Goal: Ask a question: Seek information or help from site administrators or community

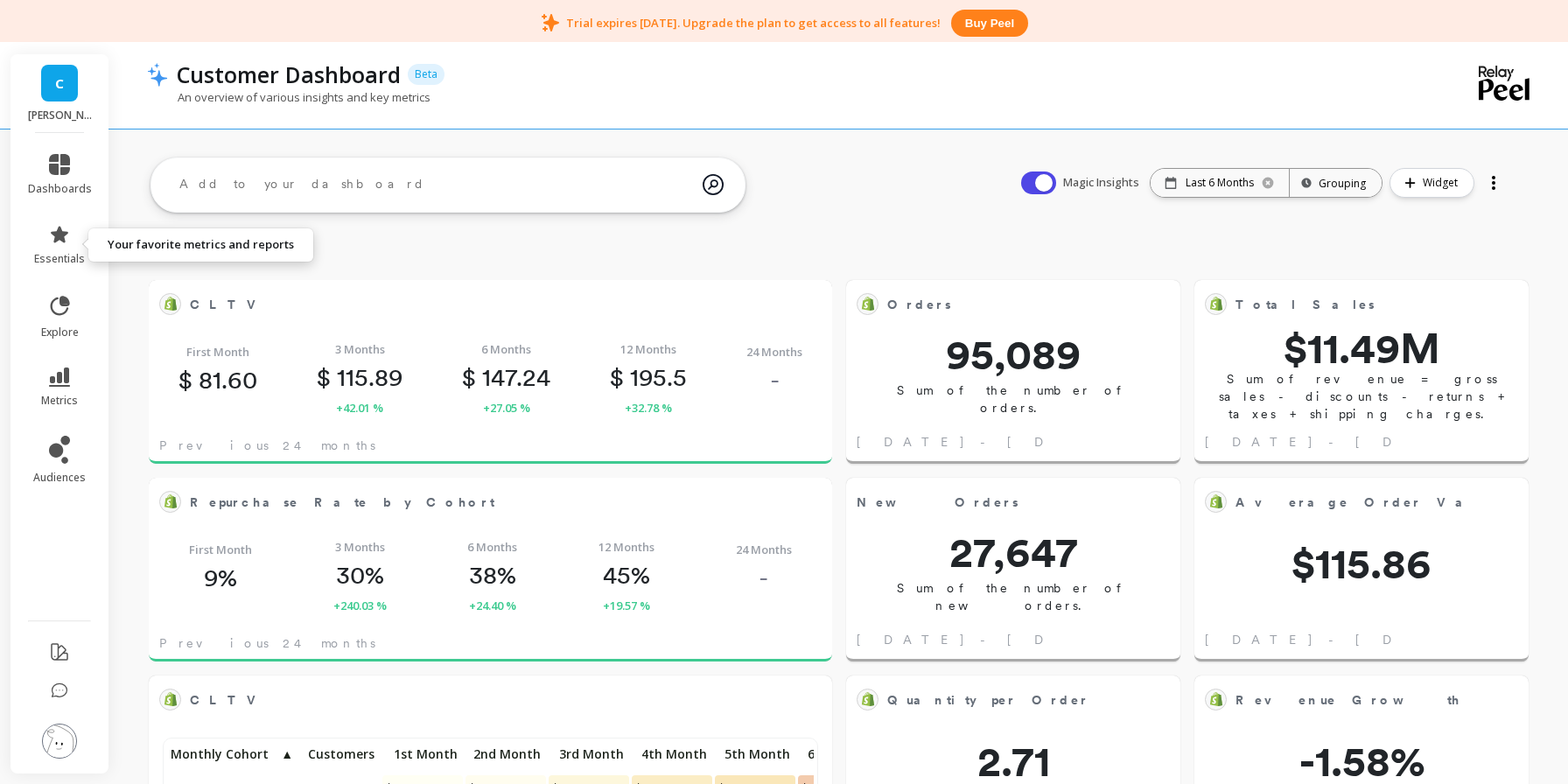
click at [77, 242] on link "essentials" at bounding box center [59, 244] width 64 height 42
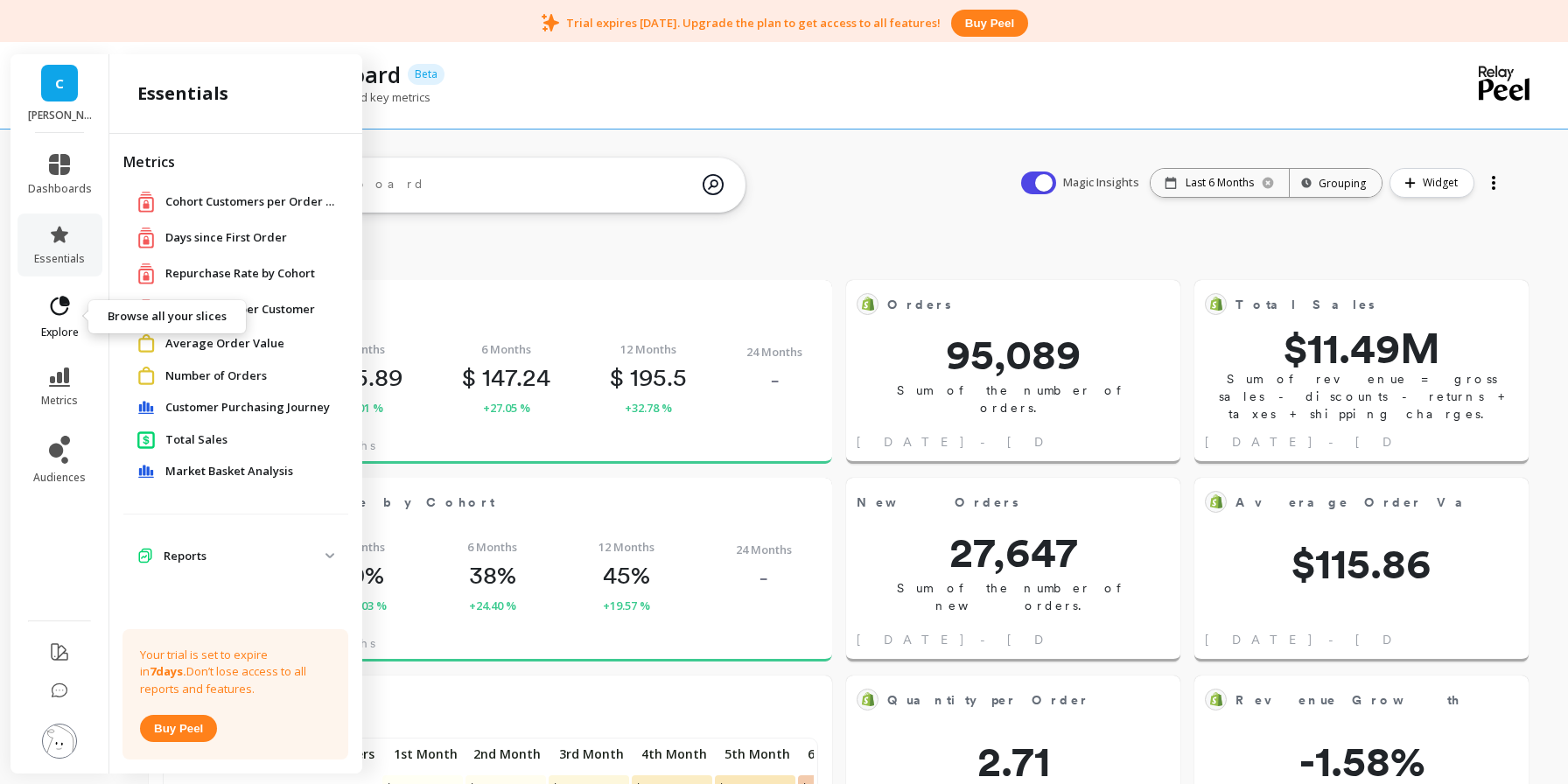
click at [47, 331] on span "explore" at bounding box center [60, 333] width 37 height 14
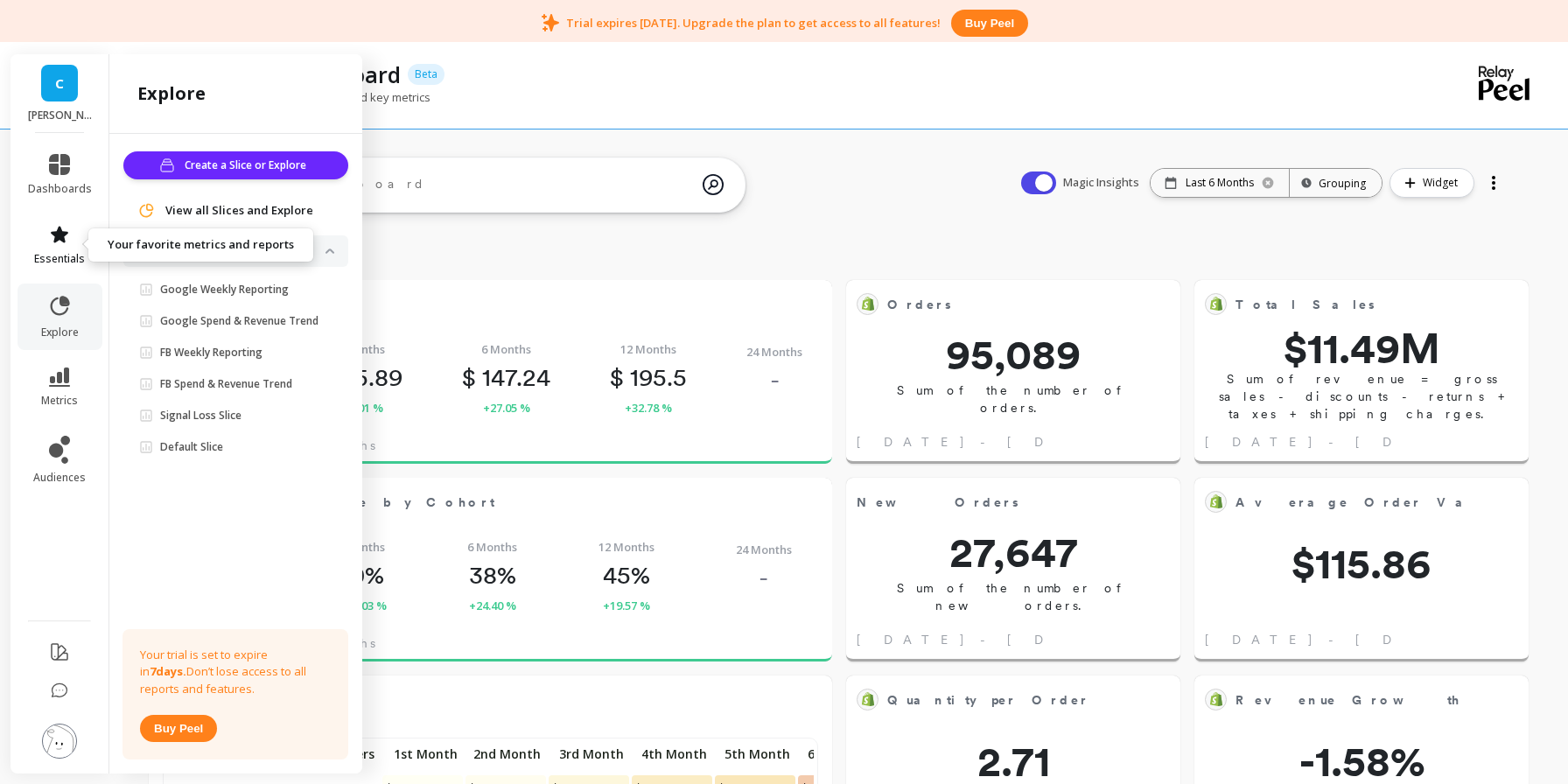
click at [60, 246] on link "essentials" at bounding box center [59, 244] width 64 height 42
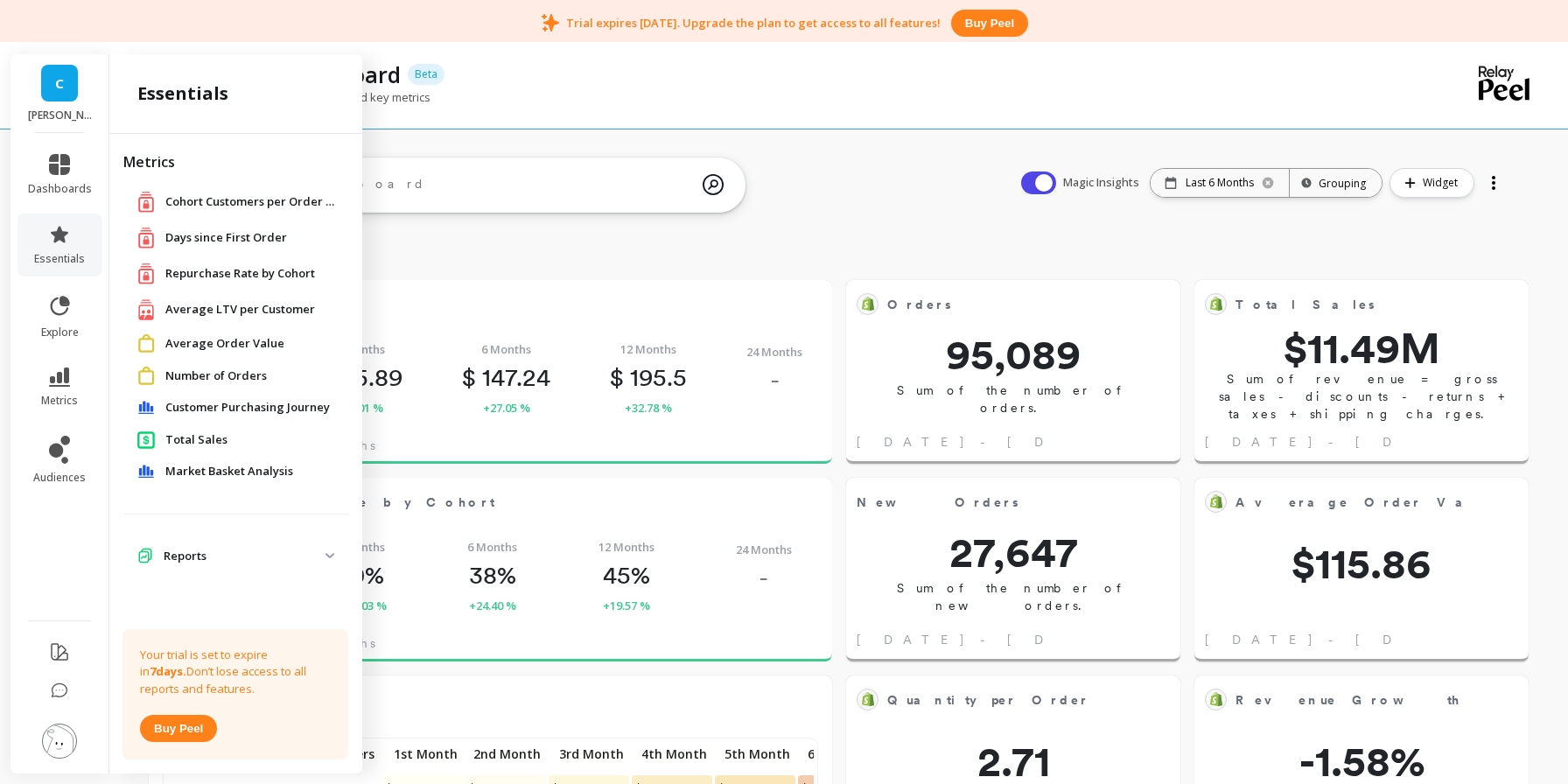
click at [247, 272] on span "Repurchase Rate by Cohort" at bounding box center [240, 274] width 150 height 18
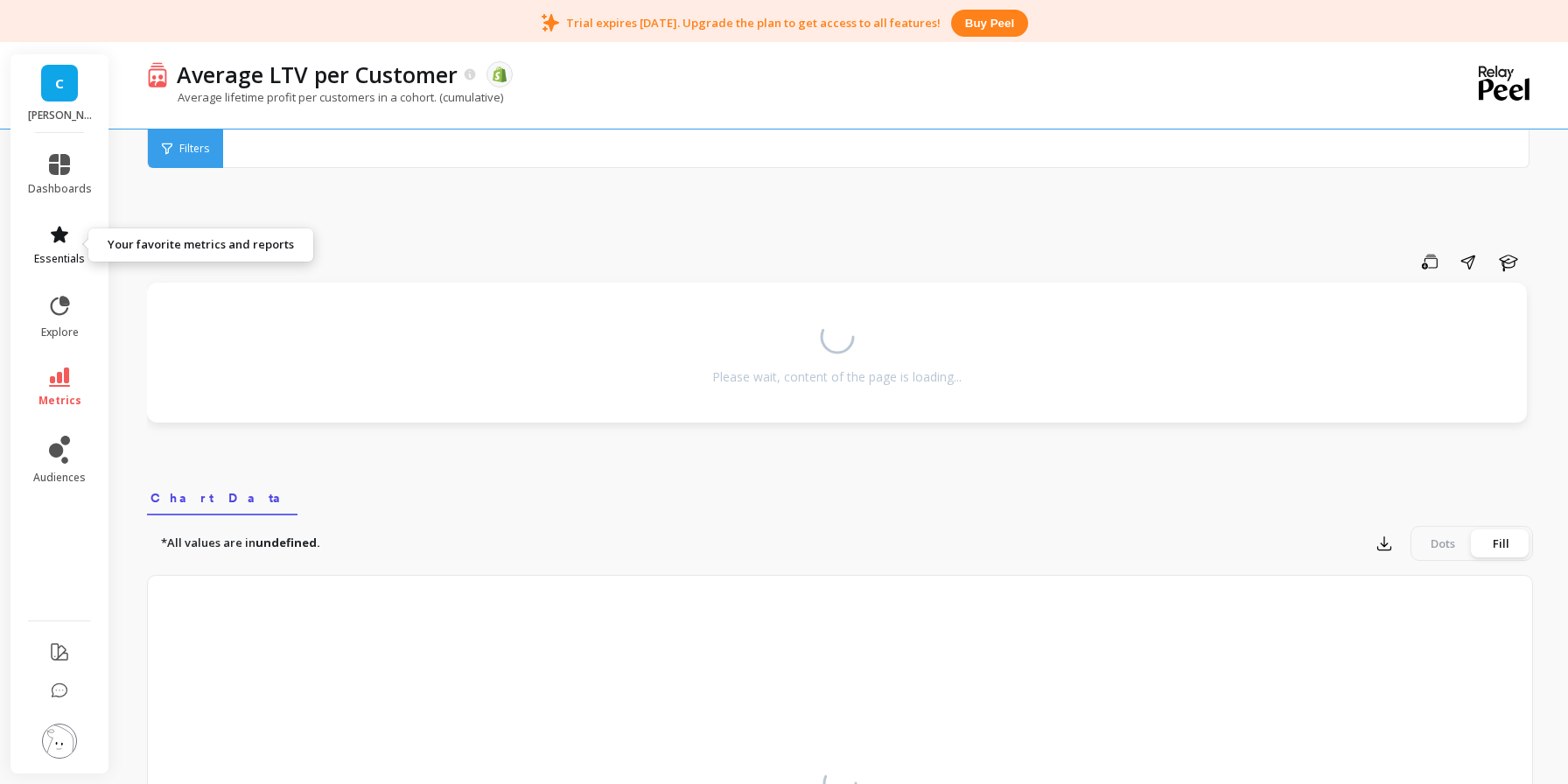
click at [66, 235] on icon at bounding box center [59, 233] width 21 height 21
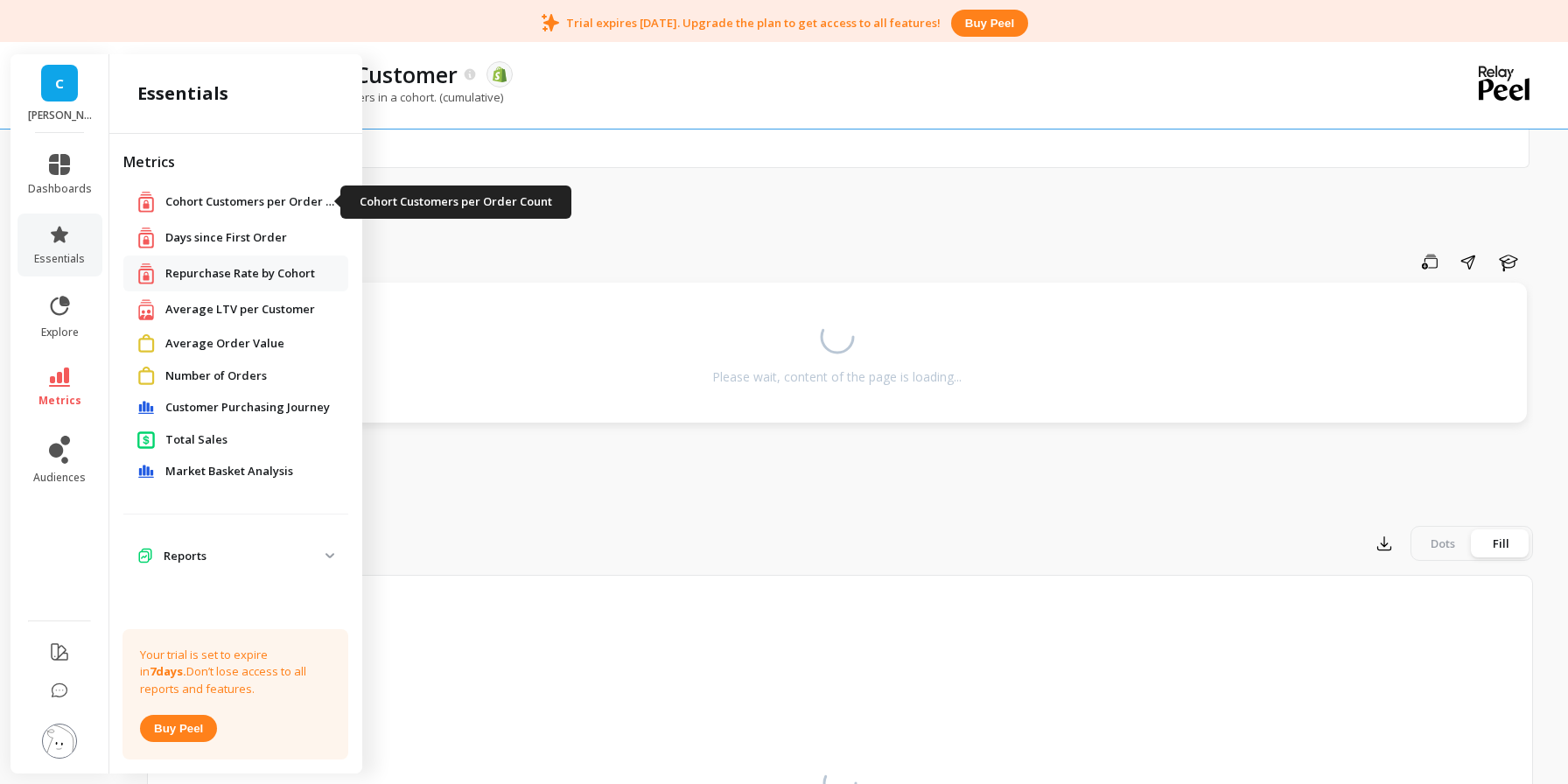
click at [241, 196] on span "Cohort Customers per Order Count" at bounding box center [253, 202] width 175 height 18
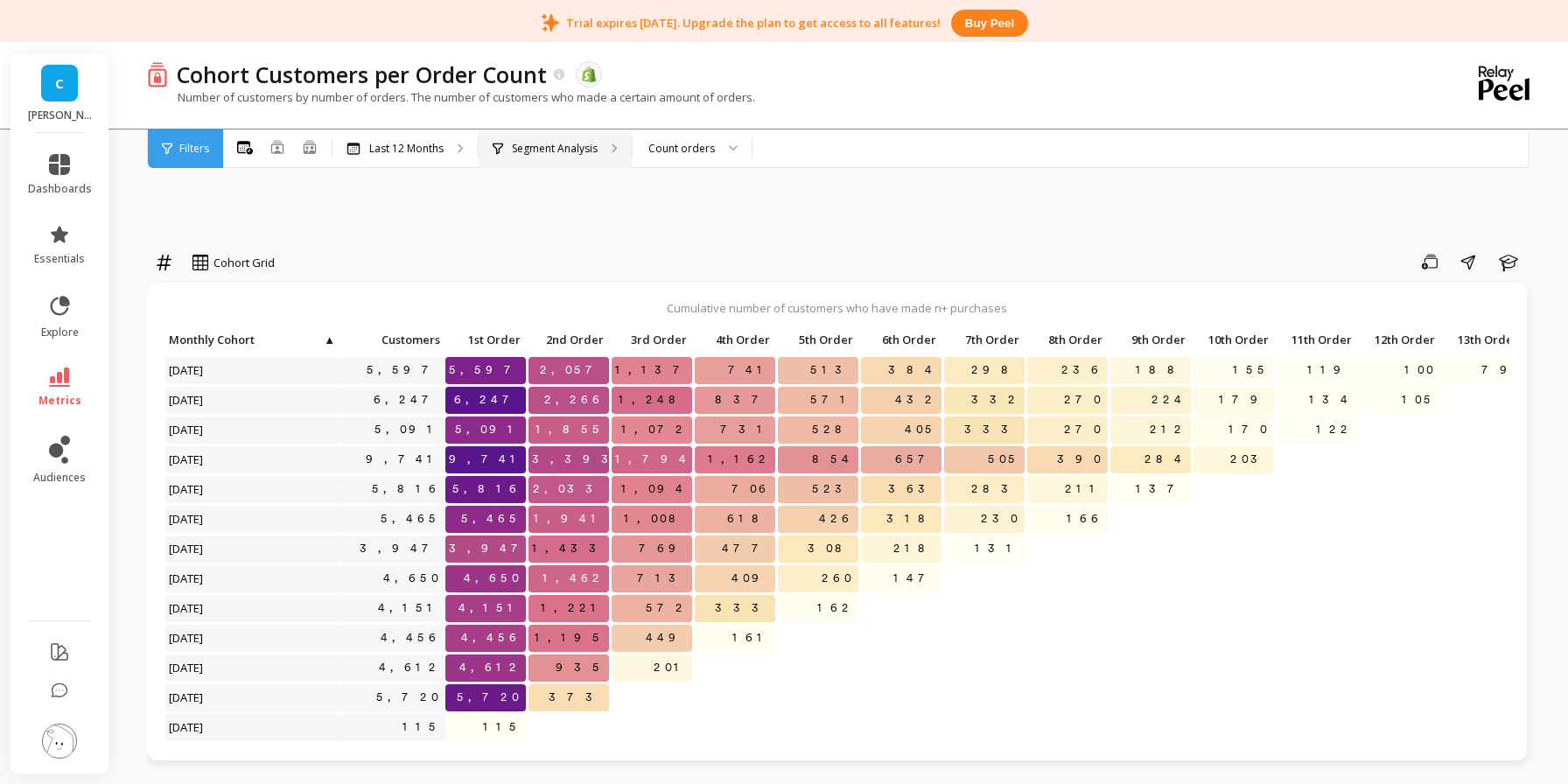
click at [620, 146] on div "Segment Analysis" at bounding box center [555, 149] width 154 height 38
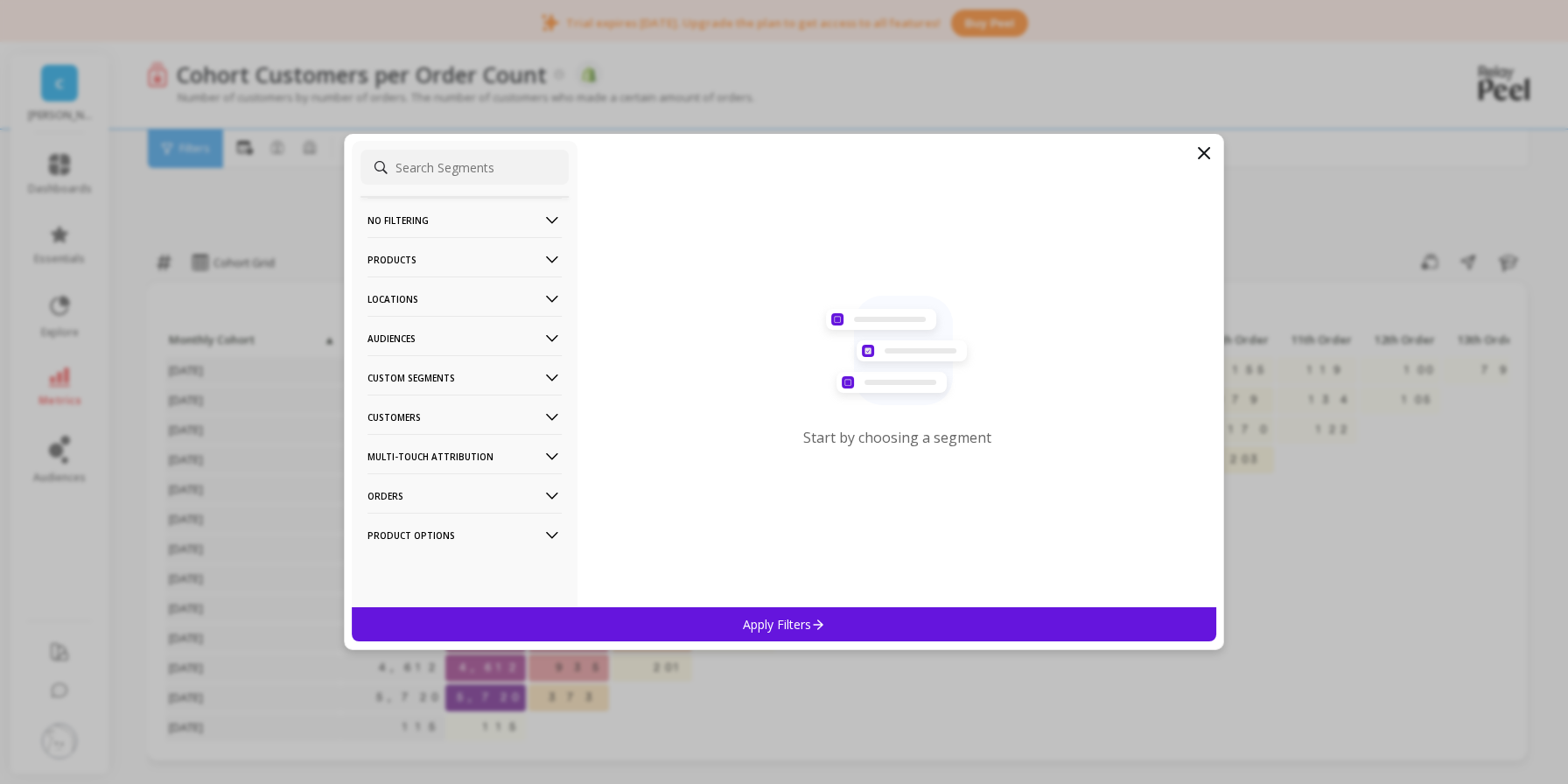
click at [546, 337] on icon at bounding box center [553, 339] width 20 height 20
click at [546, 380] on Segments-icon at bounding box center [553, 378] width 20 height 20
click at [546, 381] on Segments-icon at bounding box center [553, 378] width 20 height 20
click at [1202, 147] on icon at bounding box center [1204, 153] width 21 height 21
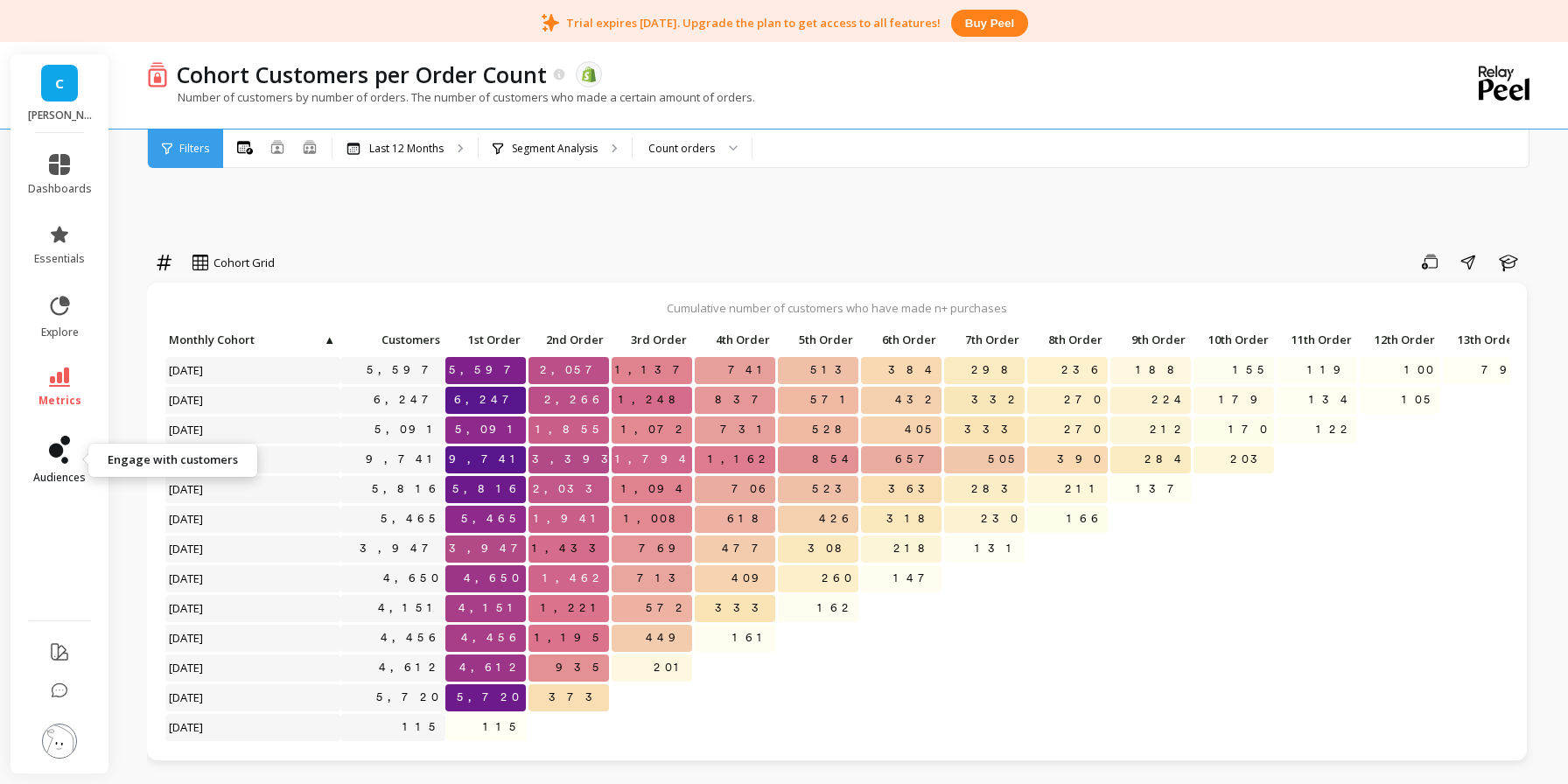
click at [65, 466] on link "audiences" at bounding box center [59, 461] width 64 height 49
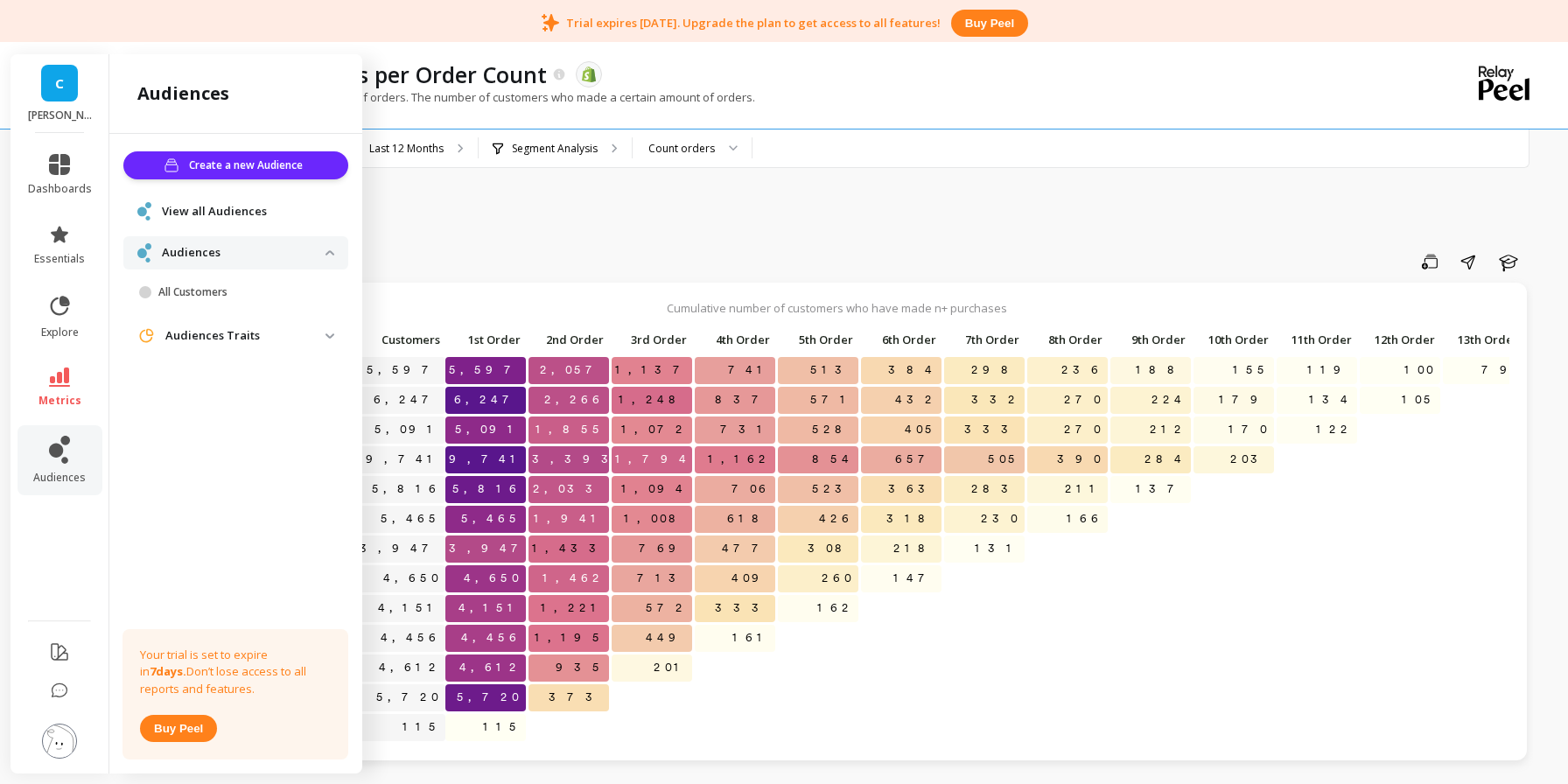
click at [330, 335] on img at bounding box center [330, 336] width 9 height 5
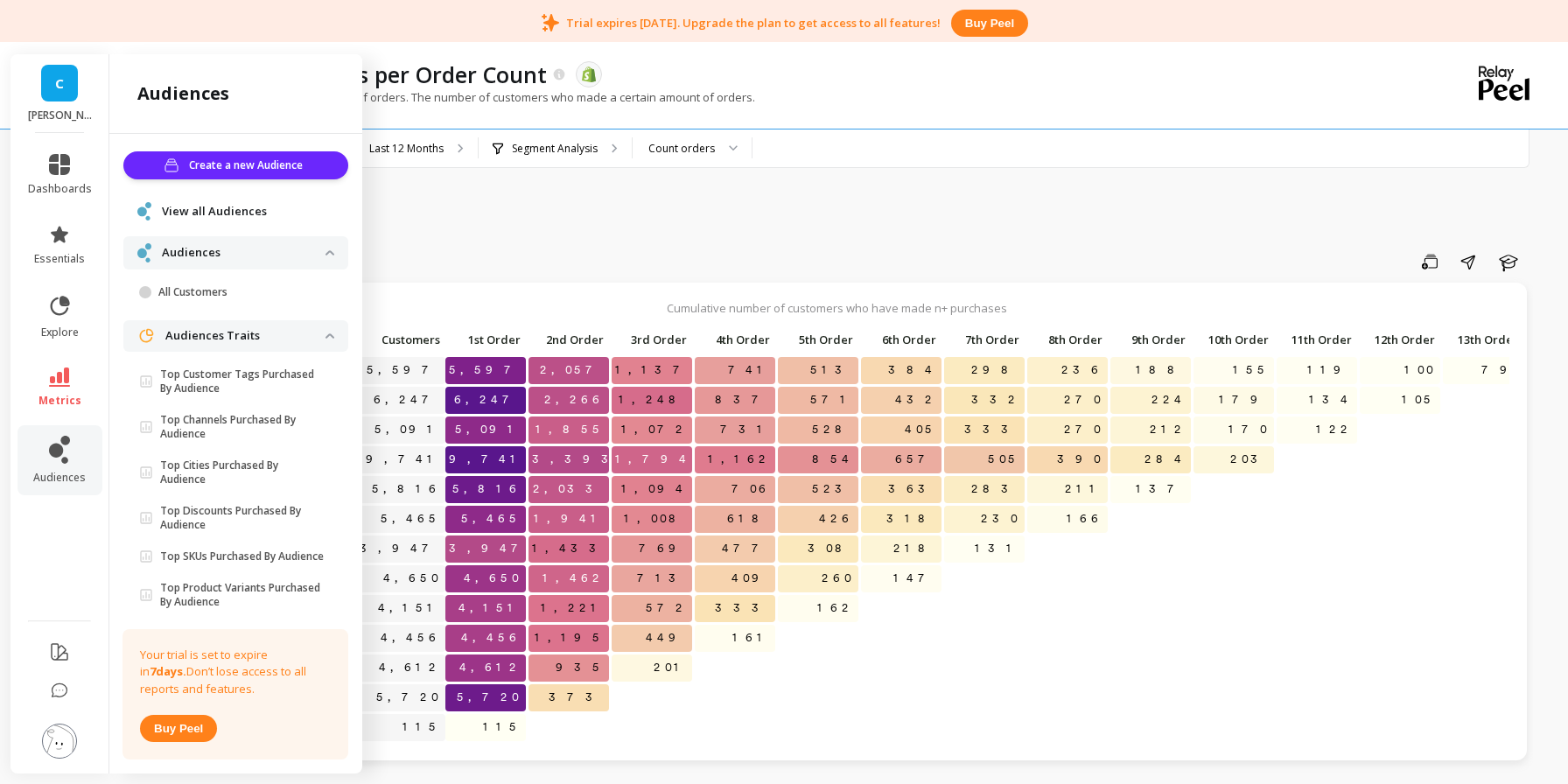
click at [331, 340] on traits "Audiences Traits" at bounding box center [235, 336] width 225 height 32
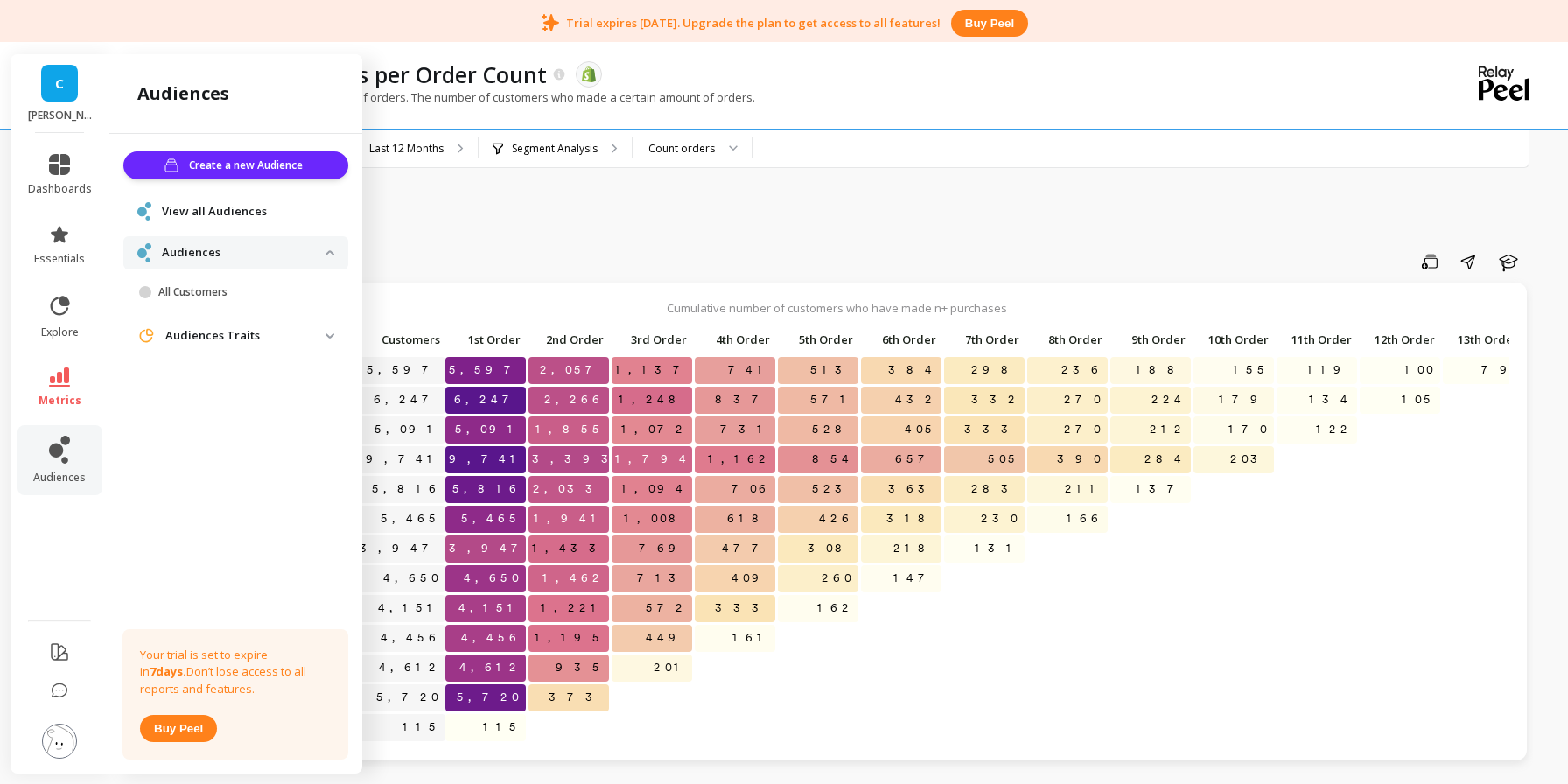
click at [64, 742] on img at bounding box center [60, 742] width 35 height 35
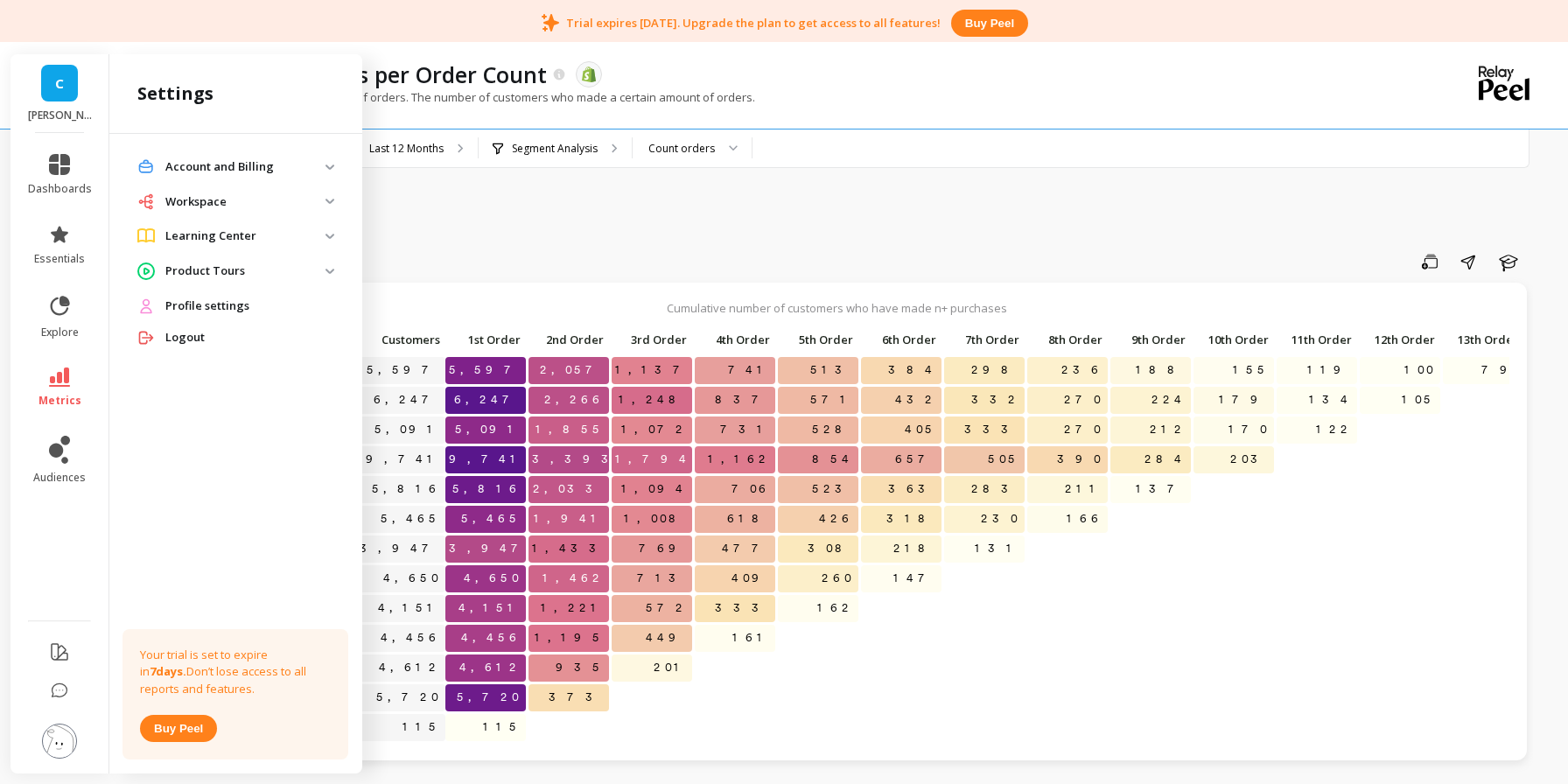
click at [64, 741] on img at bounding box center [60, 742] width 35 height 35
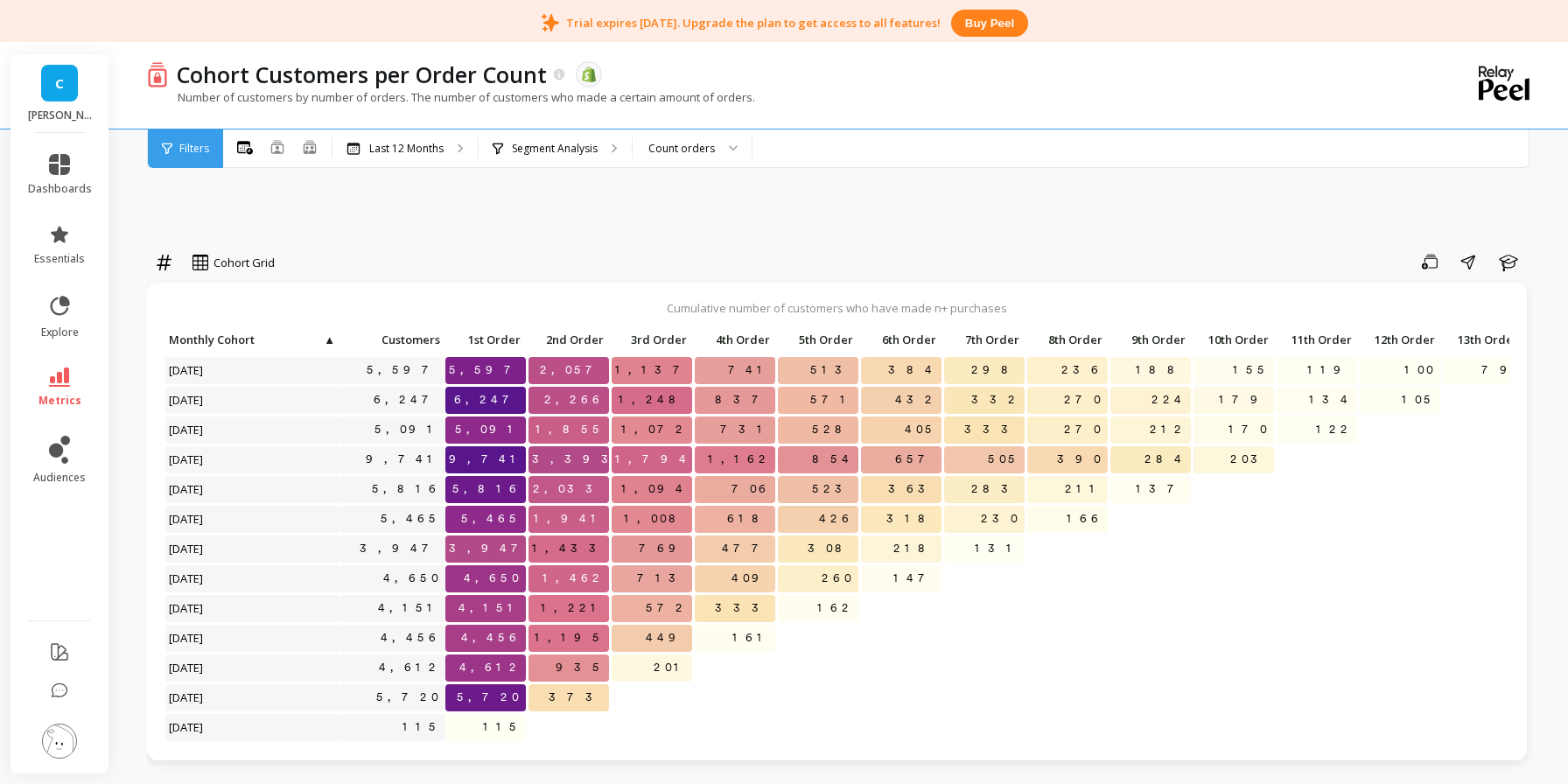
click at [59, 751] on img at bounding box center [60, 742] width 35 height 35
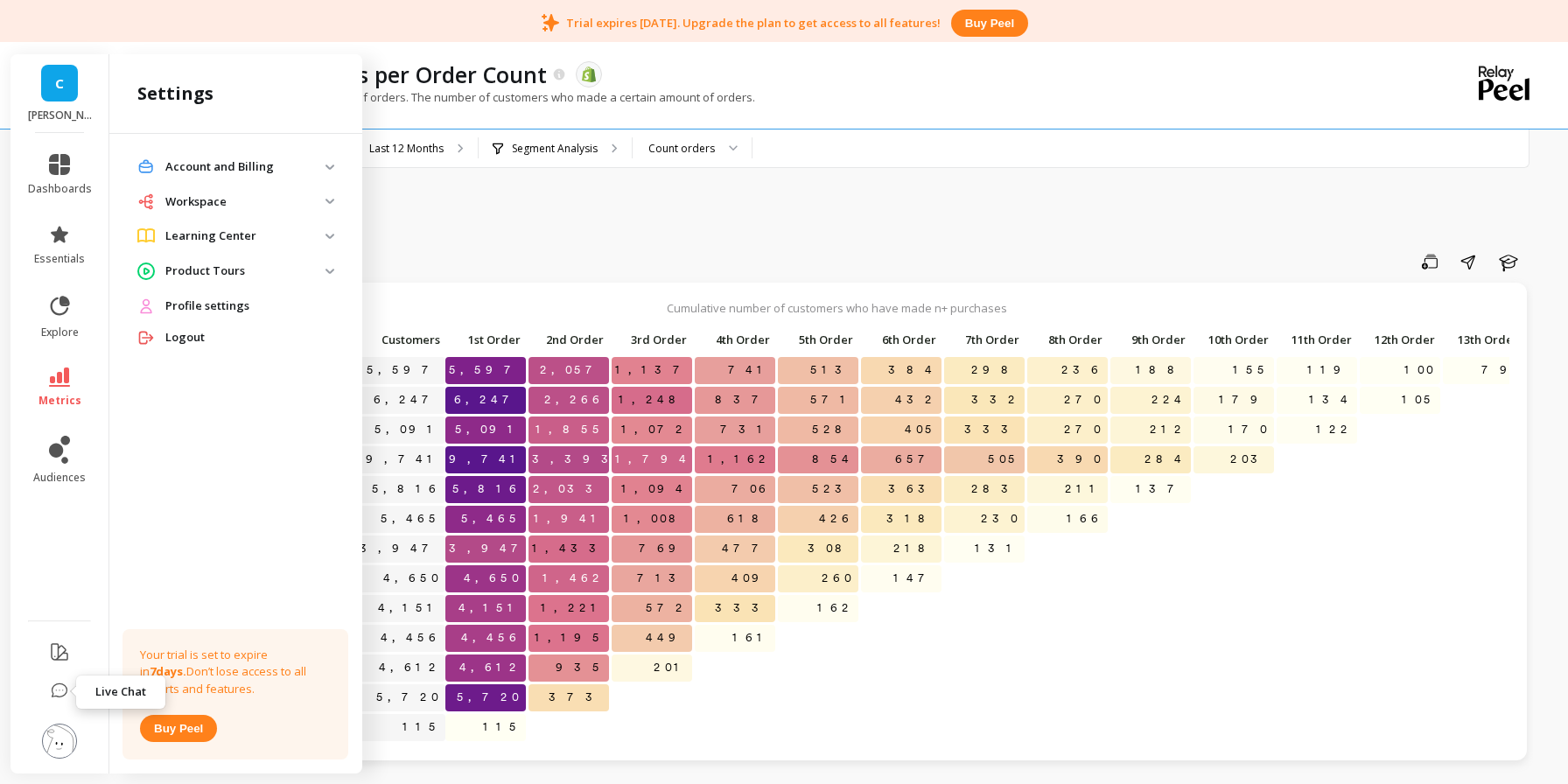
click at [53, 686] on icon at bounding box center [60, 691] width 18 height 18
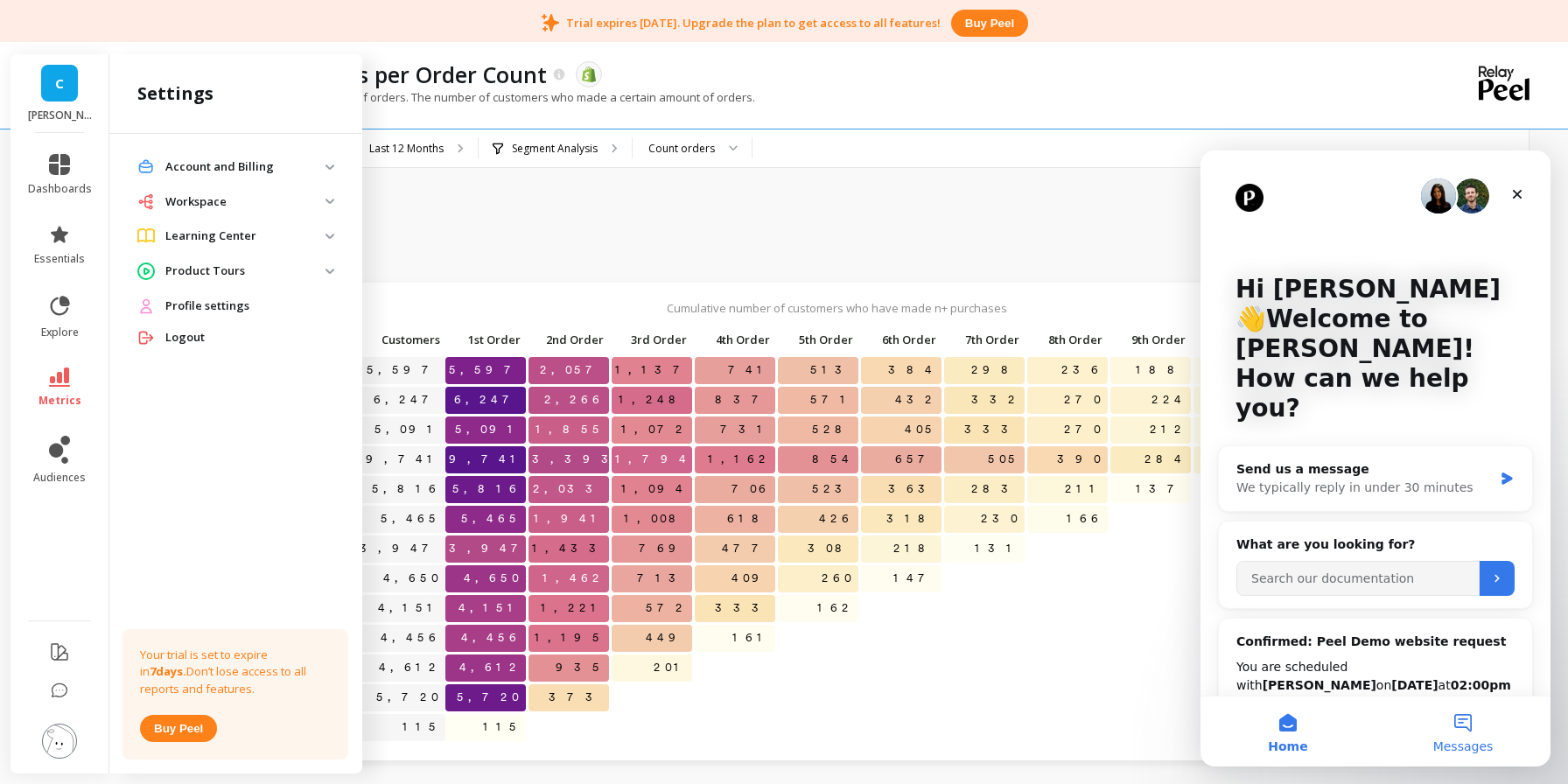
click at [1467, 735] on button "Messages" at bounding box center [1464, 731] width 175 height 70
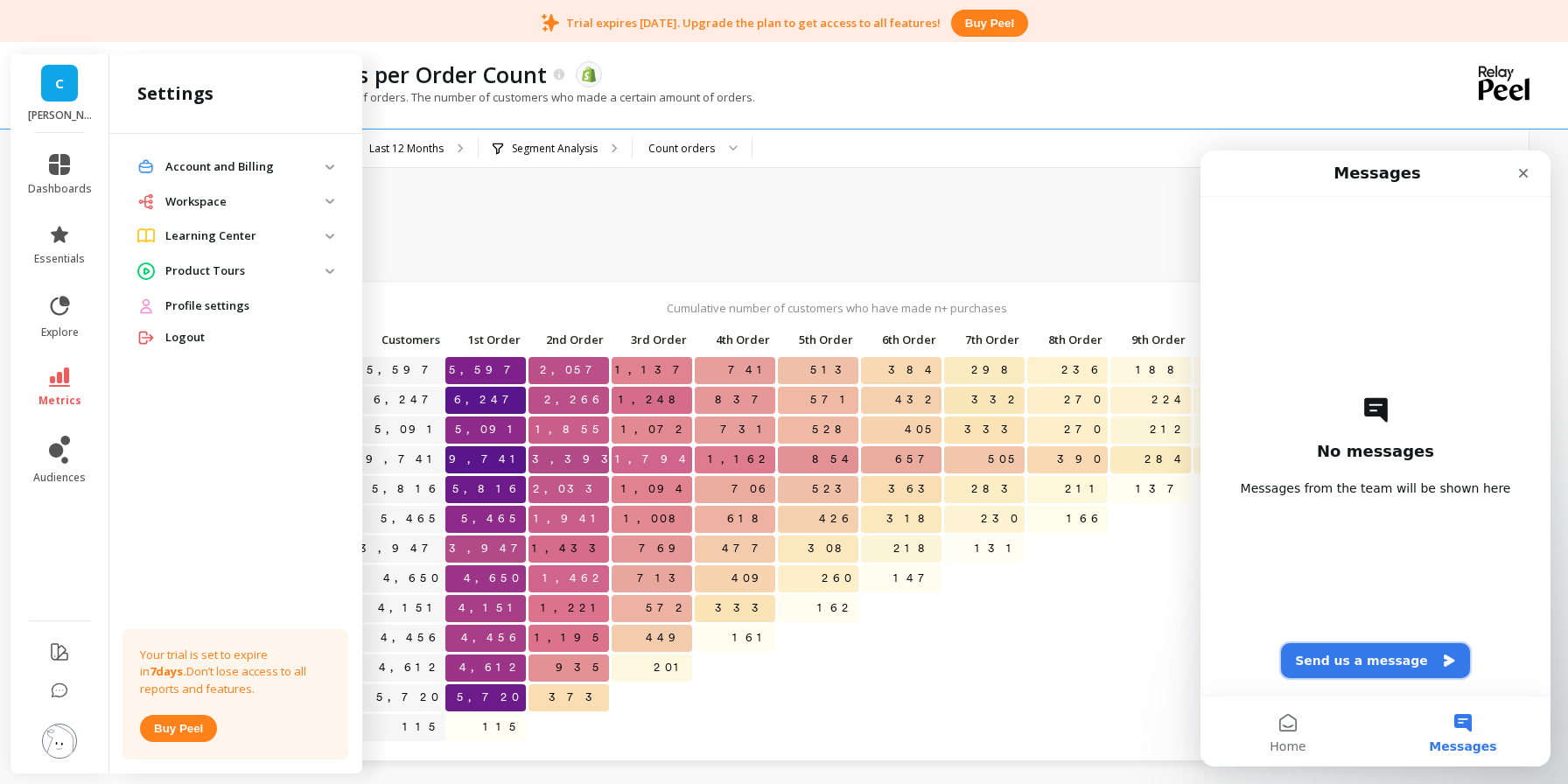
click at [1349, 662] on button "Send us a message" at bounding box center [1376, 661] width 189 height 35
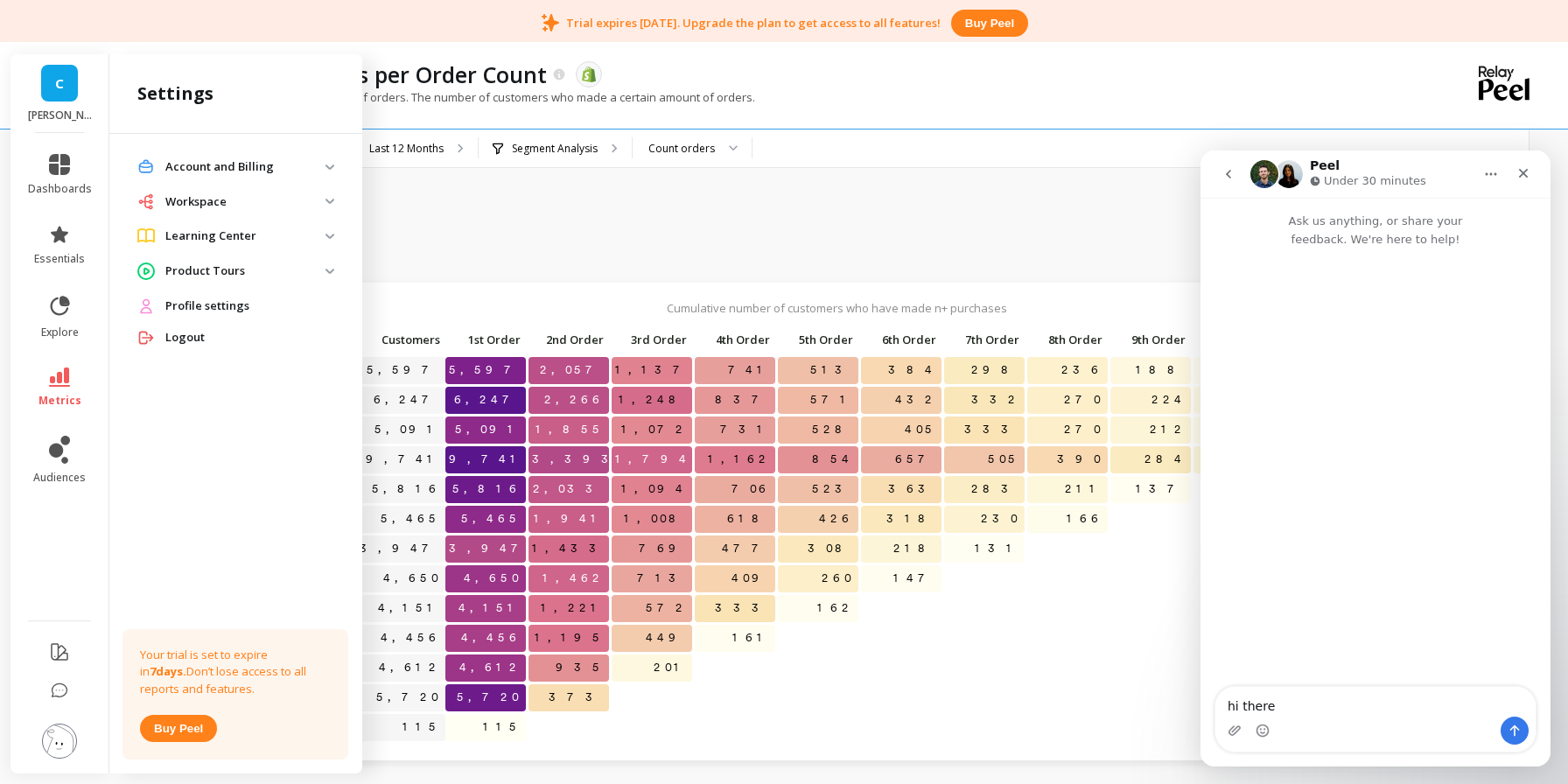
type textarea "hi there!"
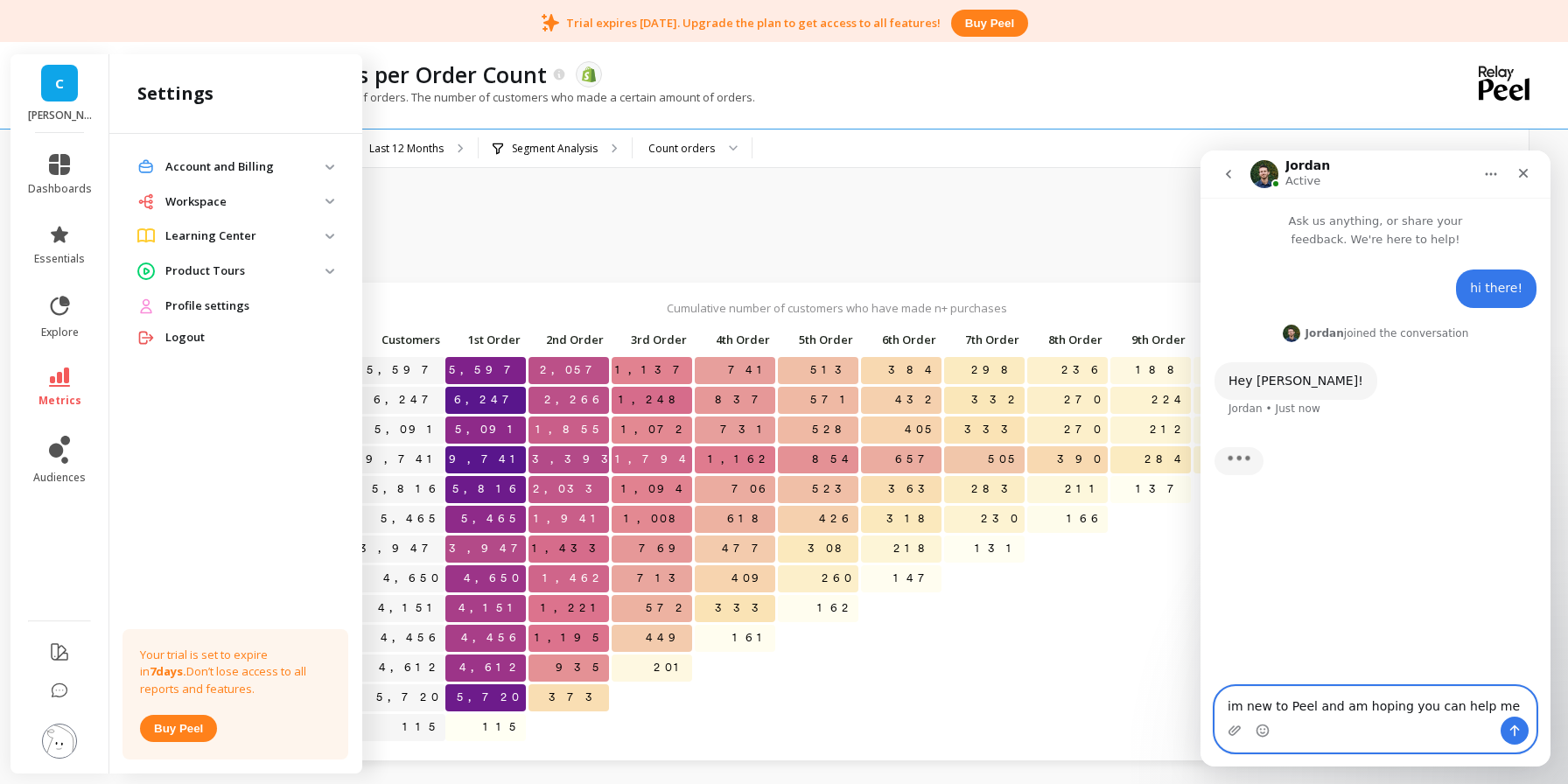
drag, startPoint x: 1503, startPoint y: 708, endPoint x: 1139, endPoint y: 682, distance: 364.9
click at [1201, 682] on html "Jordan Active Ask us anything, or share your feedback. We're here to help! hi t…" at bounding box center [1375, 459] width 350 height 617
type textarea "I have a meeting with you booked for [DATE]!"
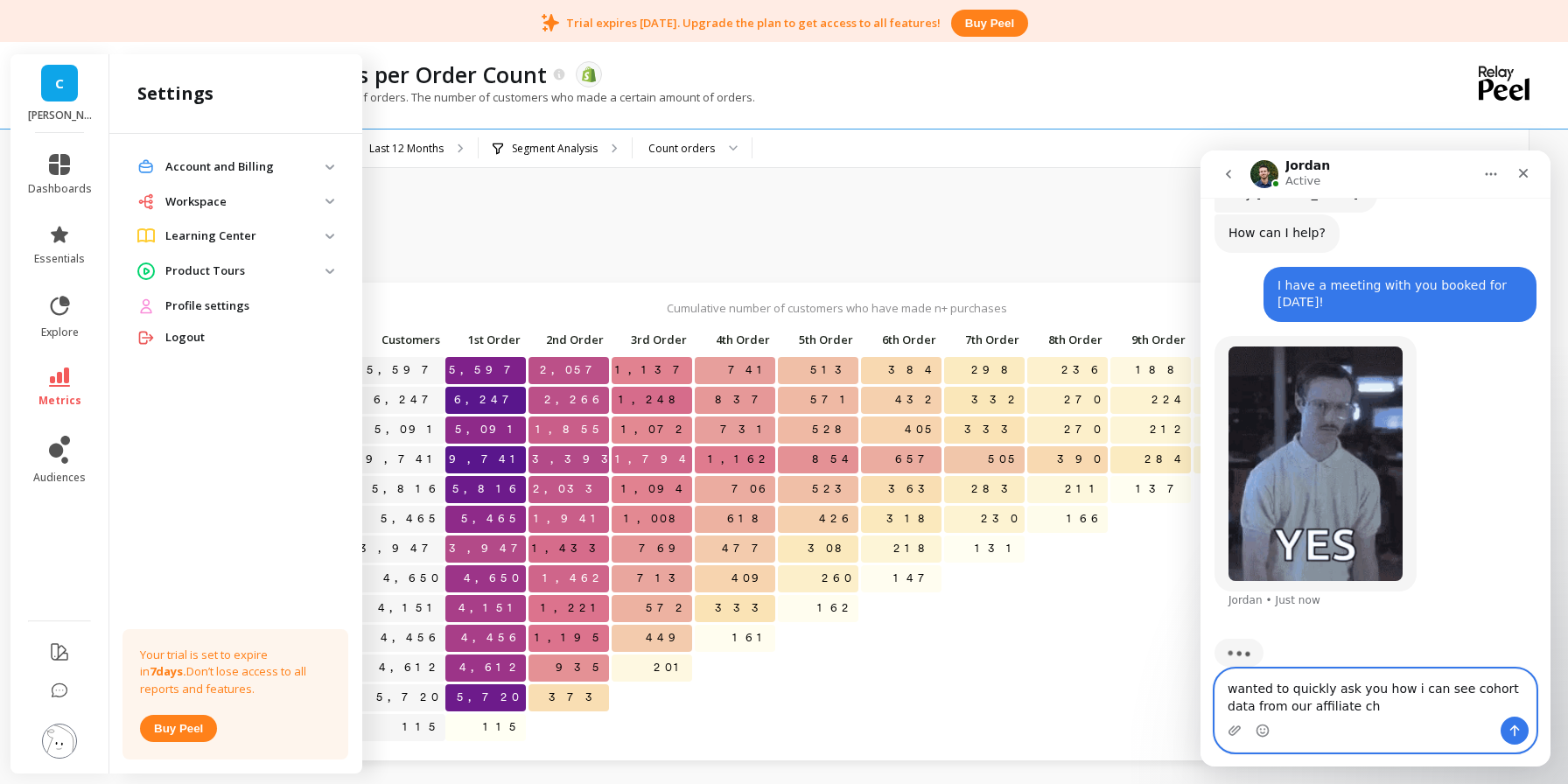
scroll to position [214, 0]
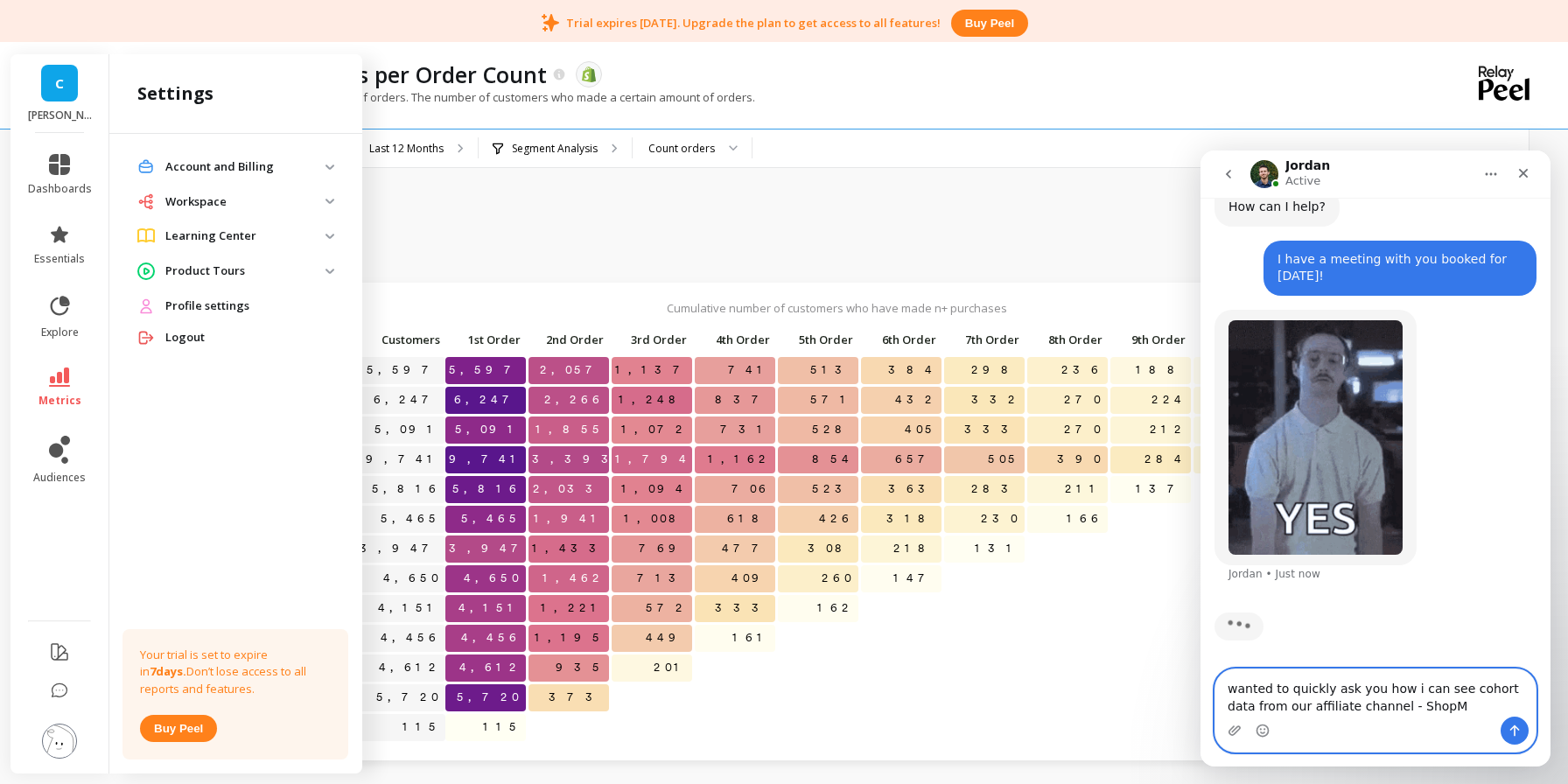
type textarea "wanted to quickly ask you how i can see cohort data from our affiliate channel …"
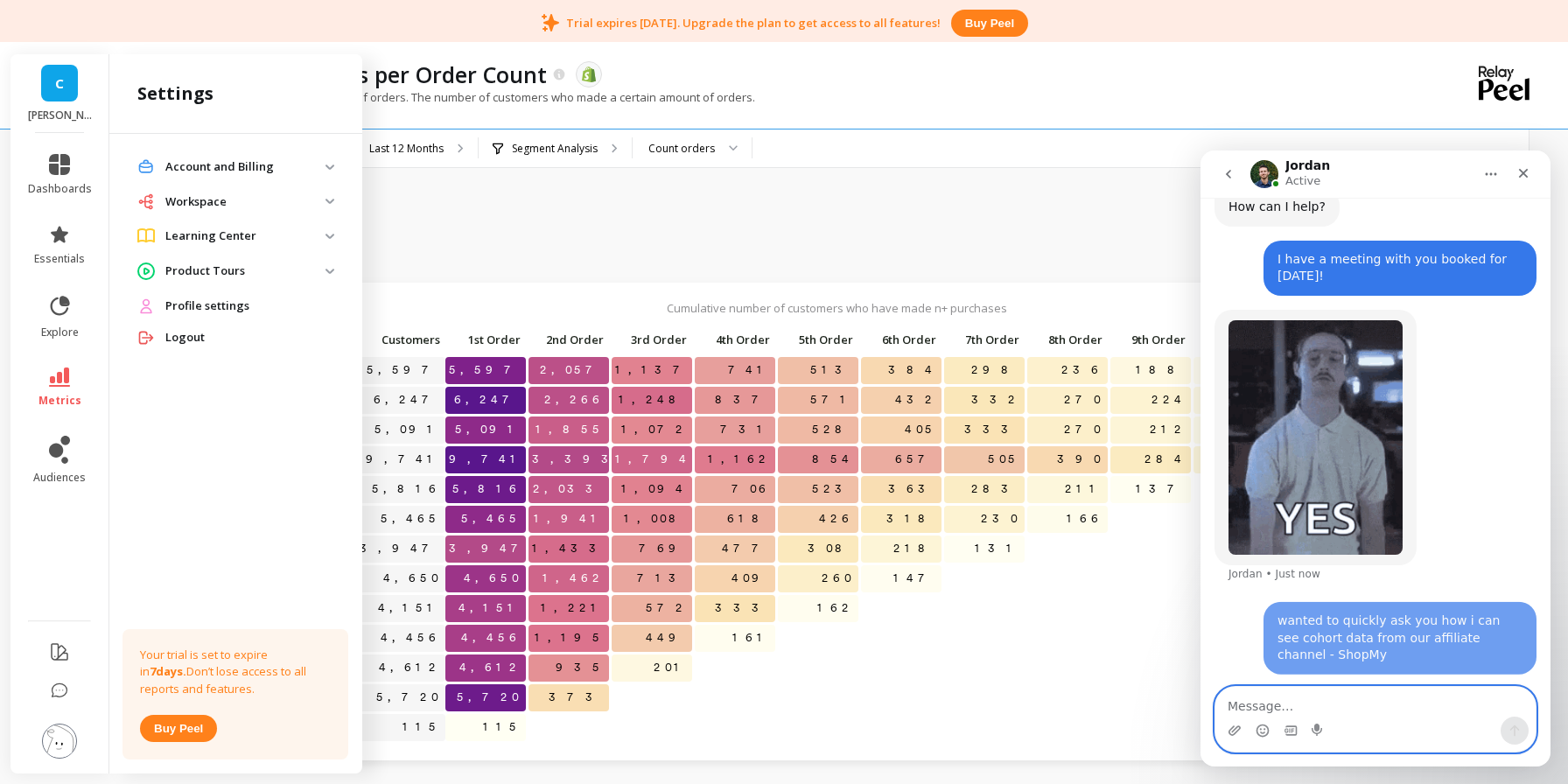
scroll to position [283, 0]
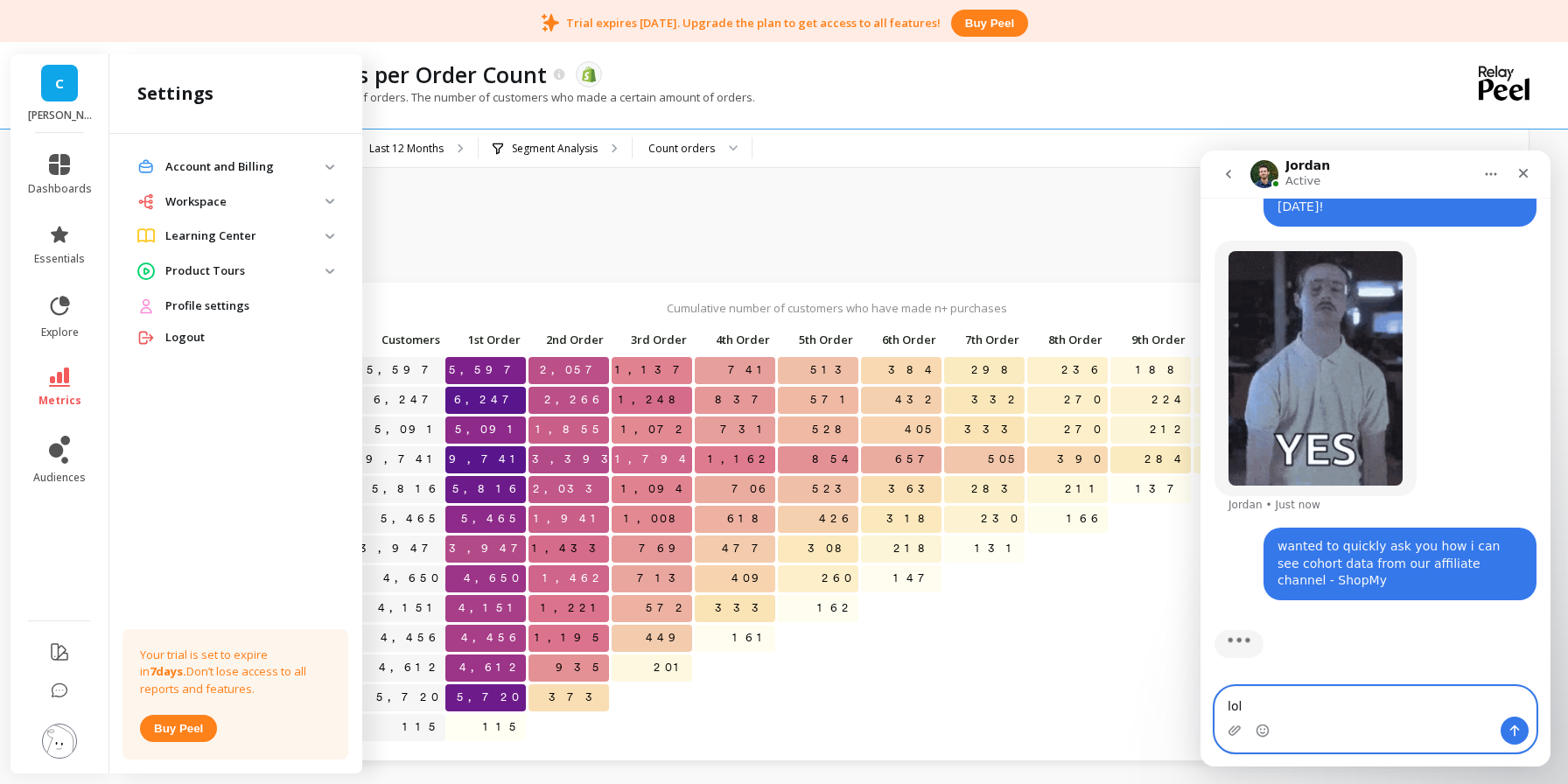
type textarea "lol!"
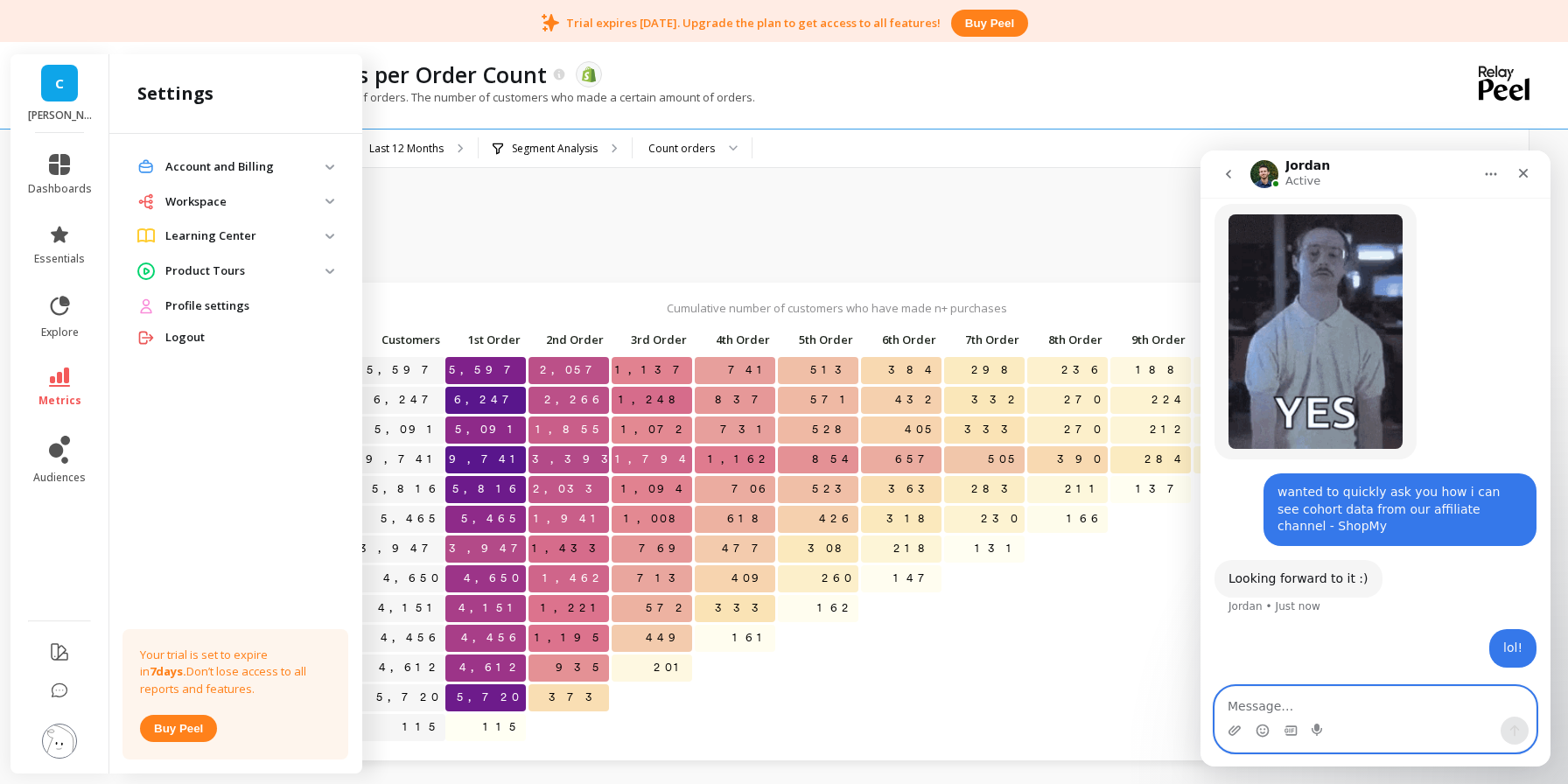
scroll to position [319, 0]
type textarea "f"
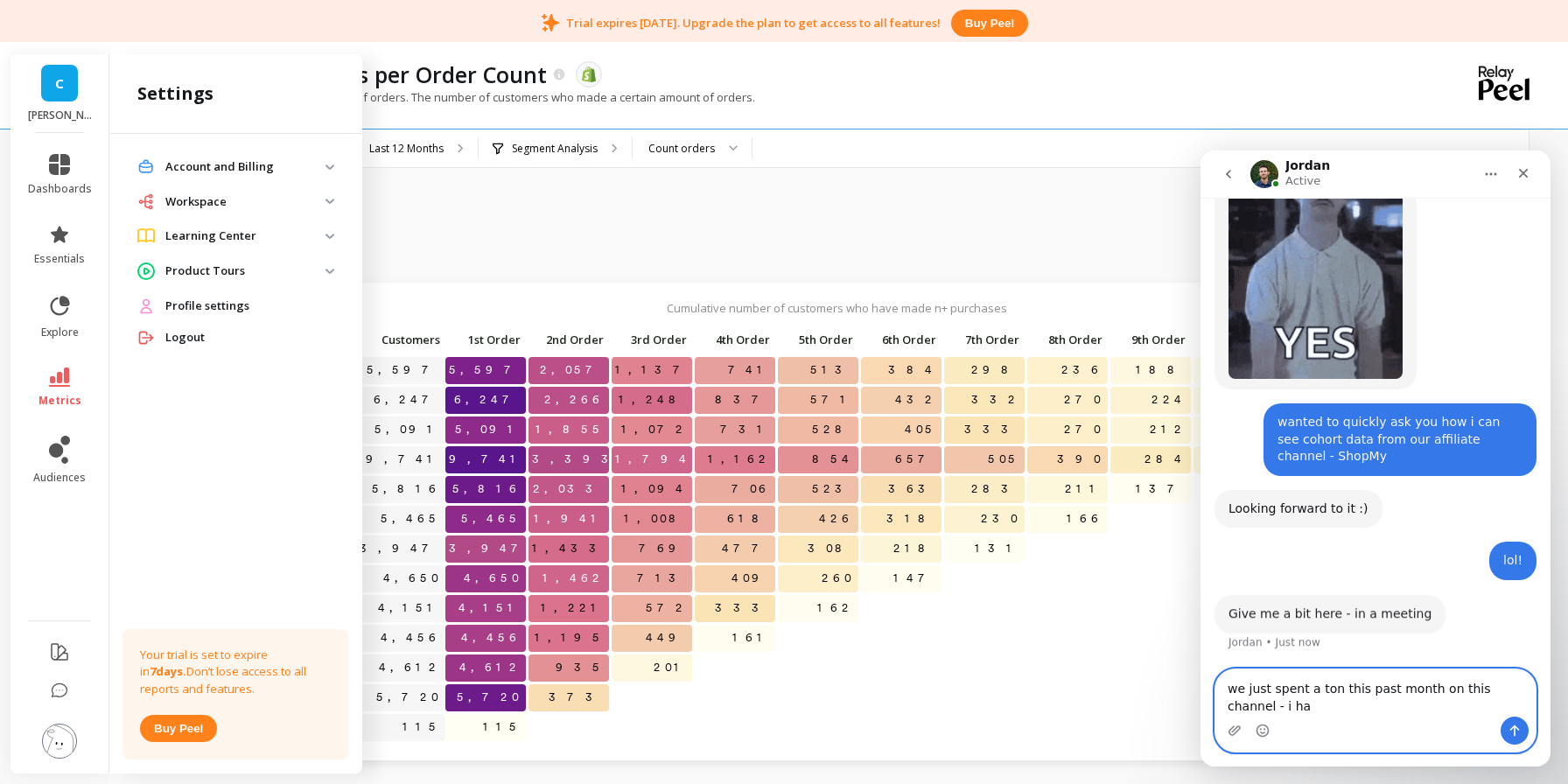
scroll to position [389, 0]
type textarea "we just spent a ton this past month on this channel - i have"
drag, startPoint x: 1281, startPoint y: 707, endPoint x: 1197, endPoint y: 688, distance: 86.1
click at [1201, 688] on html "Jordan Active Ask us anything, or share your feedback. We're here to help! hi t…" at bounding box center [1375, 459] width 350 height 617
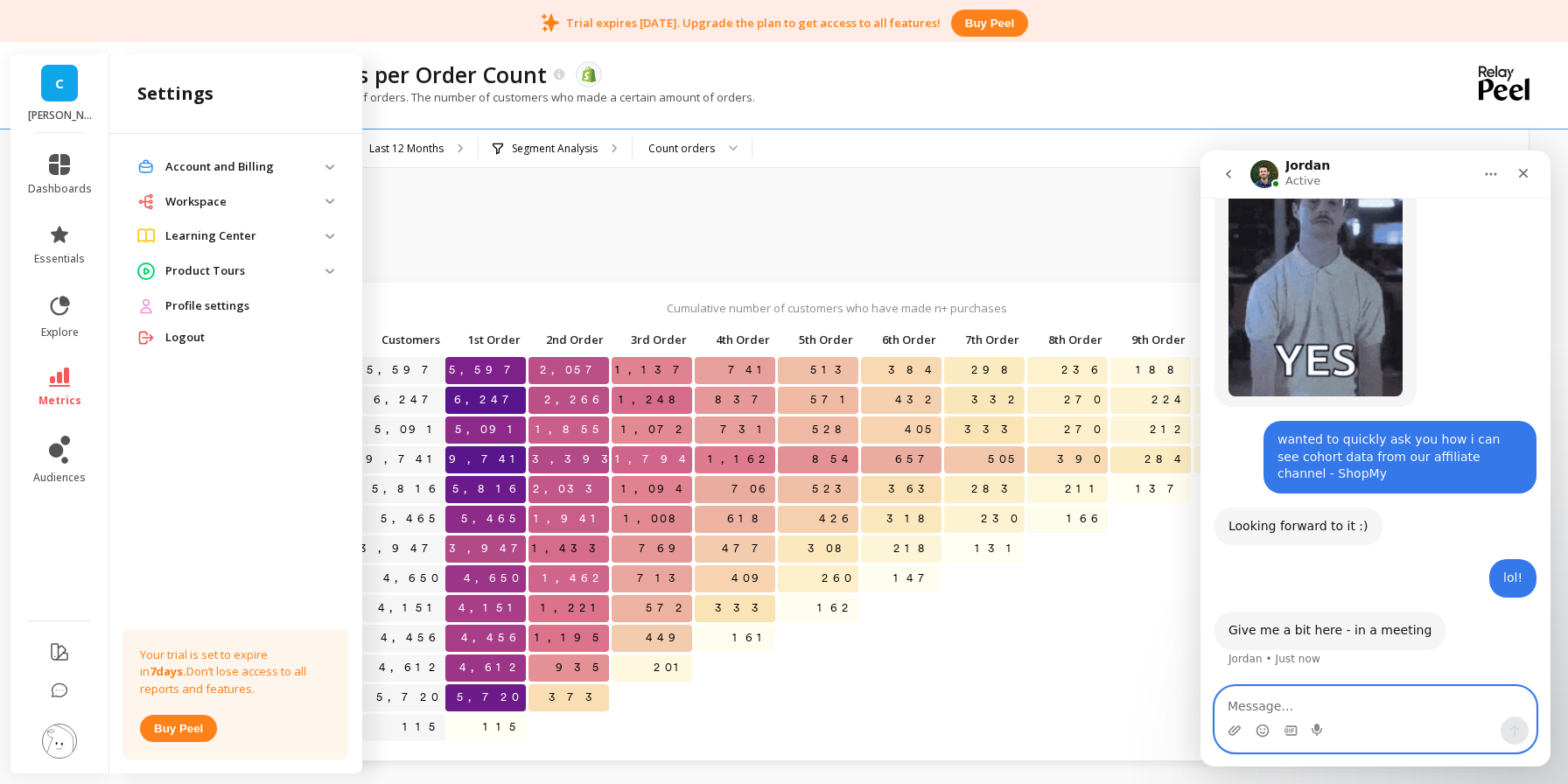
scroll to position [371, 0]
type textarea "okay thanks"
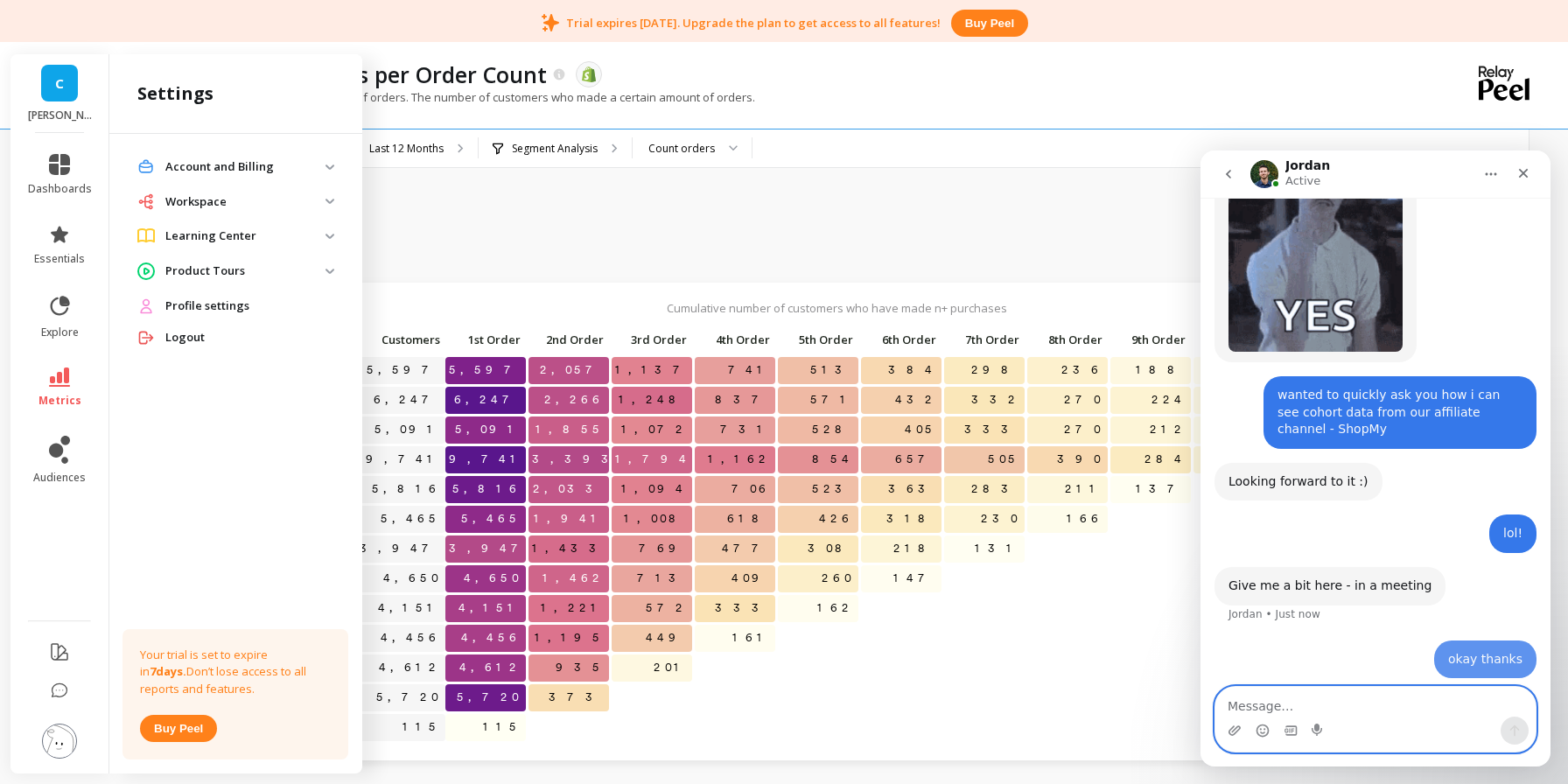
scroll to position [424, 0]
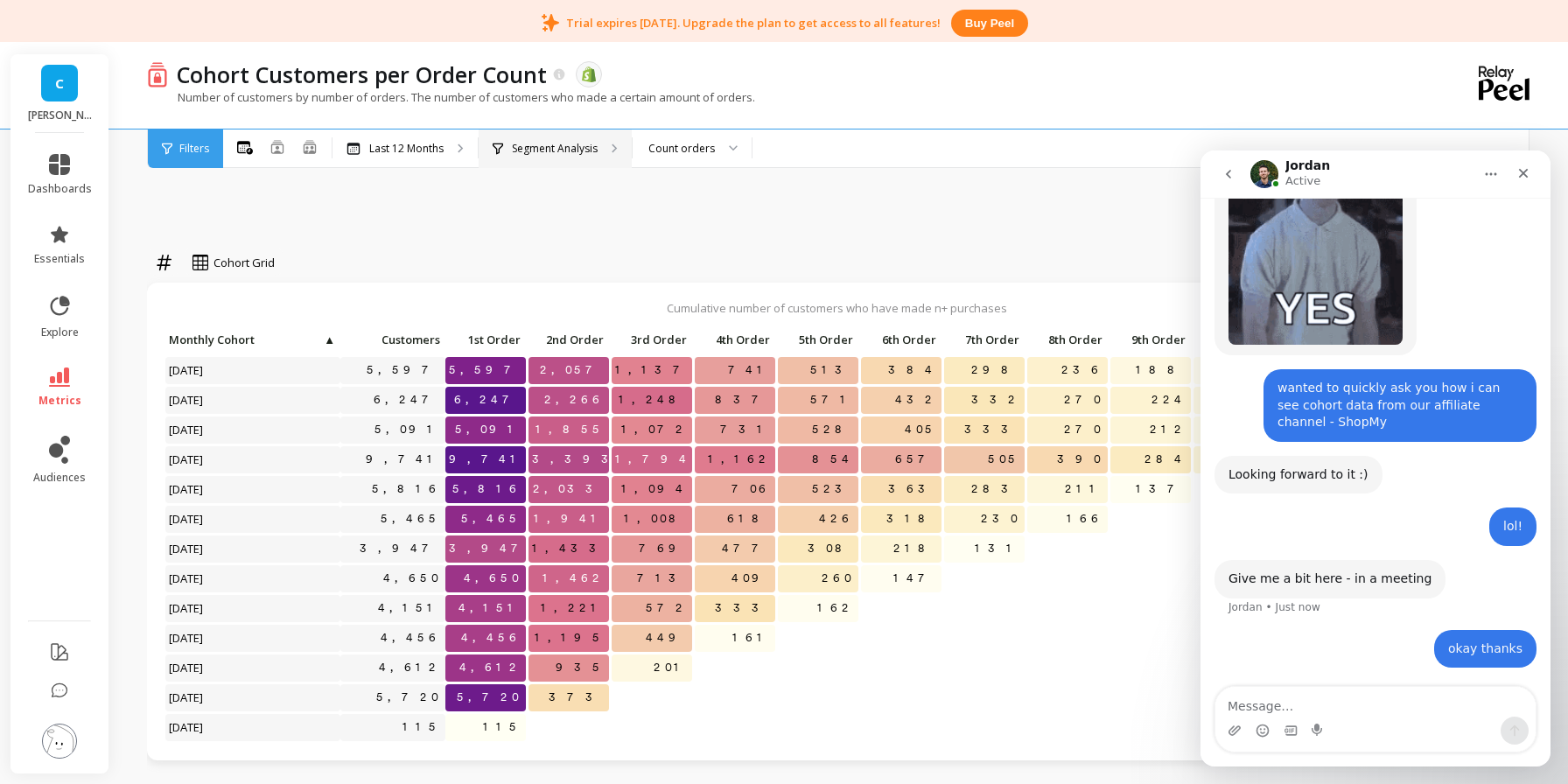
click at [604, 151] on div "Segment Analysis" at bounding box center [555, 149] width 154 height 38
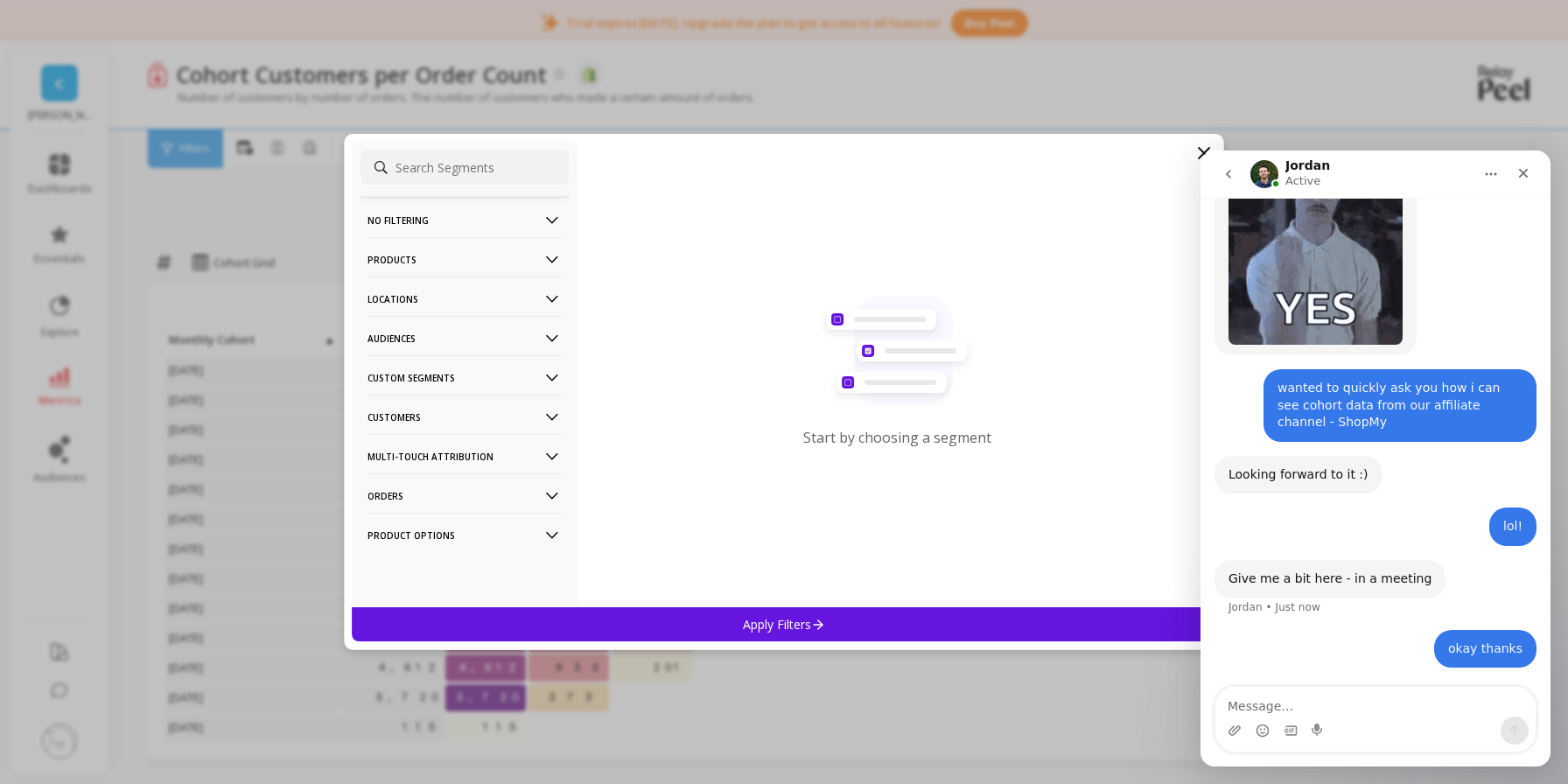
click at [545, 374] on Segments-icon at bounding box center [553, 378] width 20 height 20
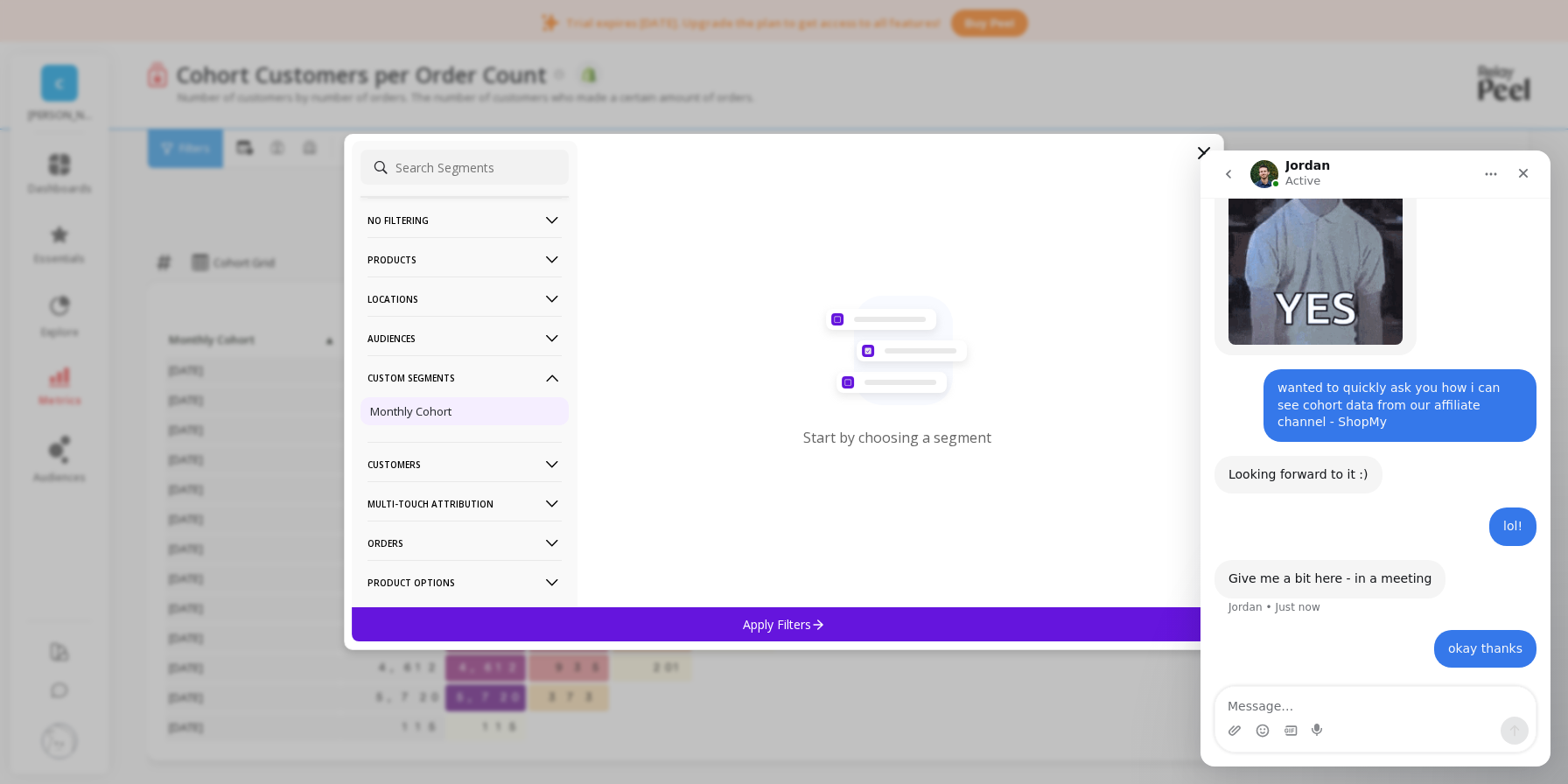
click at [394, 418] on p "Monthly Cohort" at bounding box center [411, 412] width 82 height 16
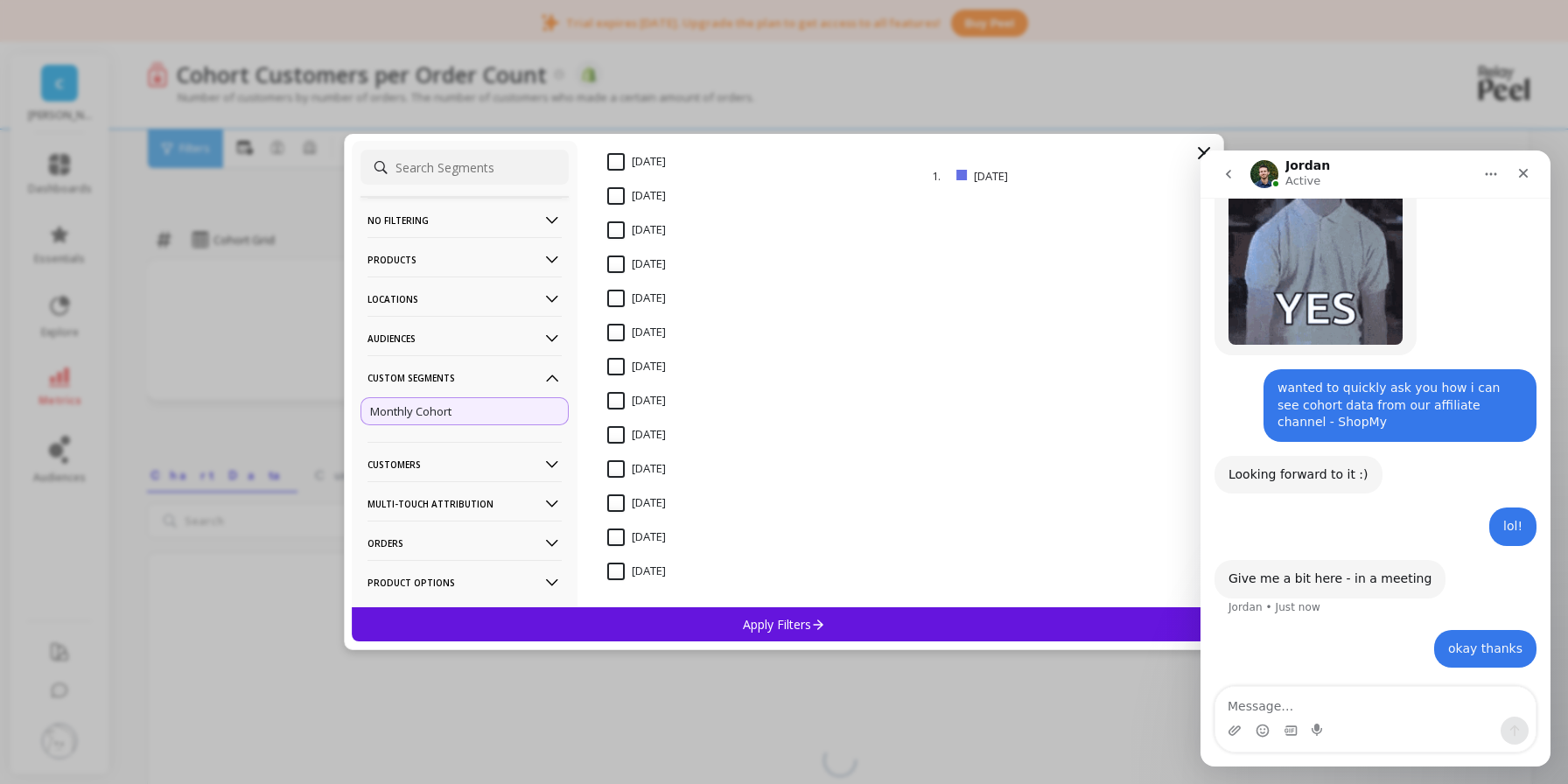
scroll to position [297, 0]
click at [1207, 143] on icon at bounding box center [1204, 153] width 21 height 21
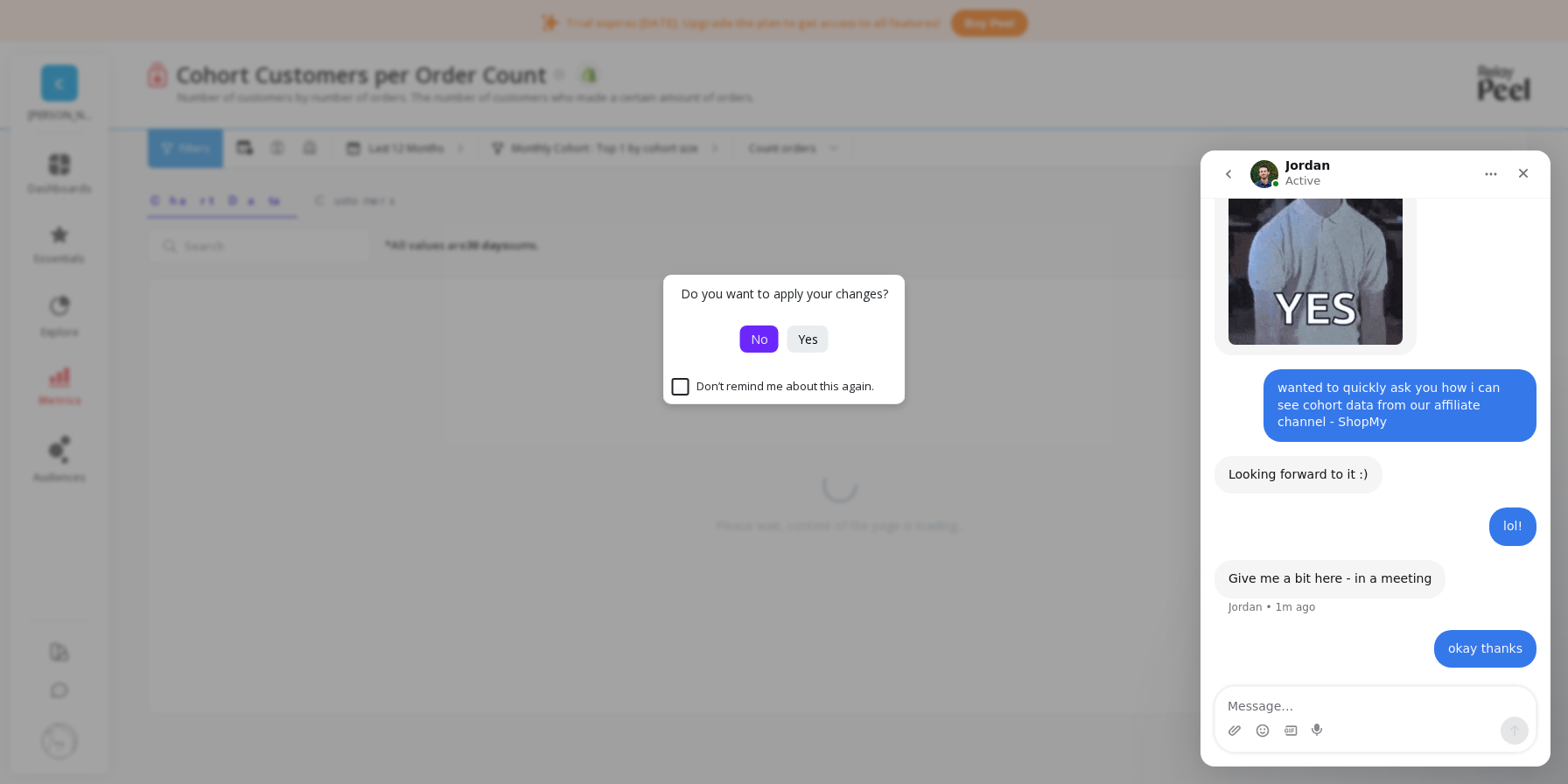
click at [755, 334] on span "No" at bounding box center [759, 339] width 18 height 17
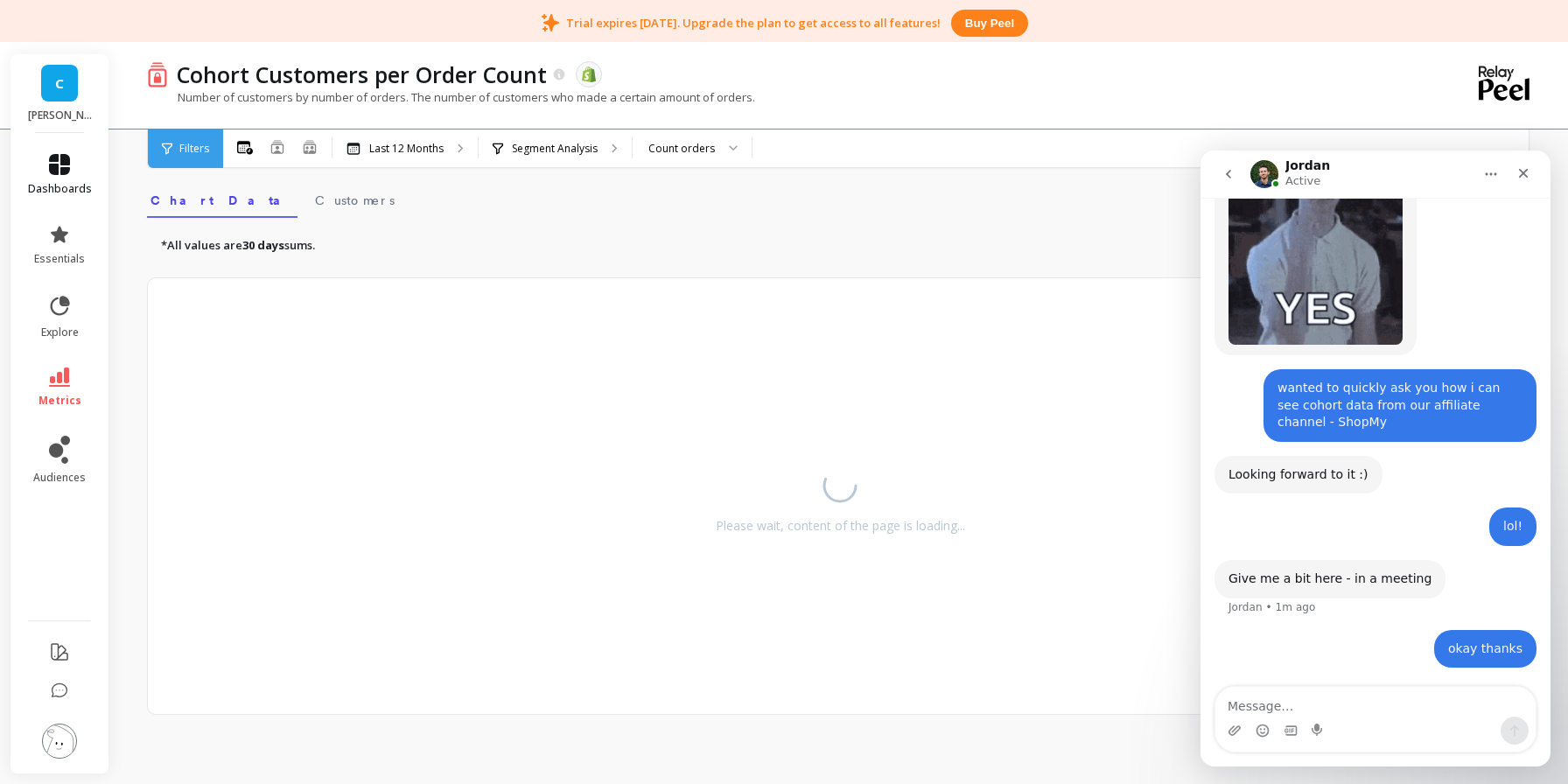
click at [57, 170] on icon at bounding box center [59, 163] width 21 height 21
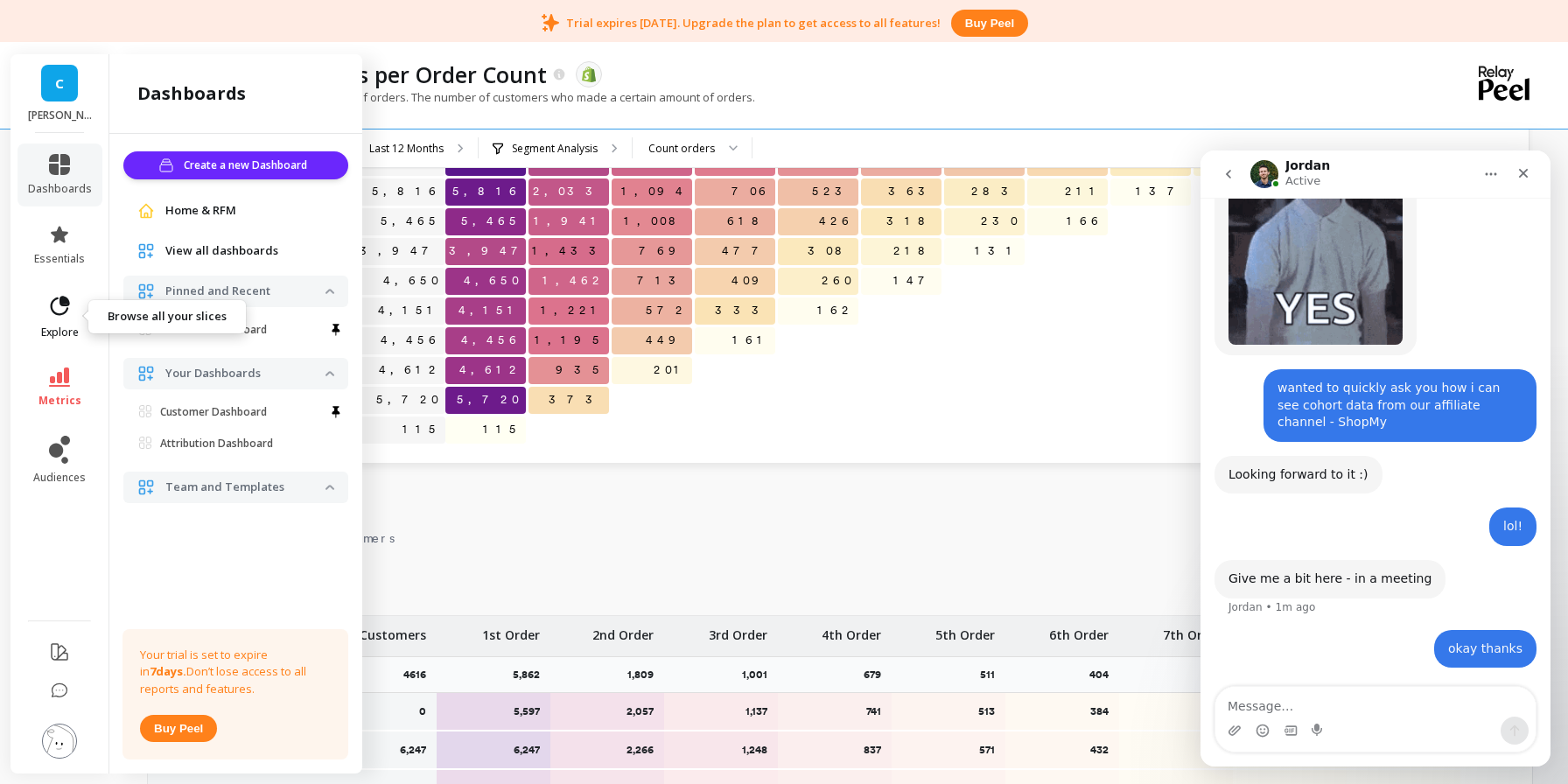
click at [47, 322] on link "explore" at bounding box center [59, 317] width 64 height 45
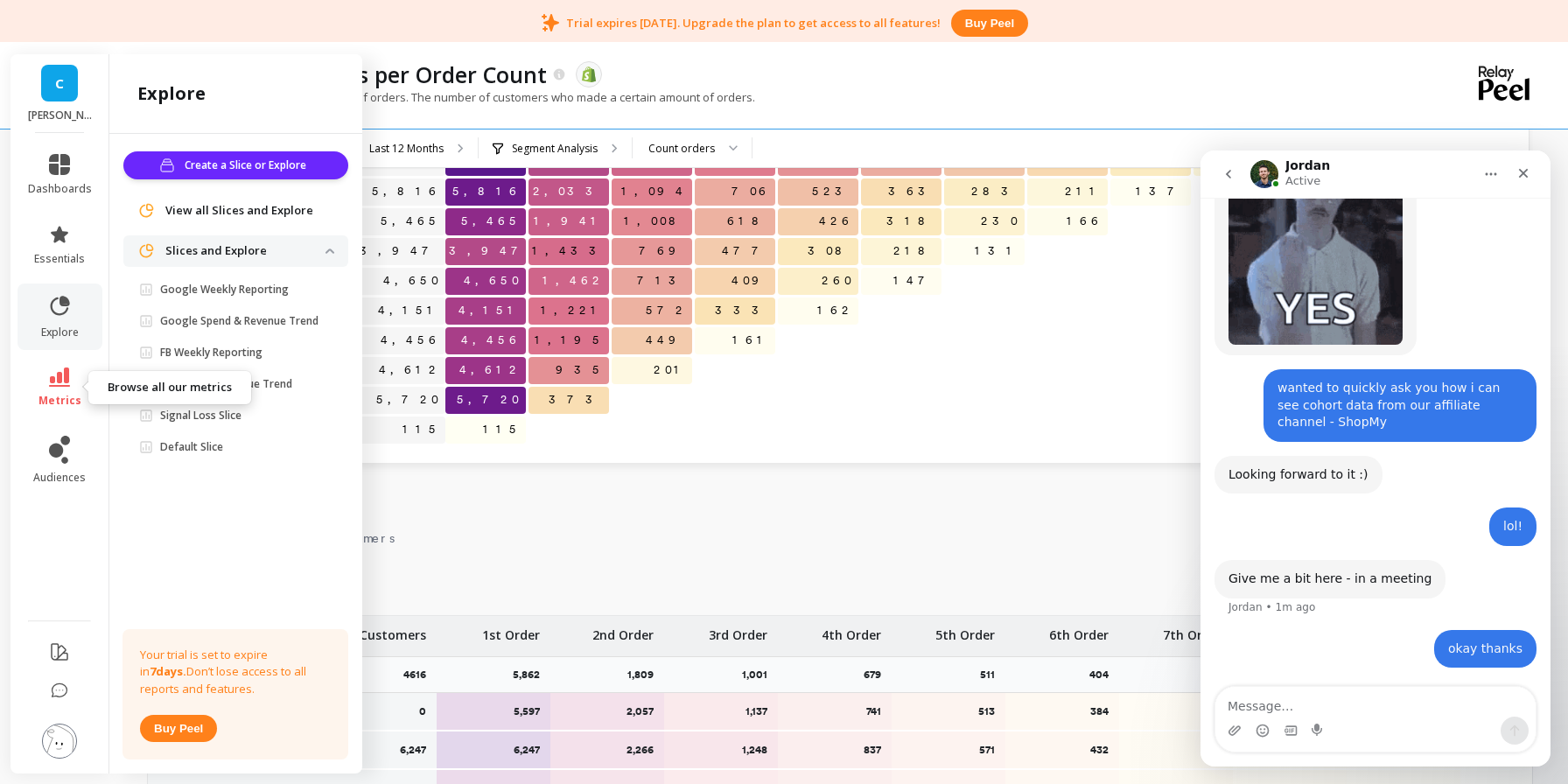
click at [58, 377] on icon at bounding box center [59, 377] width 21 height 20
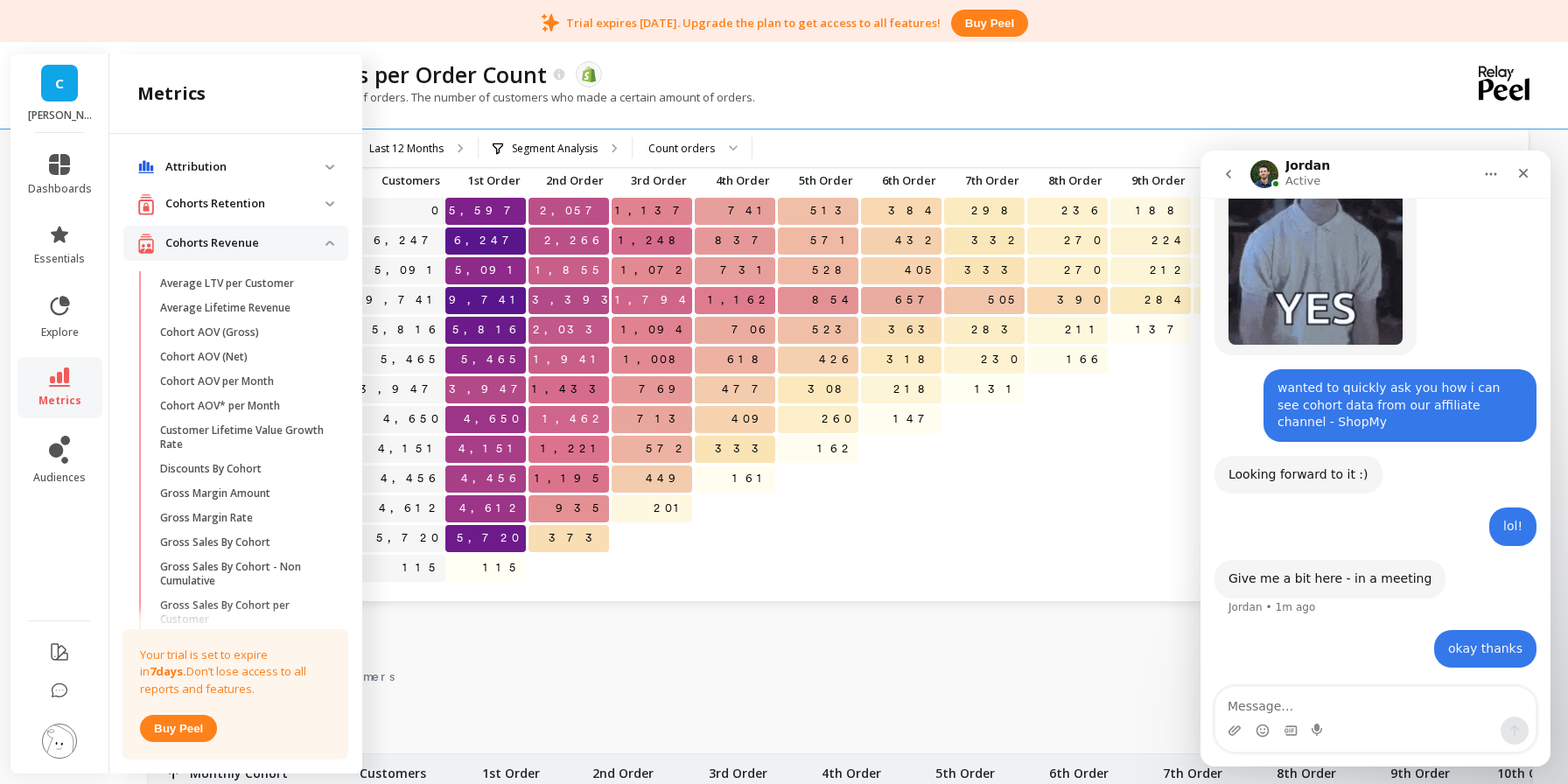
scroll to position [105, 0]
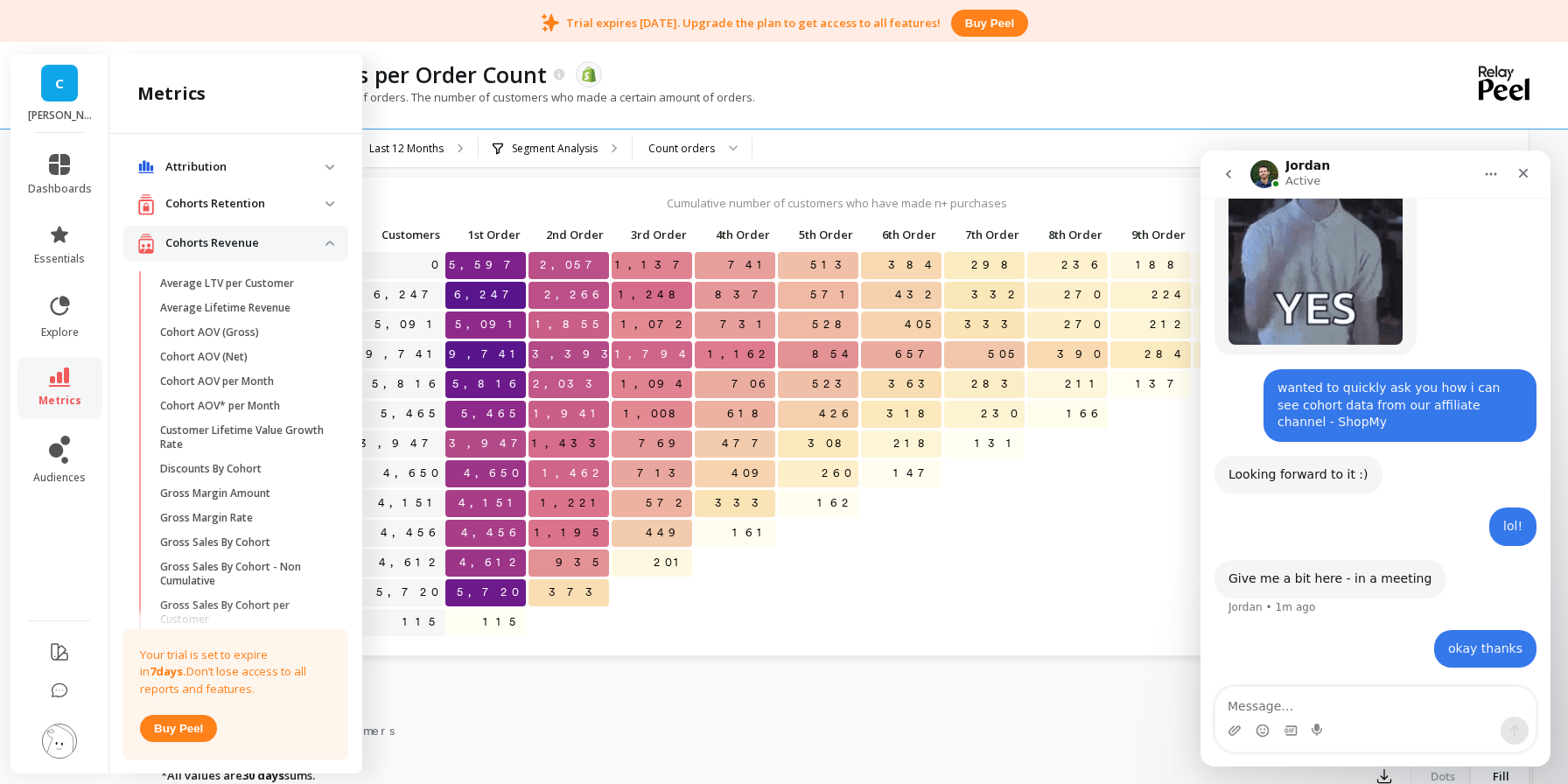
click at [294, 205] on p "Cohorts Retention" at bounding box center [245, 204] width 161 height 18
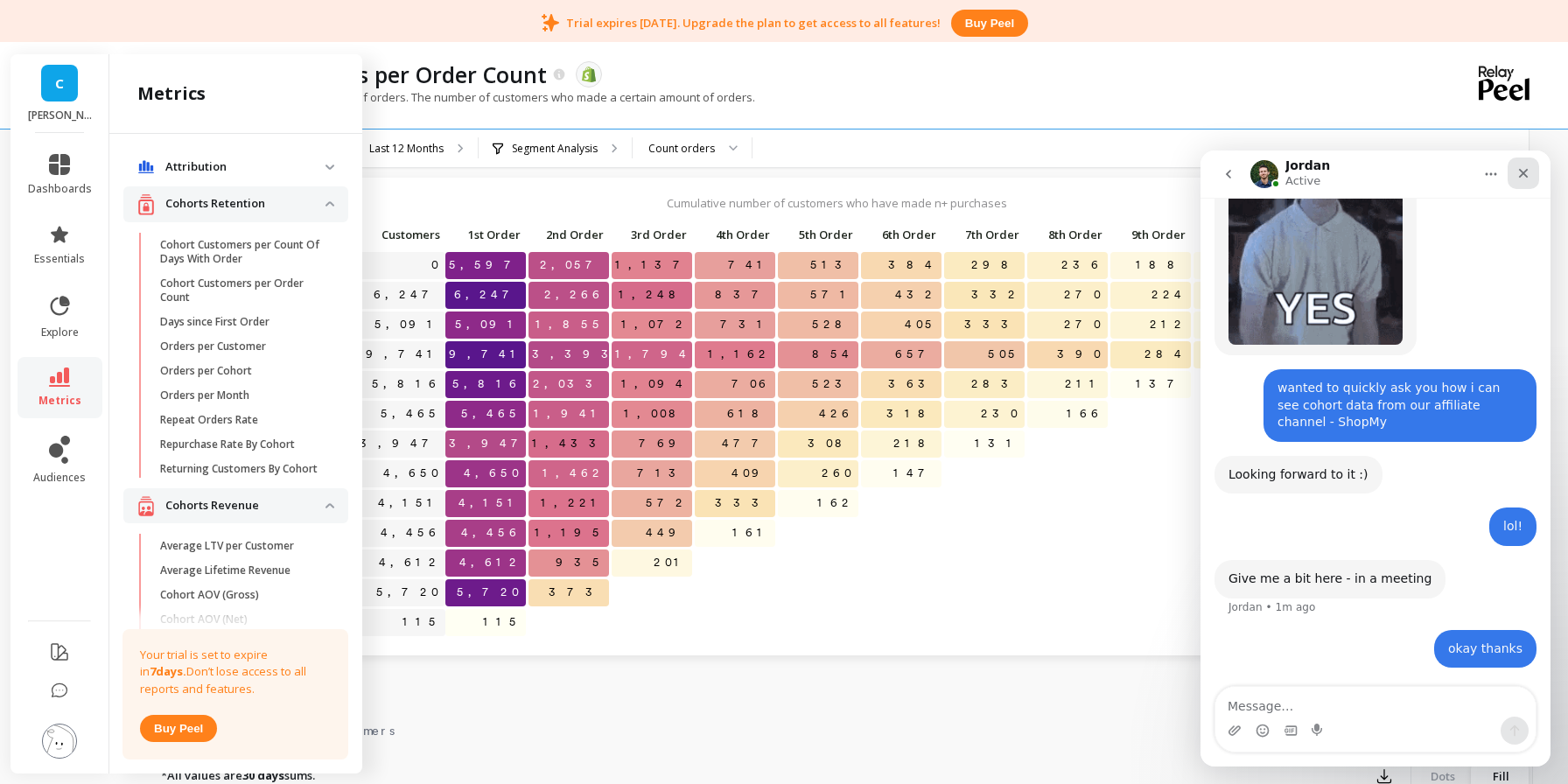
click at [1527, 179] on icon "Close" at bounding box center [1524, 173] width 14 height 14
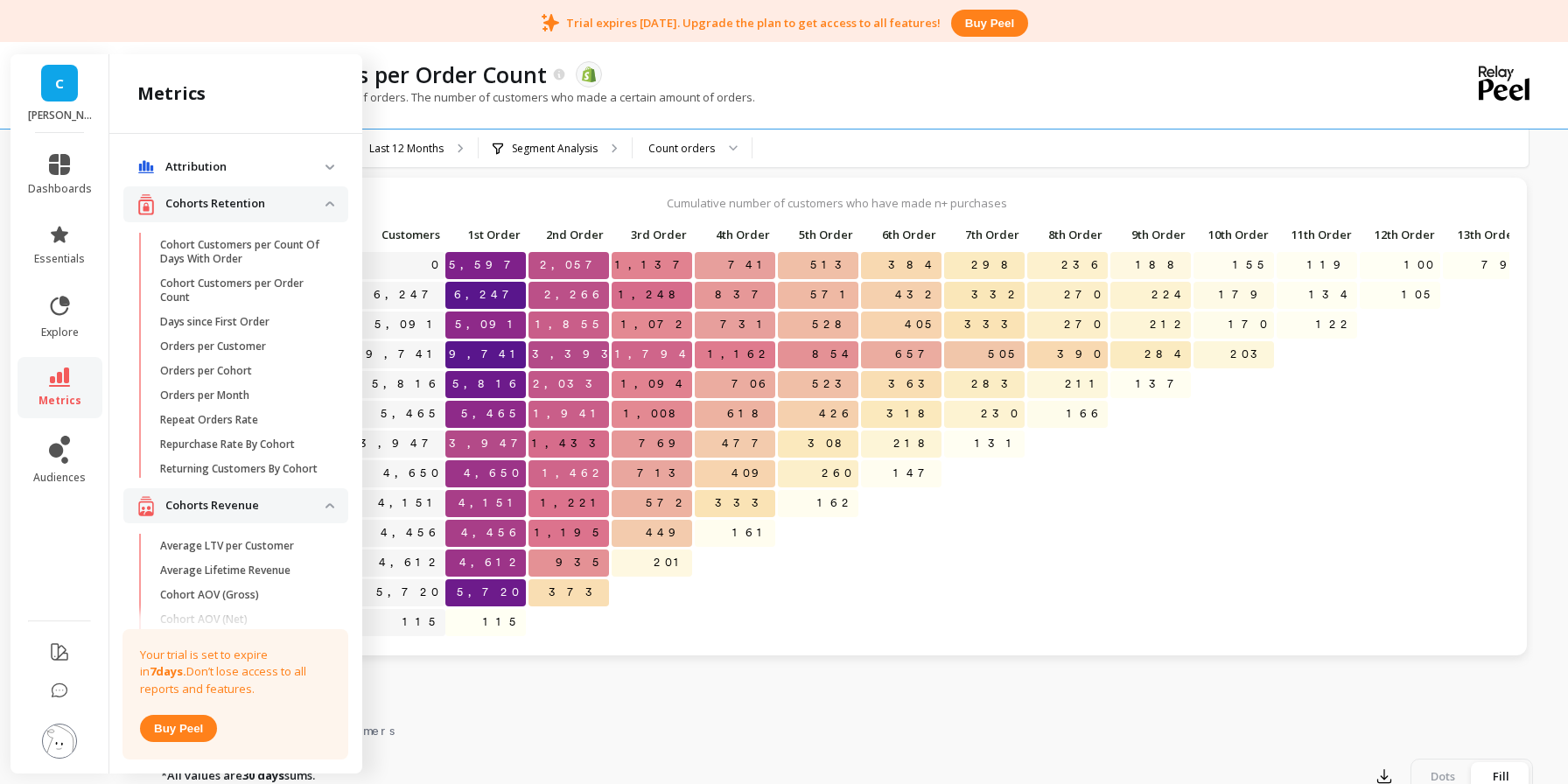
scroll to position [424, 0]
click at [65, 689] on icon at bounding box center [60, 691] width 18 height 18
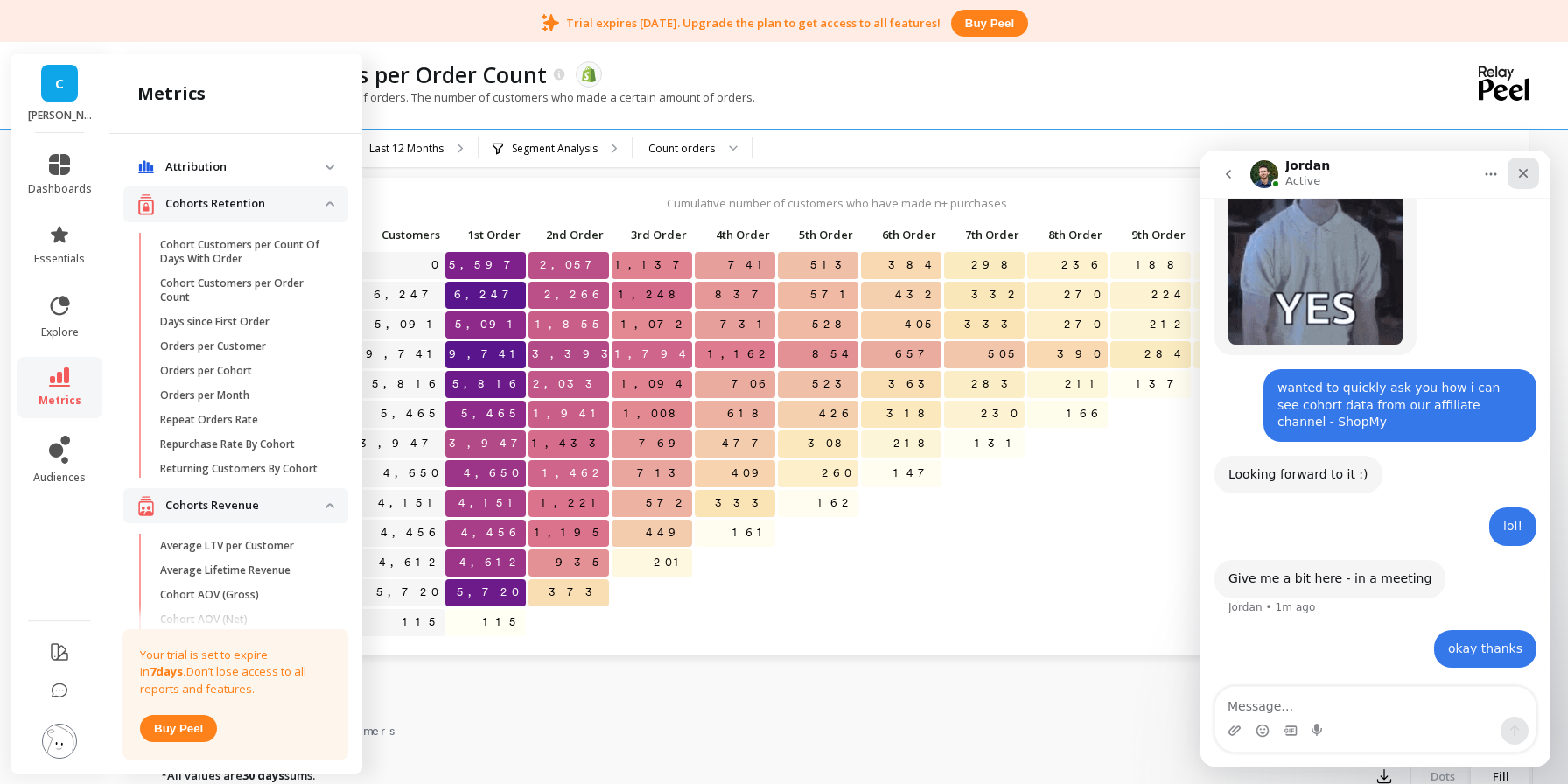
drag, startPoint x: 1523, startPoint y: 178, endPoint x: 2722, endPoint y: 329, distance: 1208.5
click at [1523, 178] on icon "Close" at bounding box center [1524, 173] width 14 height 14
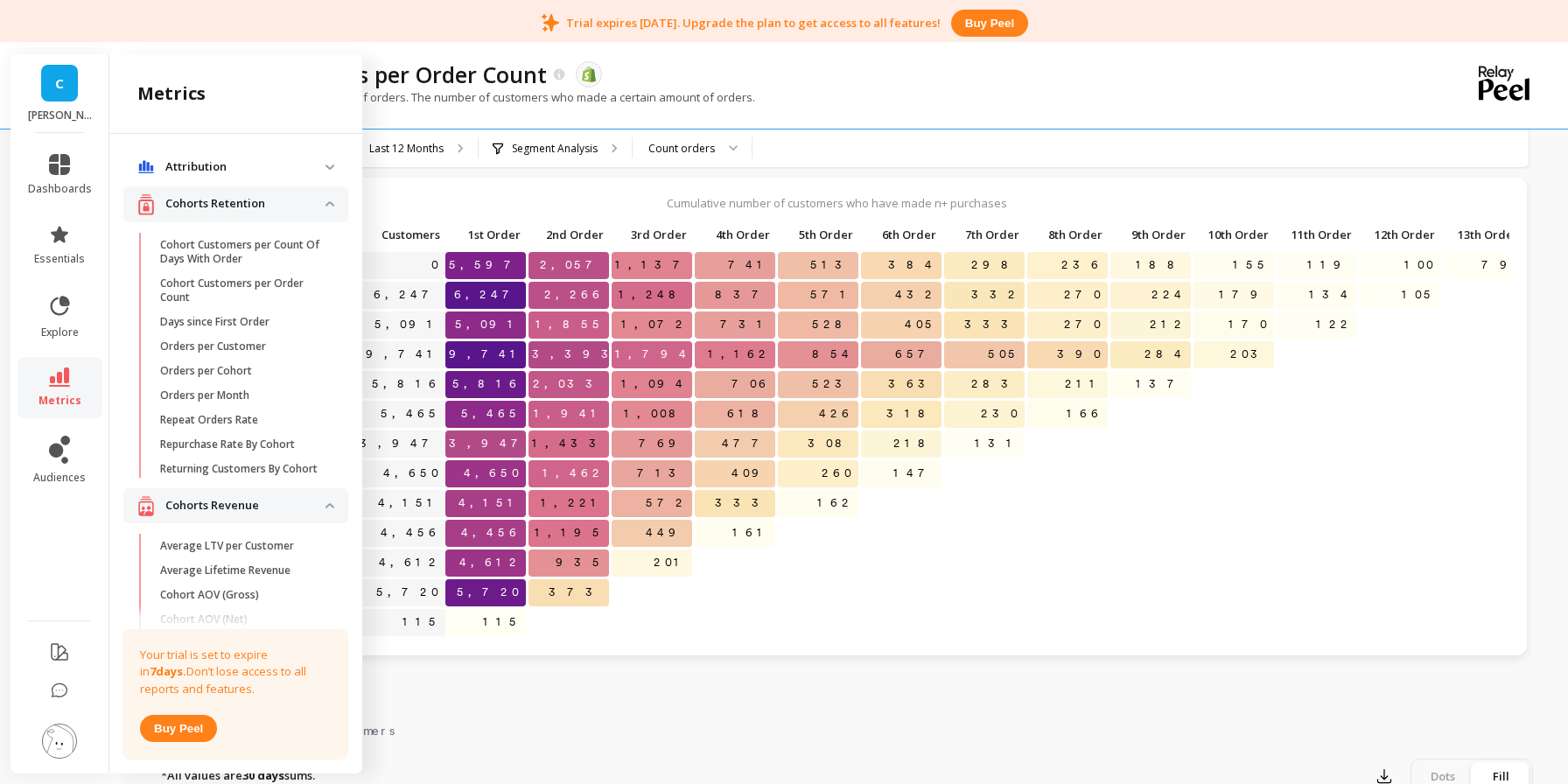
click at [536, 739] on nav "Chart Data Customers" at bounding box center [840, 728] width 1387 height 40
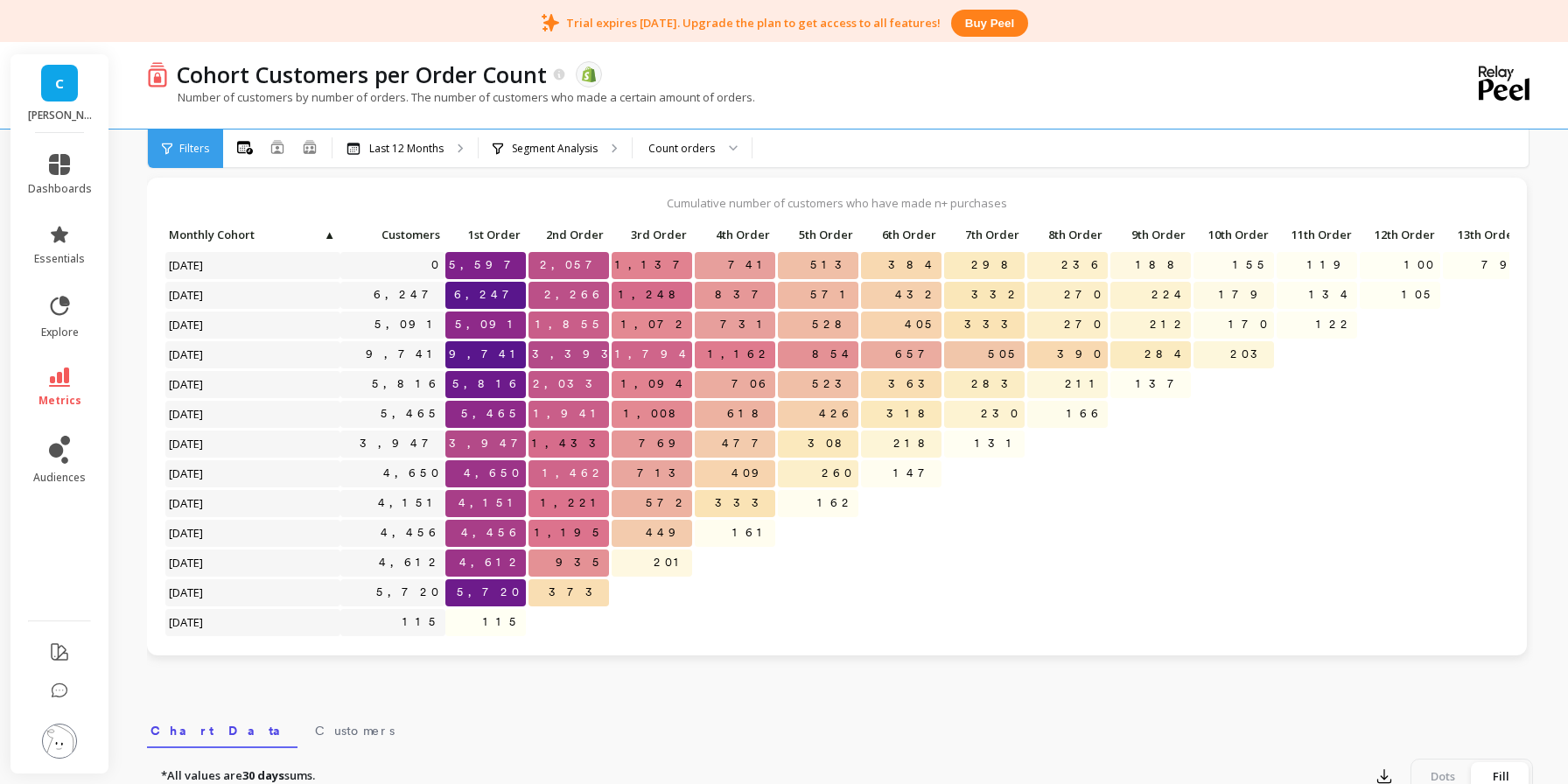
scroll to position [444, 0]
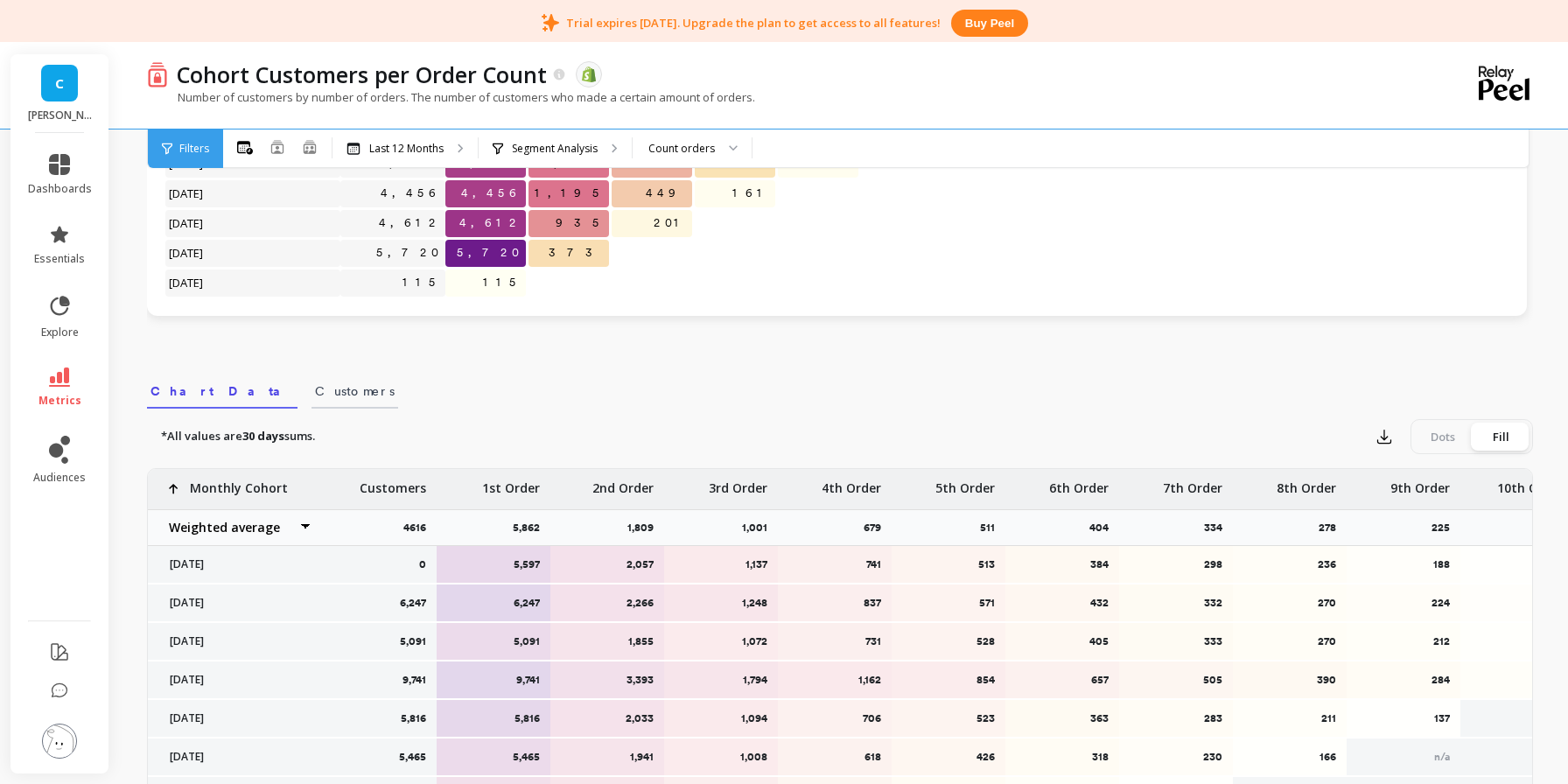
click at [315, 394] on span "Customers" at bounding box center [355, 391] width 80 height 18
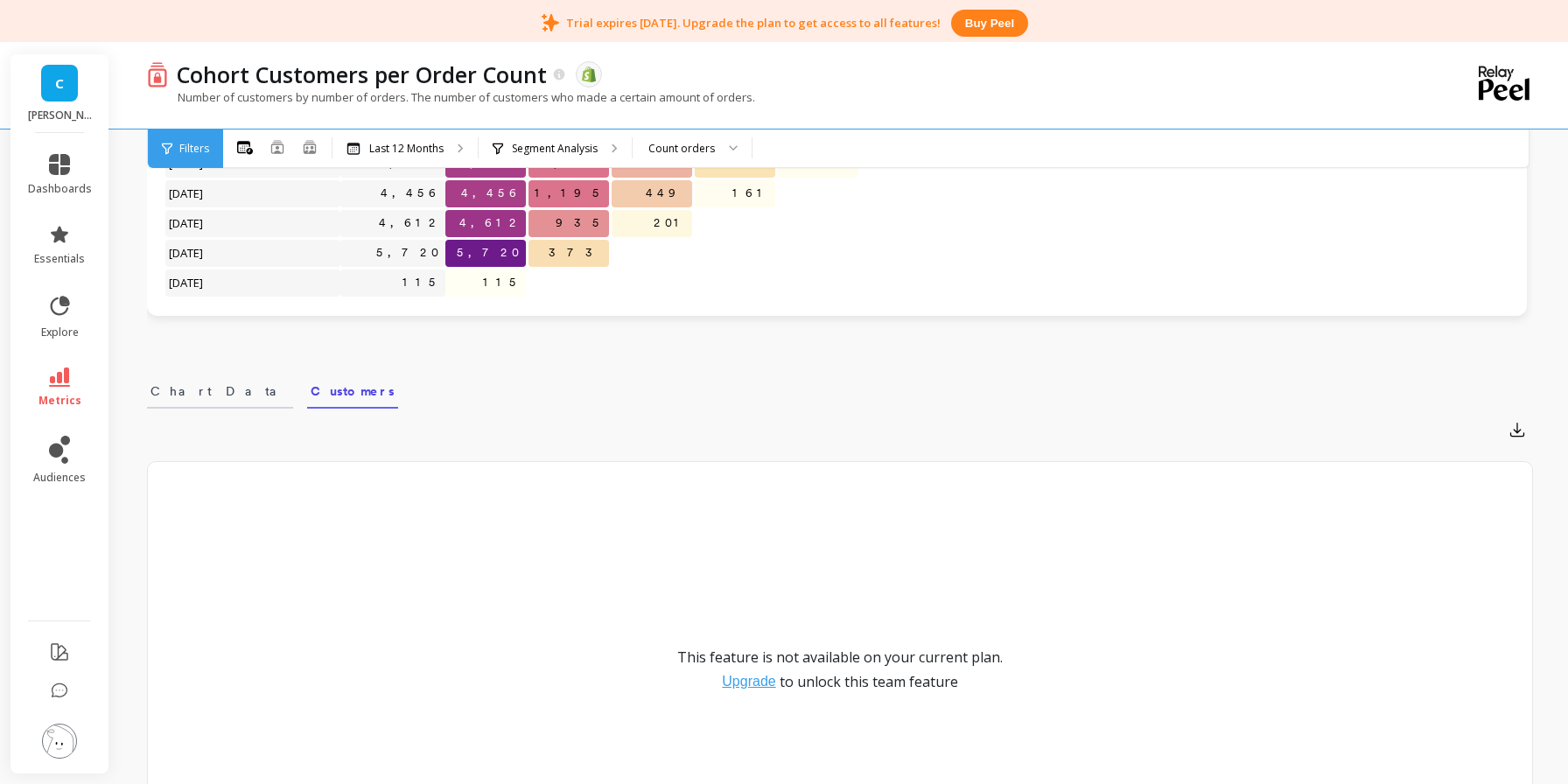
click at [168, 397] on span "Chart Data" at bounding box center [220, 391] width 139 height 18
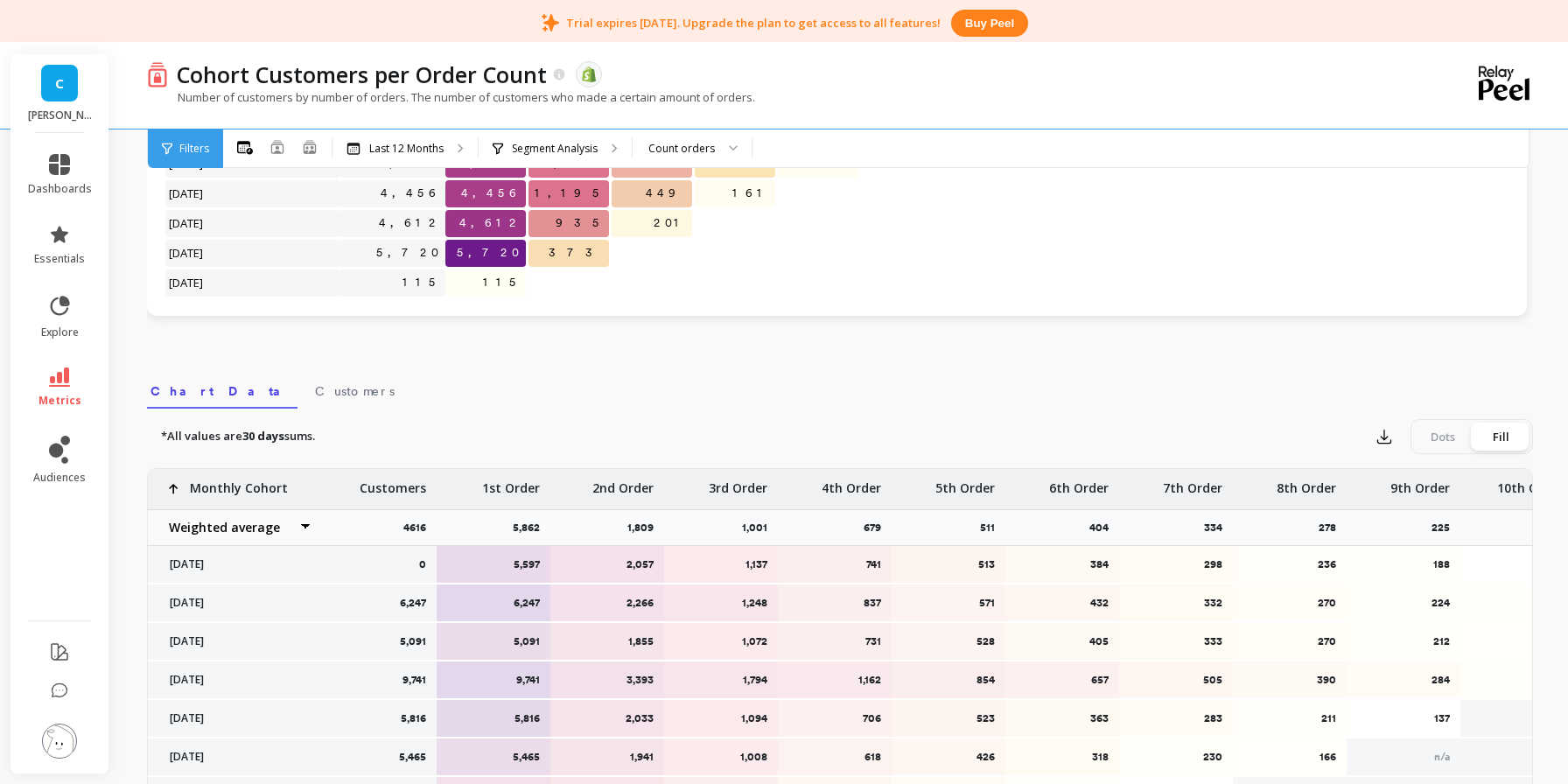
scroll to position [0, 0]
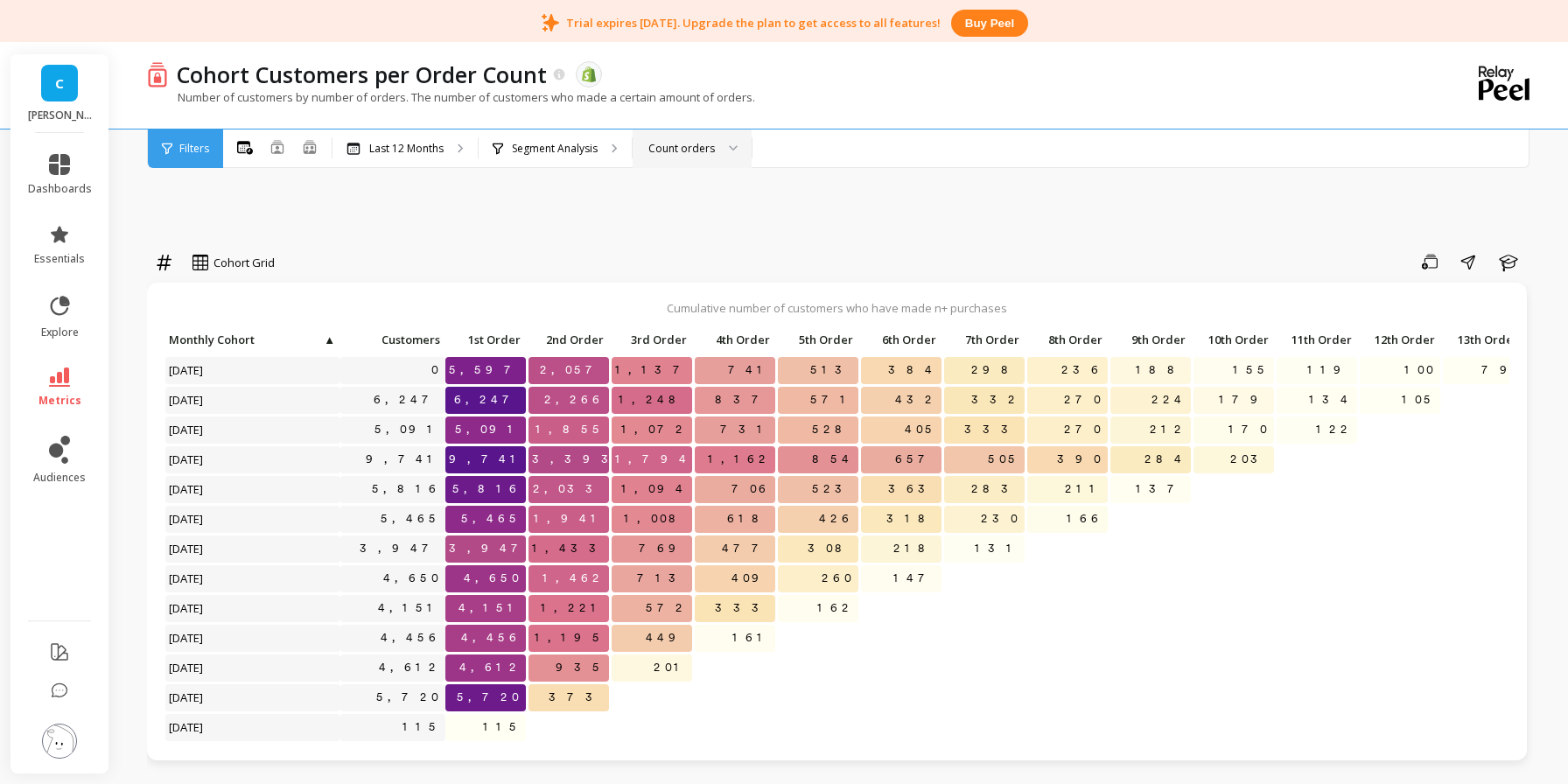
click at [719, 153] on div at bounding box center [727, 149] width 21 height 38
click at [275, 146] on icon at bounding box center [278, 147] width 14 height 14
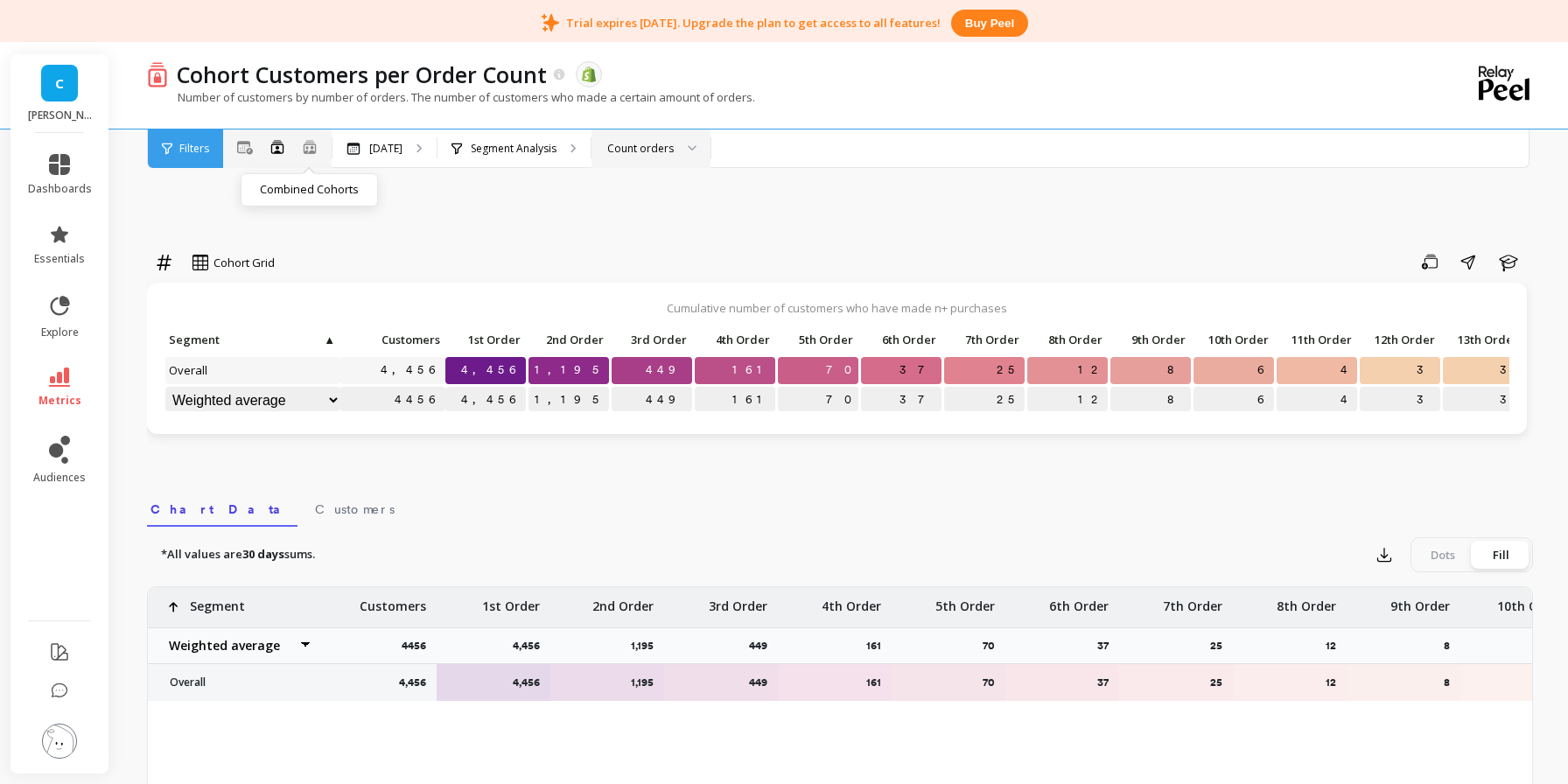
click at [307, 151] on icon at bounding box center [309, 152] width 11 height 4
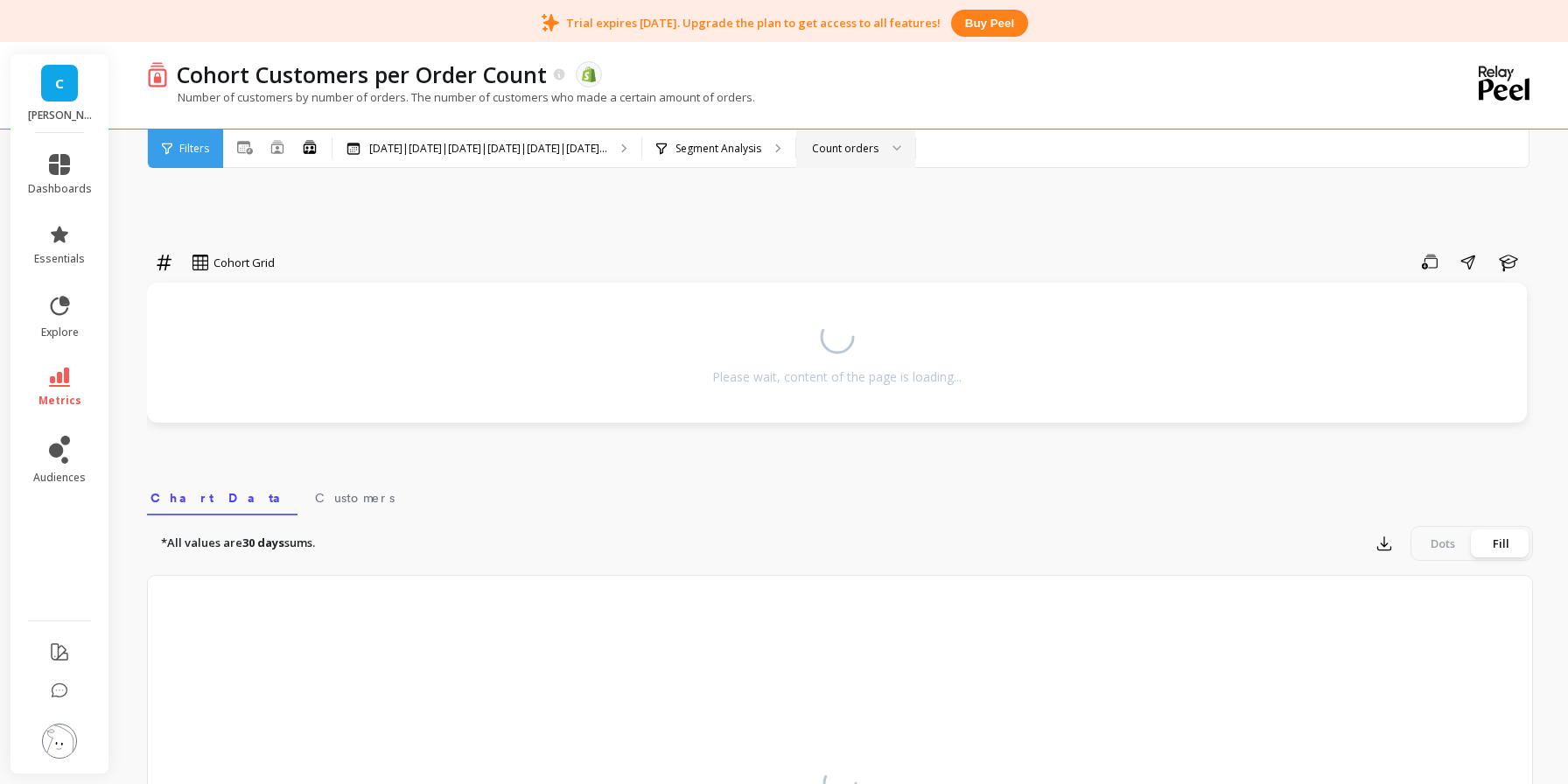
click at [179, 152] on span "Filters" at bounding box center [194, 149] width 30 height 14
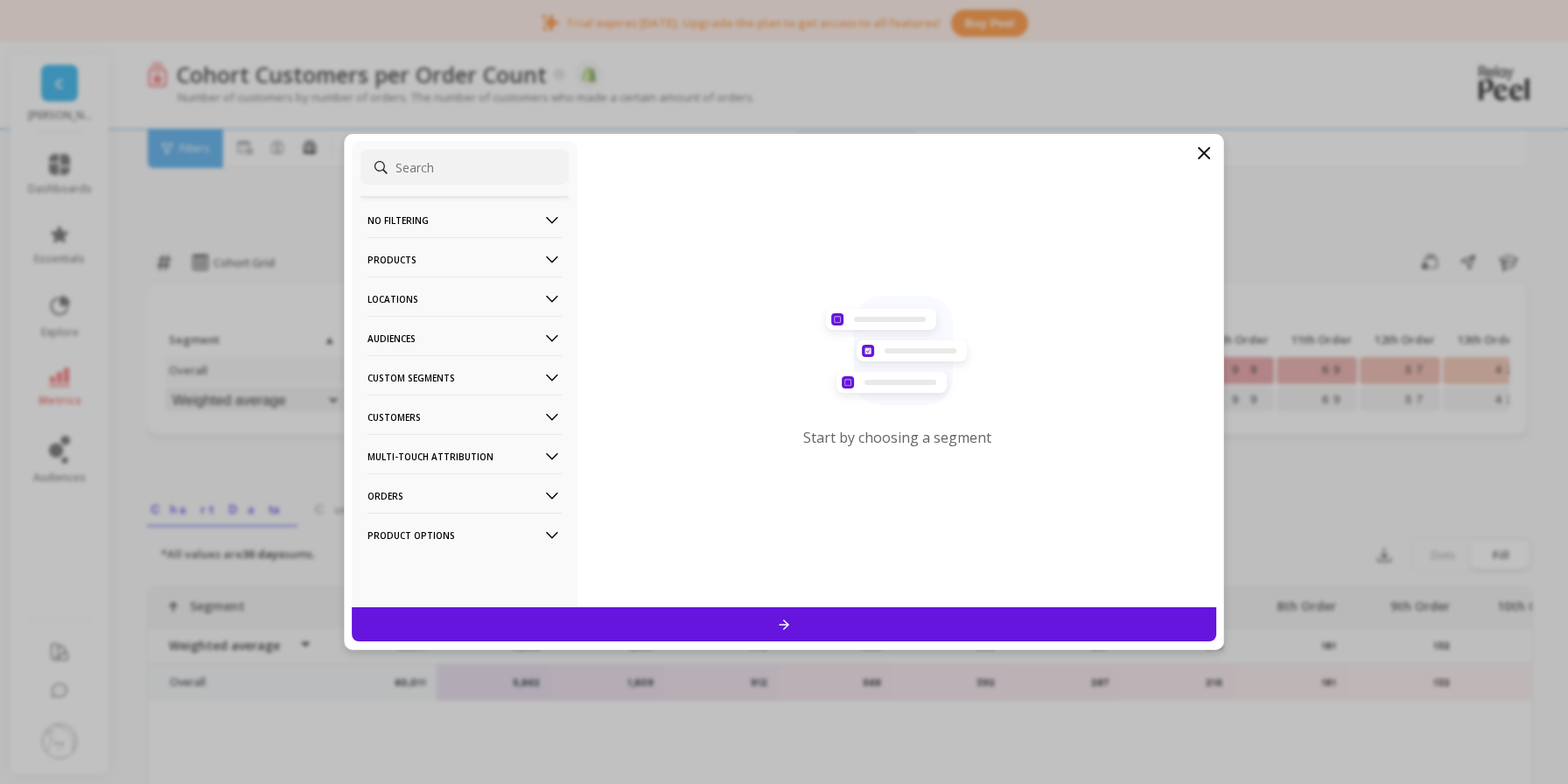
click at [557, 378] on Segments-icon at bounding box center [553, 378] width 20 height 20
click at [557, 379] on Segments-icon at bounding box center [553, 378] width 20 height 20
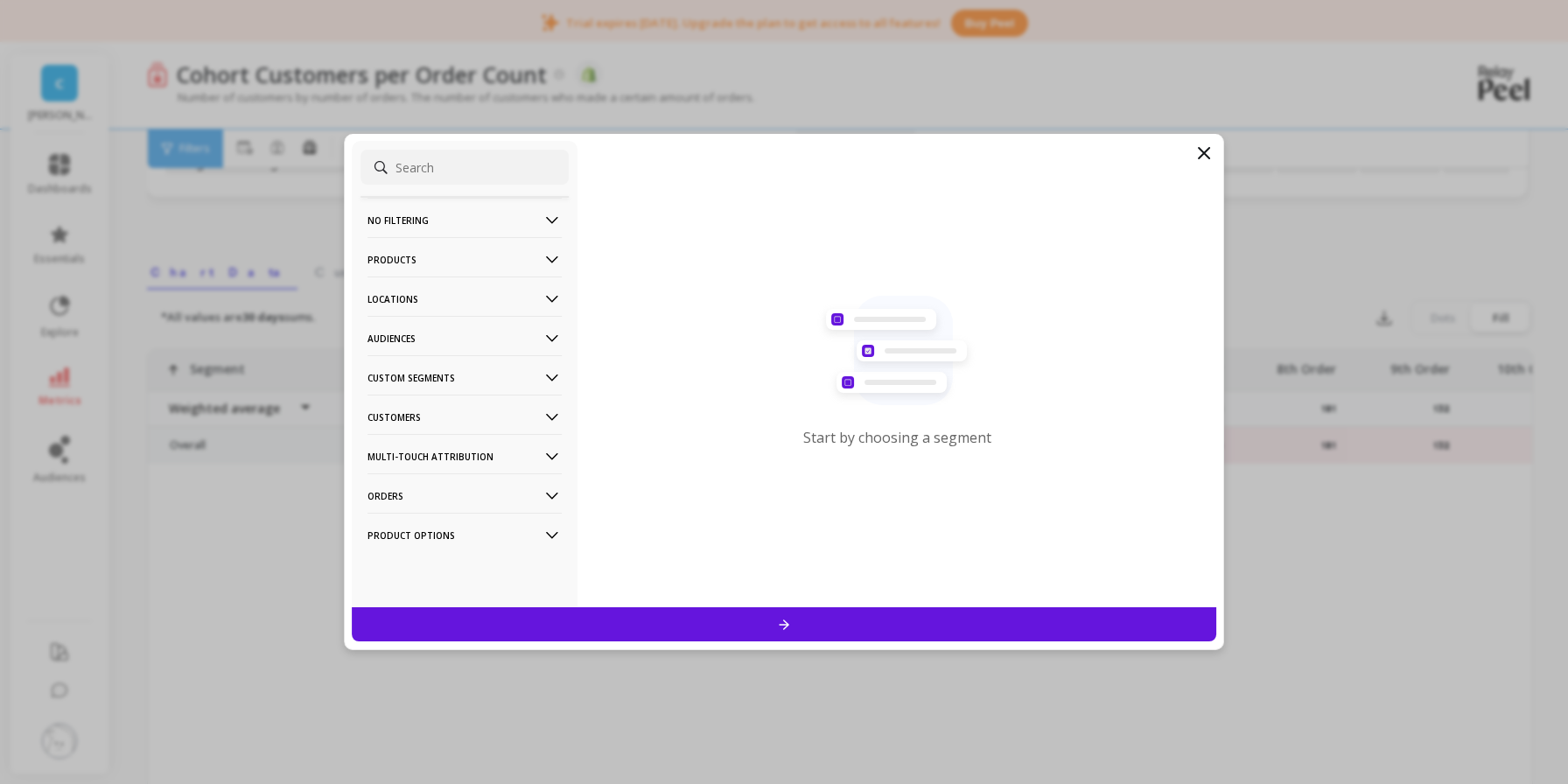
scroll to position [242, 0]
click at [1204, 155] on icon at bounding box center [1204, 153] width 21 height 21
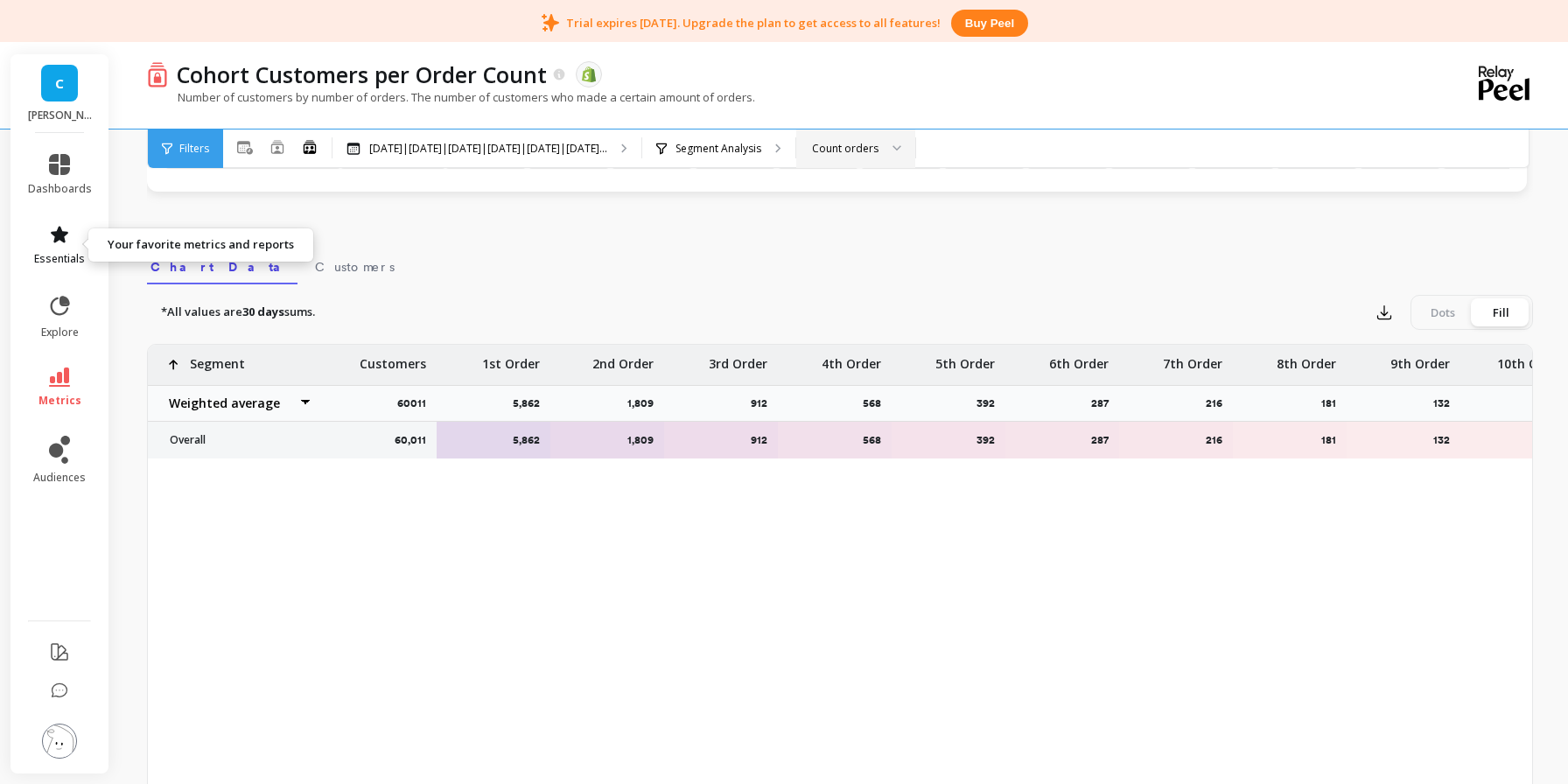
click at [66, 248] on link "essentials" at bounding box center [59, 244] width 64 height 42
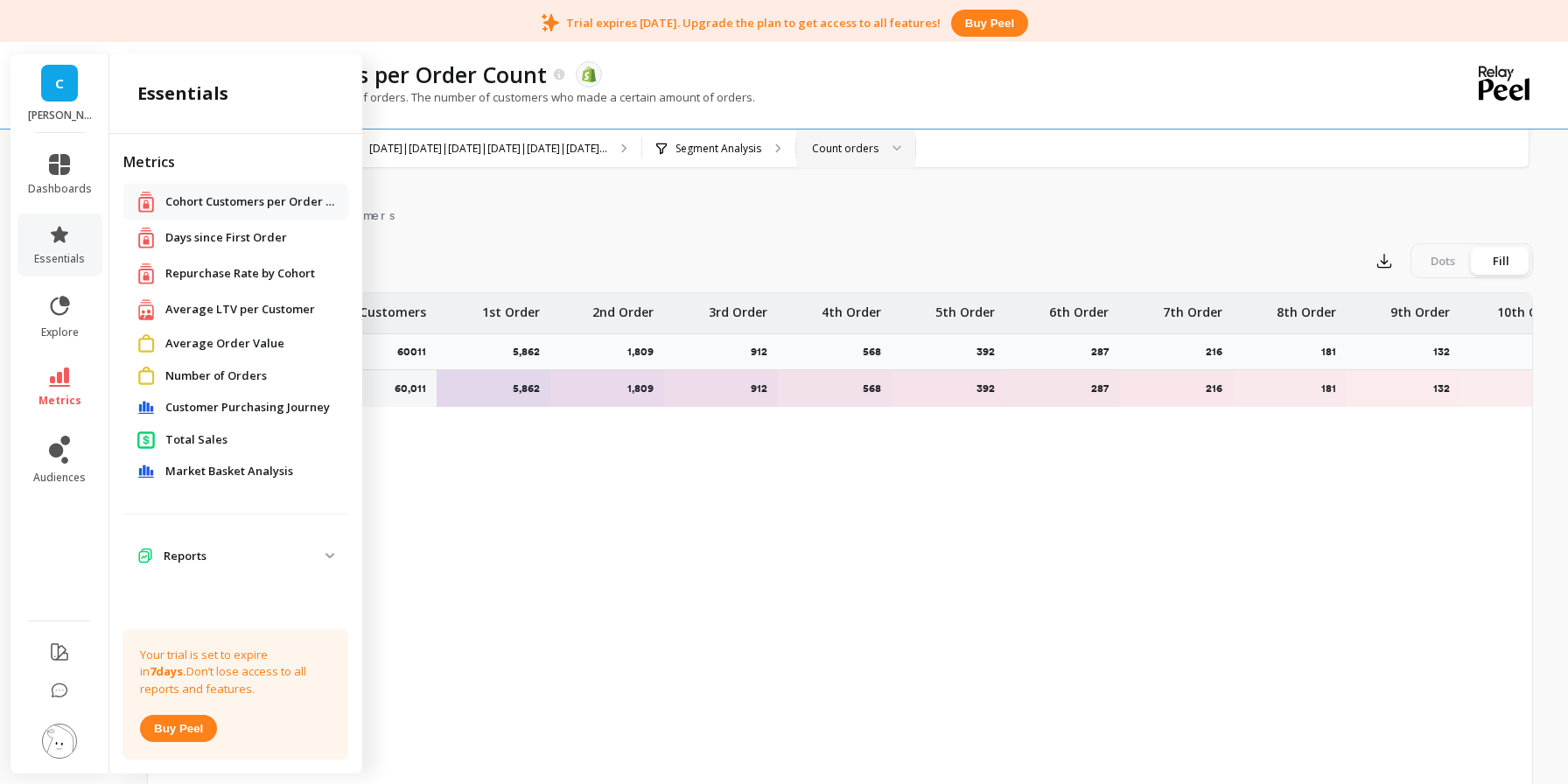
scroll to position [298, 0]
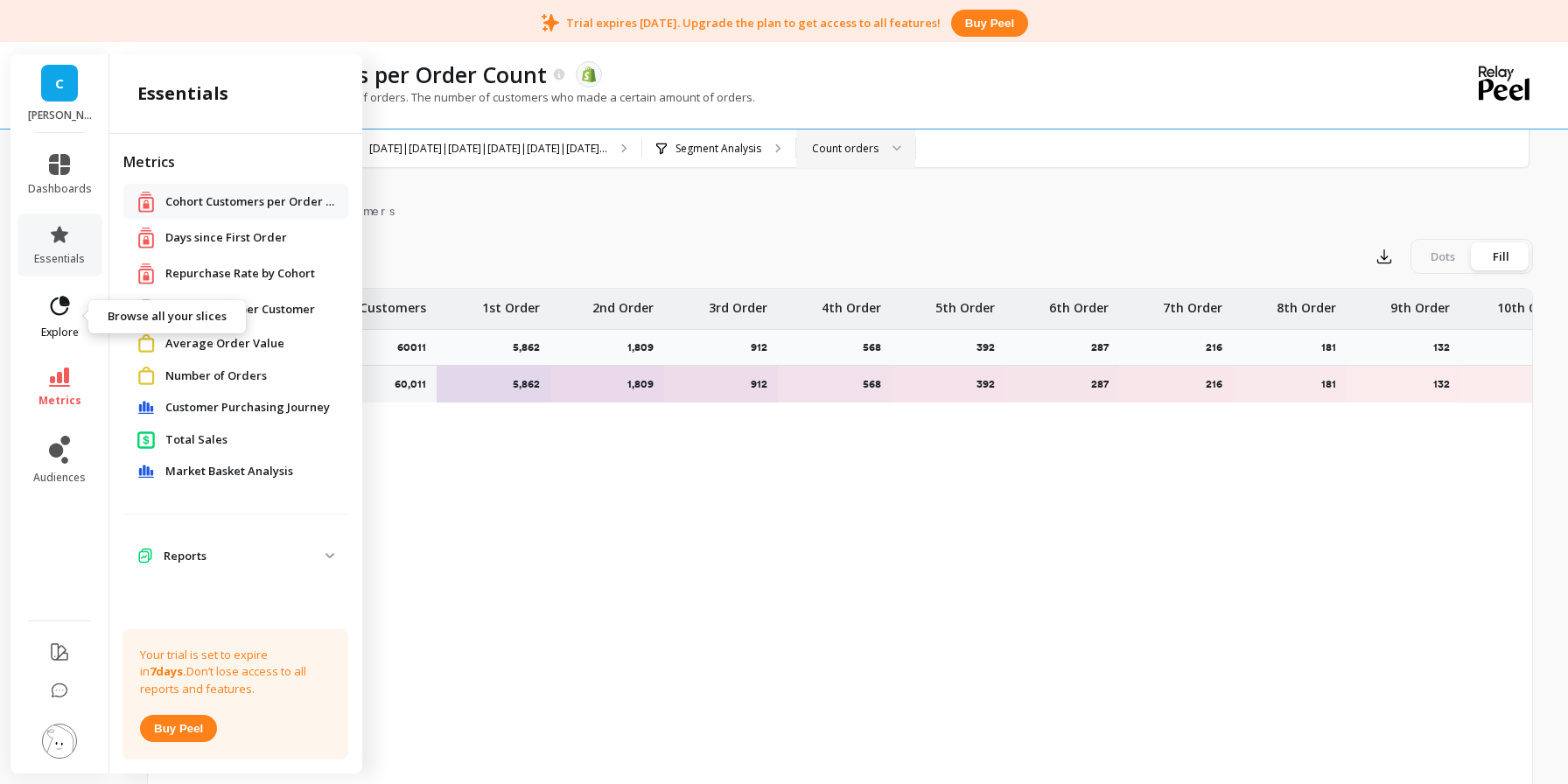
click at [74, 318] on link "explore" at bounding box center [59, 317] width 64 height 45
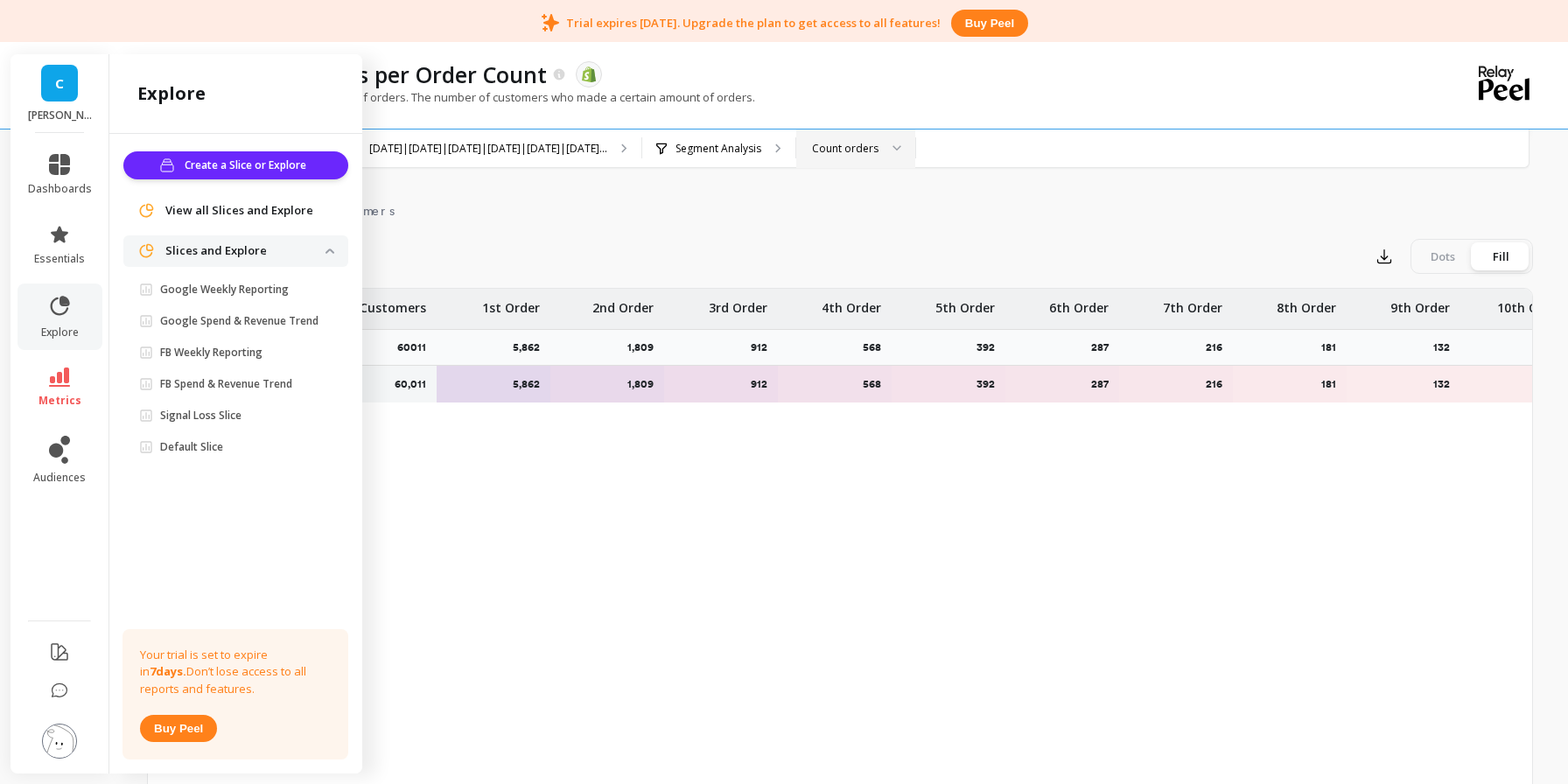
click at [322, 254] on p "Slices and Explore" at bounding box center [245, 251] width 161 height 18
click at [313, 226] on div "View all Slices and Explore" at bounding box center [235, 211] width 225 height 32
click at [296, 212] on span "View all Slices and Explore" at bounding box center [239, 211] width 148 height 18
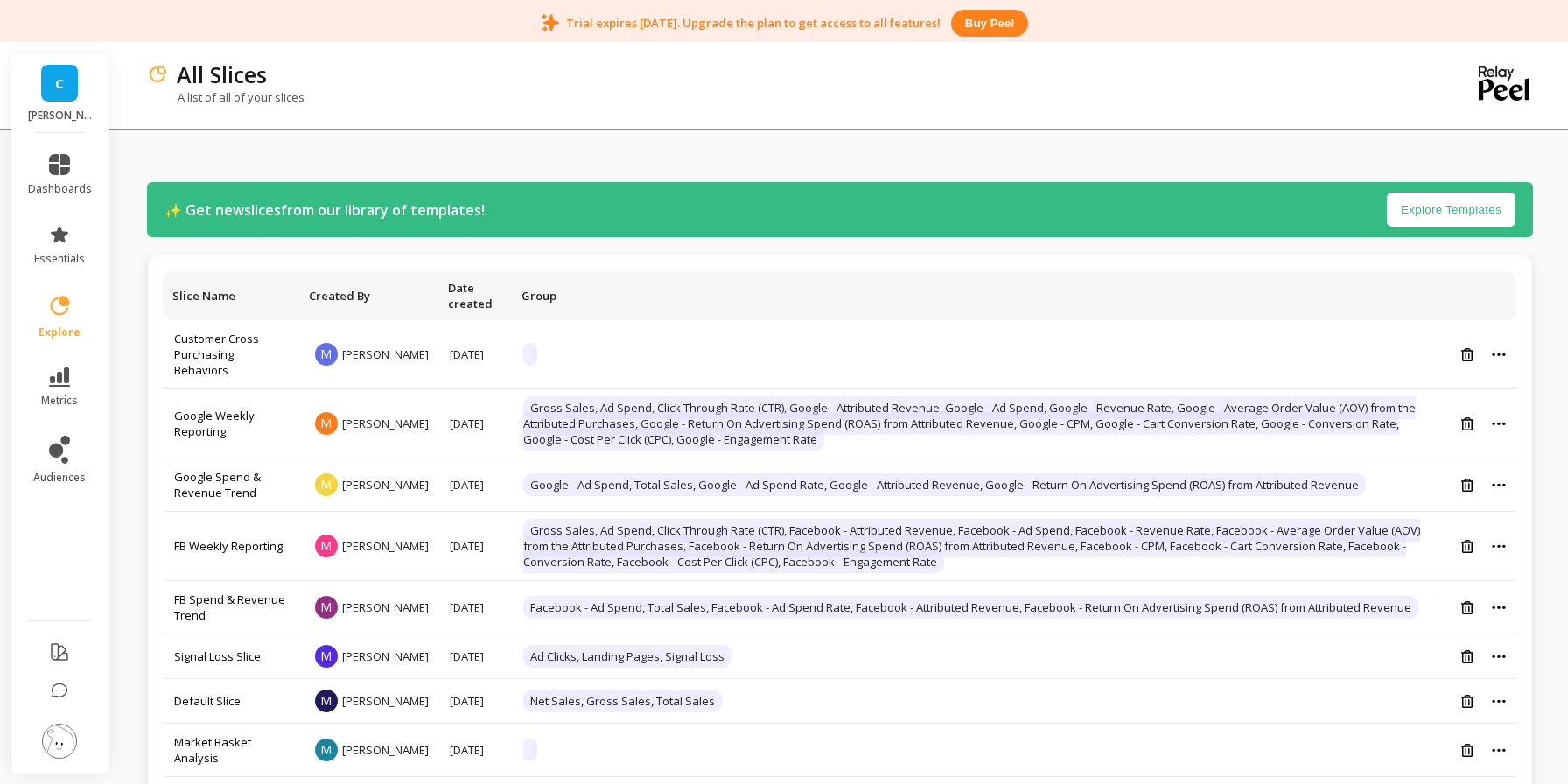
scroll to position [29, 0]
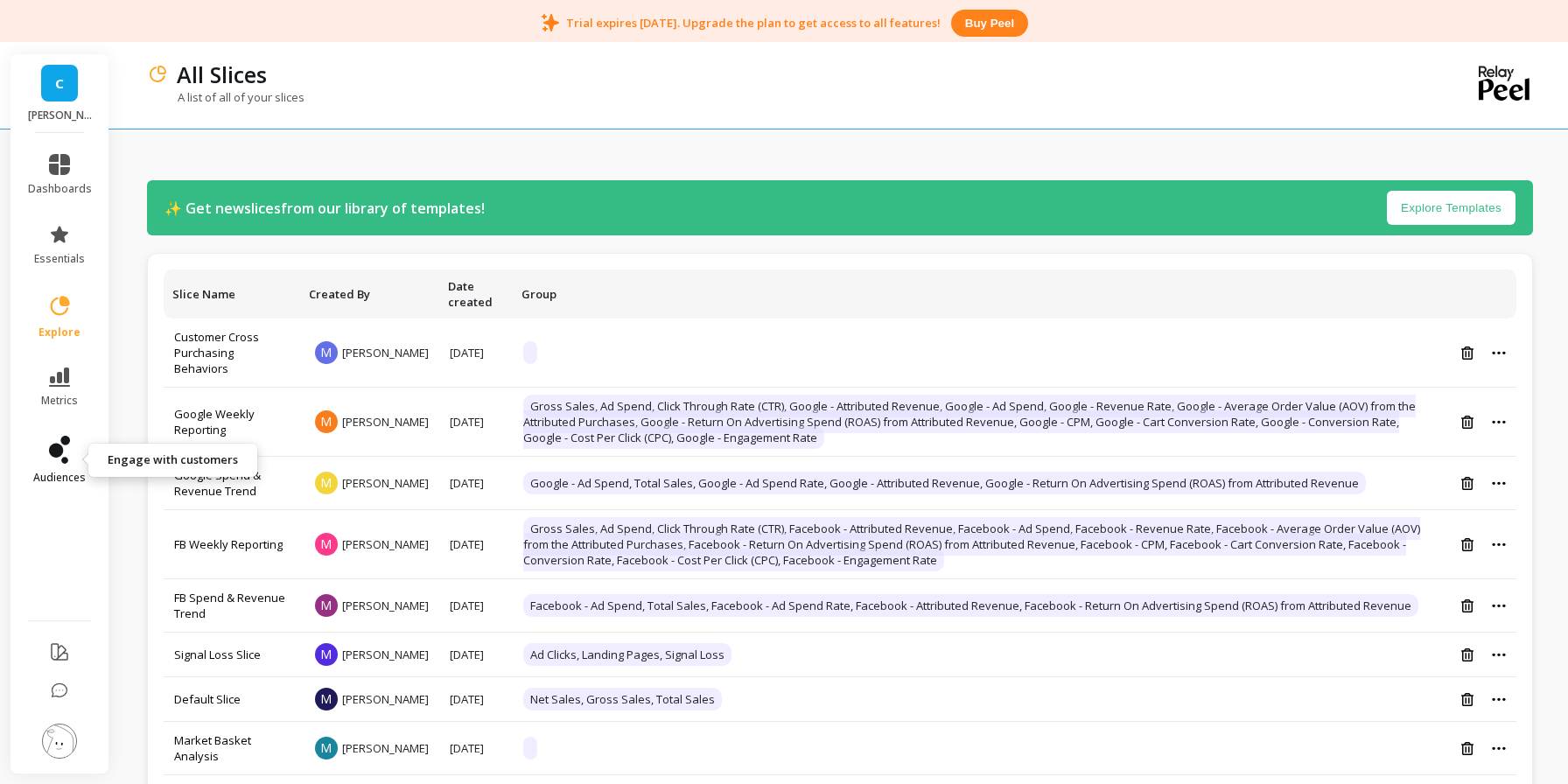
click at [49, 444] on icon at bounding box center [59, 450] width 21 height 28
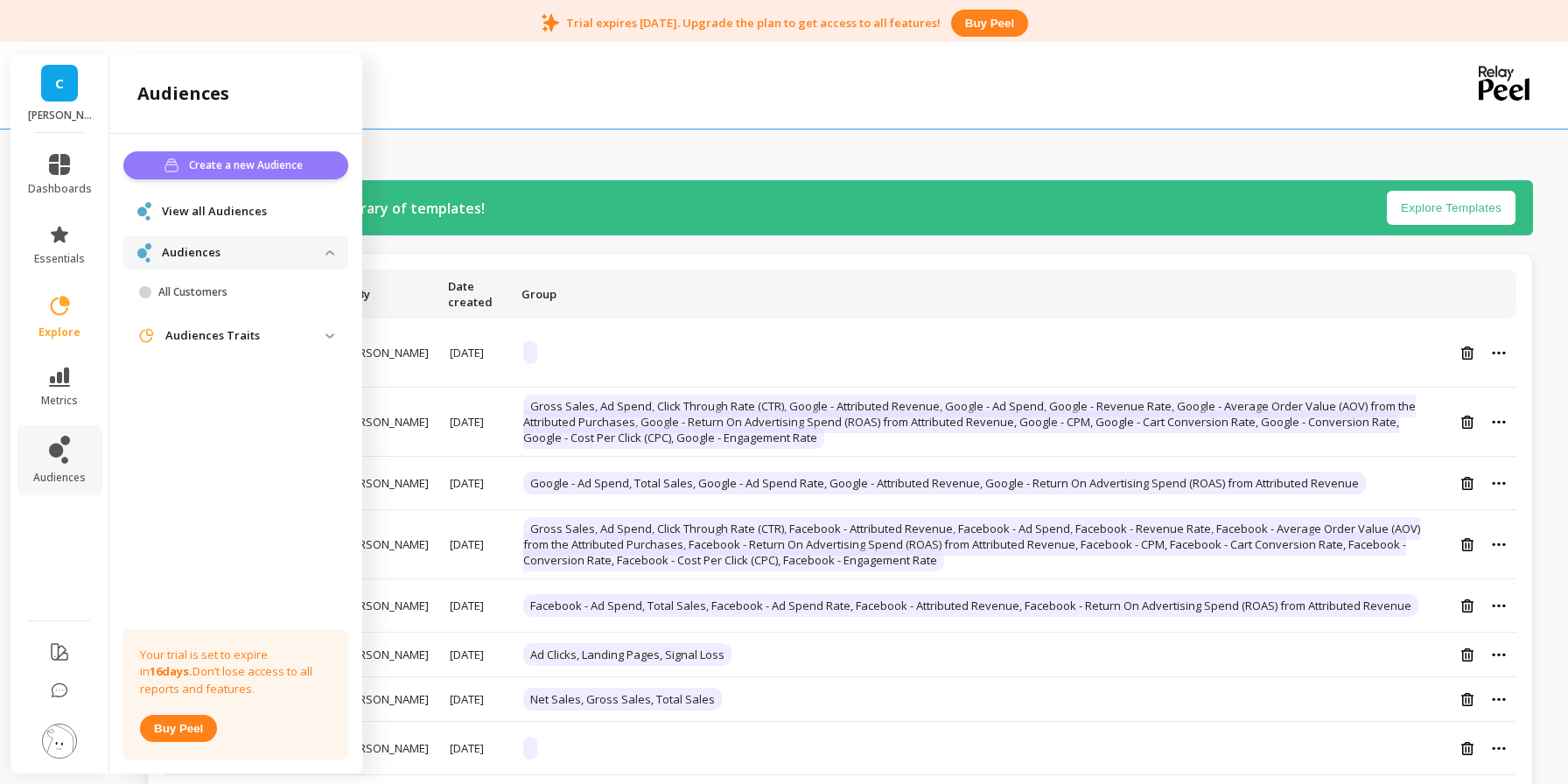
click at [263, 163] on span "Create a new Audience" at bounding box center [248, 165] width 119 height 18
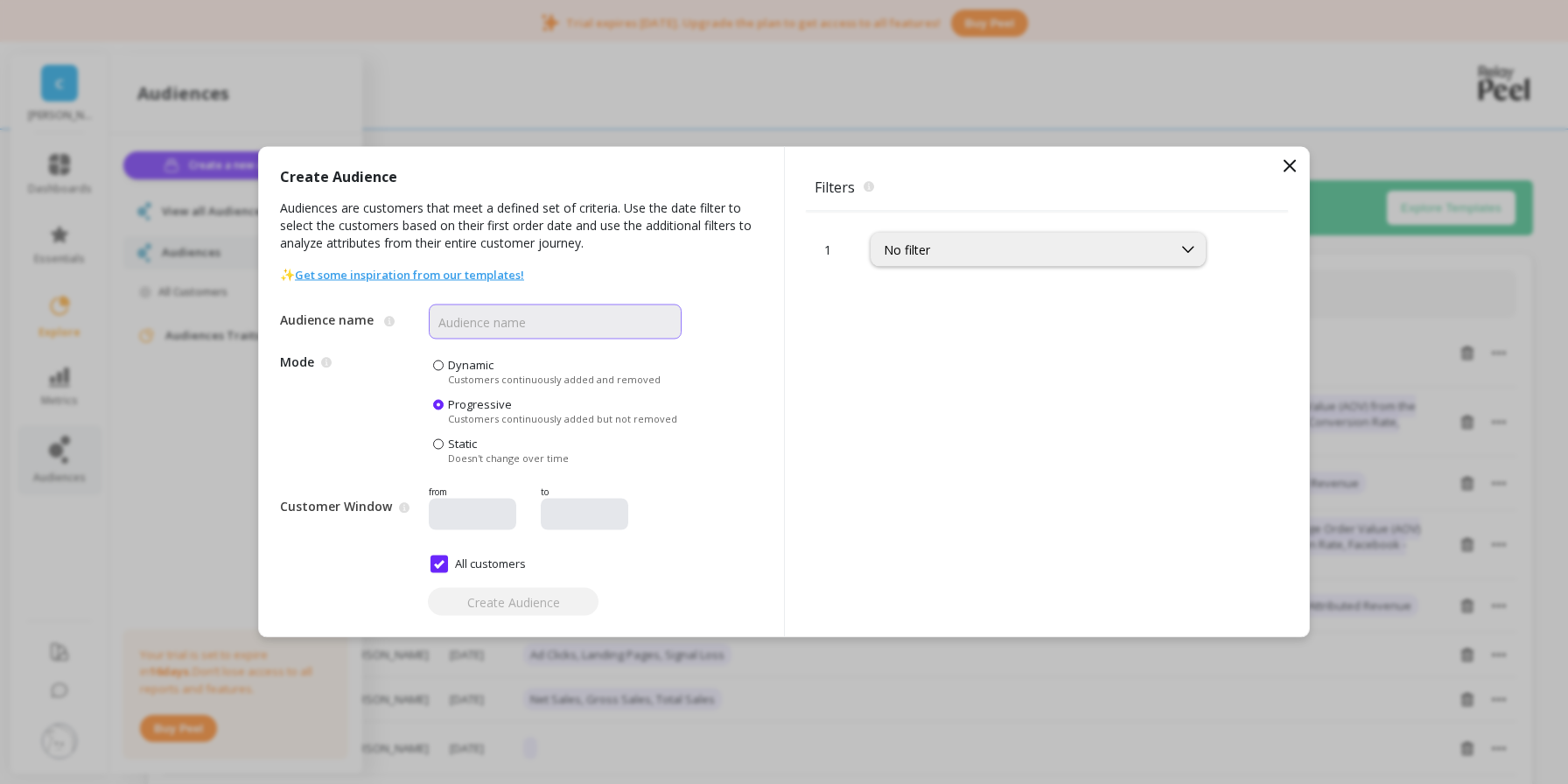
click at [492, 334] on input "Audience name" at bounding box center [555, 322] width 253 height 35
type input "ShopMy Customers"
click at [1055, 246] on div "No filter" at bounding box center [1021, 249] width 276 height 17
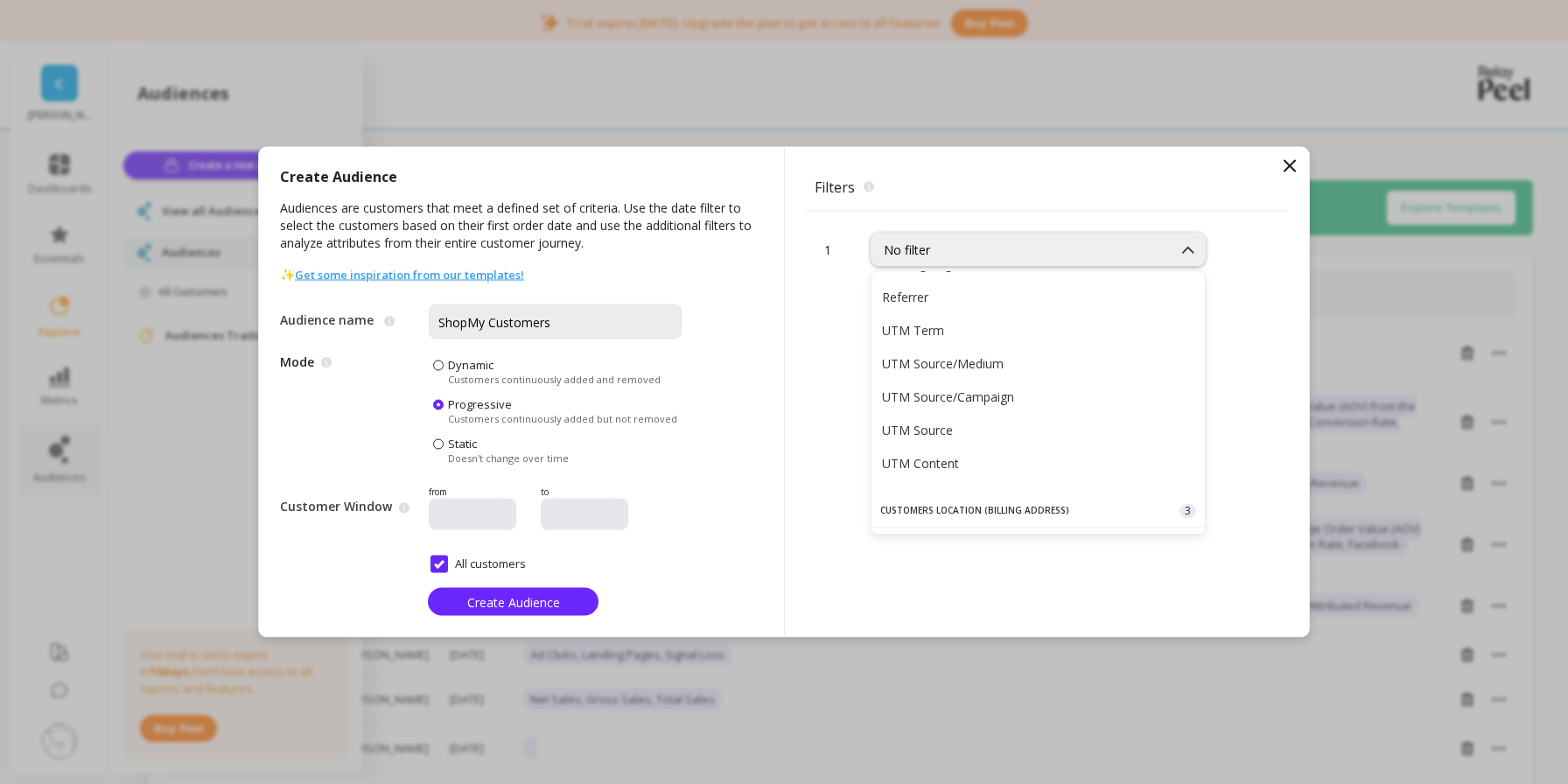
scroll to position [1448, 0]
click at [933, 398] on div "UTM Source/Campaign" at bounding box center [1038, 396] width 312 height 17
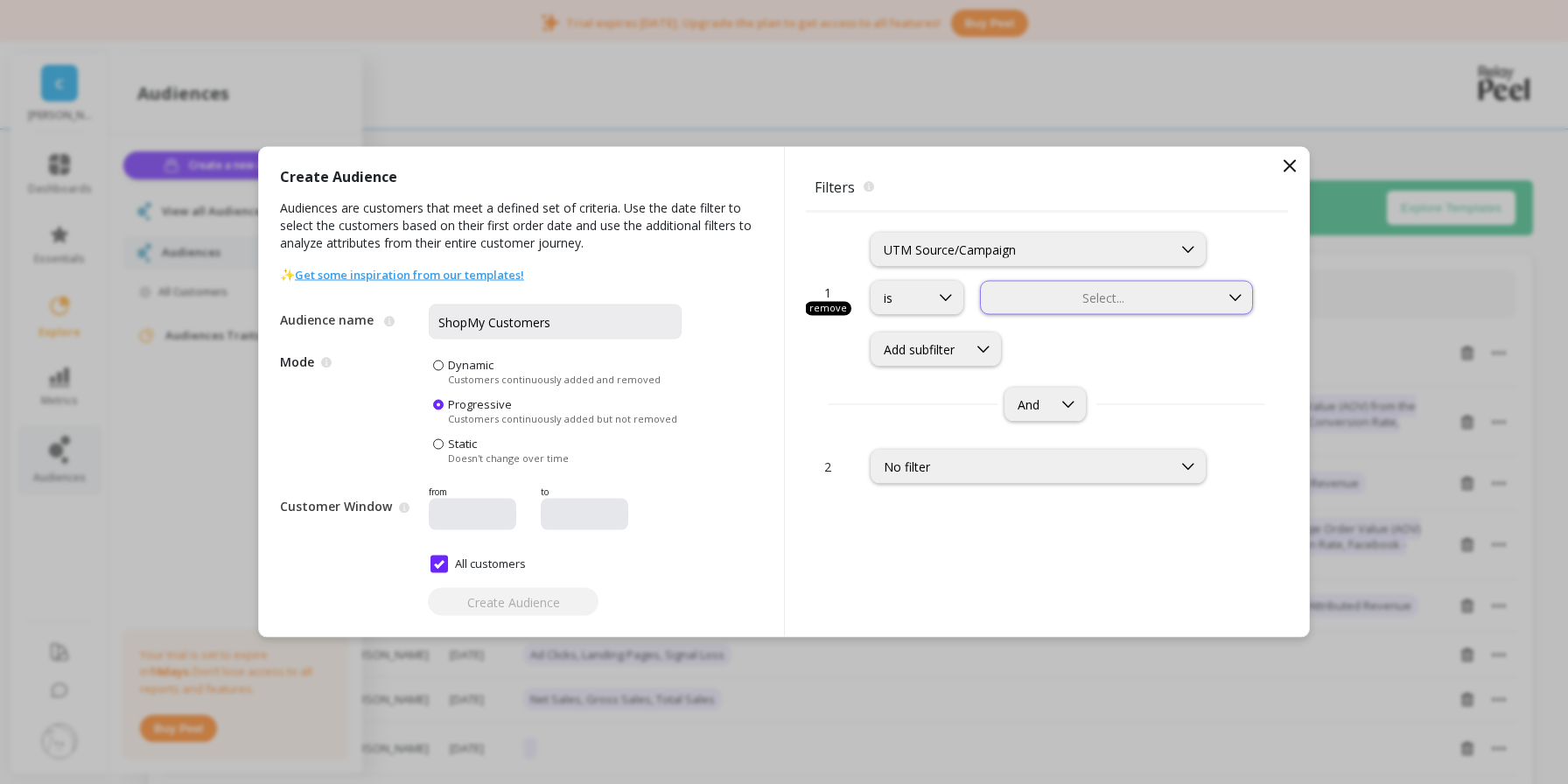
click at [1061, 294] on div at bounding box center [1100, 297] width 234 height 17
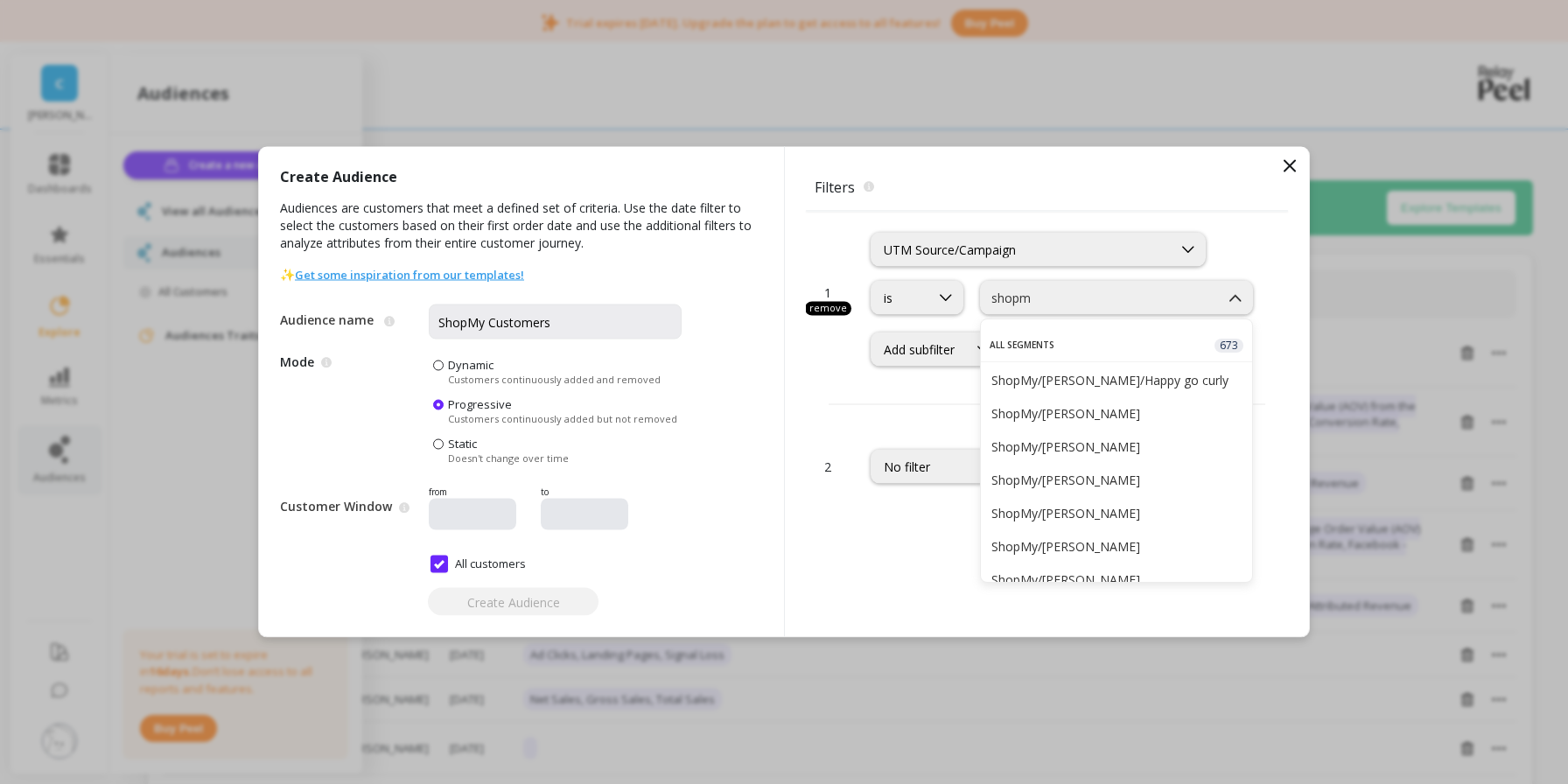
type input "shopmy"
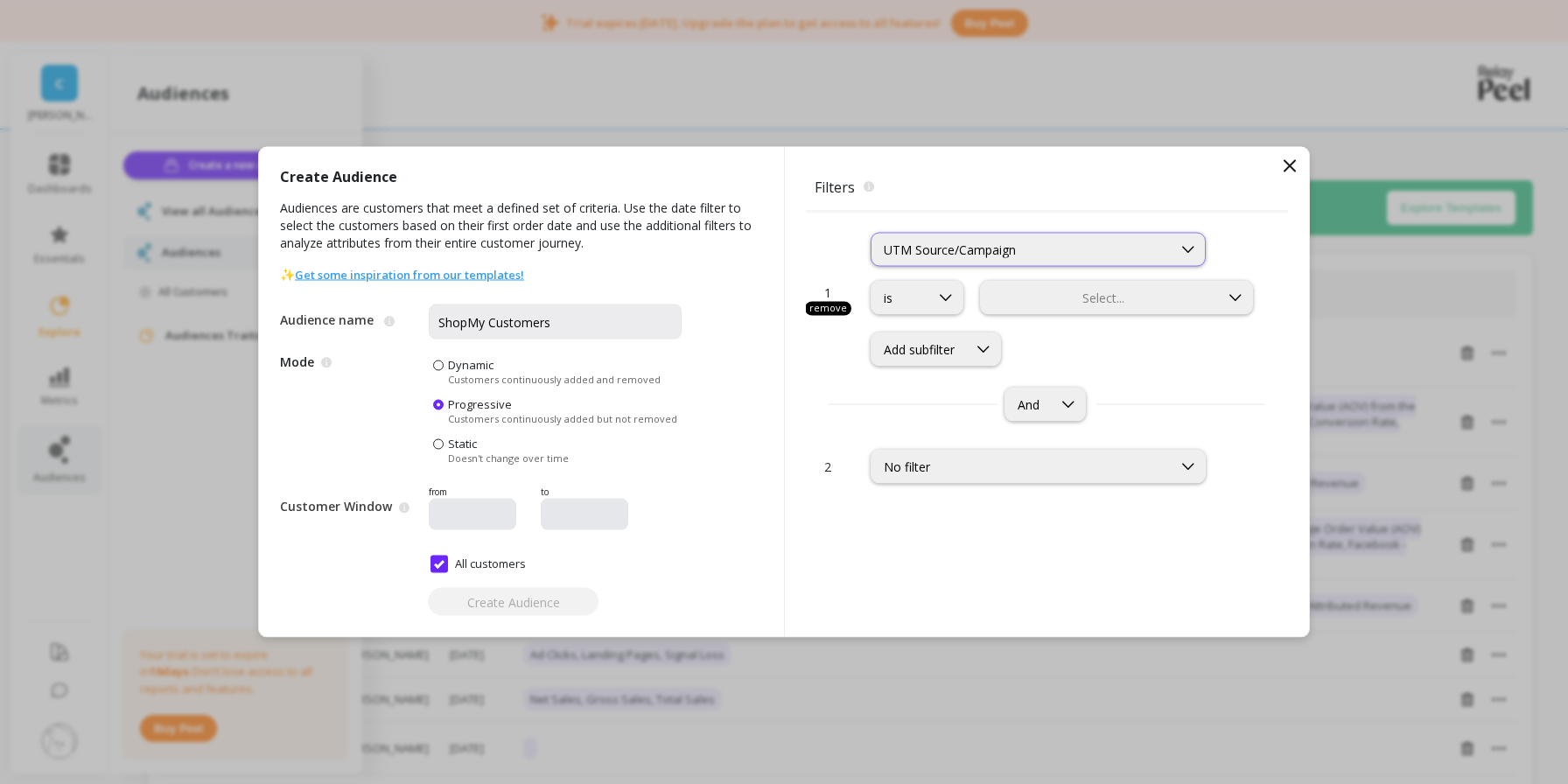
click at [1157, 247] on div "UTM Source/Campaign" at bounding box center [1021, 249] width 276 height 17
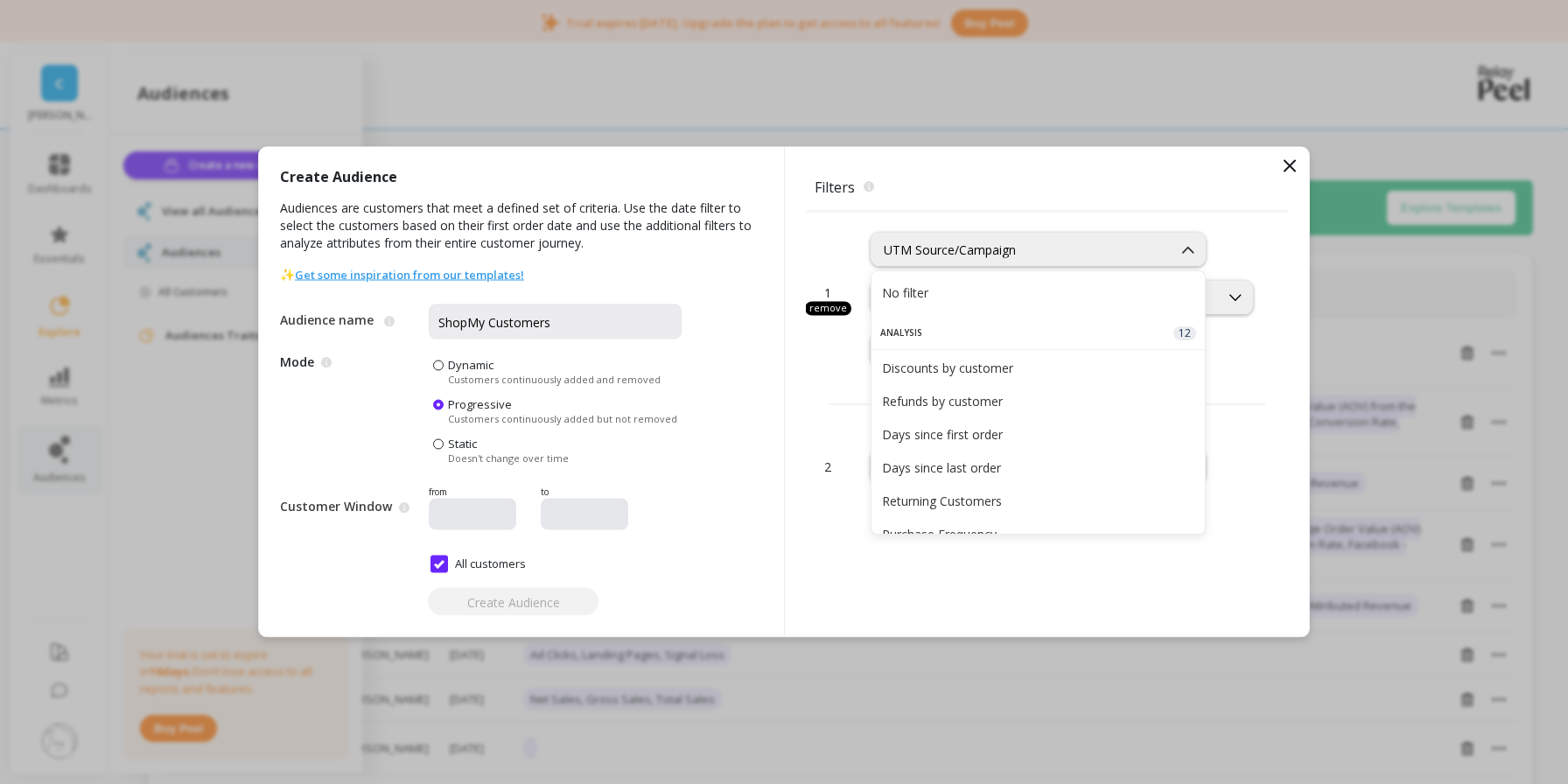
scroll to position [1387, 0]
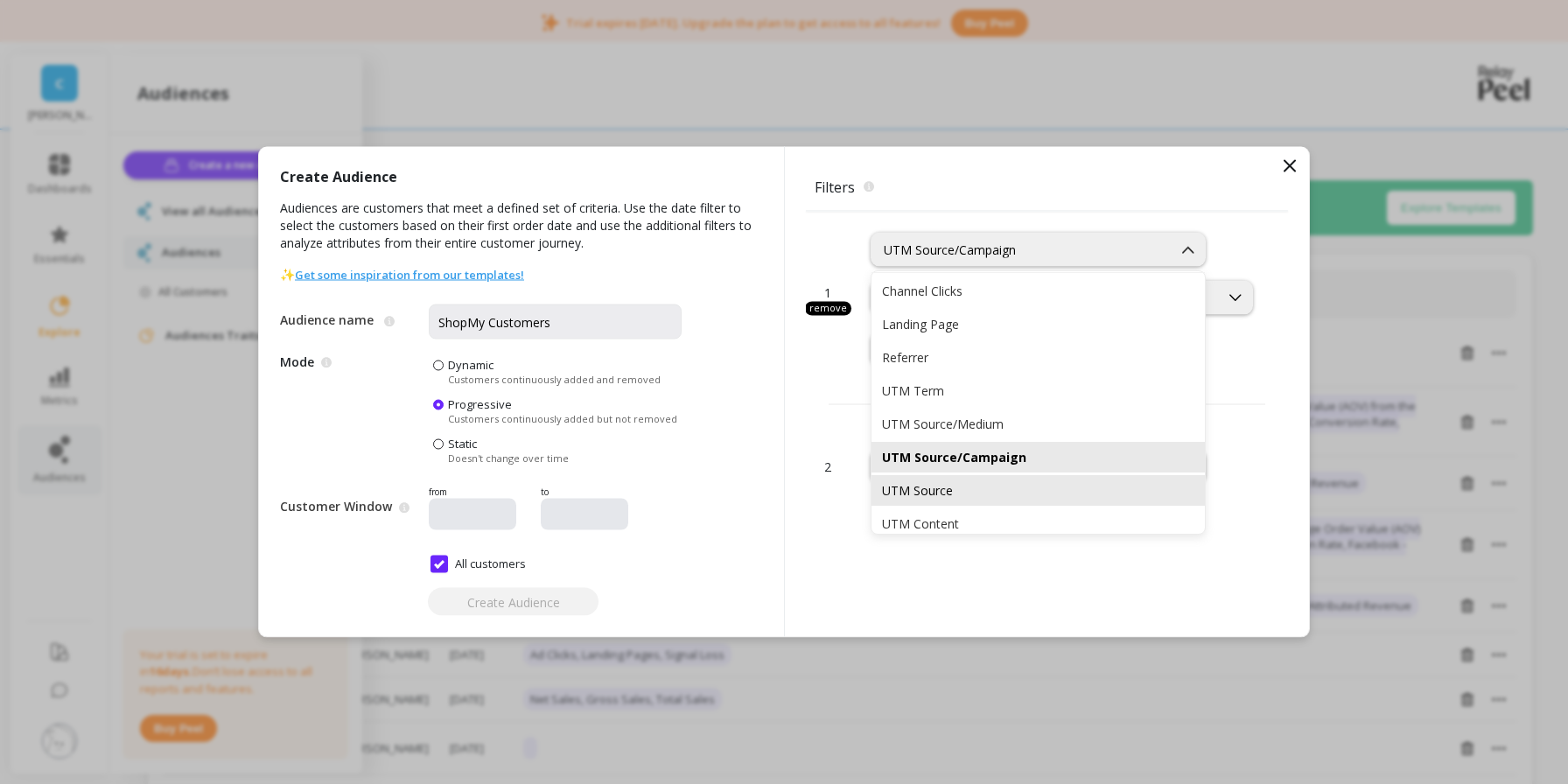
click at [1023, 494] on div "UTM Source" at bounding box center [1038, 490] width 312 height 17
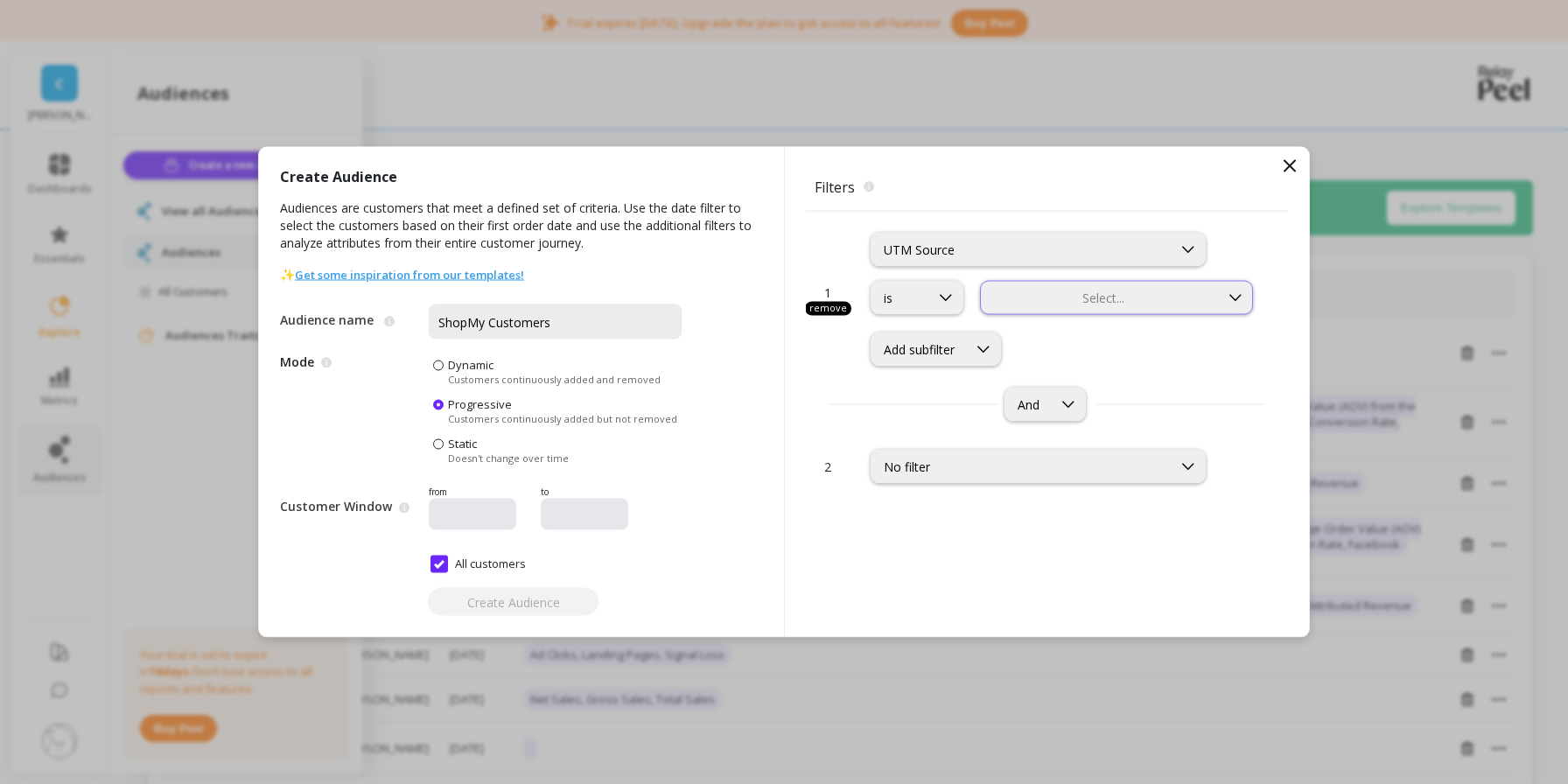
click at [1118, 294] on div at bounding box center [1100, 297] width 234 height 17
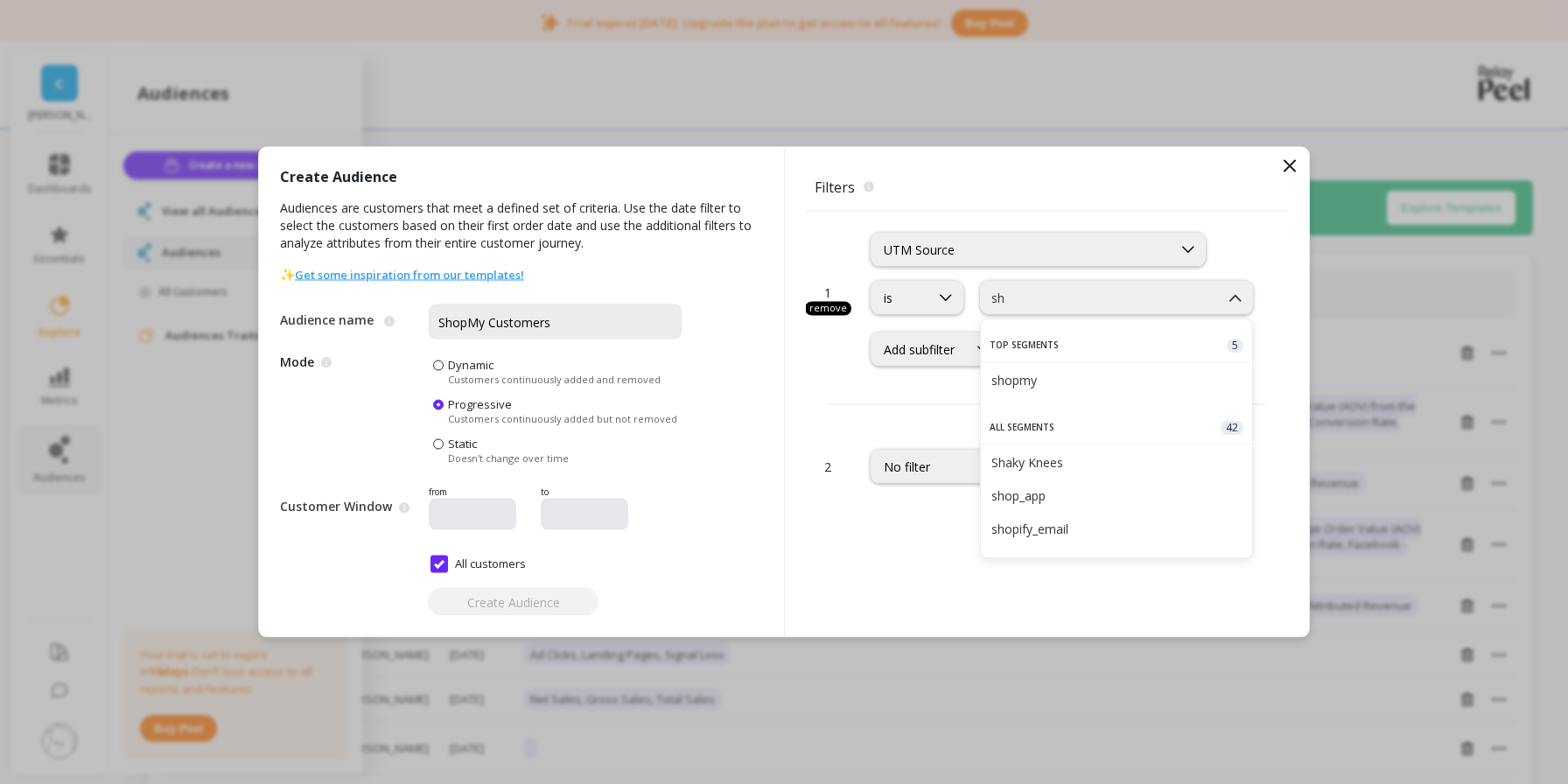
scroll to position [0, 0]
type input "shop"
click at [1041, 372] on div "shopmy" at bounding box center [1117, 380] width 250 height 17
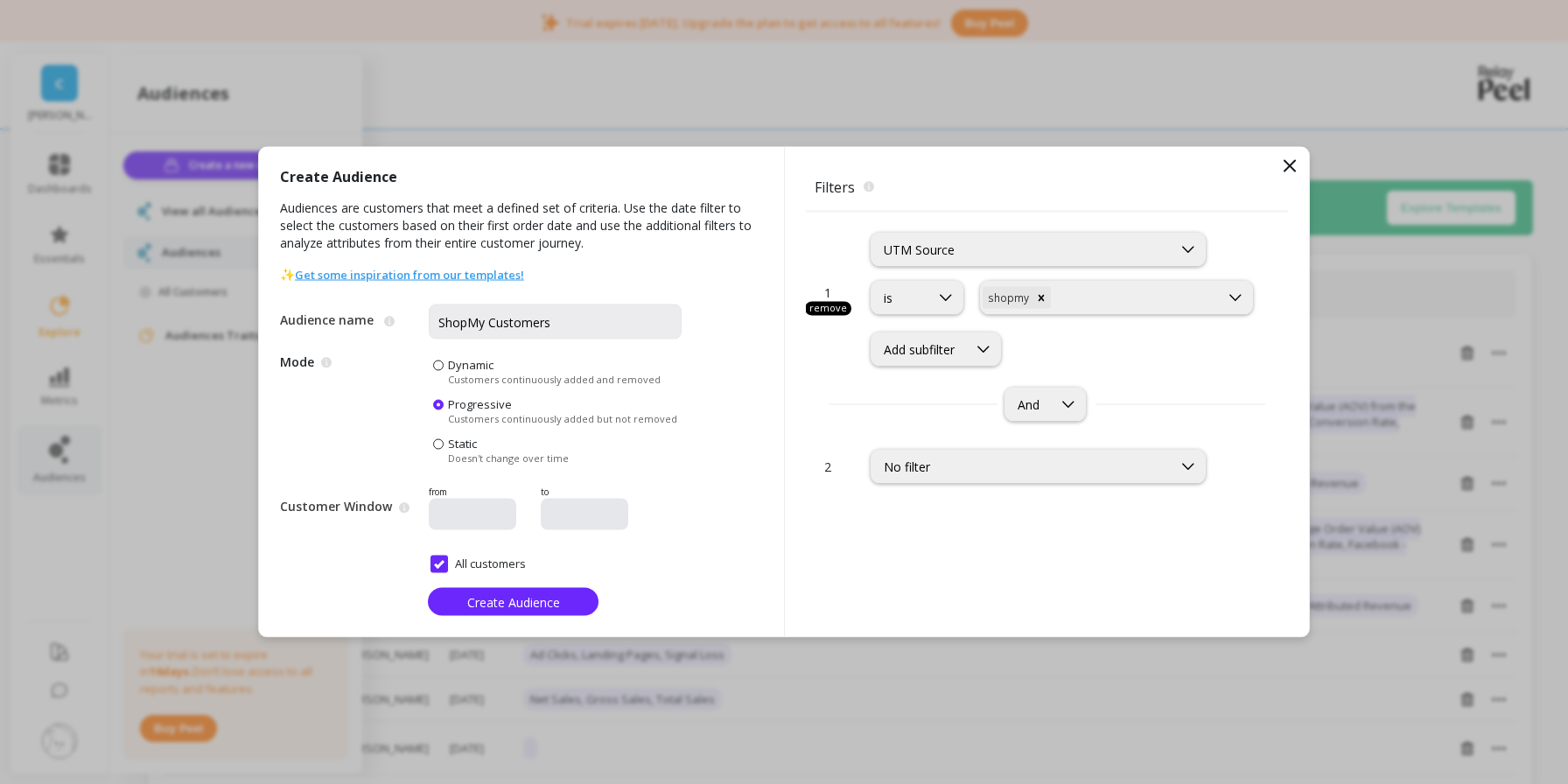
click at [446, 499] on div at bounding box center [472, 515] width 88 height 32
click at [503, 612] on button "Create Audience" at bounding box center [513, 602] width 170 height 28
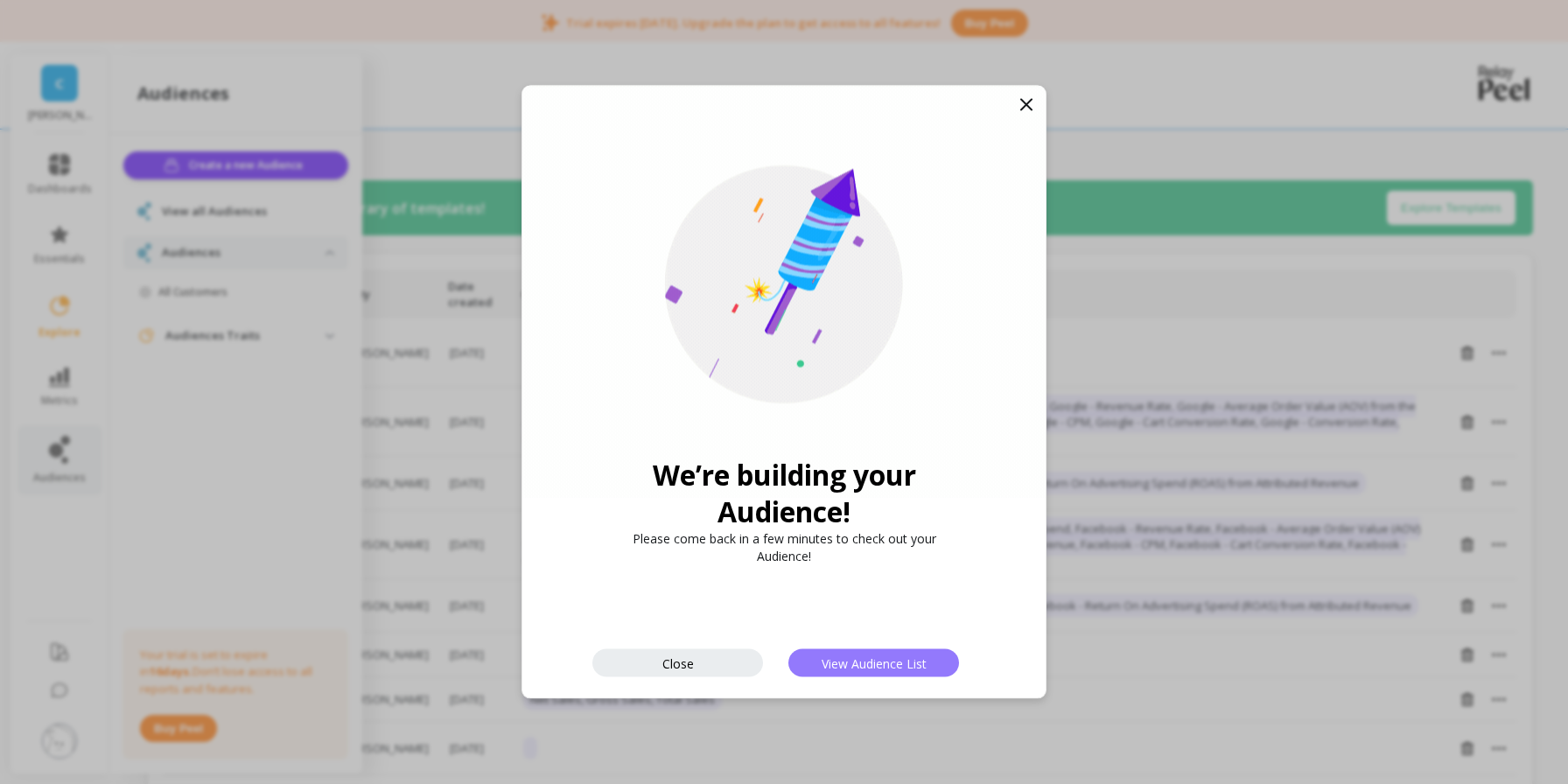
click at [861, 663] on span "View Audience List" at bounding box center [874, 663] width 105 height 17
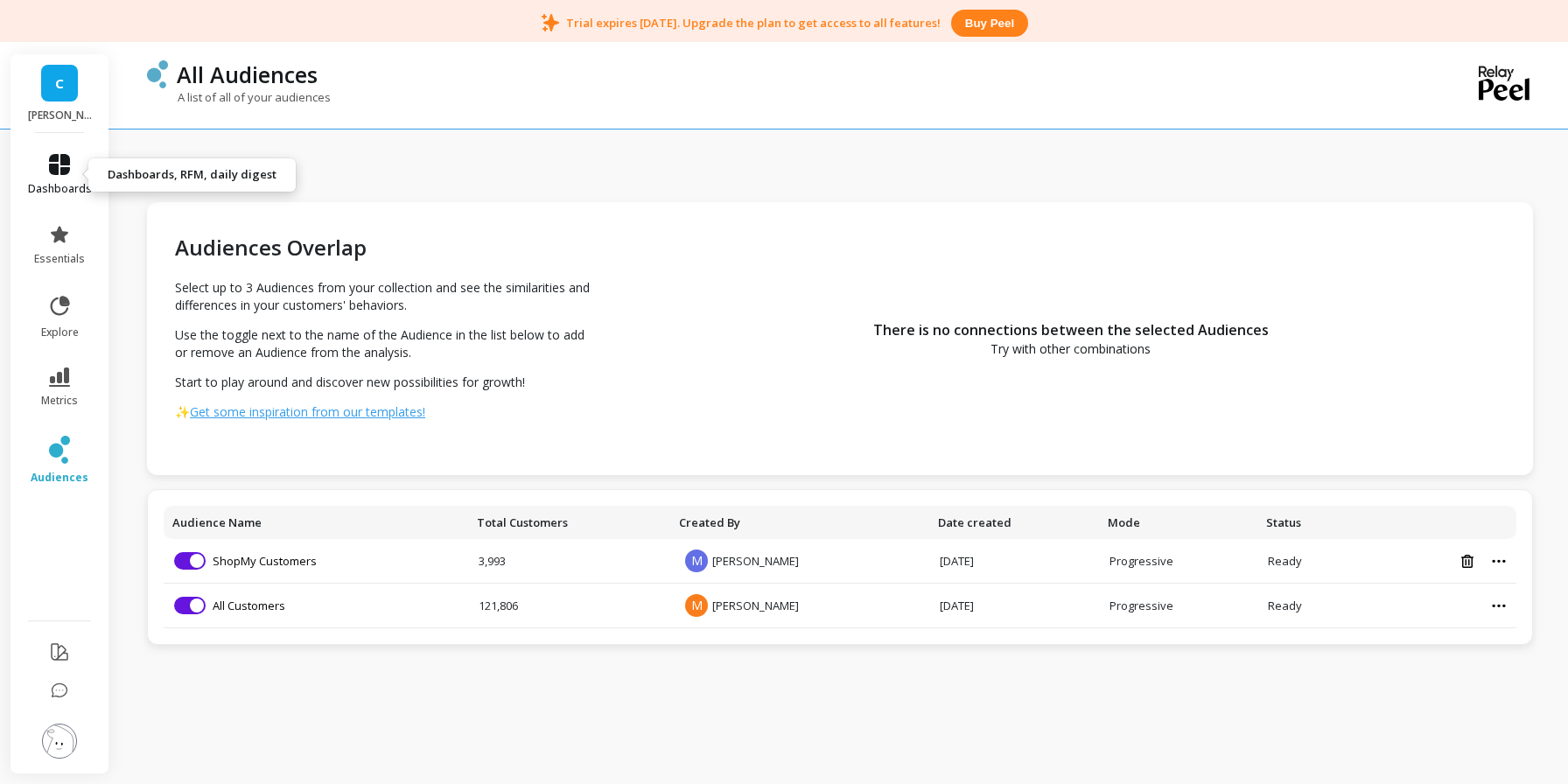
click at [59, 176] on link "dashboards" at bounding box center [59, 174] width 64 height 42
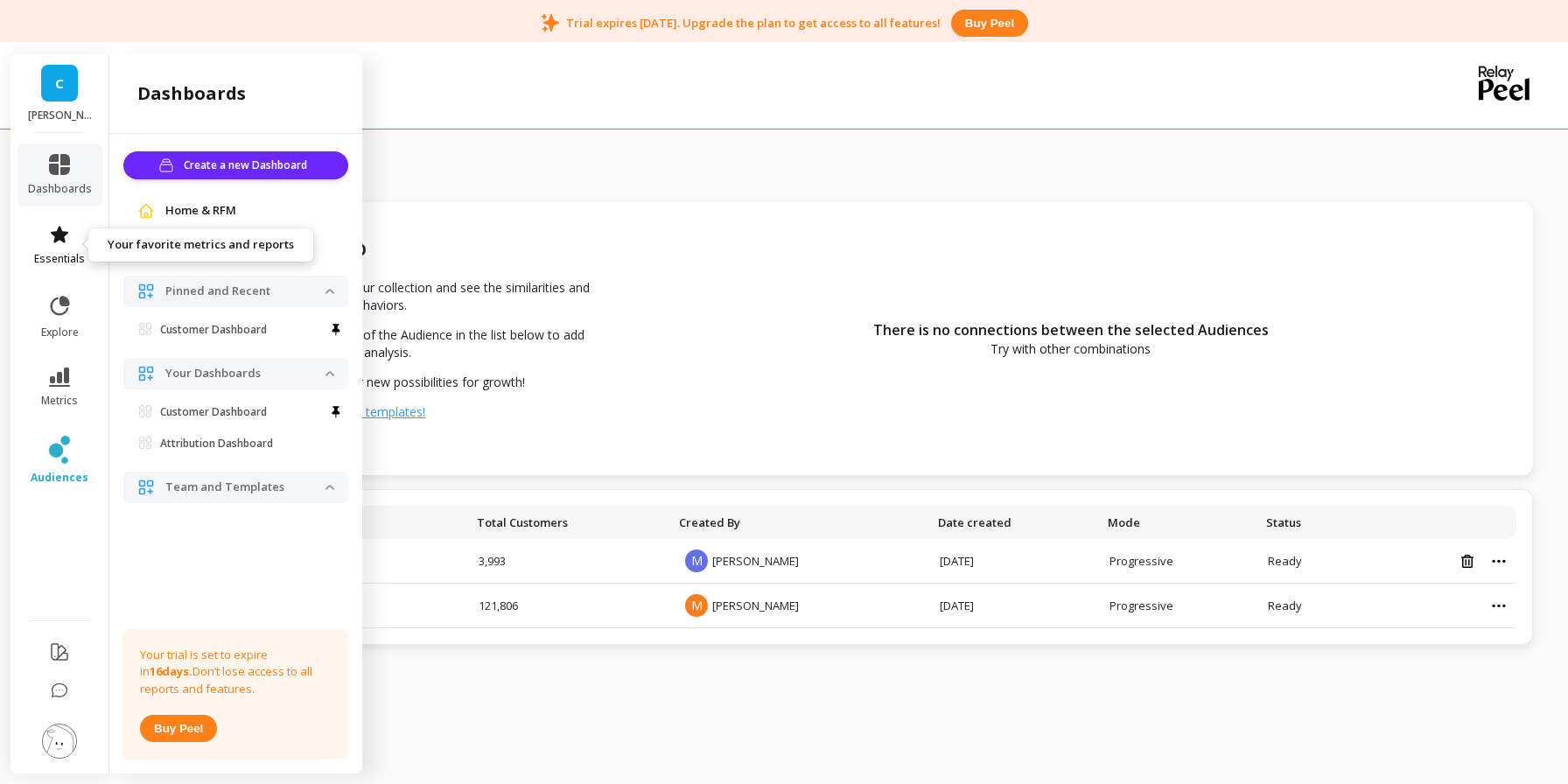
click at [57, 254] on span "essentials" at bounding box center [60, 259] width 51 height 14
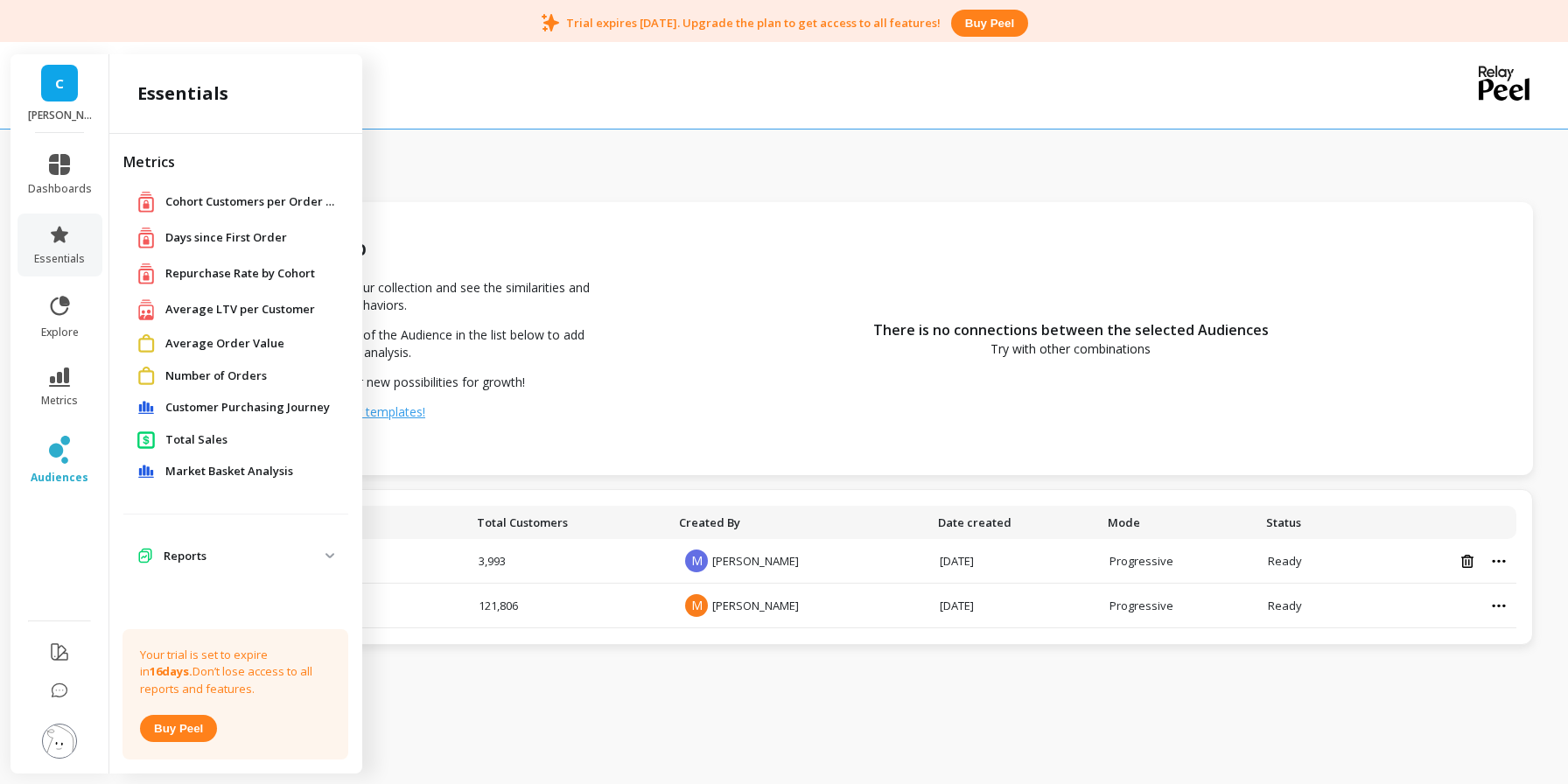
click at [217, 271] on span "Repurchase Rate by Cohort" at bounding box center [240, 274] width 150 height 18
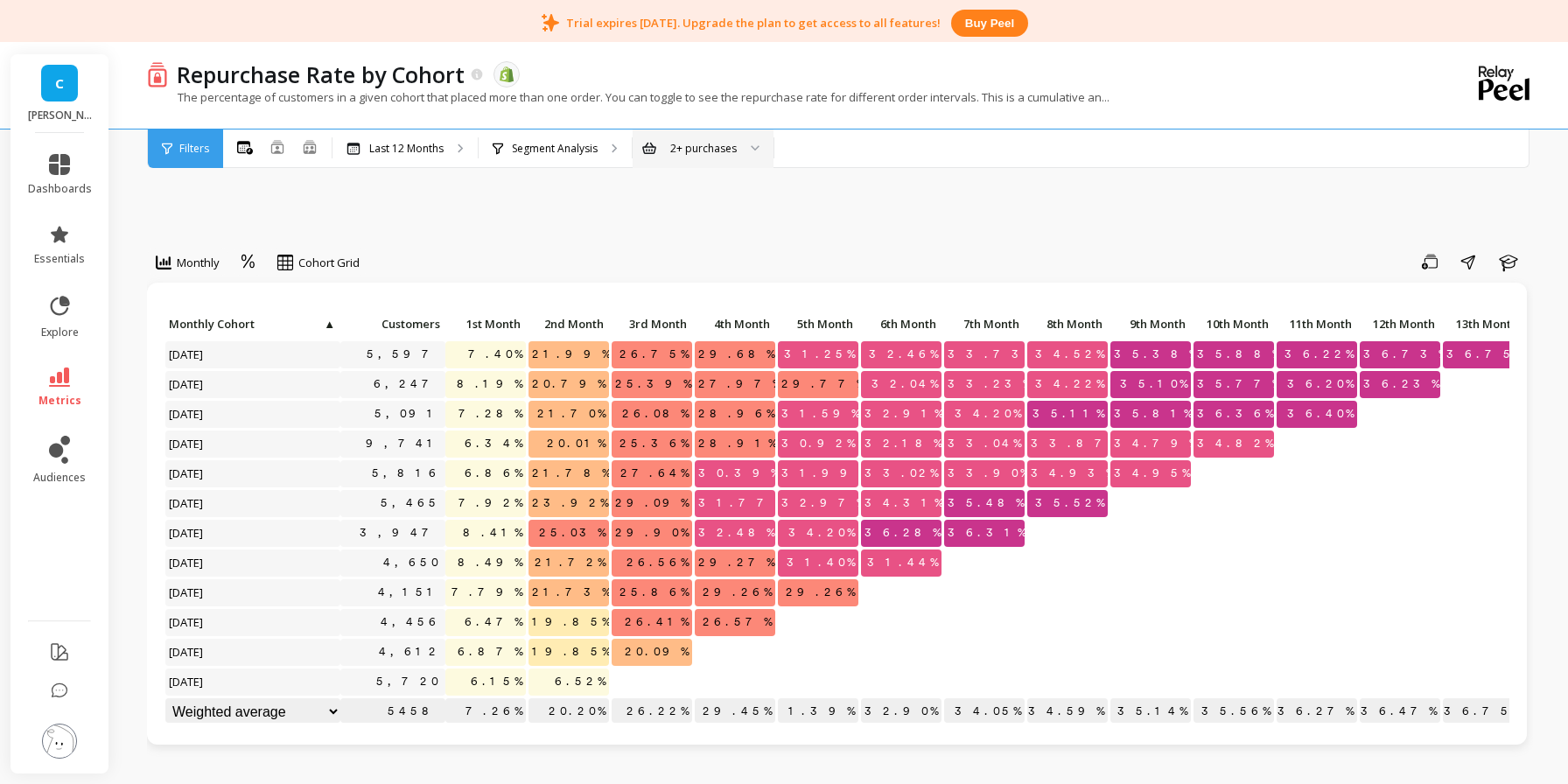
click at [746, 146] on div at bounding box center [749, 149] width 21 height 38
click at [609, 153] on div "Segment Analysis" at bounding box center [555, 149] width 154 height 38
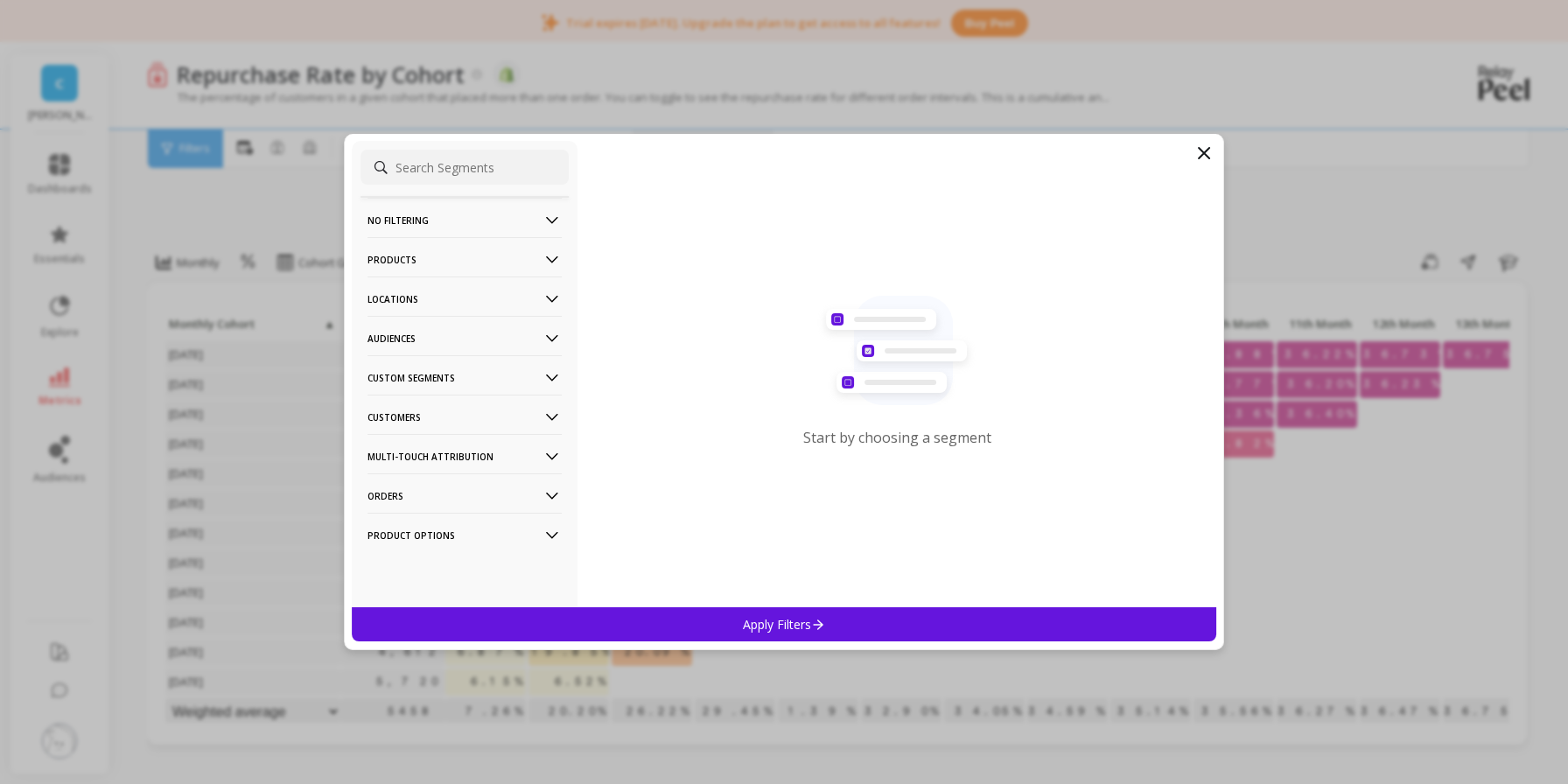
click at [550, 345] on icon at bounding box center [553, 339] width 20 height 20
click at [409, 398] on p "ShopMy Customers" at bounding box center [423, 403] width 104 height 16
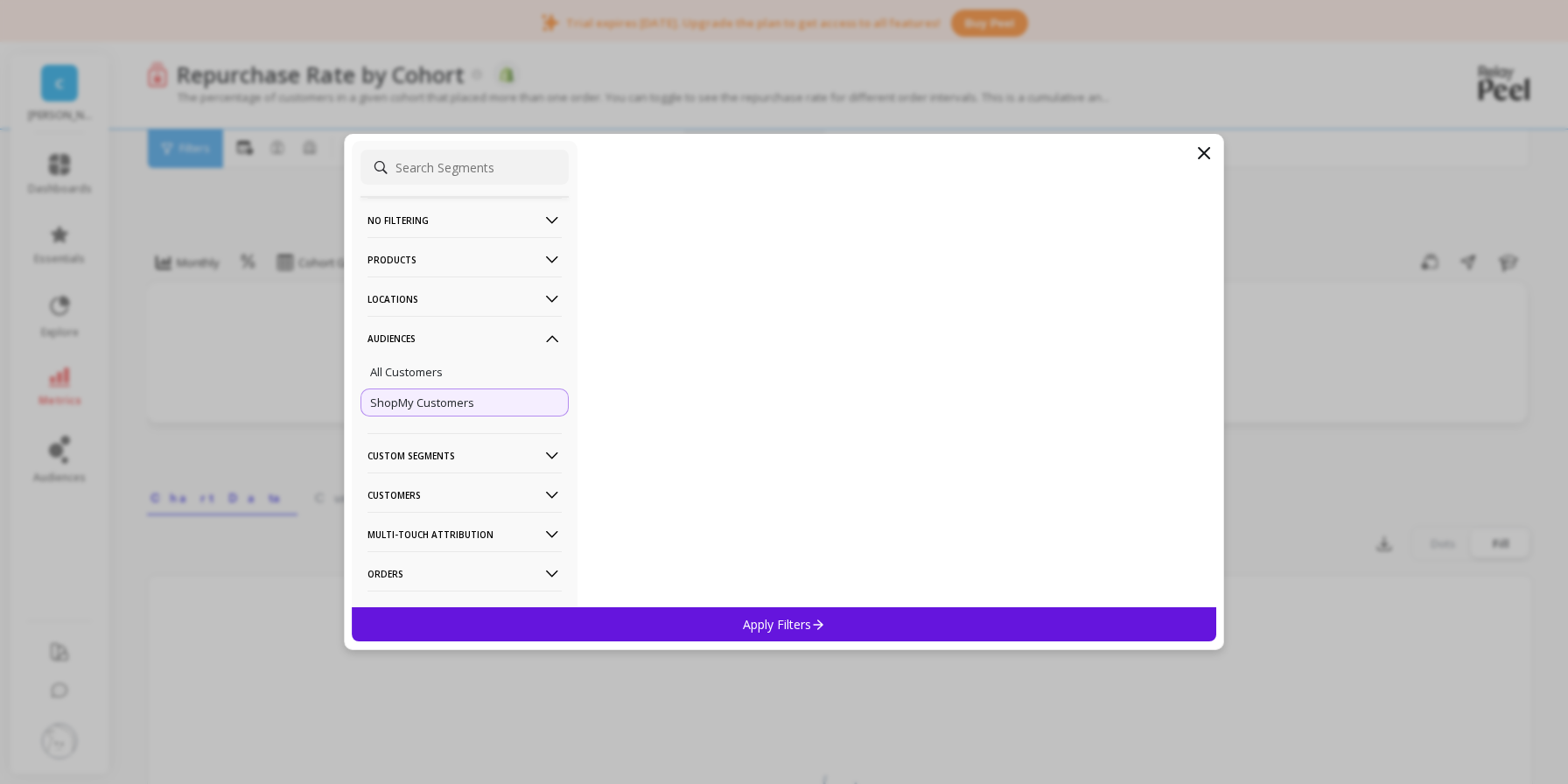
click at [772, 627] on p "Apply Filters" at bounding box center [784, 624] width 83 height 17
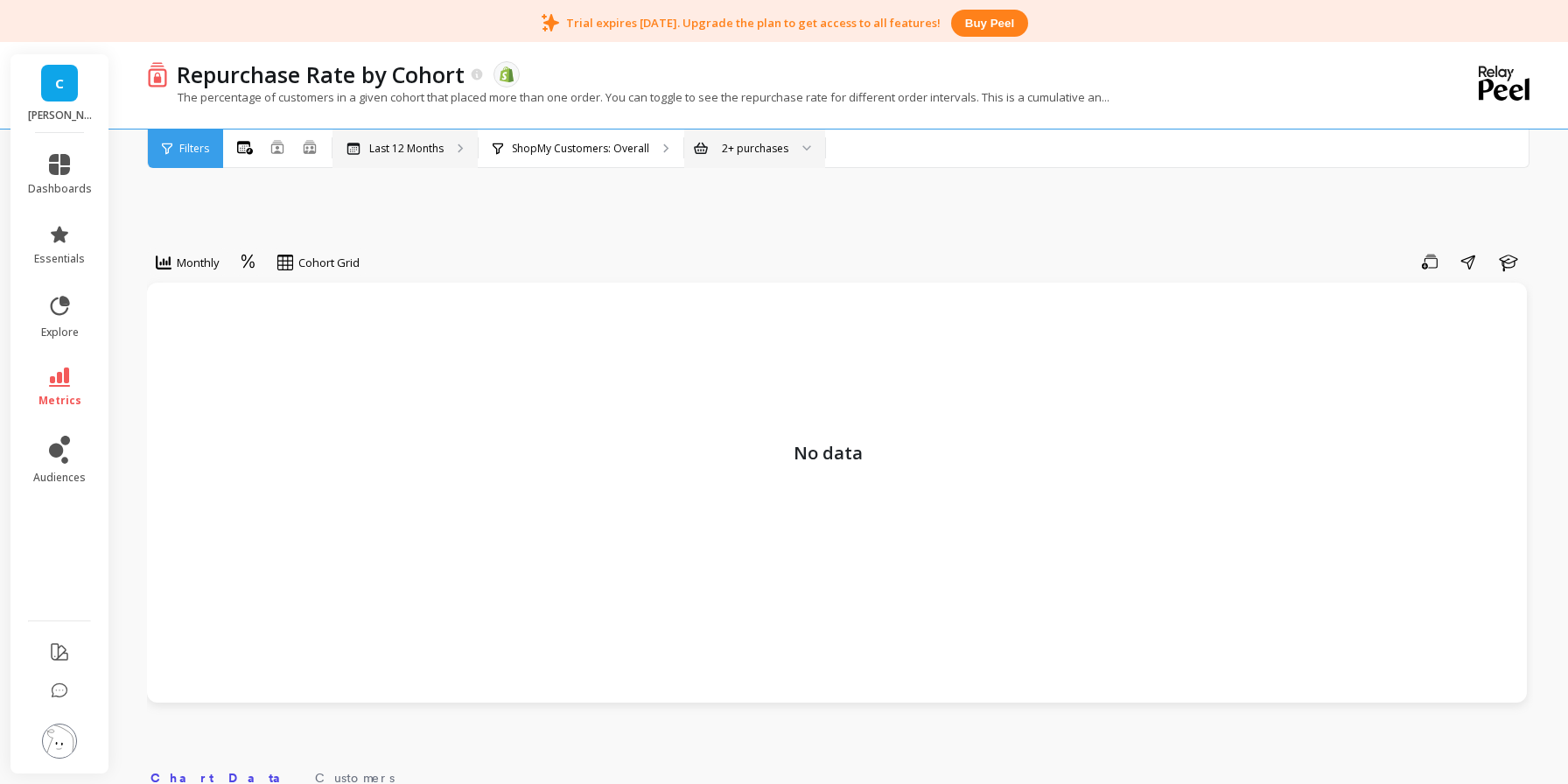
click at [432, 149] on p "Last 12 Months" at bounding box center [407, 149] width 75 height 14
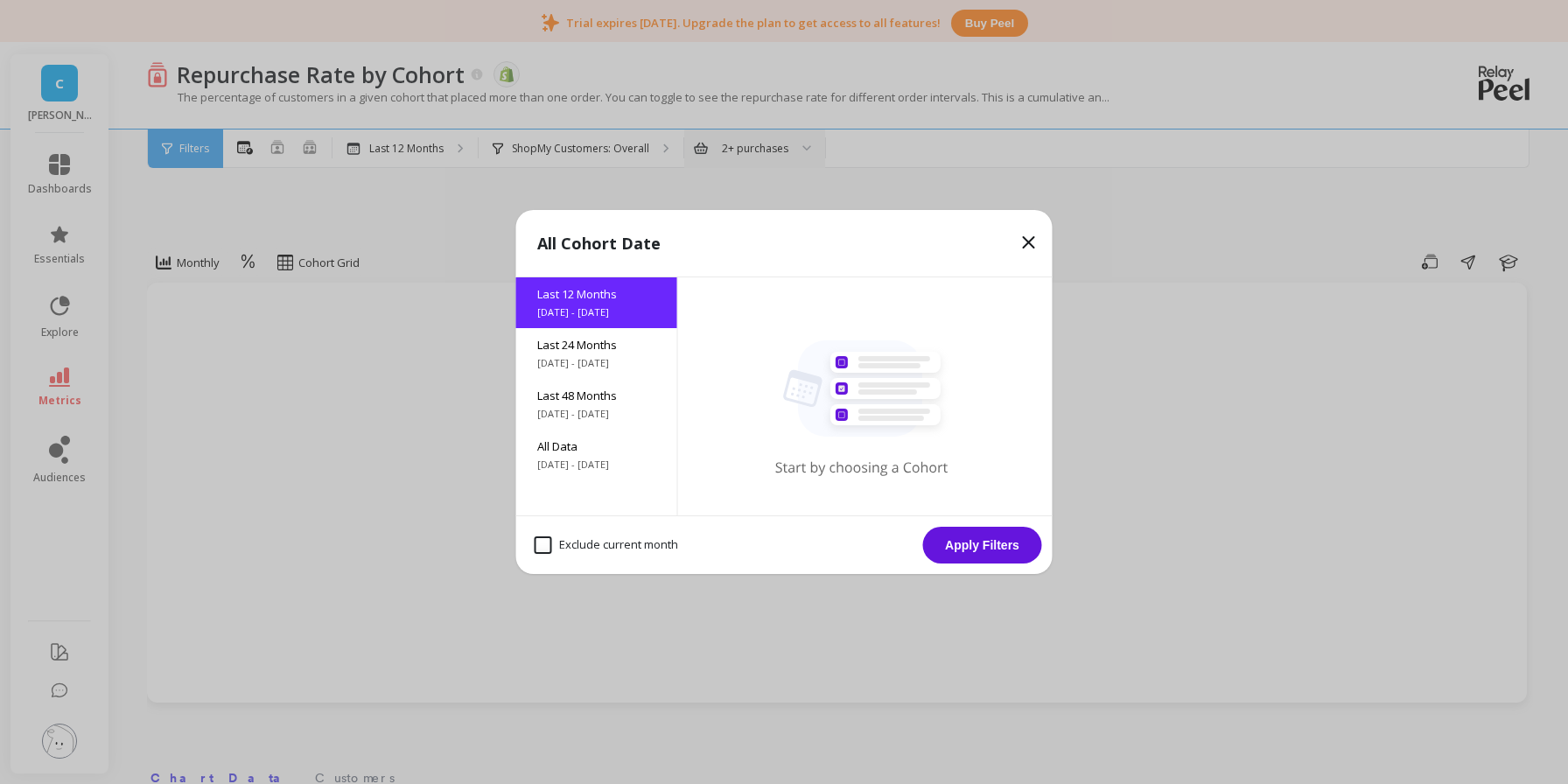
click at [969, 546] on button "Apply Filters" at bounding box center [982, 545] width 119 height 36
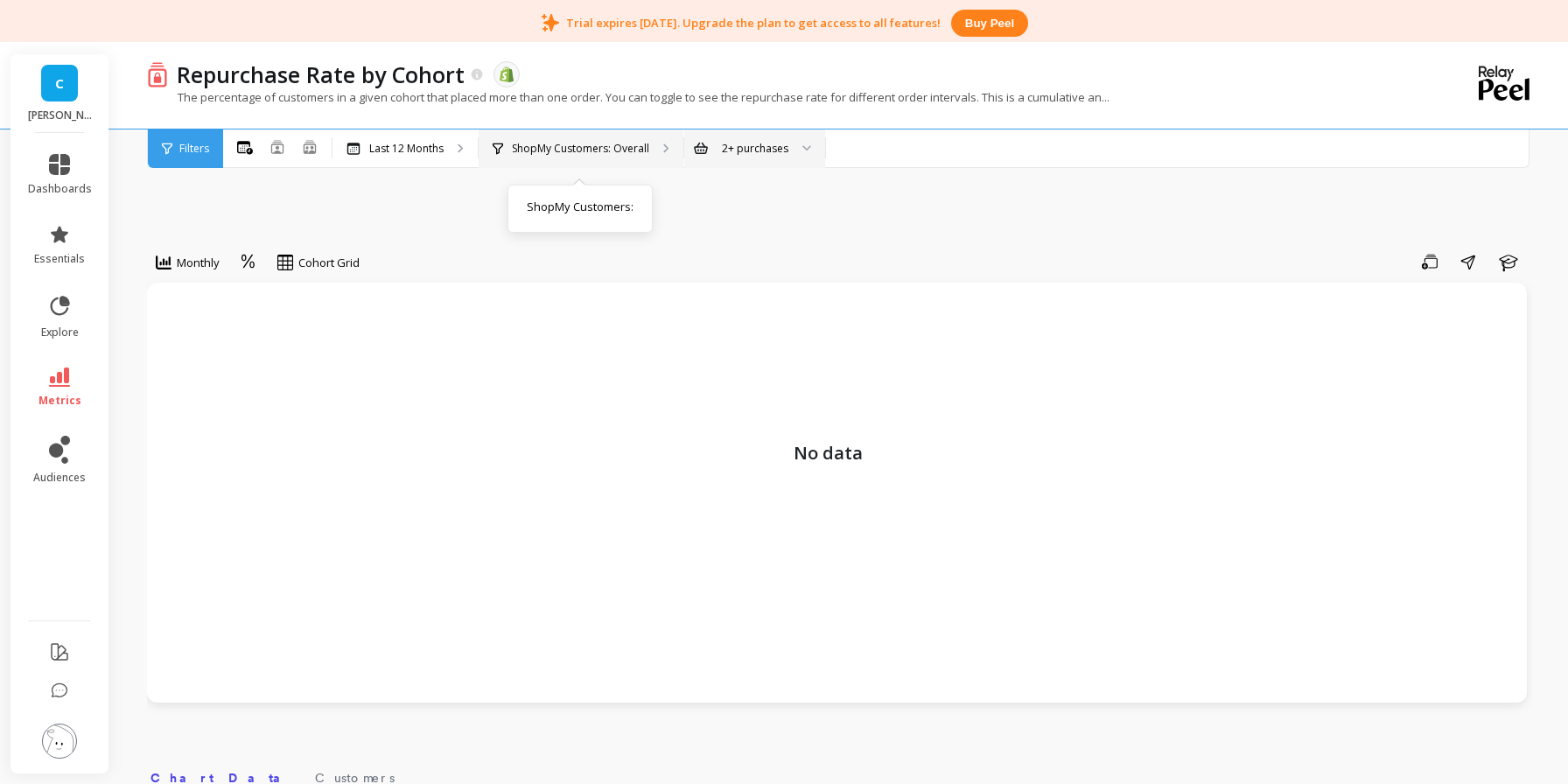
click at [643, 152] on p "ShopMy Customers: Overall" at bounding box center [581, 149] width 138 height 14
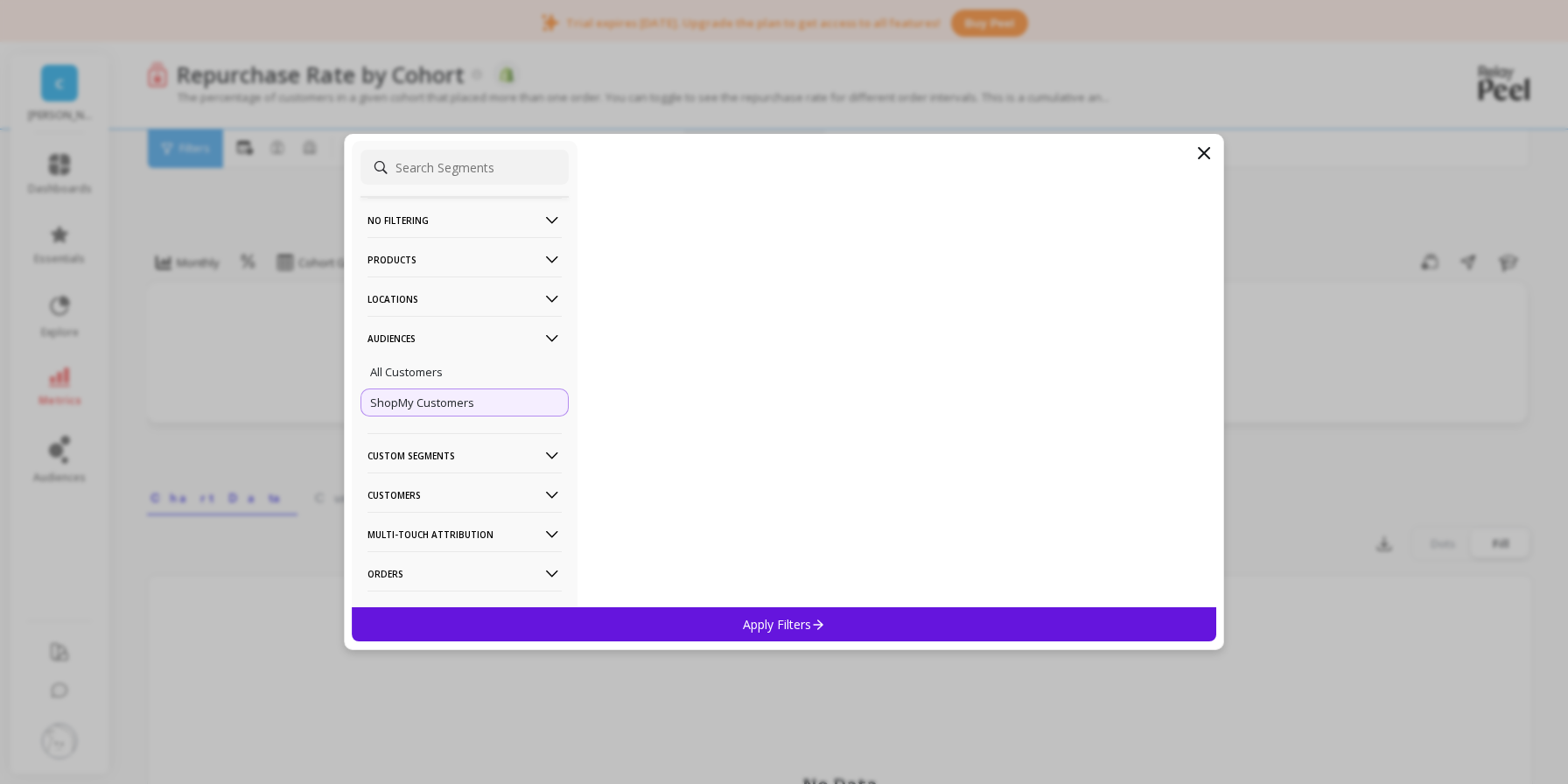
click at [1206, 148] on icon at bounding box center [1204, 153] width 21 height 21
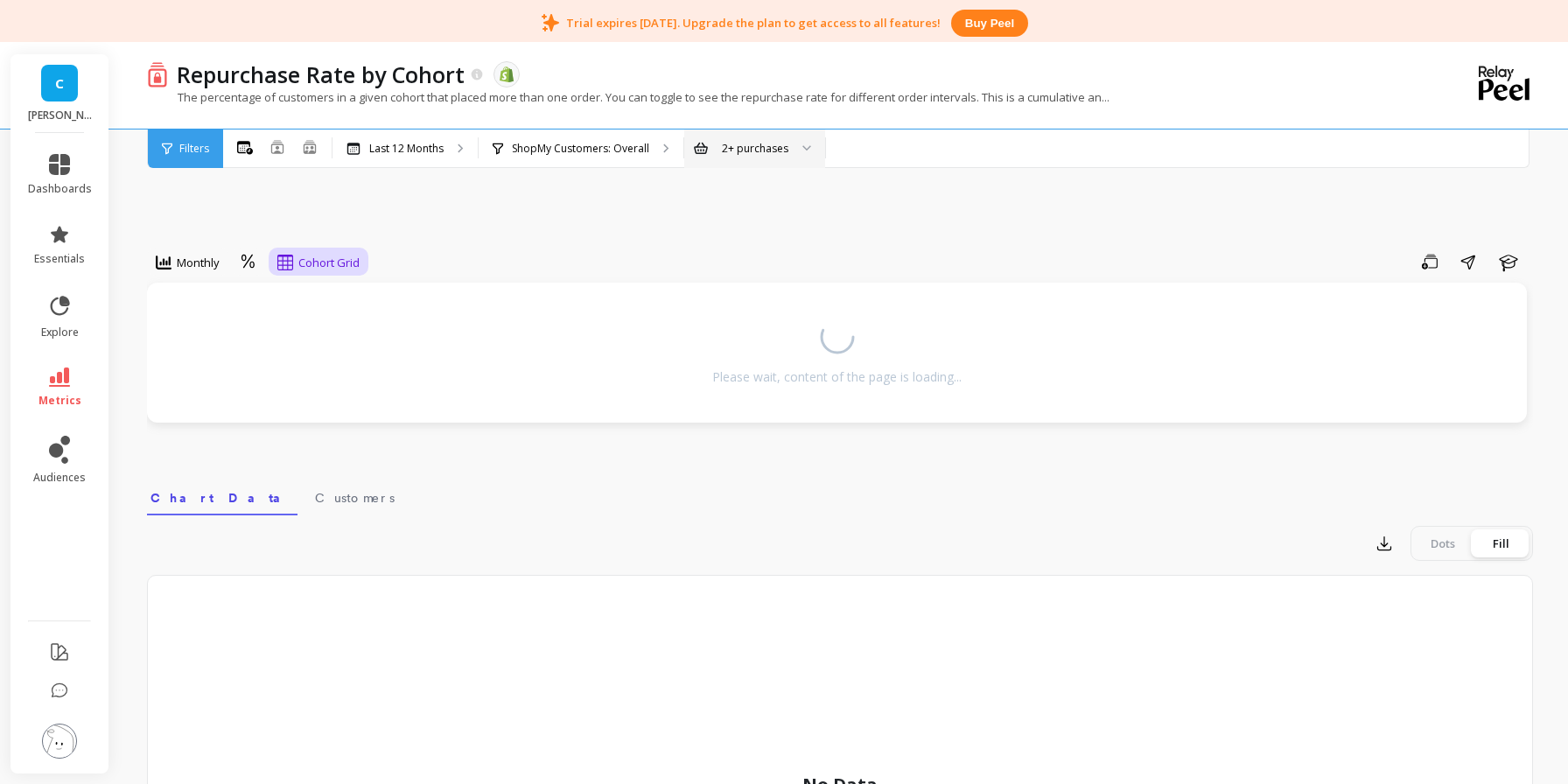
click at [308, 263] on span "Cohort Grid" at bounding box center [329, 263] width 61 height 17
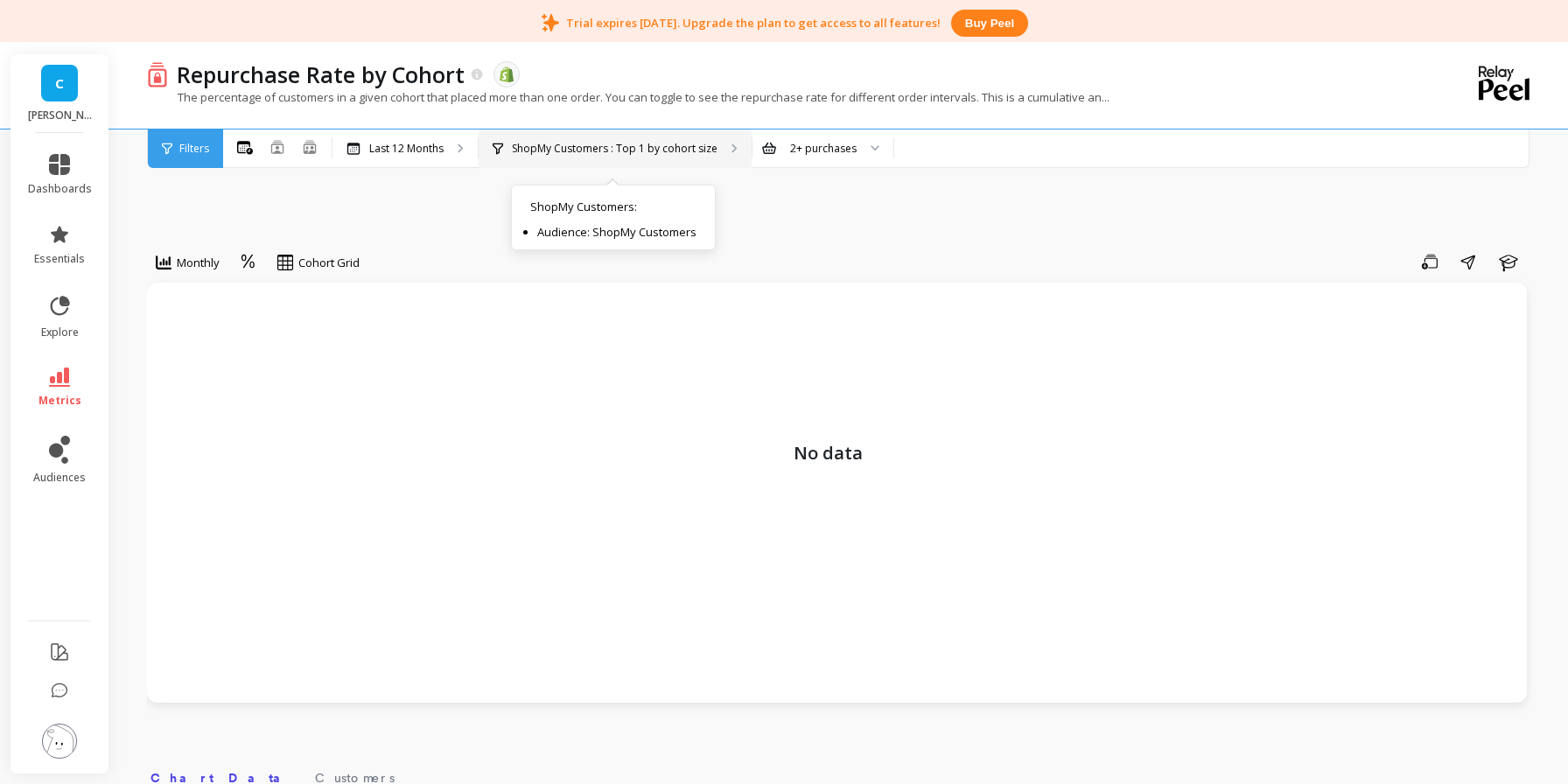
click at [701, 147] on p "ShopMy Customers : Top 1 by cohort size" at bounding box center [615, 149] width 206 height 14
click at [59, 685] on icon at bounding box center [60, 691] width 18 height 18
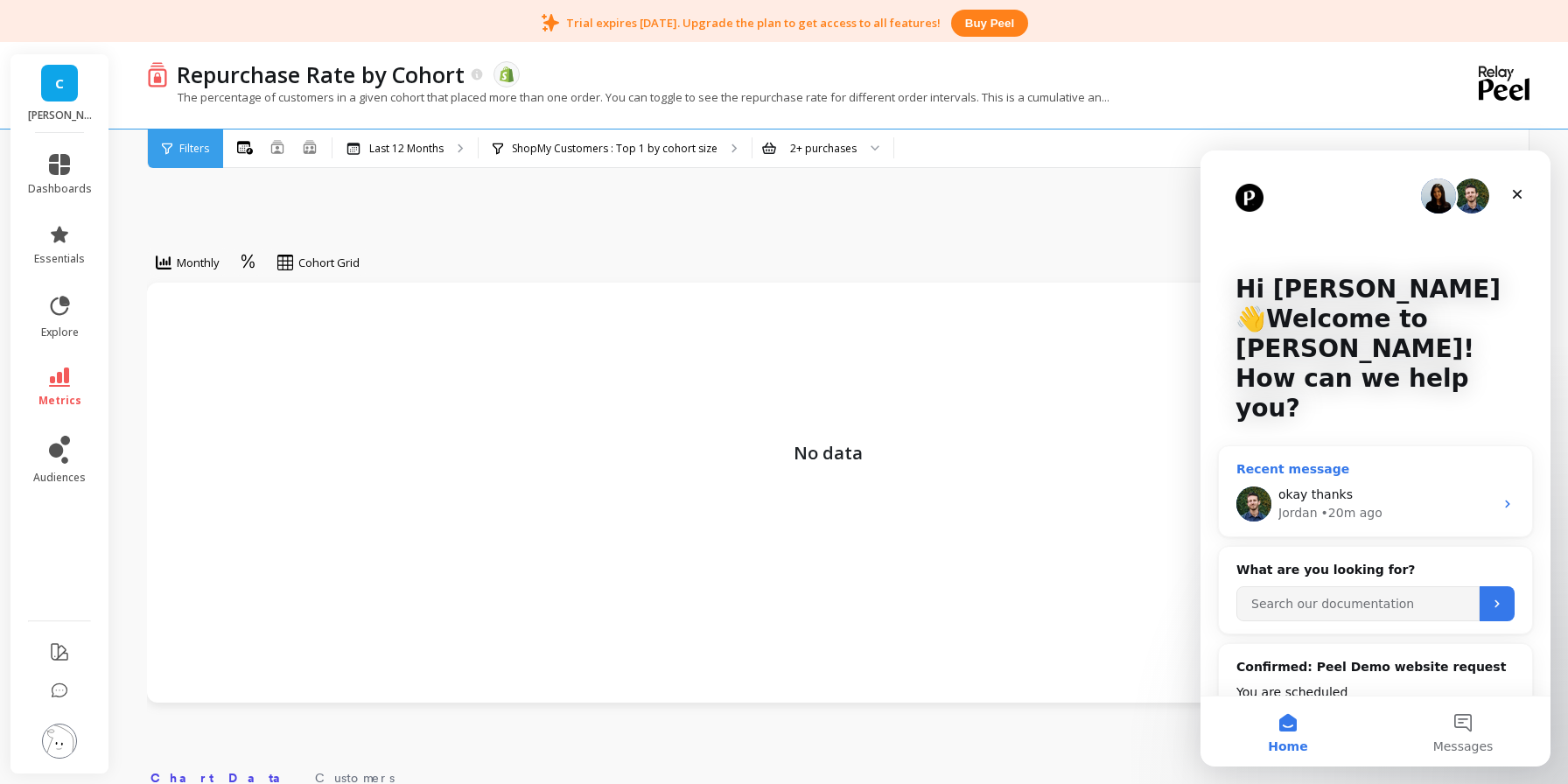
click at [1468, 486] on div "okay thanks" at bounding box center [1386, 494] width 216 height 19
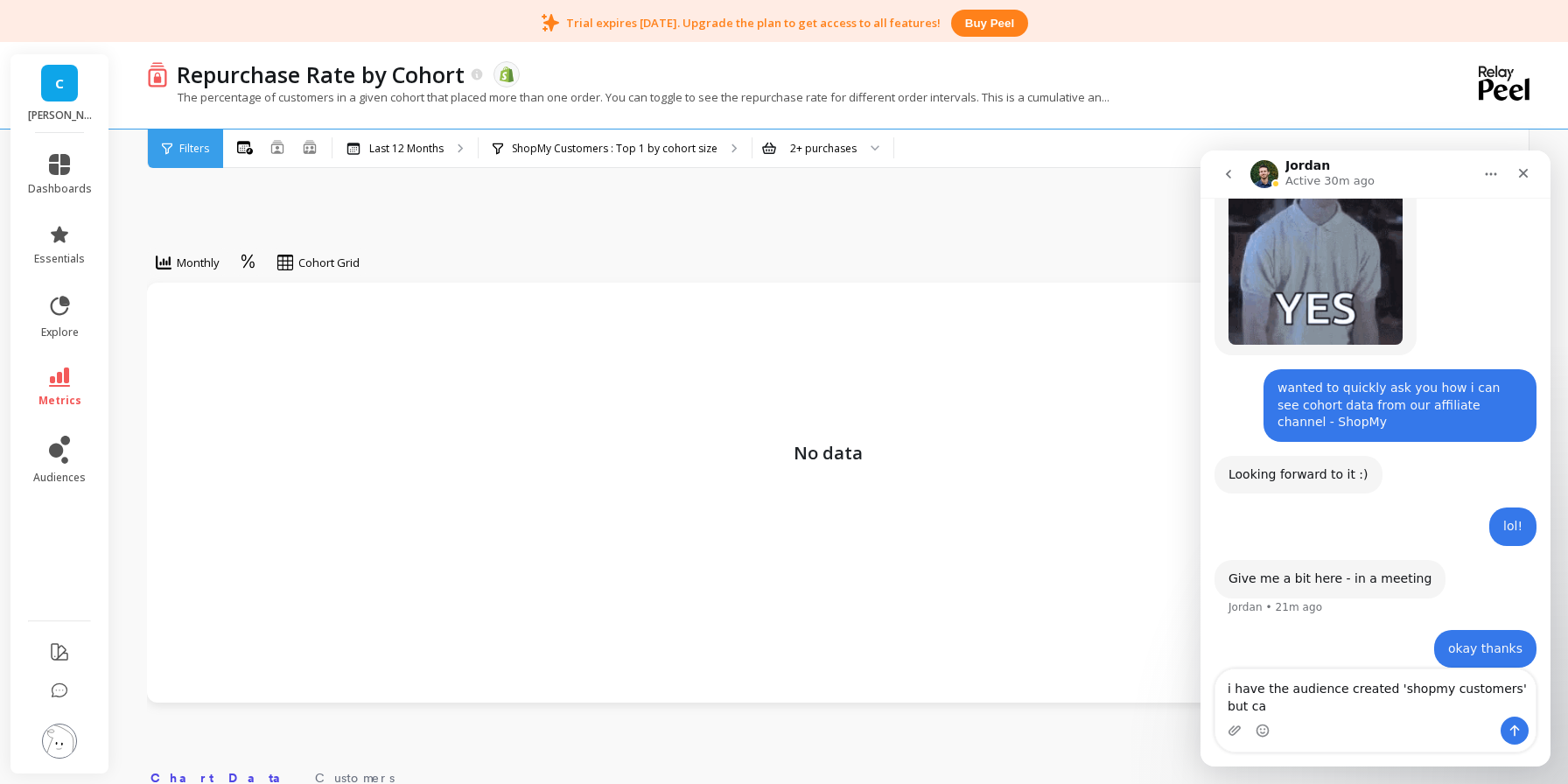
scroll to position [441, 0]
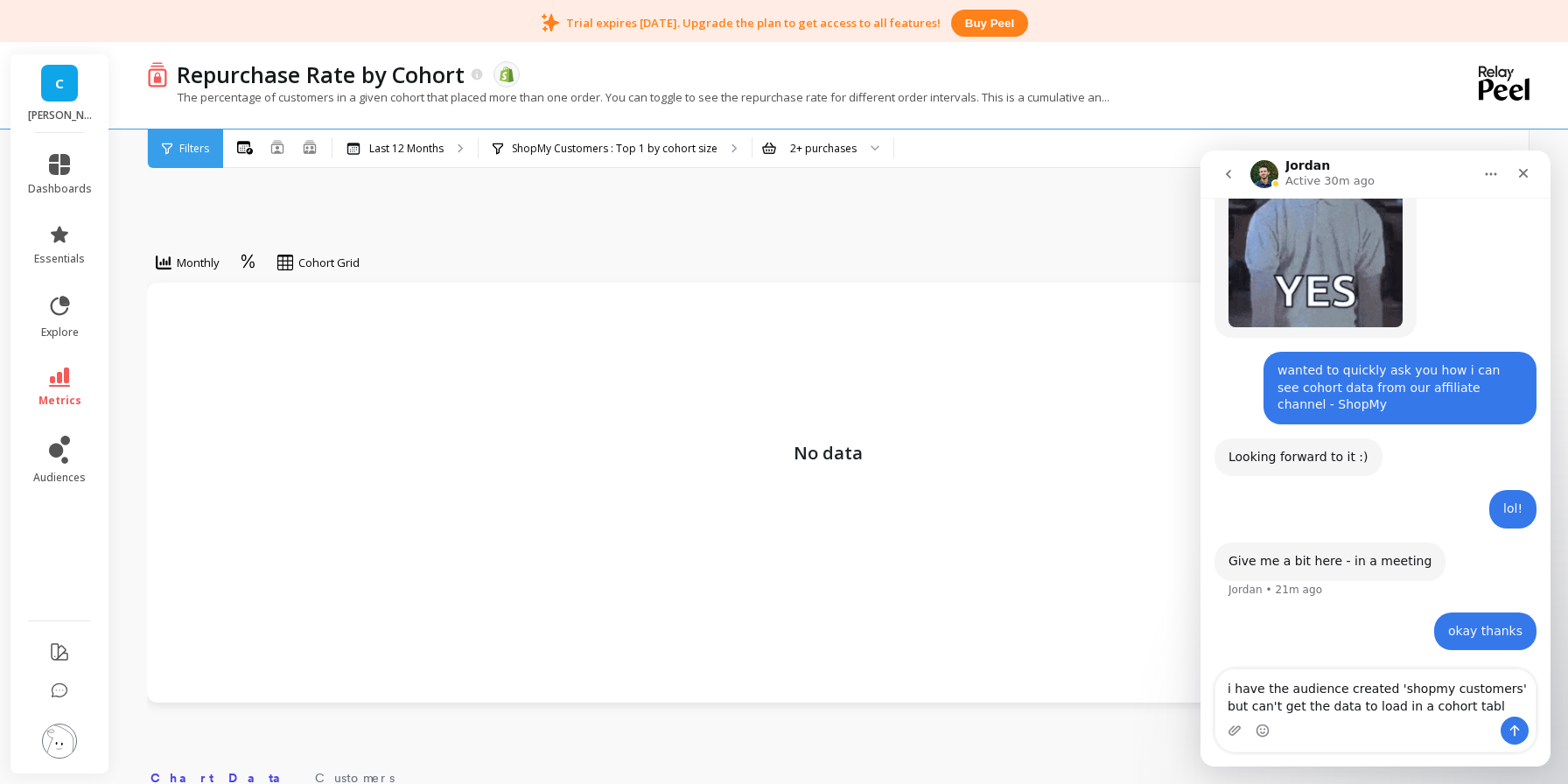
type textarea "i have the audience created 'shopmy customers' but can't get the data to load i…"
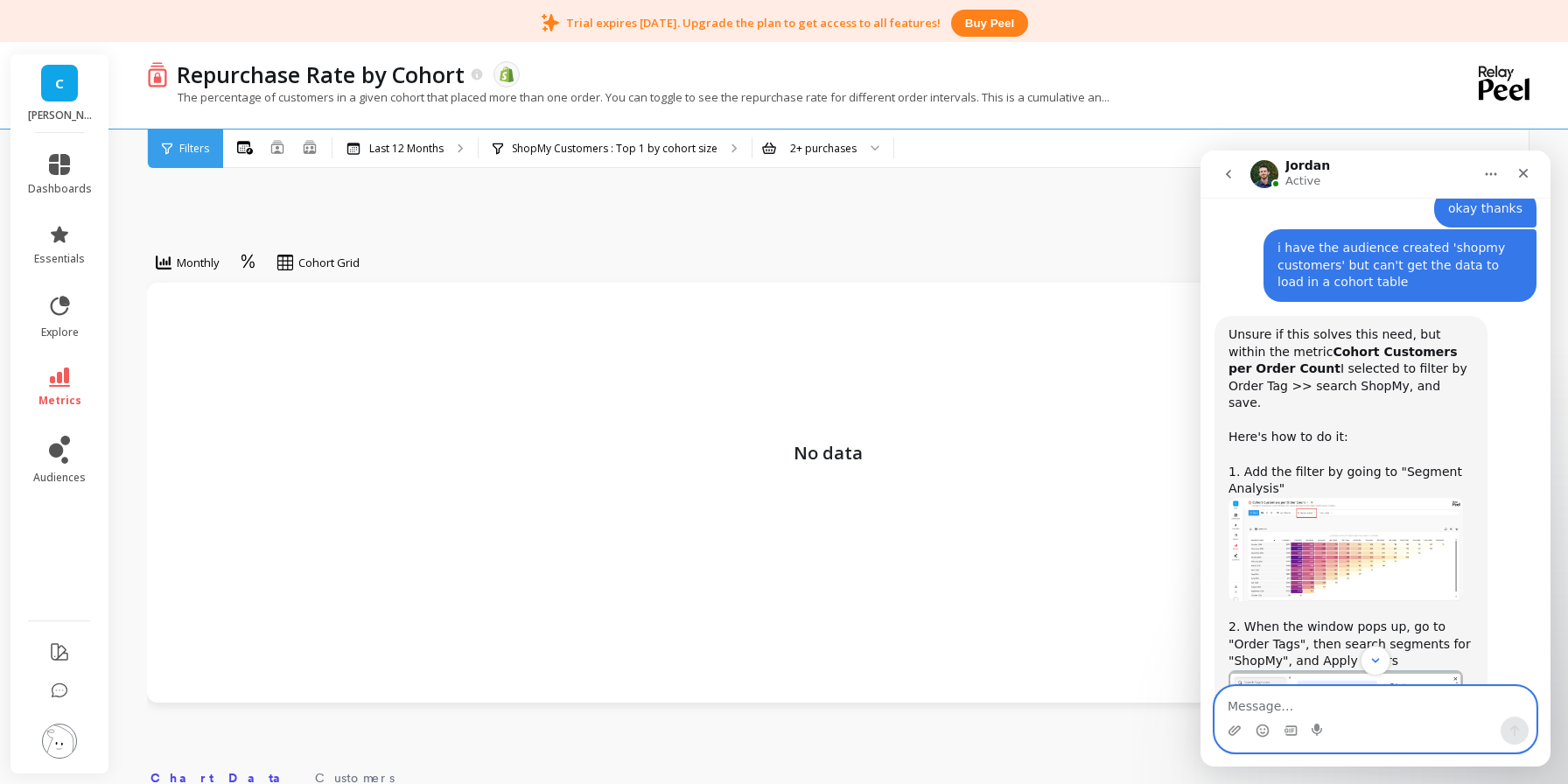
scroll to position [842, 0]
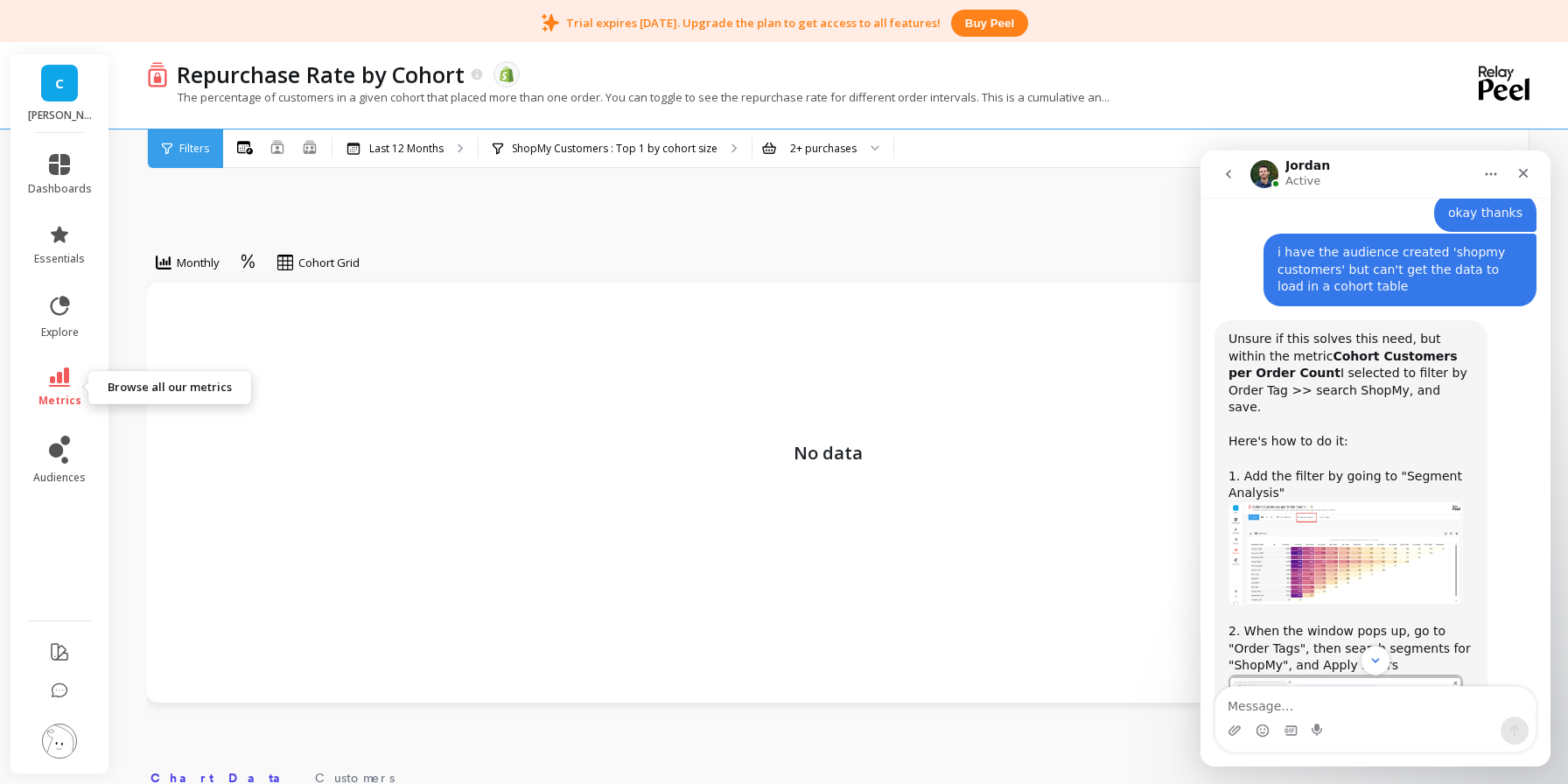
click at [66, 394] on span "metrics" at bounding box center [60, 401] width 43 height 14
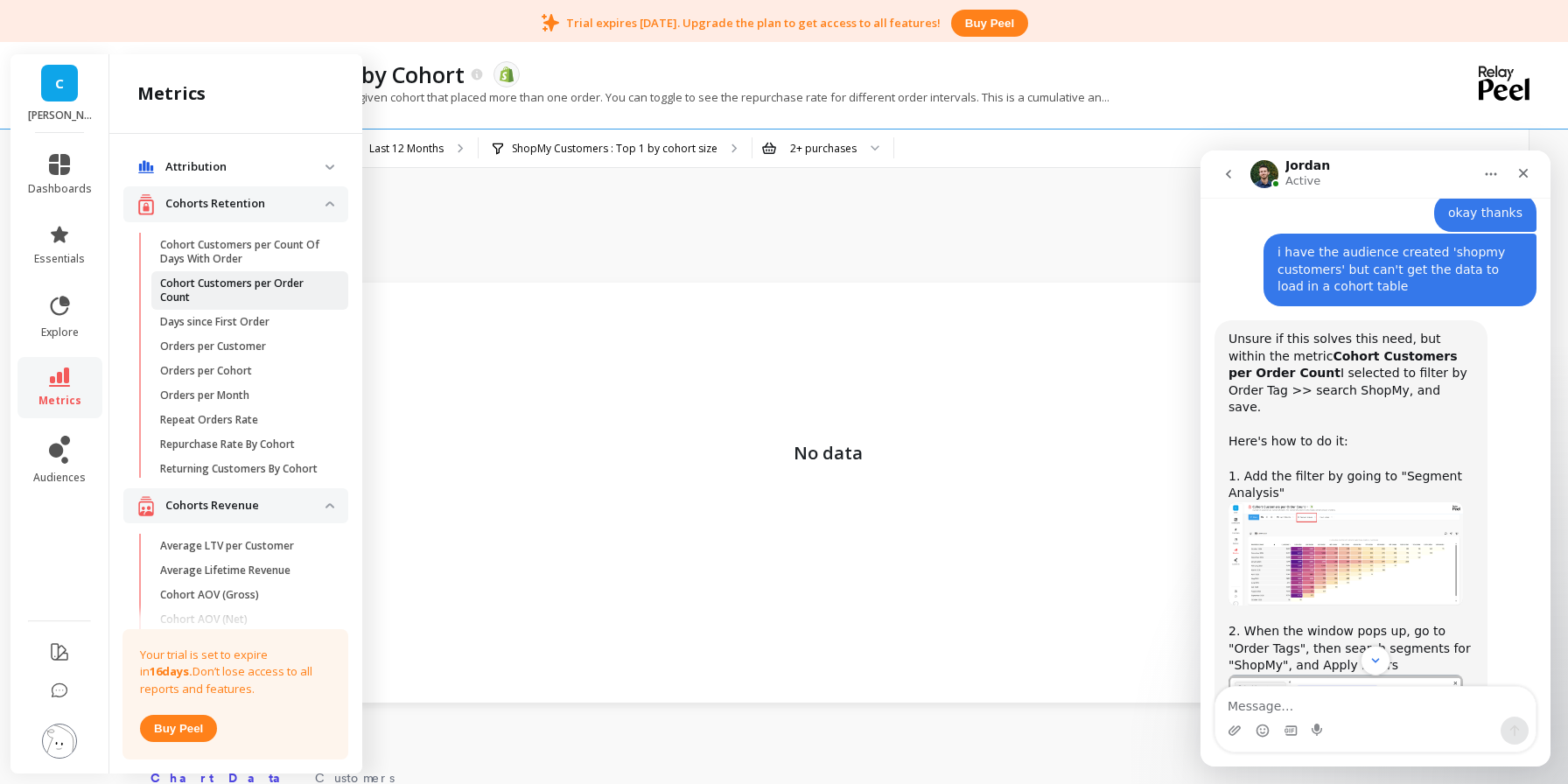
click at [261, 293] on p "Cohort Customers per Order Count" at bounding box center [244, 291] width 167 height 28
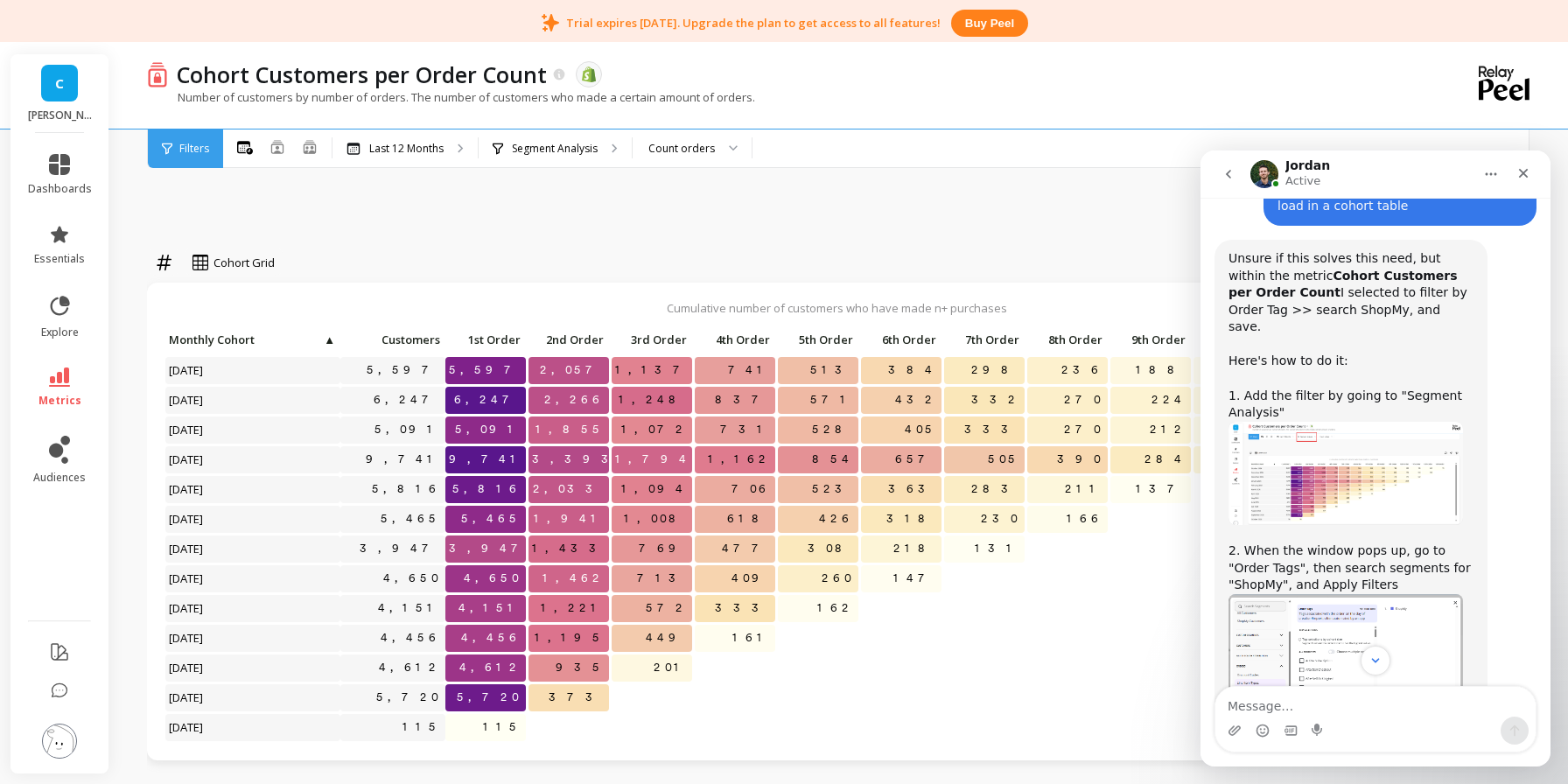
scroll to position [930, 0]
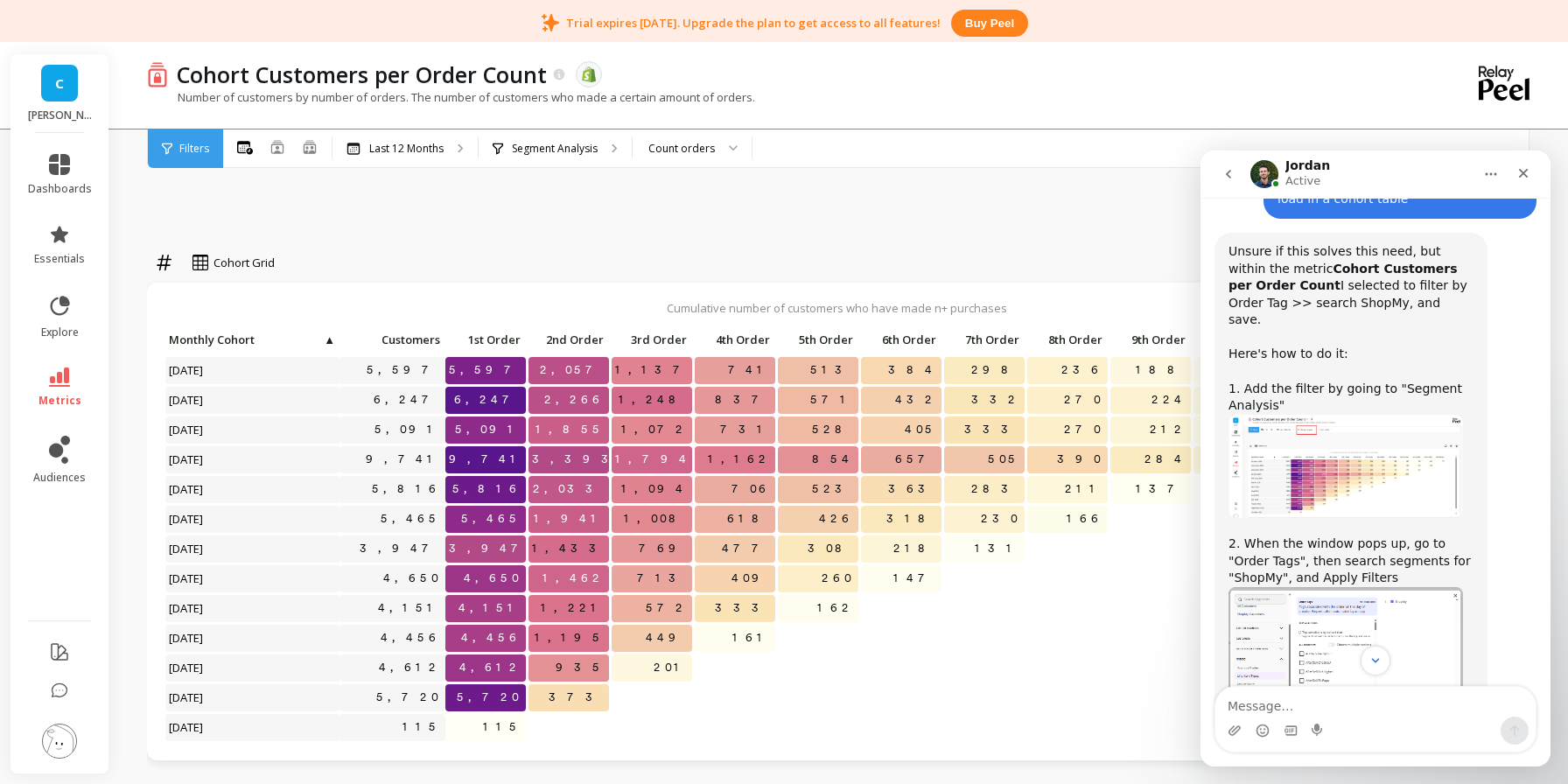
click at [1341, 439] on img "Jordan says…" at bounding box center [1346, 466] width 234 height 103
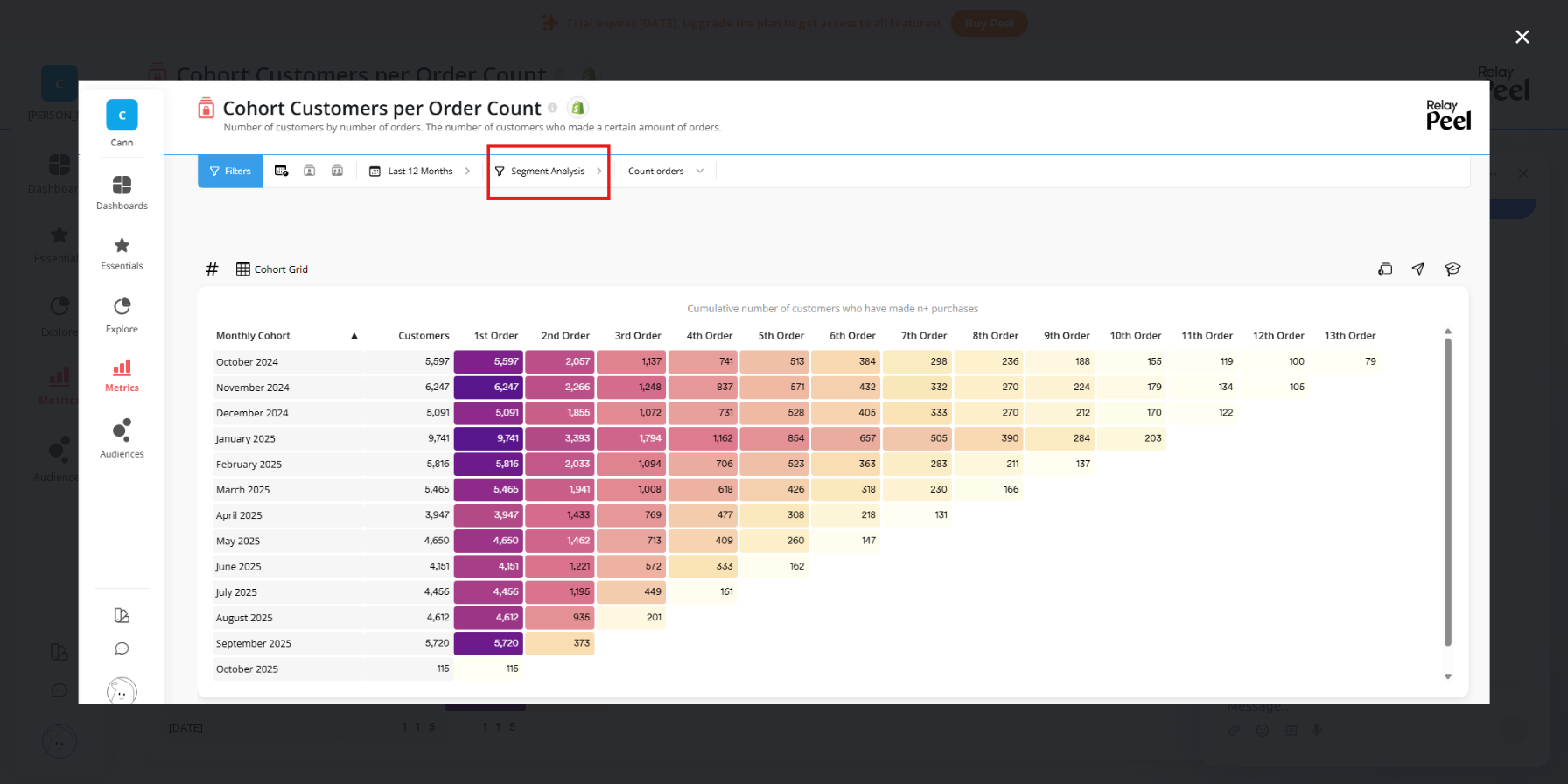
click at [1529, 32] on icon "Close" at bounding box center [1522, 36] width 21 height 21
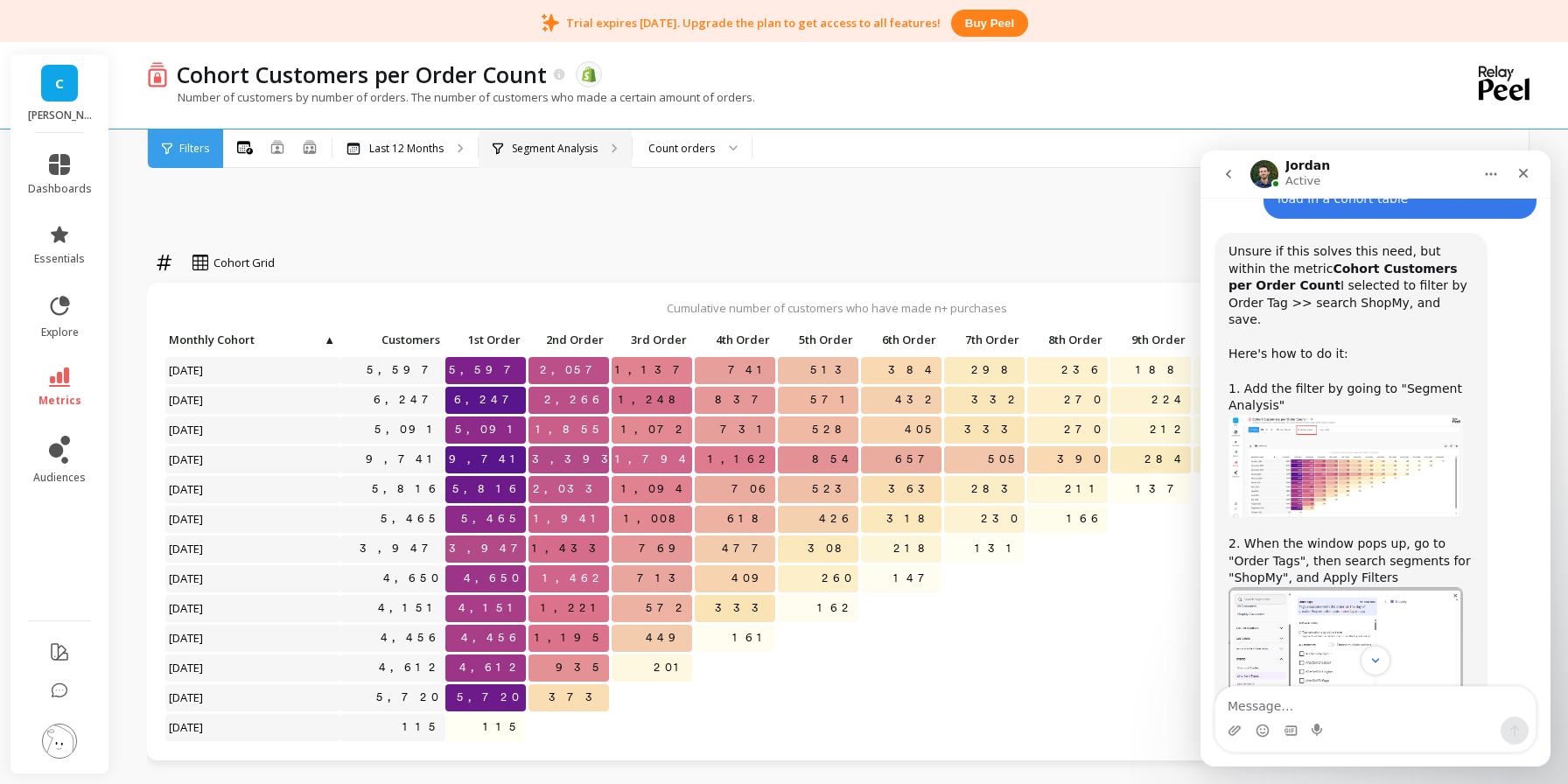
click at [601, 149] on div "Segment Analysis" at bounding box center [555, 149] width 154 height 38
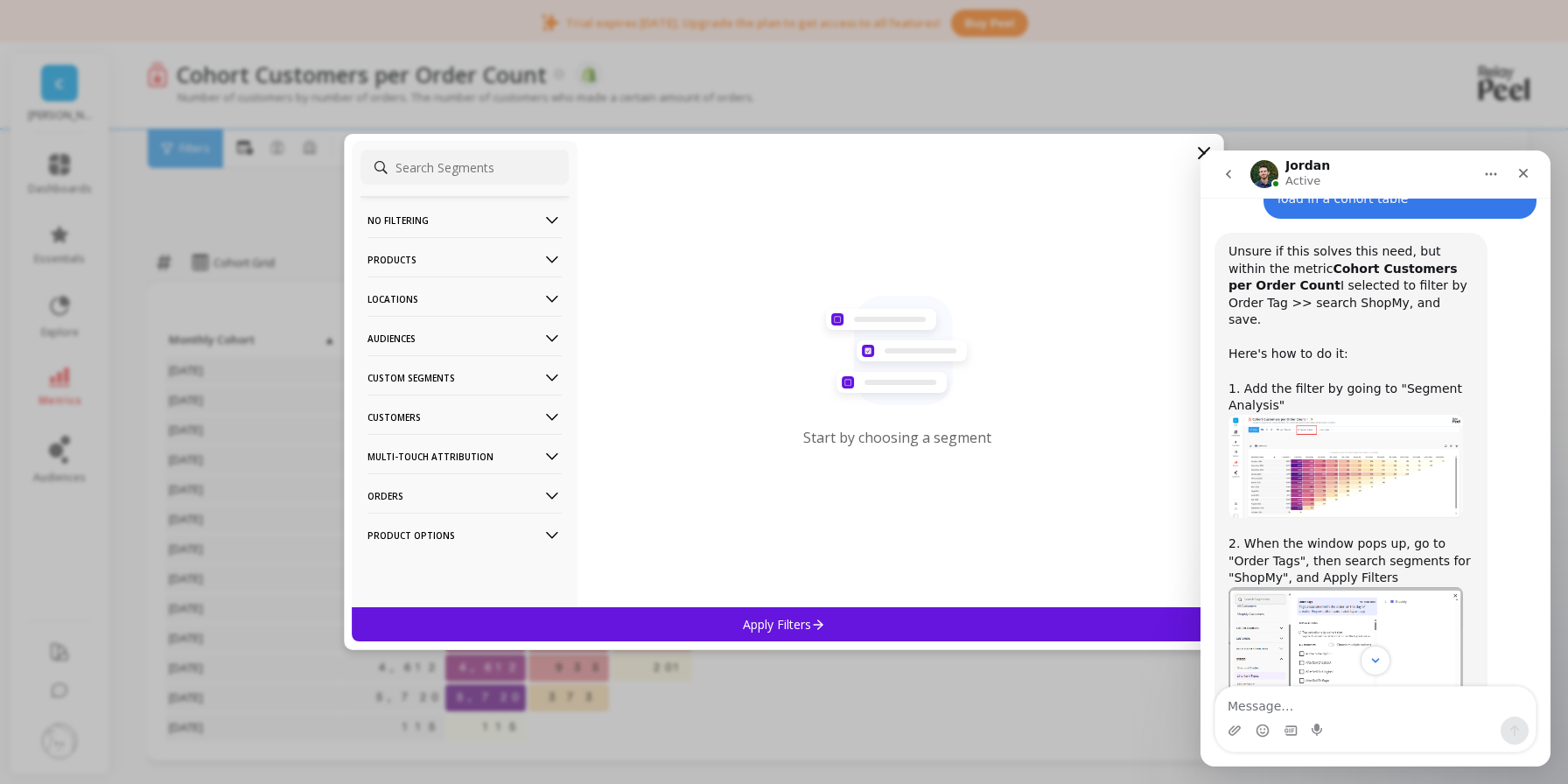
click at [545, 490] on icon at bounding box center [553, 496] width 20 height 20
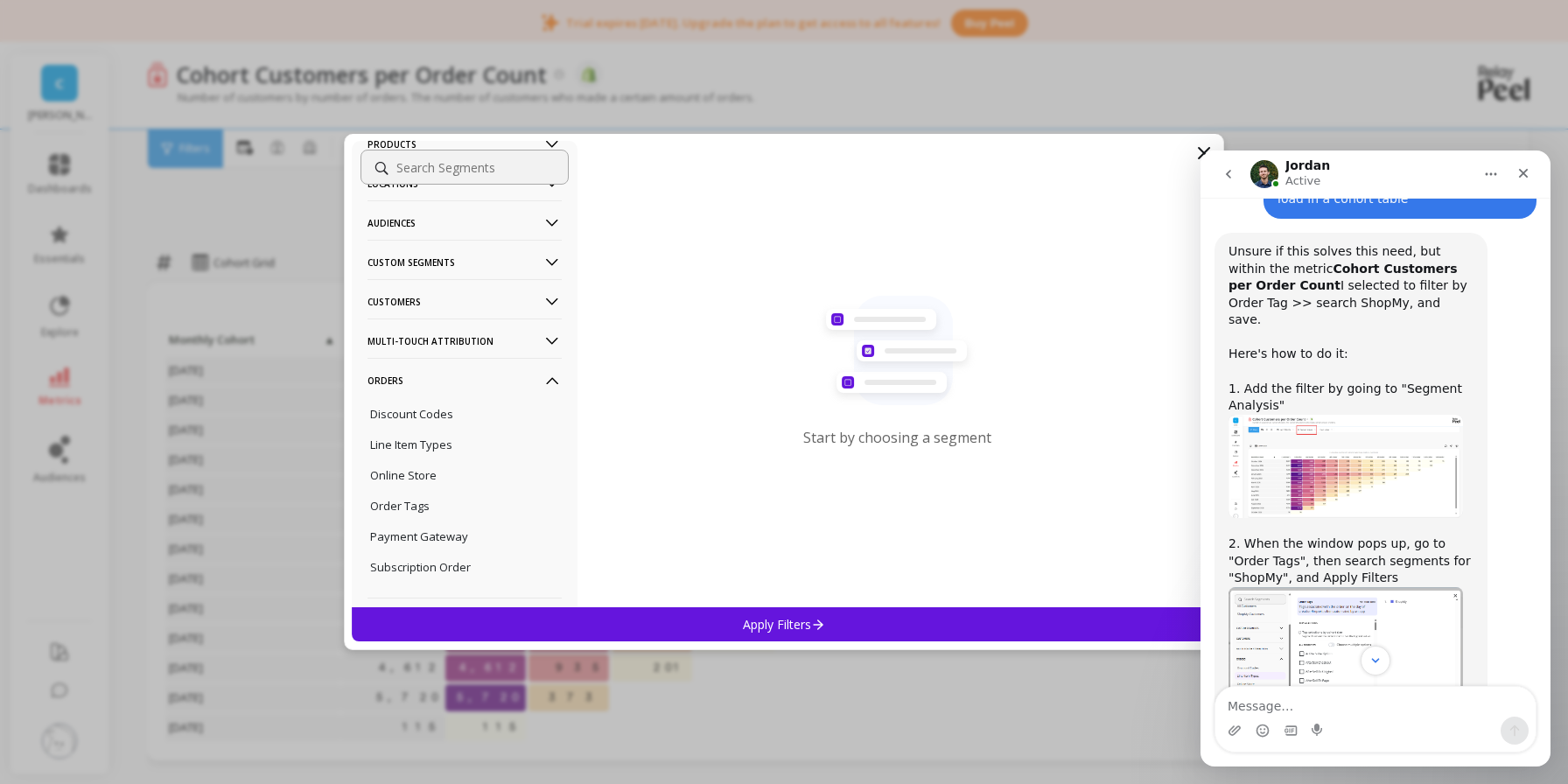
scroll to position [123, 0]
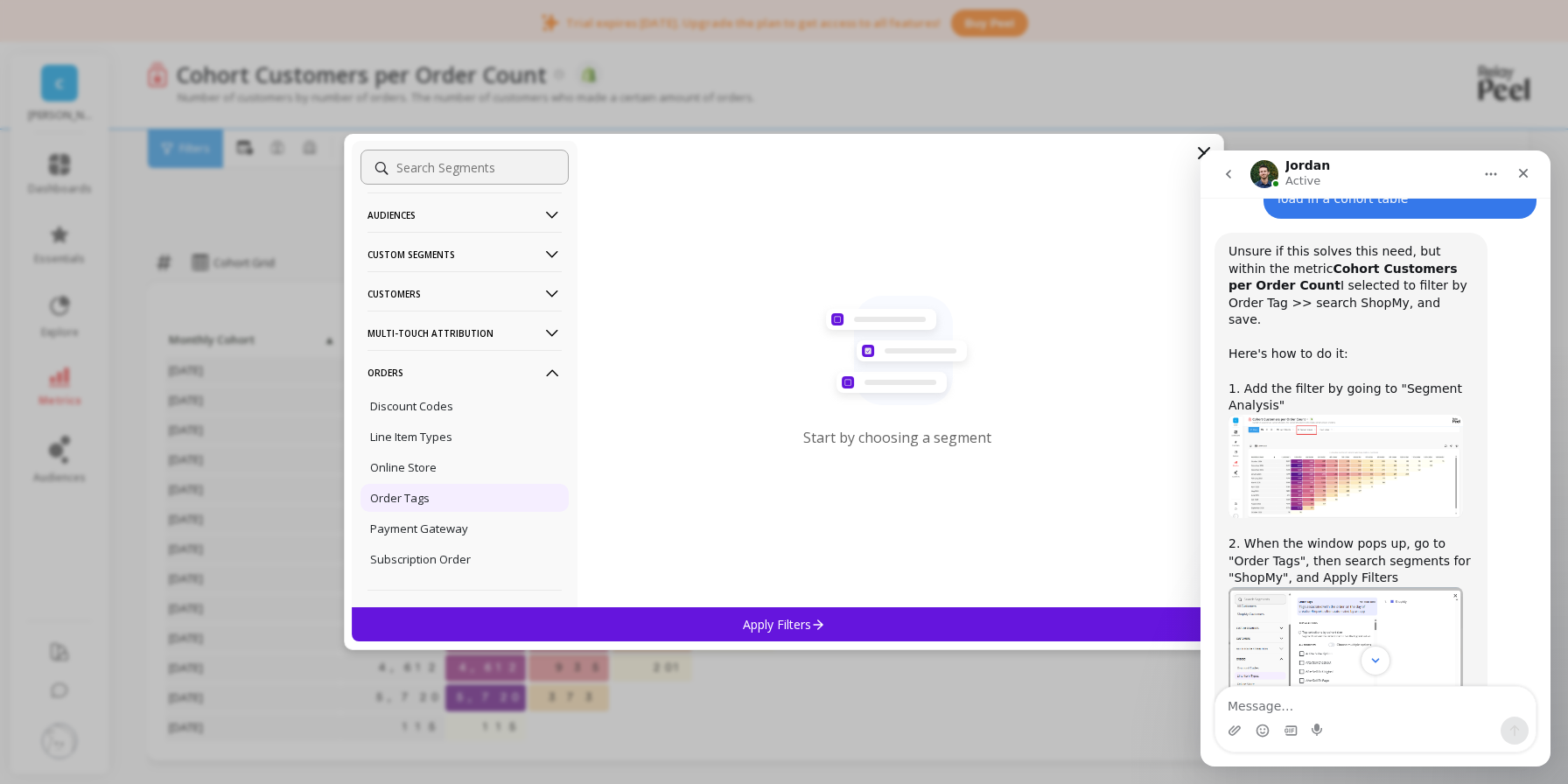
click at [486, 500] on div "Order Tags" at bounding box center [464, 497] width 208 height 28
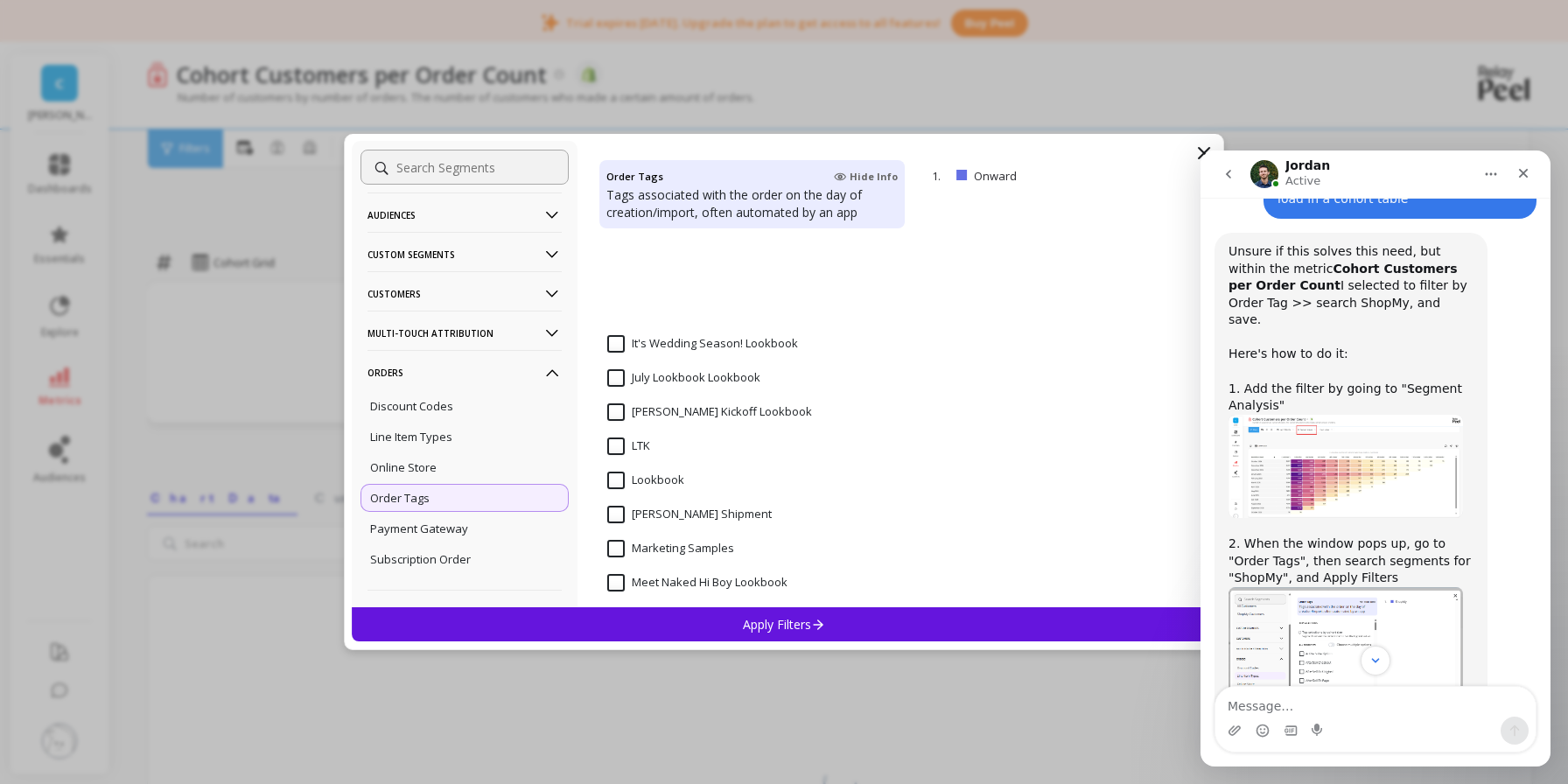
scroll to position [1535, 0]
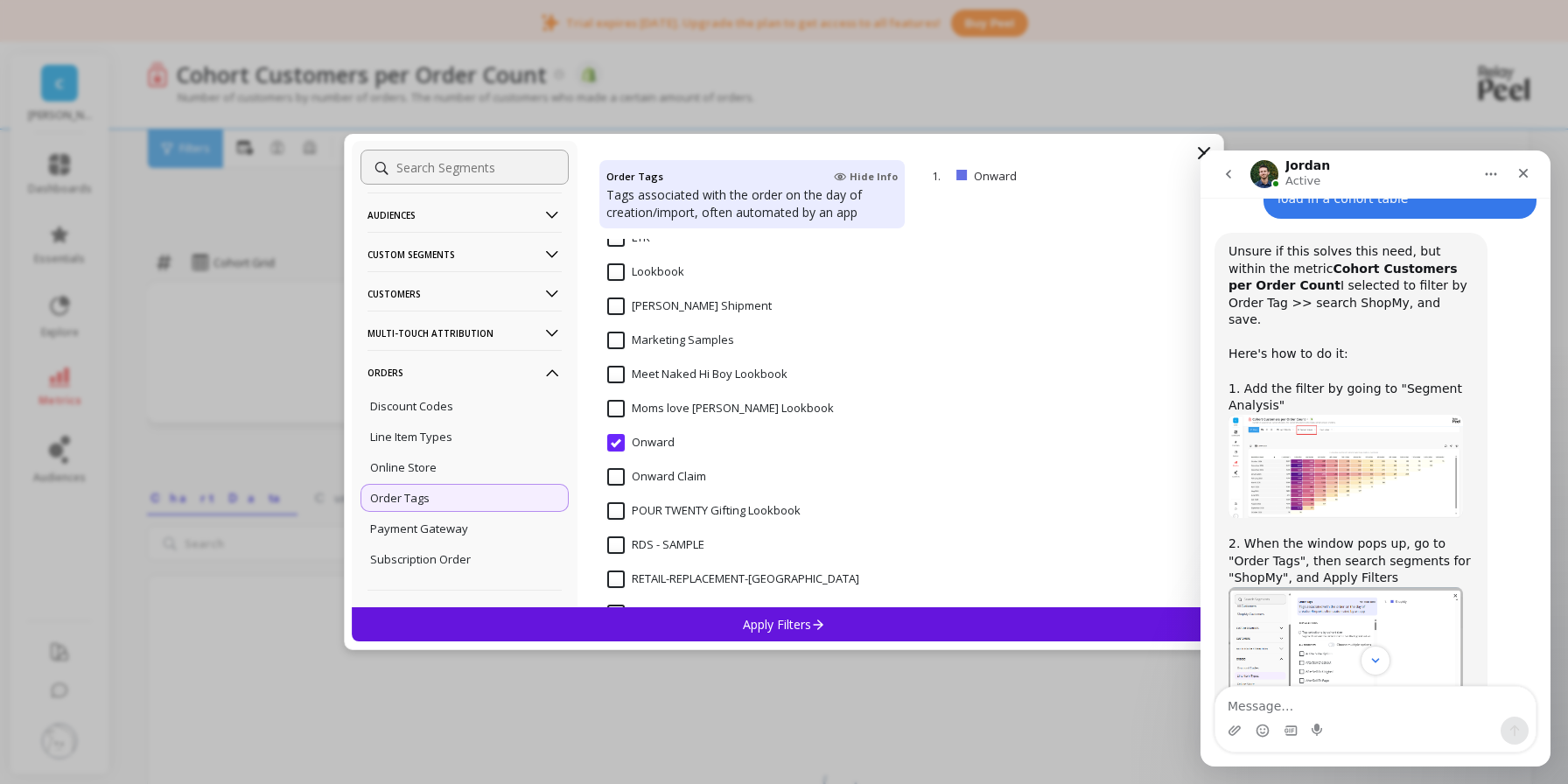
click at [621, 439] on input "Onward" at bounding box center [641, 443] width 67 height 18
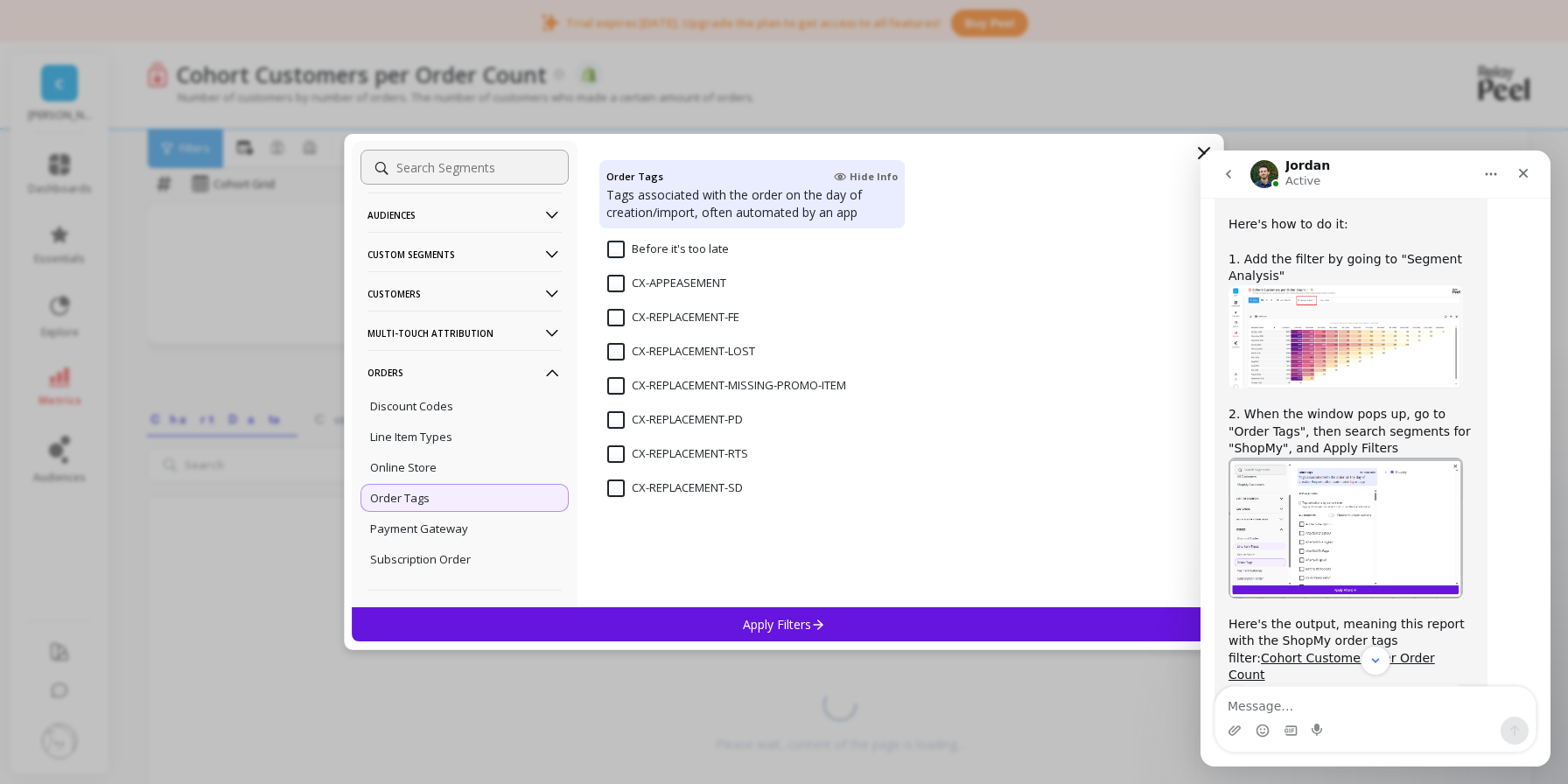
scroll to position [0, 0]
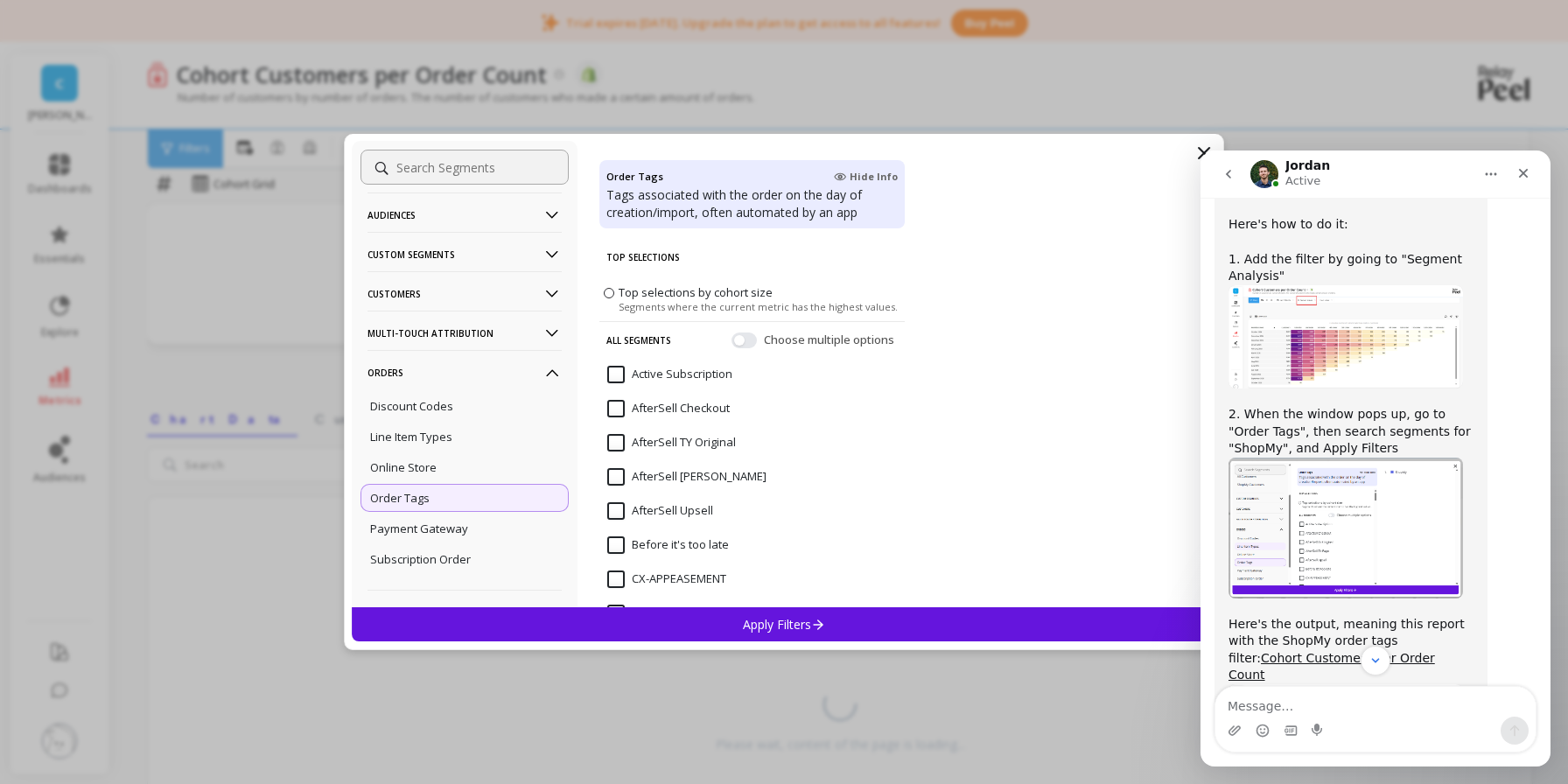
click at [1323, 515] on img "Jordan says…" at bounding box center [1346, 528] width 234 height 141
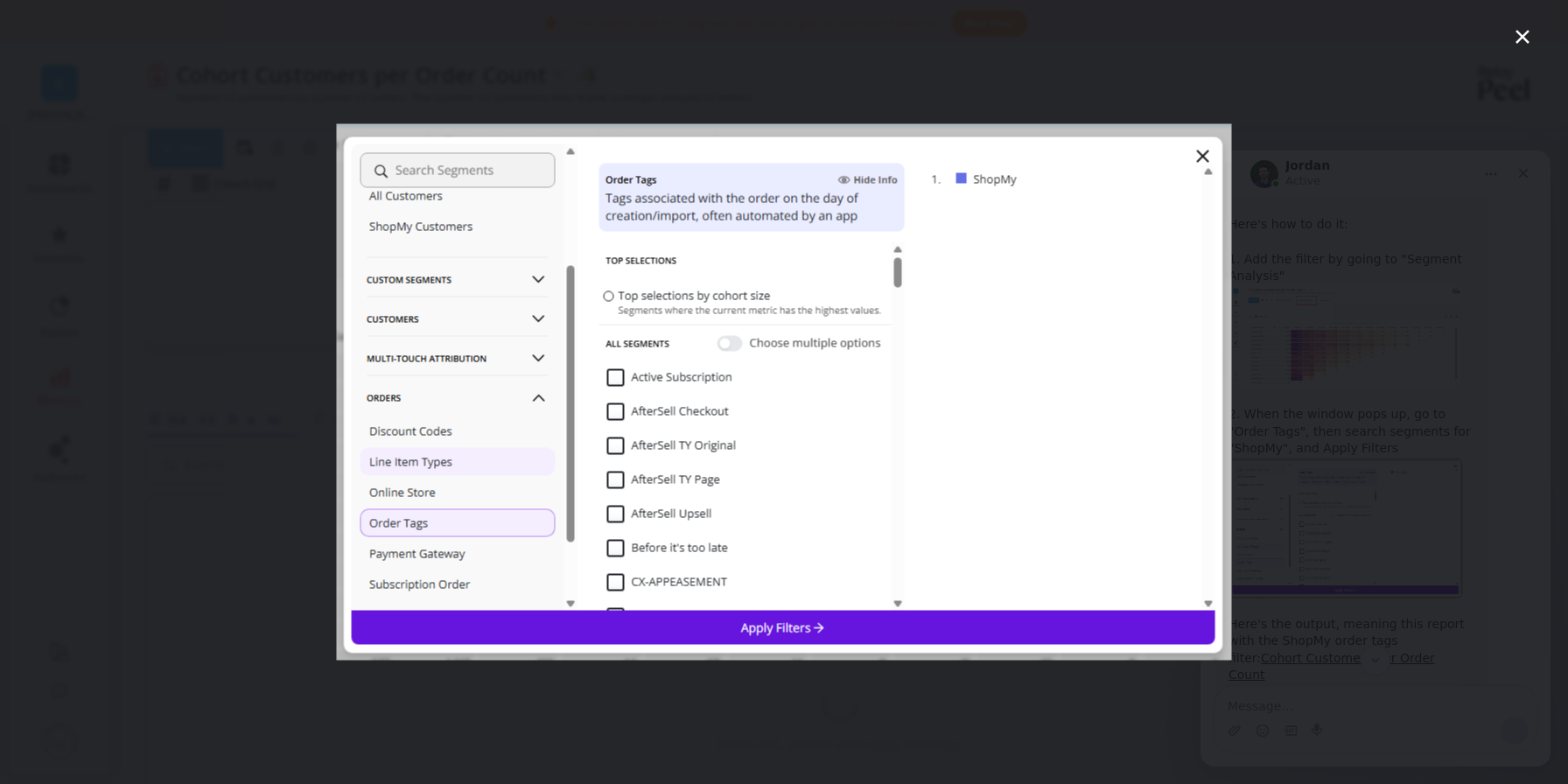
click at [1210, 150] on img "Close" at bounding box center [784, 392] width 895 height 537
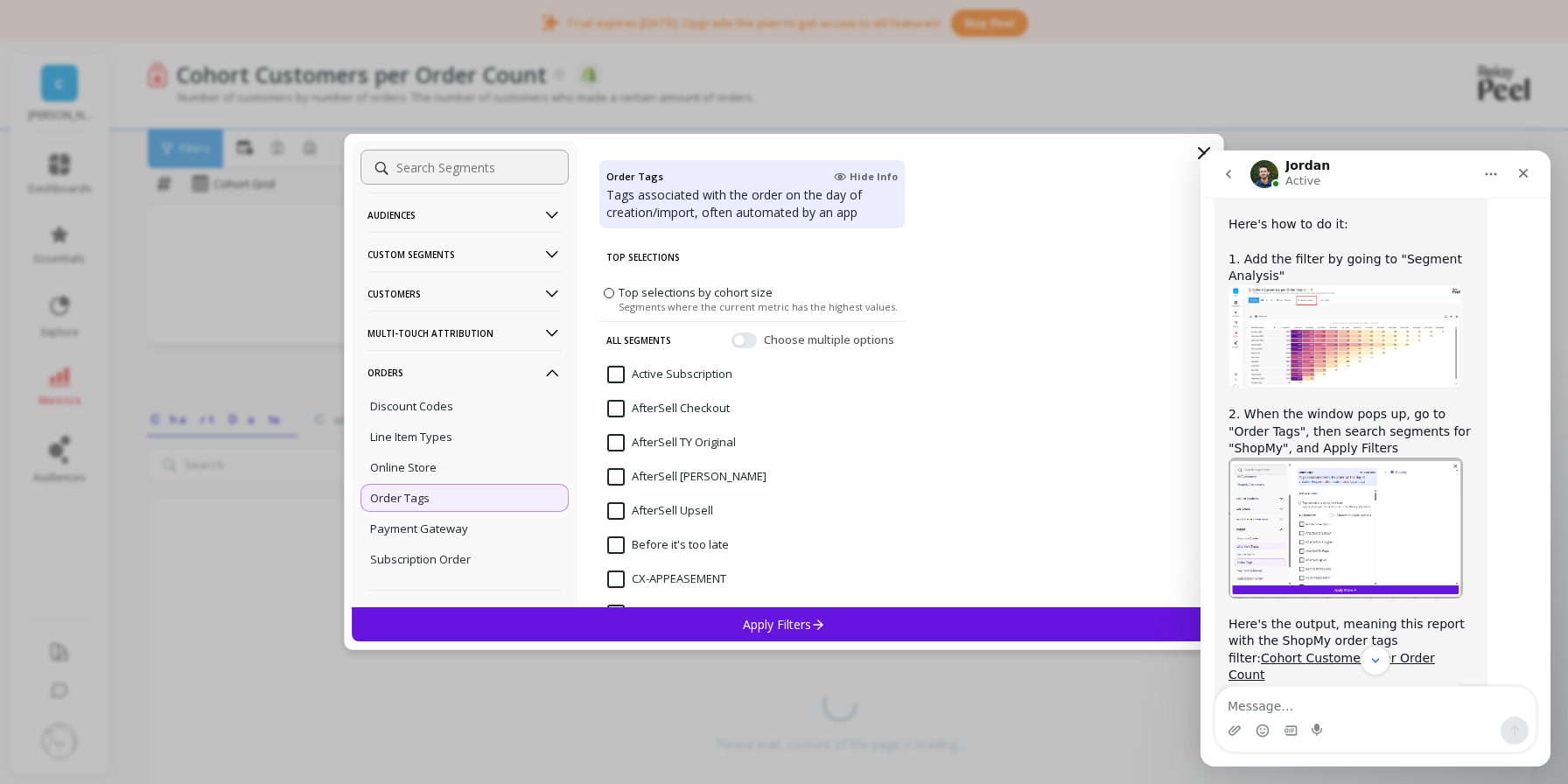
click at [490, 168] on input at bounding box center [464, 167] width 208 height 35
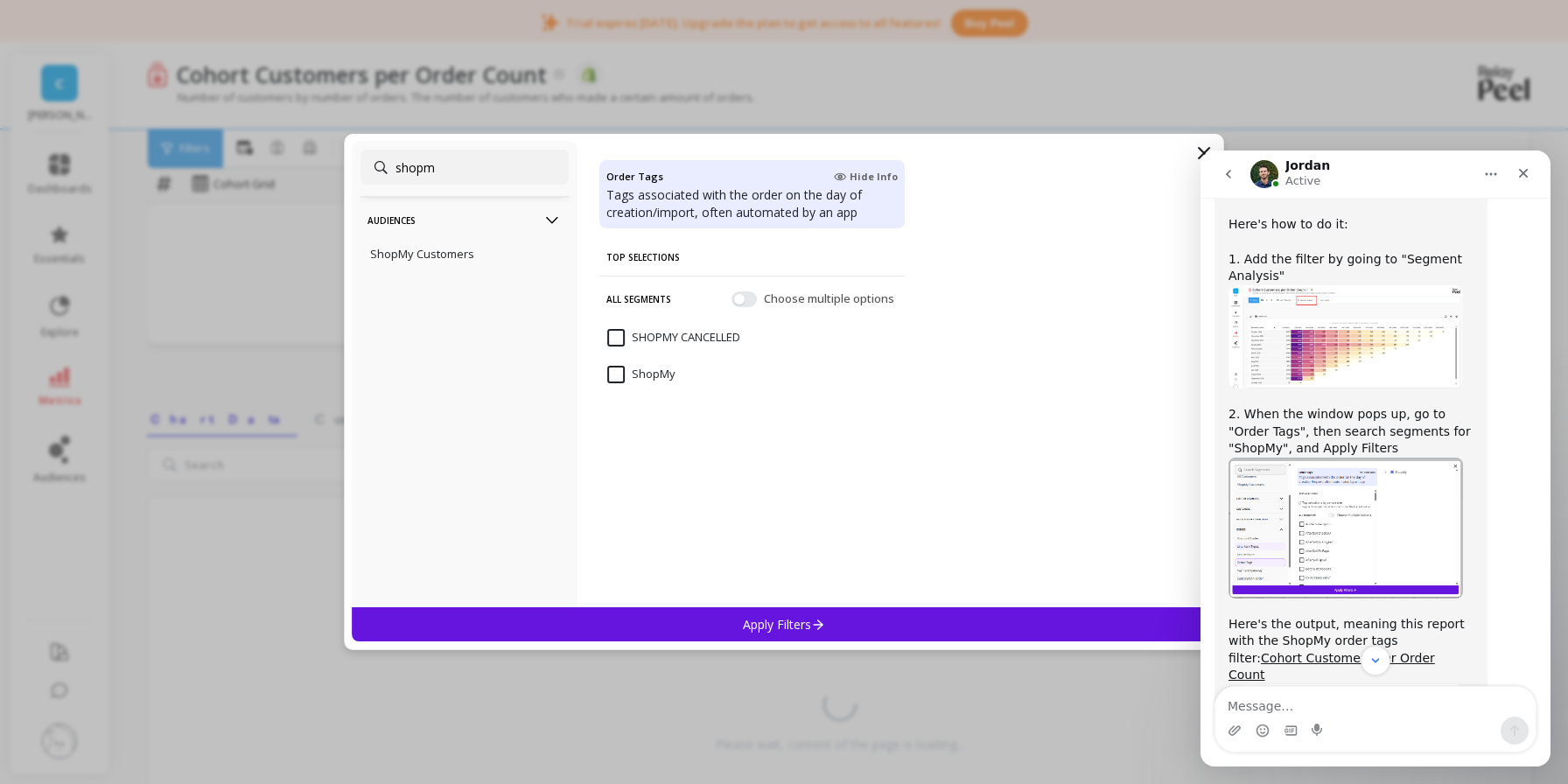
type input "shopm"
click at [620, 371] on input "ShopMy" at bounding box center [641, 374] width 68 height 18
click at [801, 628] on p "Apply Filters" at bounding box center [784, 624] width 83 height 17
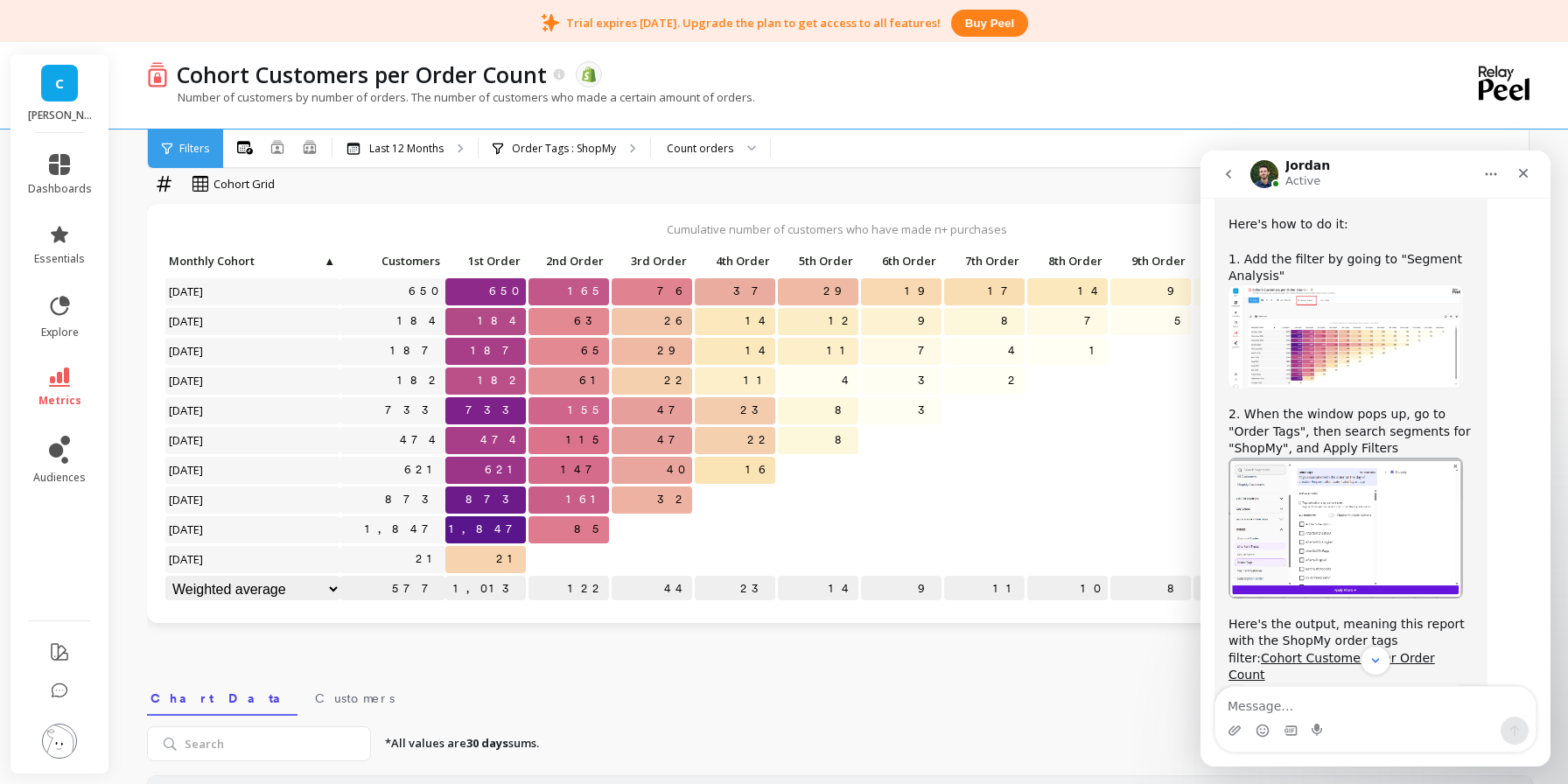
scroll to position [1166, 0]
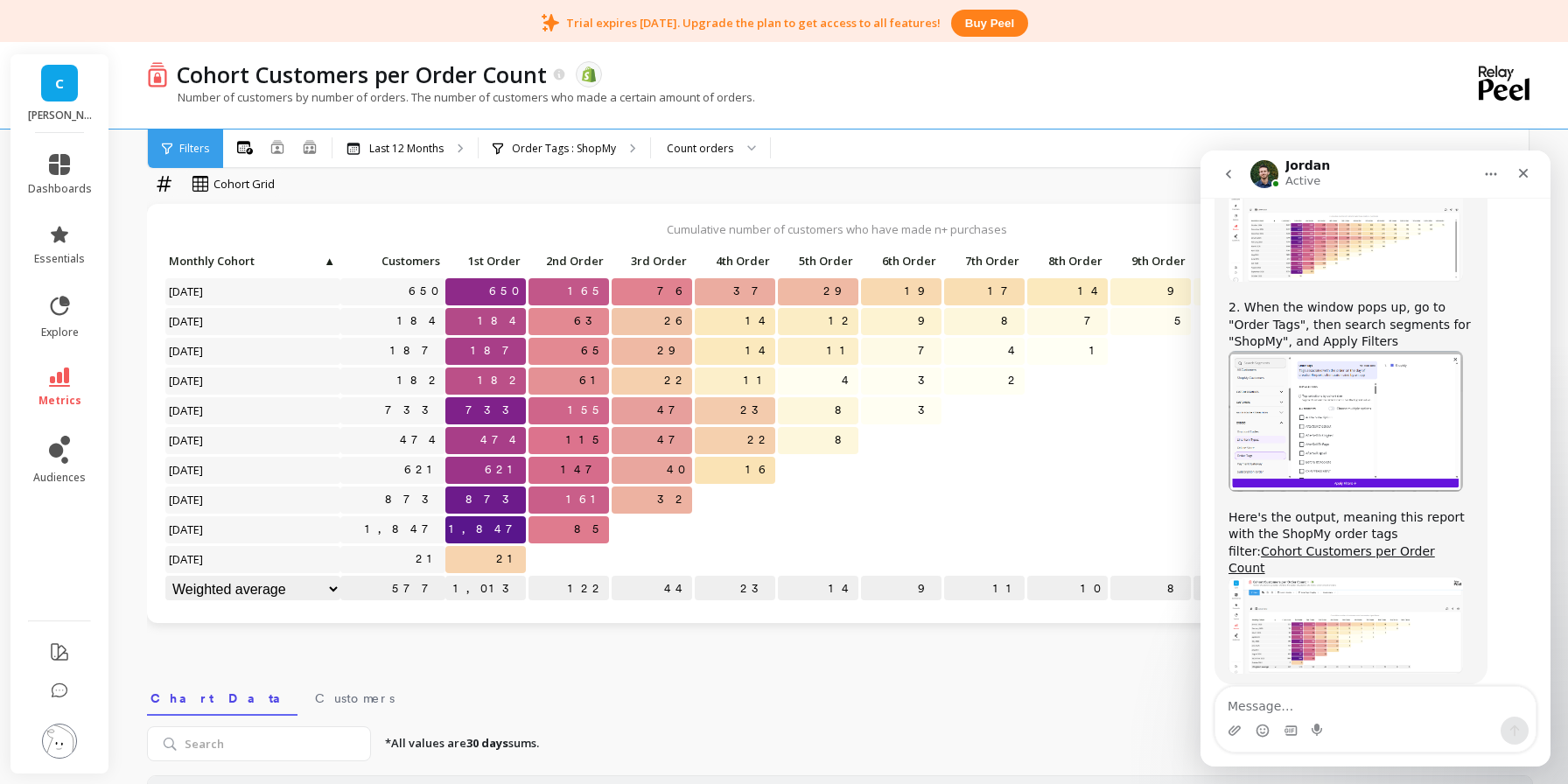
click at [1363, 601] on img "Jordan says…" at bounding box center [1346, 625] width 234 height 97
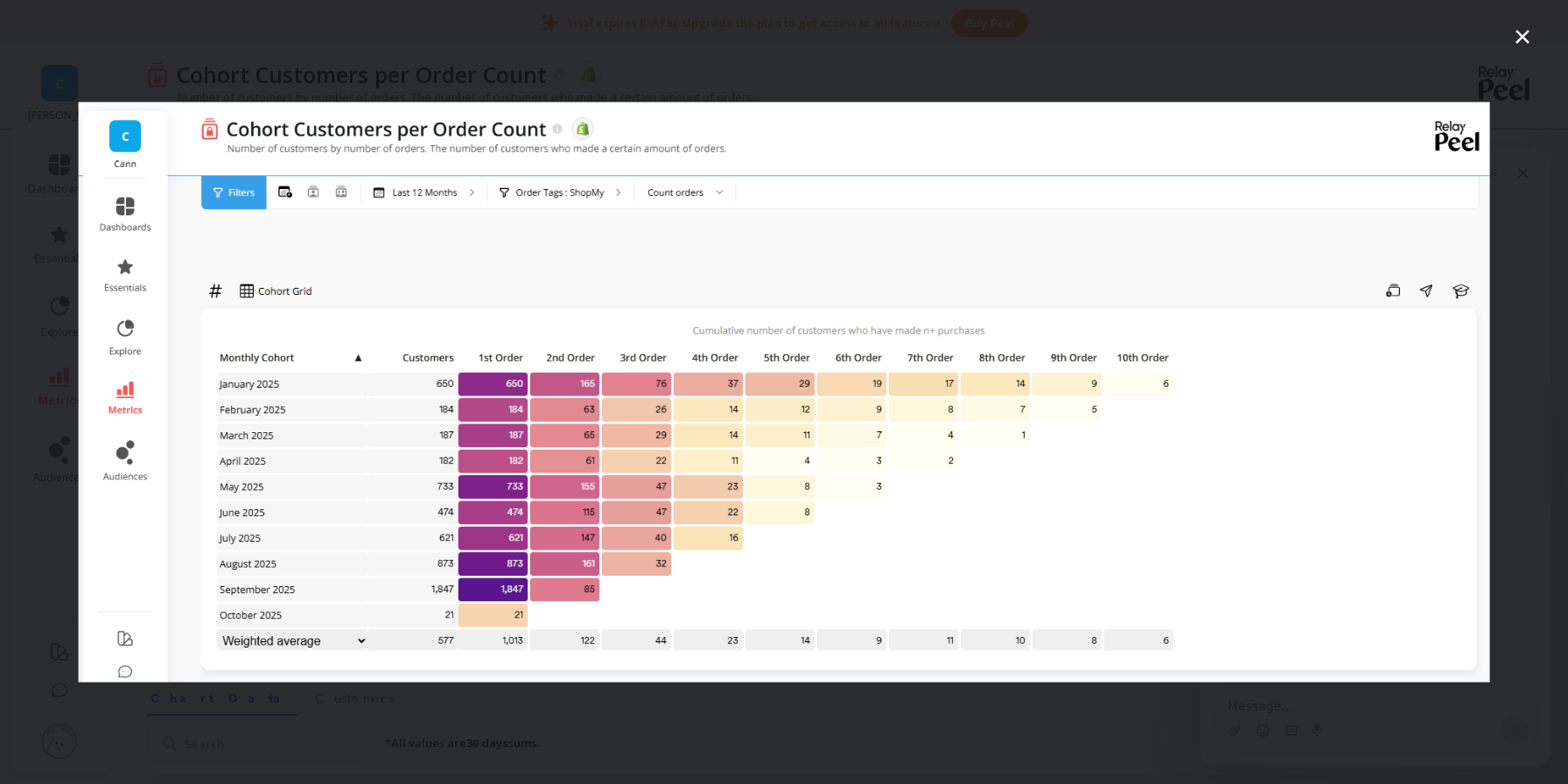
click at [1520, 38] on icon "Close" at bounding box center [1523, 36] width 14 height 14
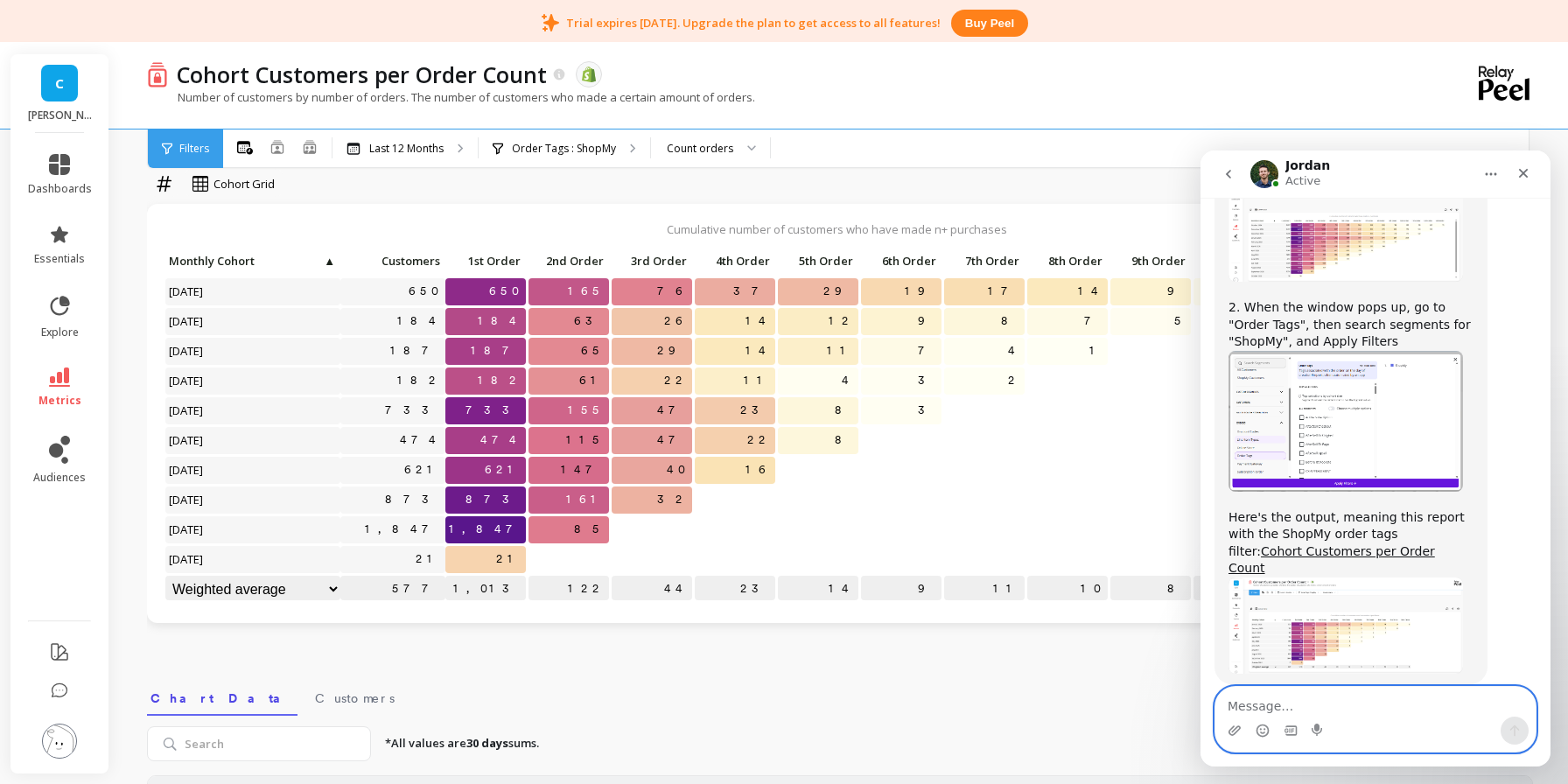
click at [1275, 702] on textarea "Message…" at bounding box center [1375, 702] width 320 height 30
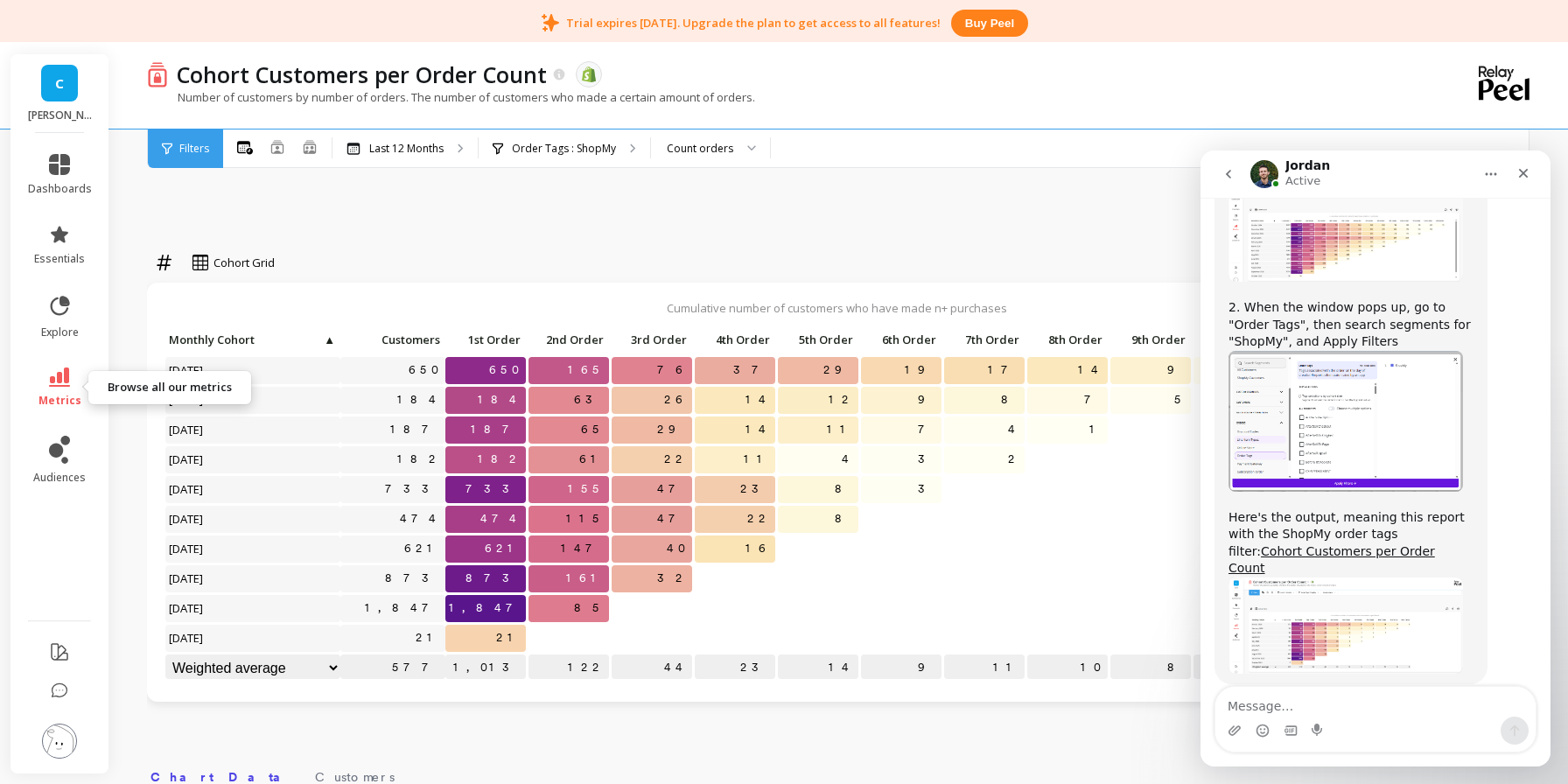
click at [60, 371] on icon at bounding box center [59, 377] width 21 height 20
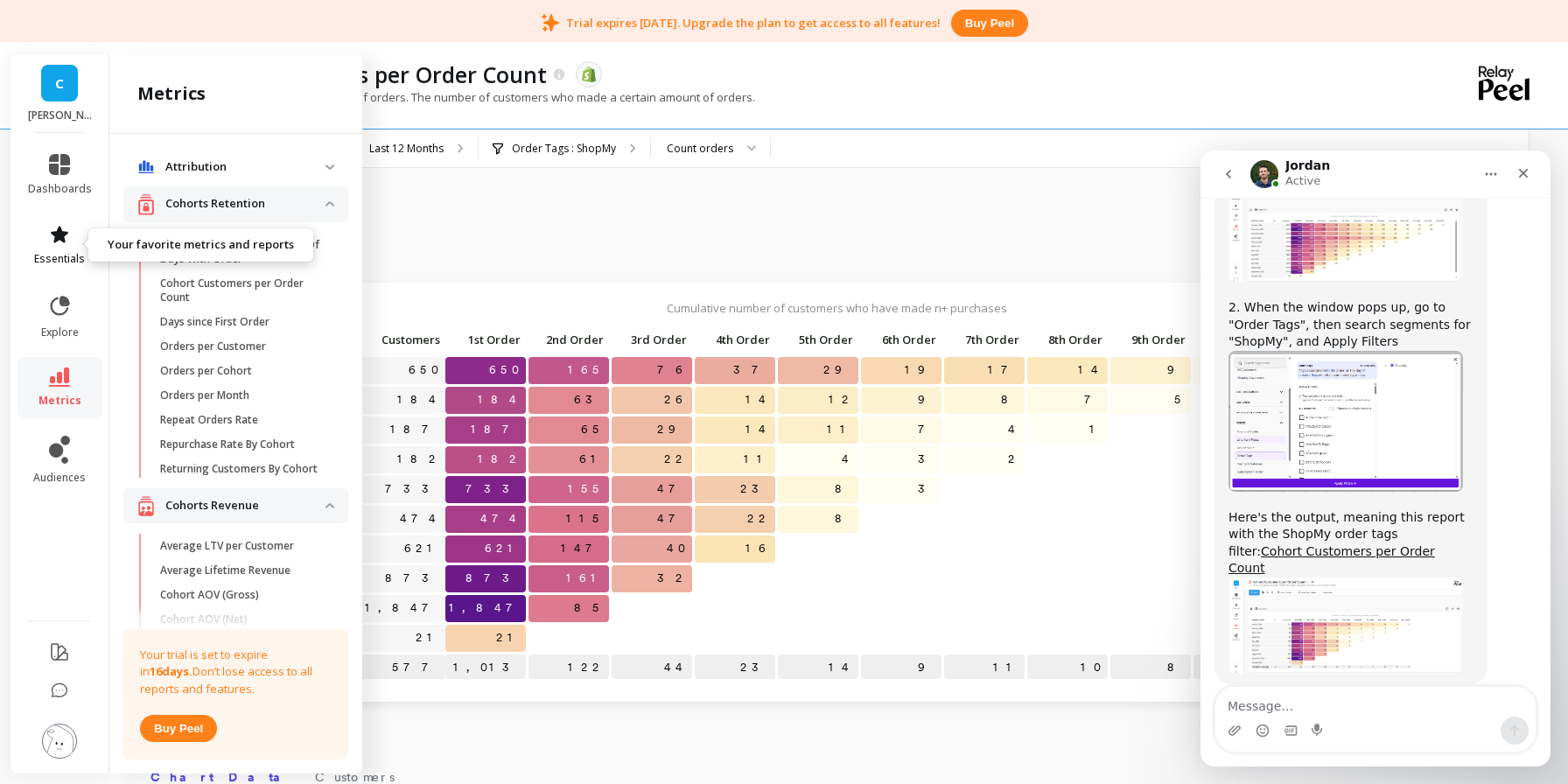
click at [64, 246] on link "essentials" at bounding box center [59, 244] width 64 height 42
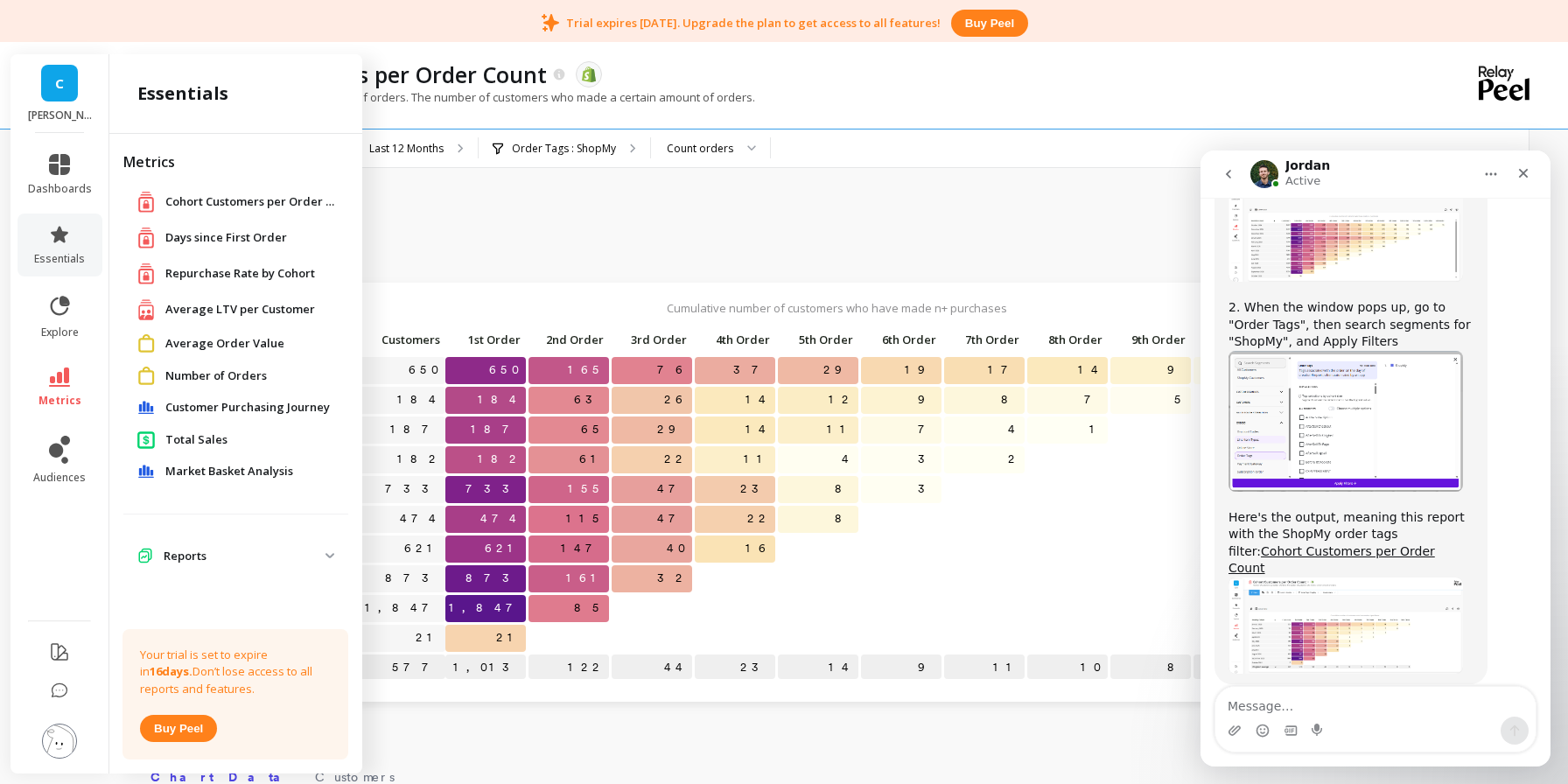
click at [231, 271] on span "Repurchase Rate by Cohort" at bounding box center [240, 274] width 150 height 18
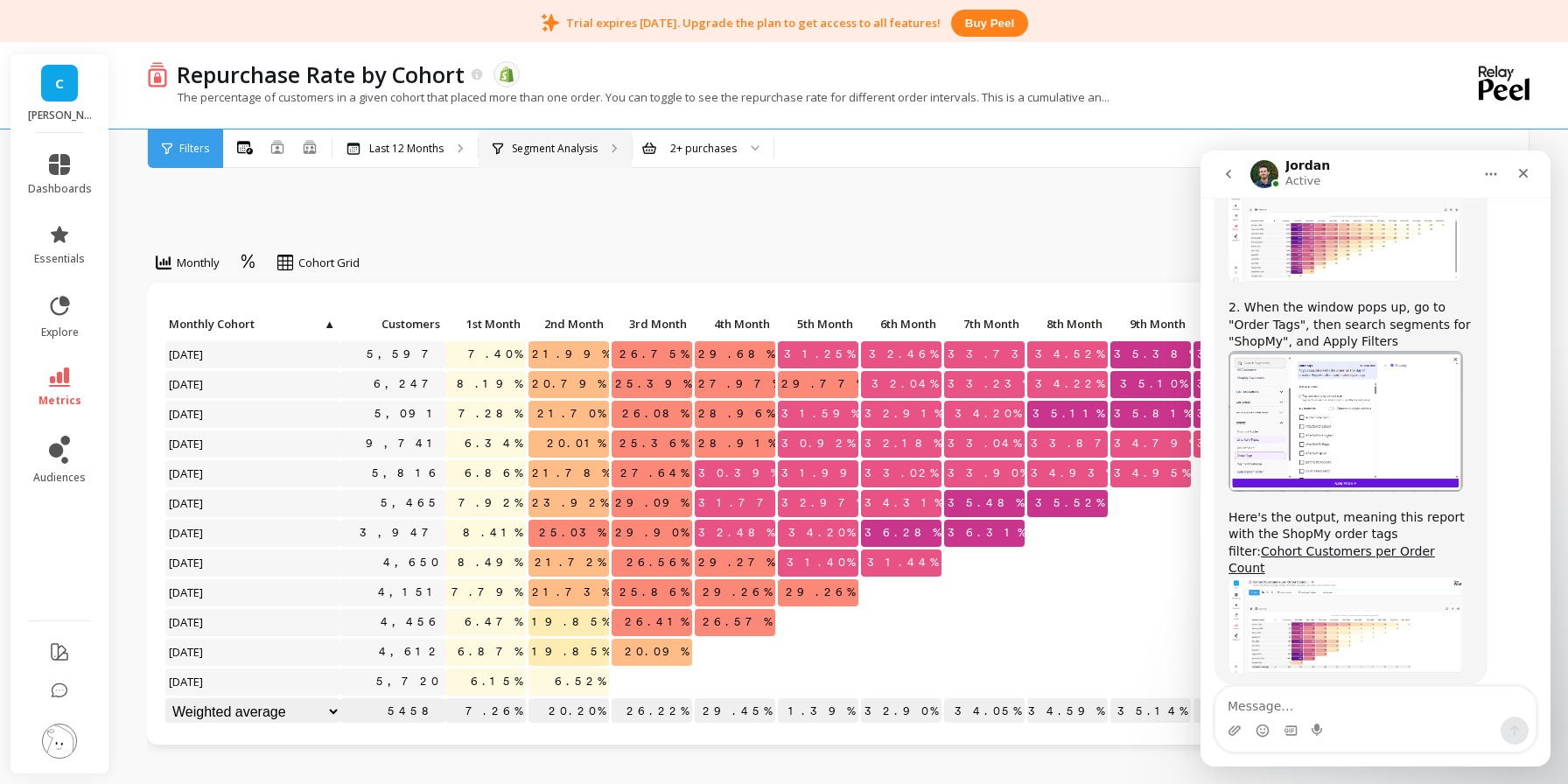
click at [602, 150] on div "Segment Analysis" at bounding box center [555, 149] width 154 height 38
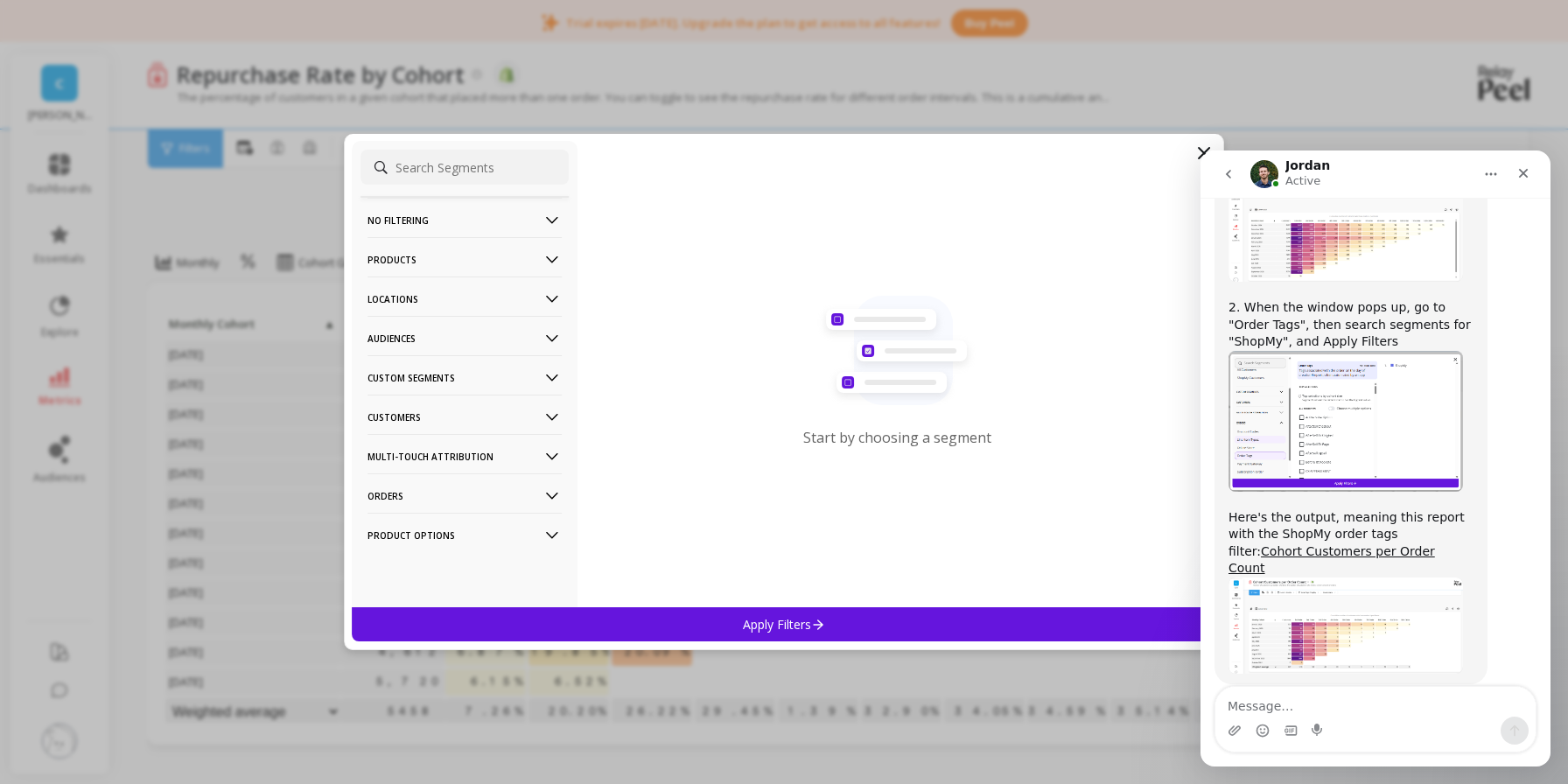
click at [528, 493] on p "Orders" at bounding box center [464, 495] width 194 height 44
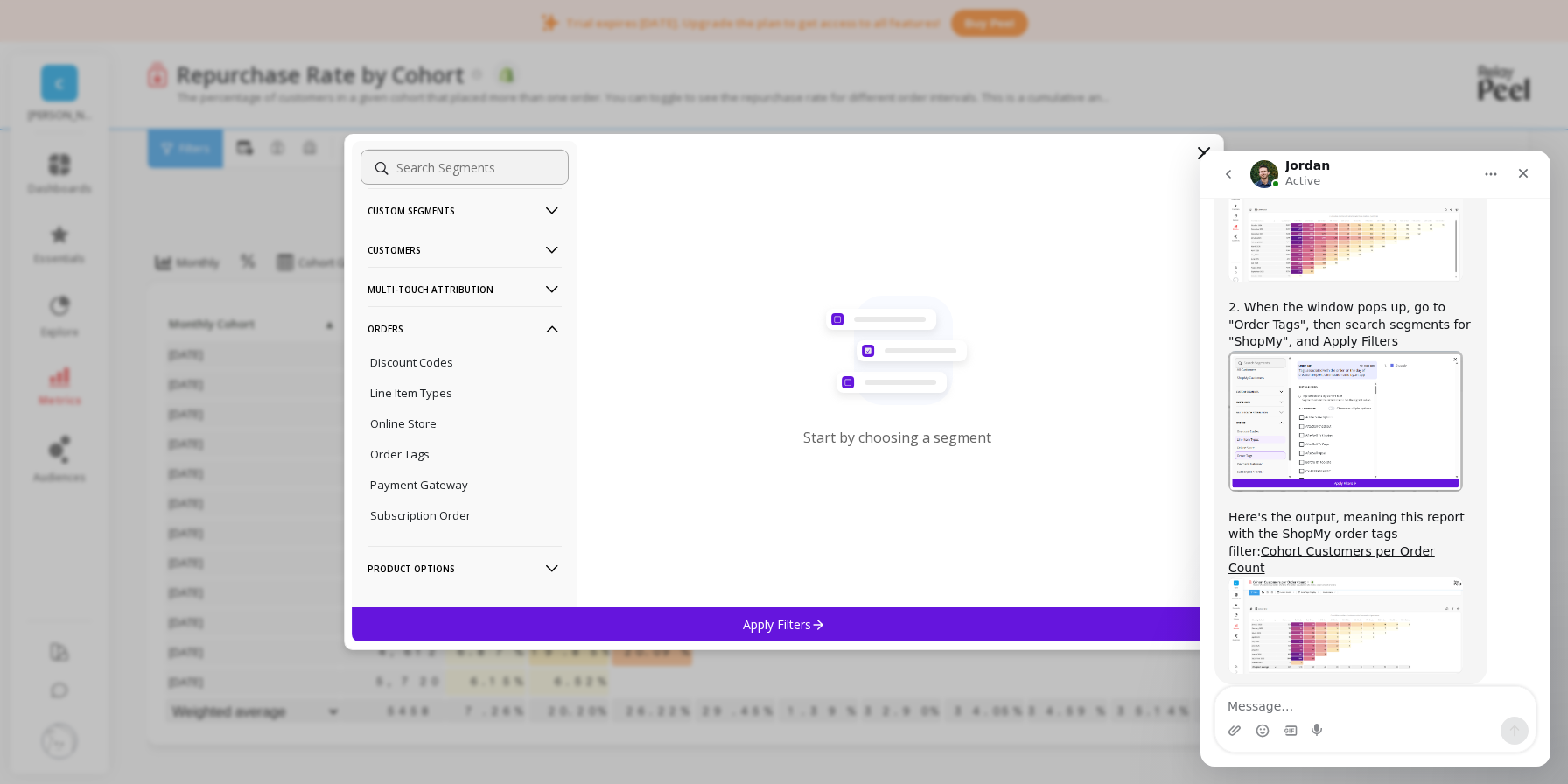
scroll to position [181, 0]
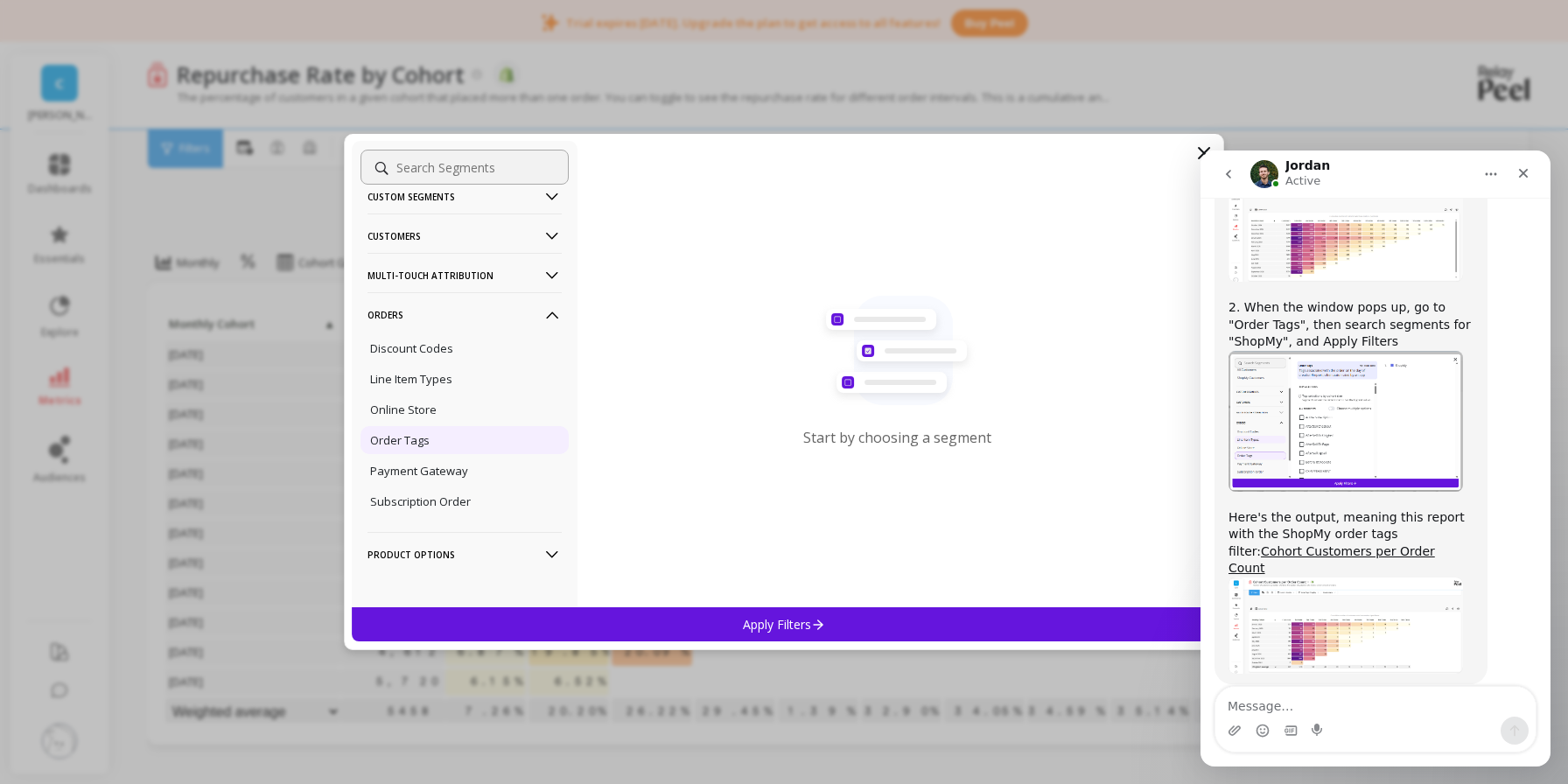
click at [397, 442] on p "Order Tags" at bounding box center [400, 440] width 59 height 16
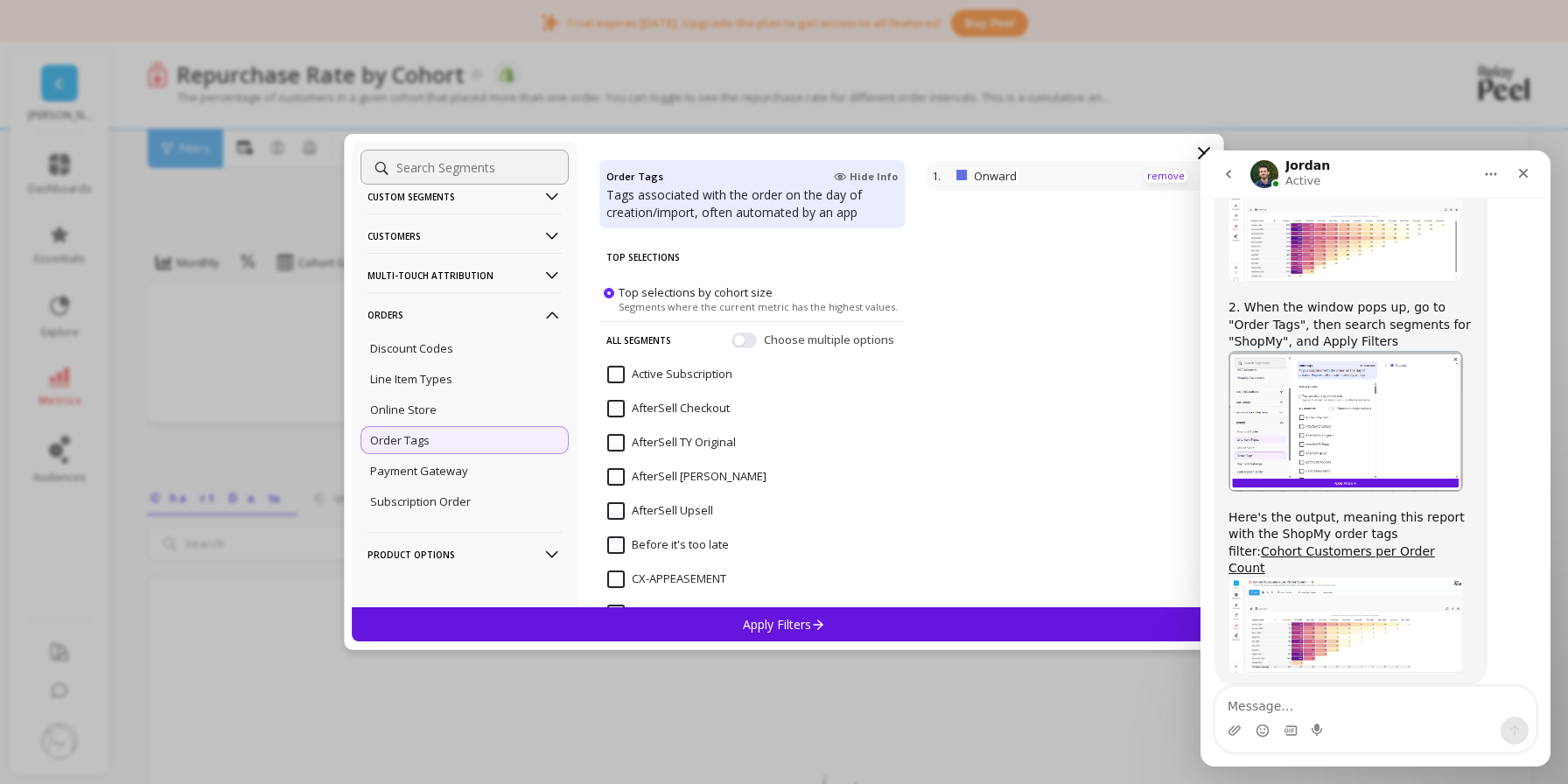
click at [1170, 177] on p "remove" at bounding box center [1165, 175] width 44 height 13
click at [541, 169] on input at bounding box center [464, 167] width 208 height 35
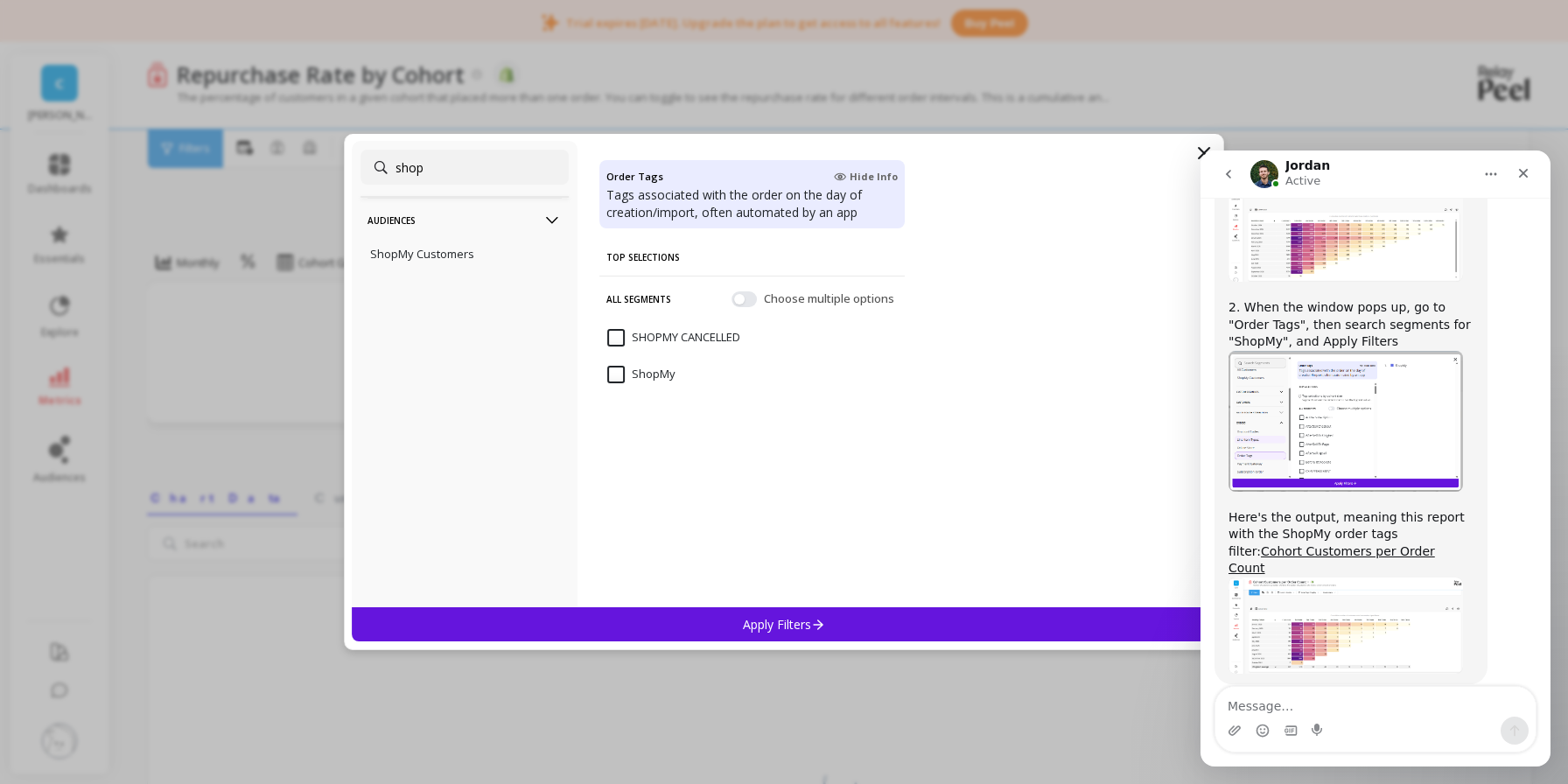
type input "shop"
click at [615, 377] on input "ShopMy" at bounding box center [641, 374] width 68 height 18
click at [794, 629] on p "Apply Filters" at bounding box center [784, 624] width 83 height 17
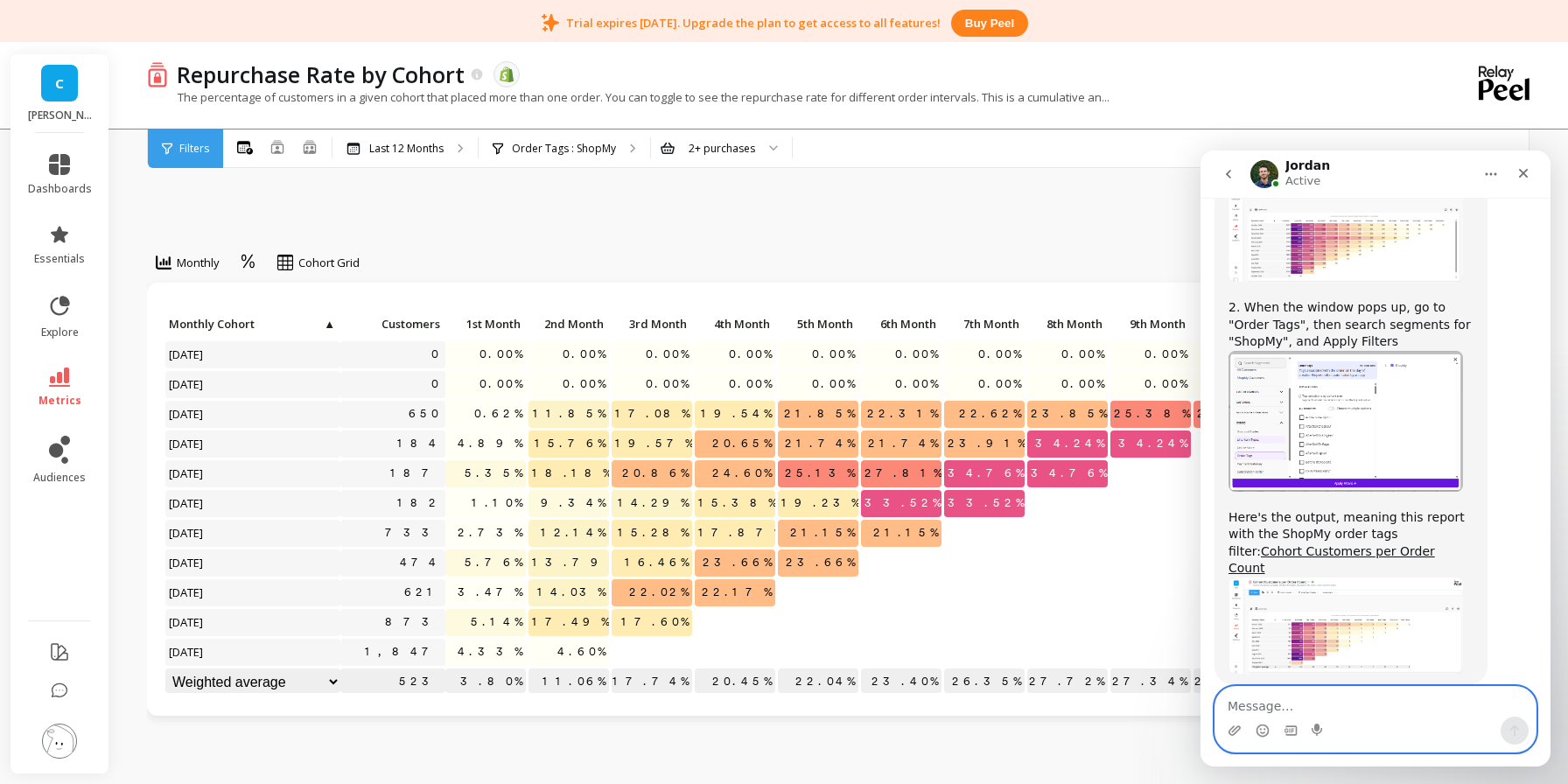
click at [1286, 696] on textarea "Message…" at bounding box center [1375, 702] width 320 height 30
type textarea "ahhh okay thank you!"
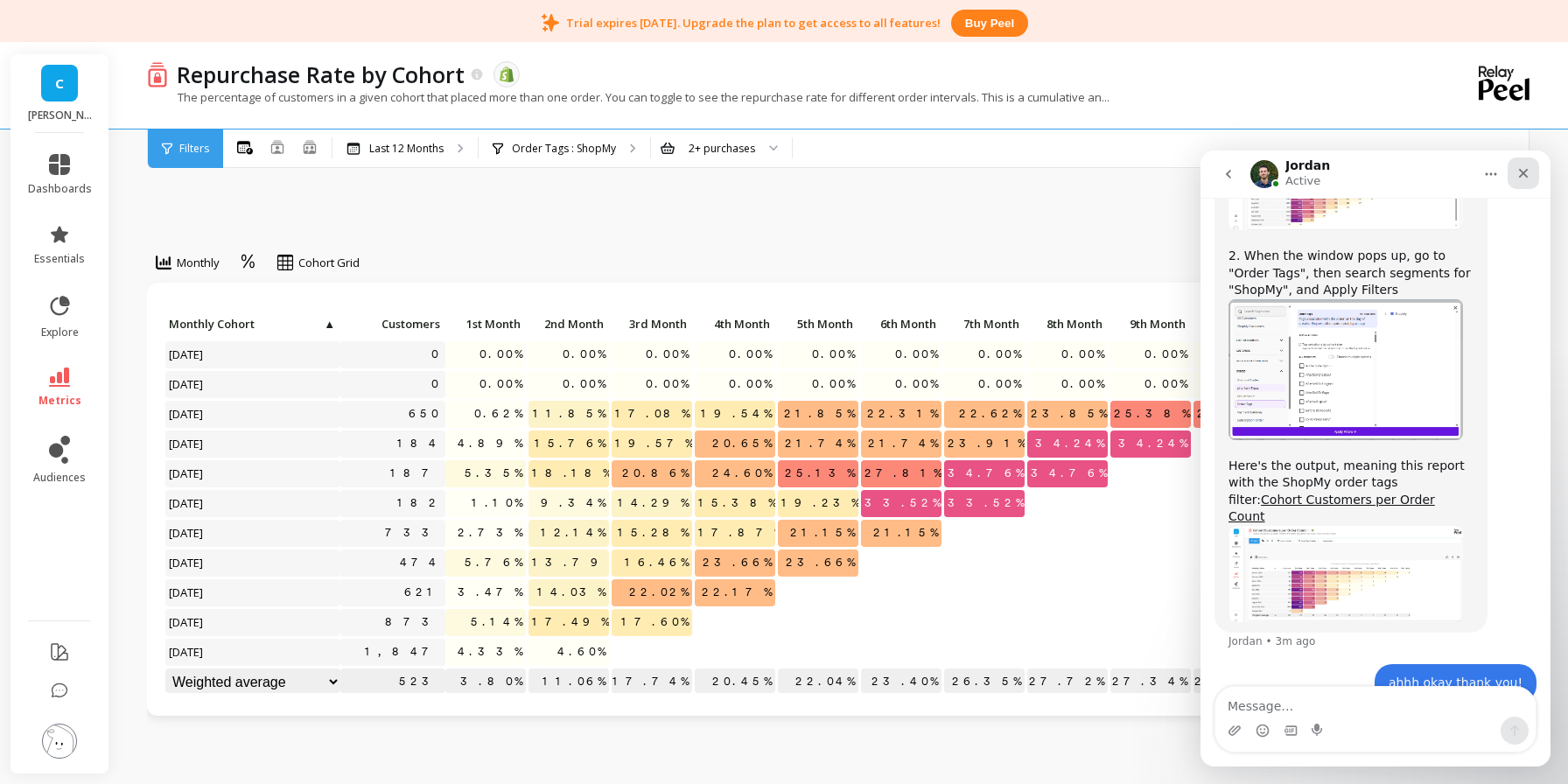
click at [1526, 179] on icon "Close" at bounding box center [1524, 173] width 14 height 14
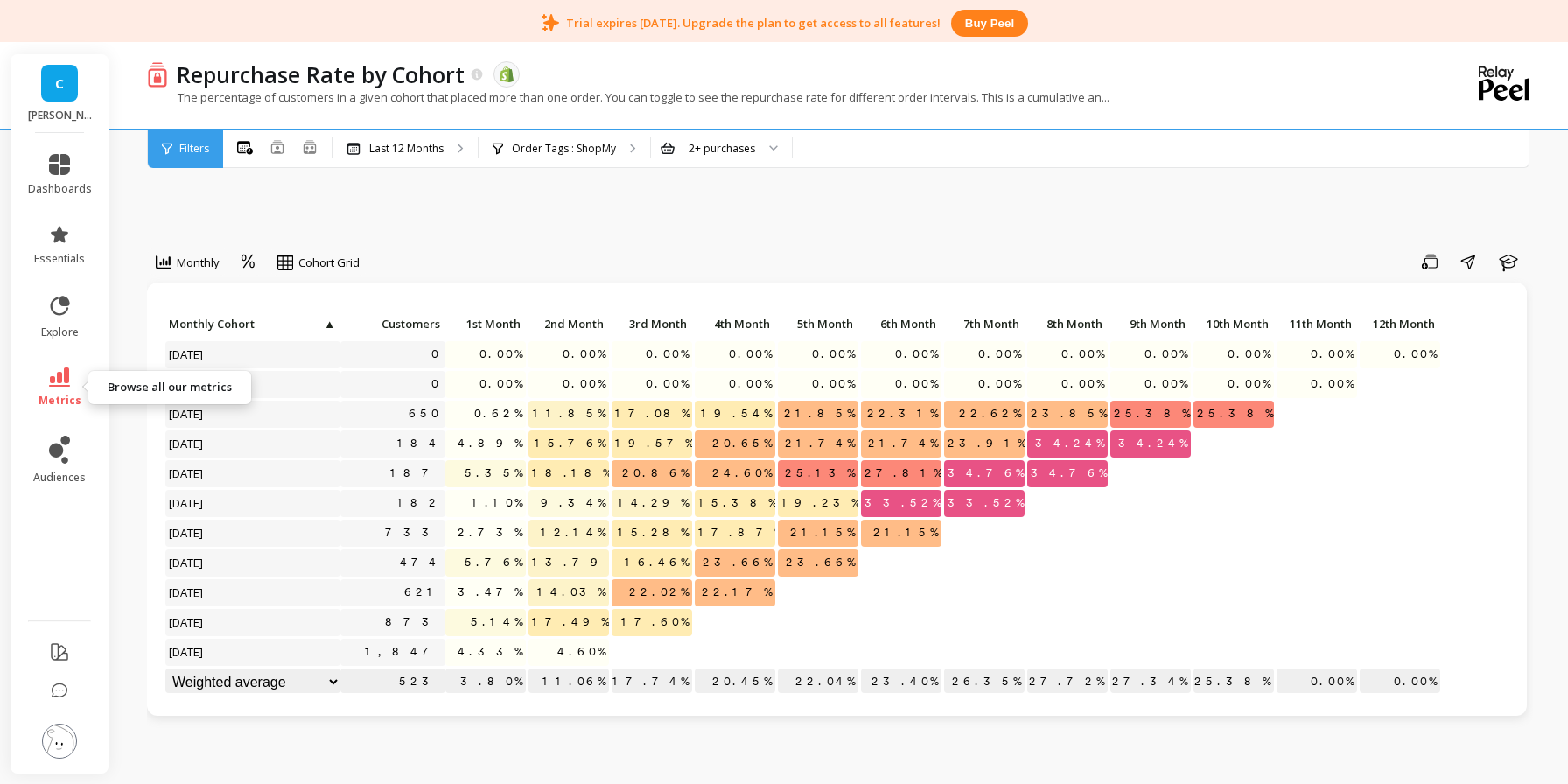
click at [67, 405] on span "metrics" at bounding box center [60, 401] width 43 height 14
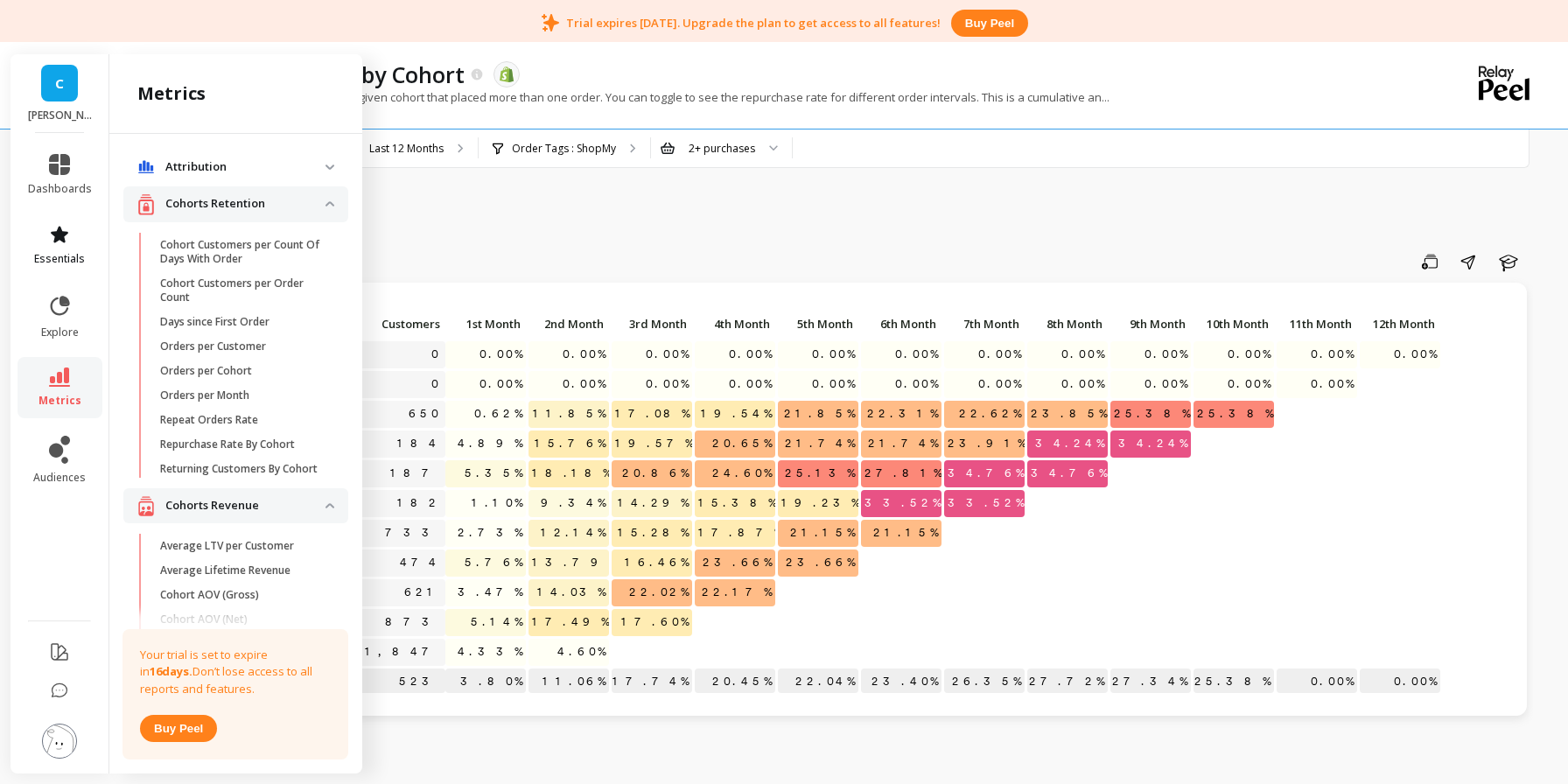
click at [63, 242] on icon at bounding box center [59, 233] width 21 height 21
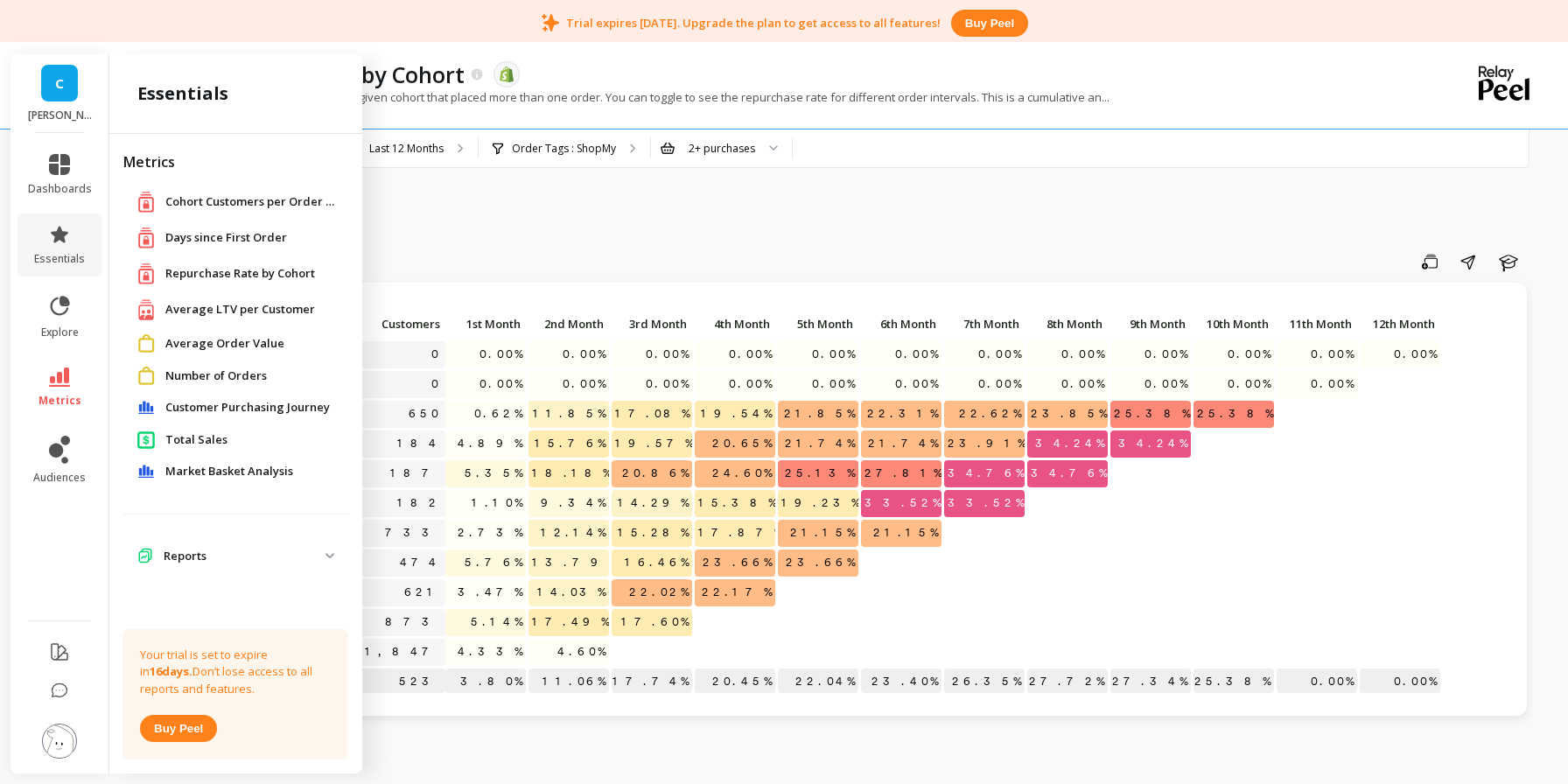
click at [252, 303] on span "Average LTV per Customer" at bounding box center [240, 310] width 150 height 18
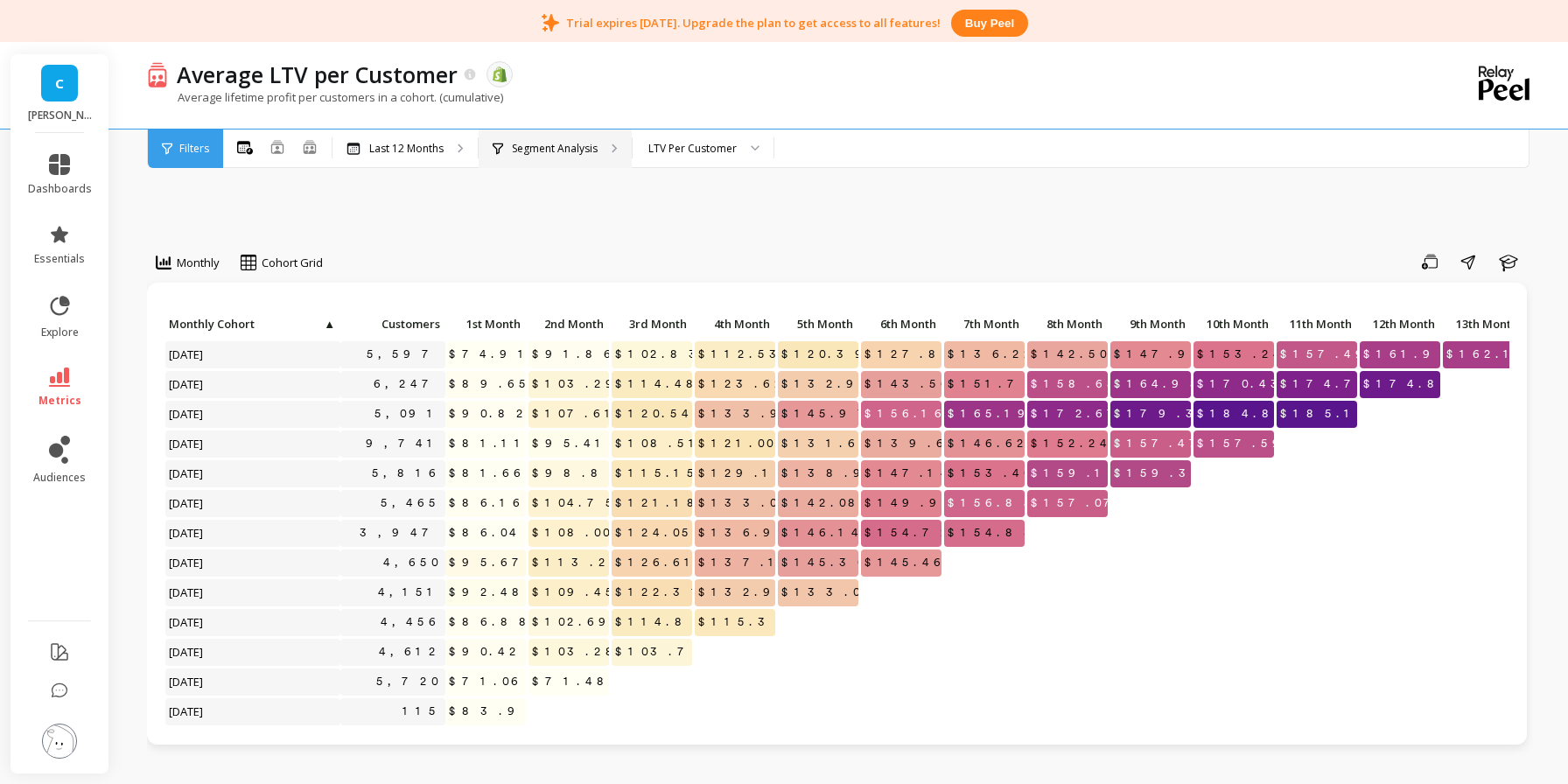
click at [535, 152] on p "Segment Analysis" at bounding box center [555, 149] width 86 height 14
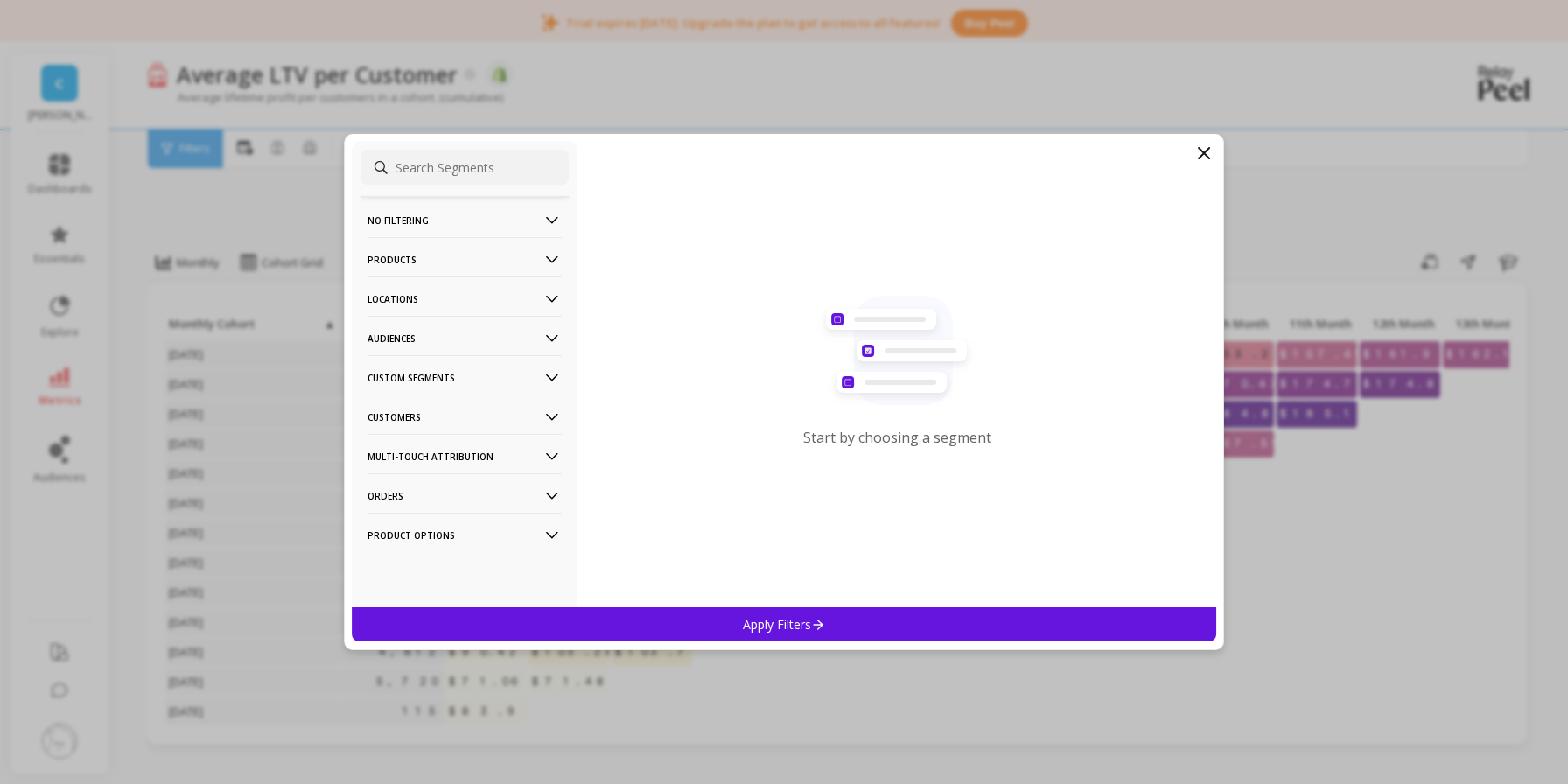
click at [452, 497] on p "Orders" at bounding box center [464, 495] width 194 height 44
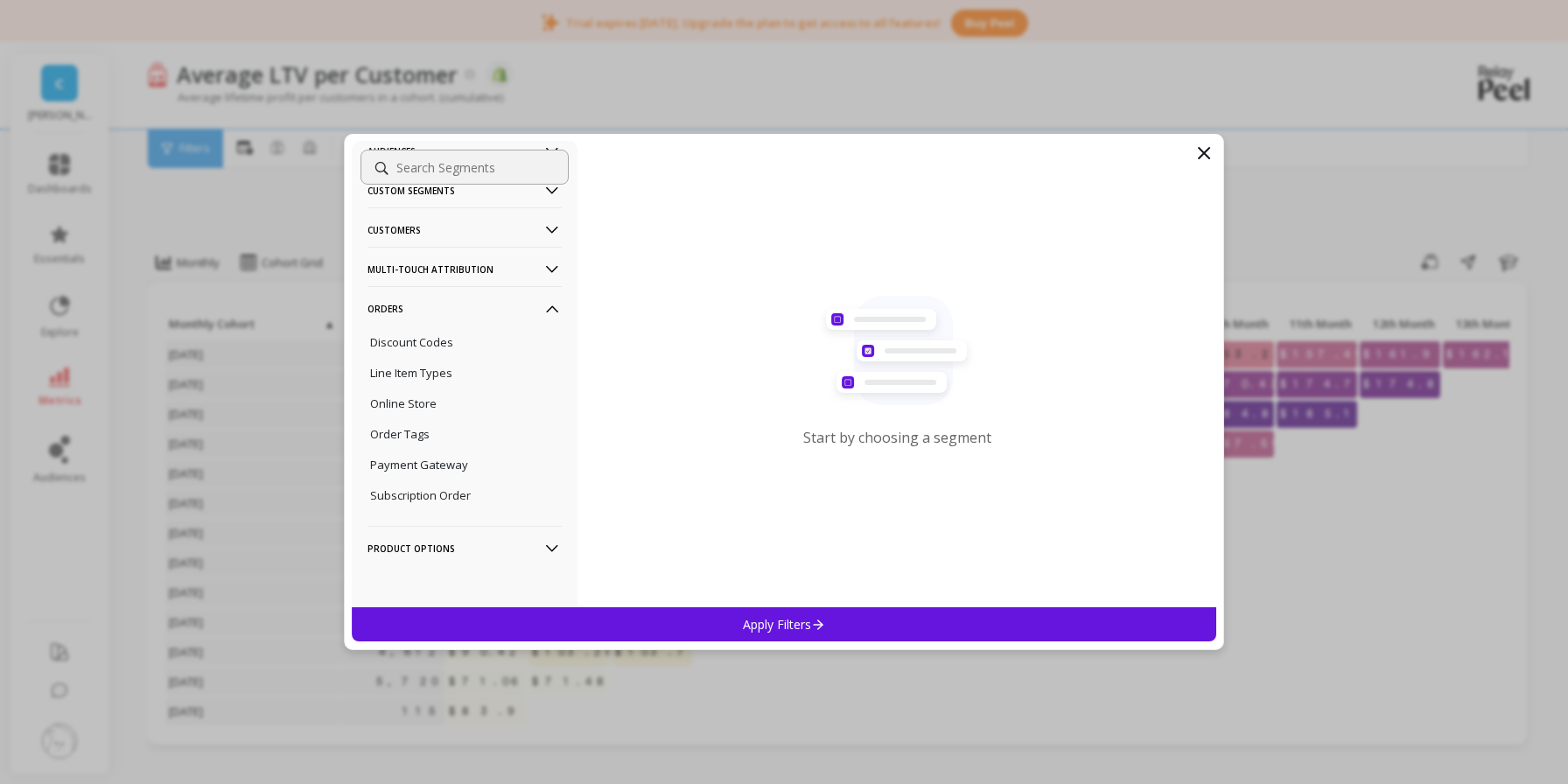
scroll to position [194, 0]
click at [426, 425] on p "Order Tags" at bounding box center [400, 432] width 59 height 16
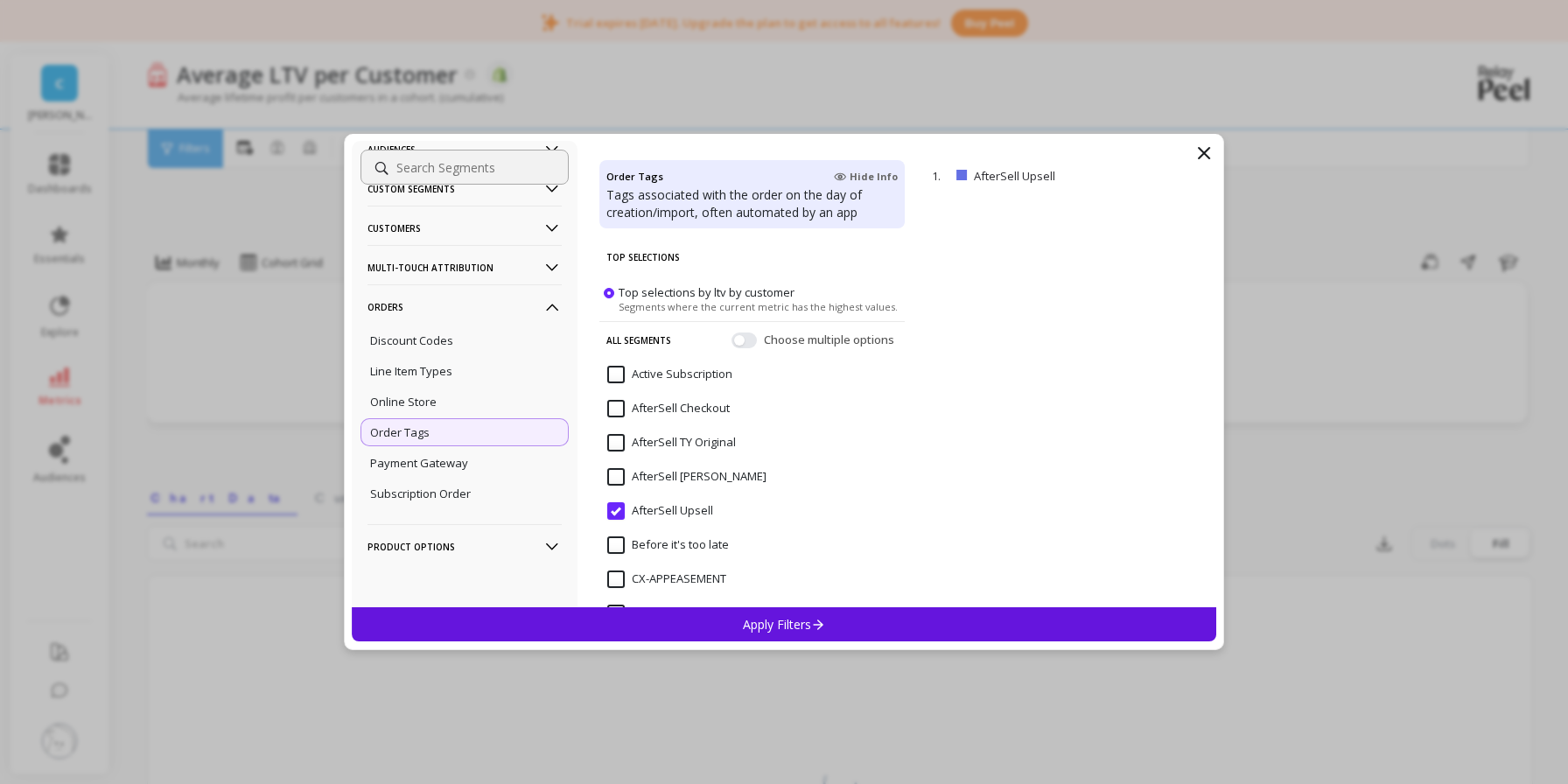
click at [616, 511] on Upsell "AfterSell Upsell" at bounding box center [661, 511] width 106 height 18
click at [457, 173] on input at bounding box center [464, 167] width 208 height 35
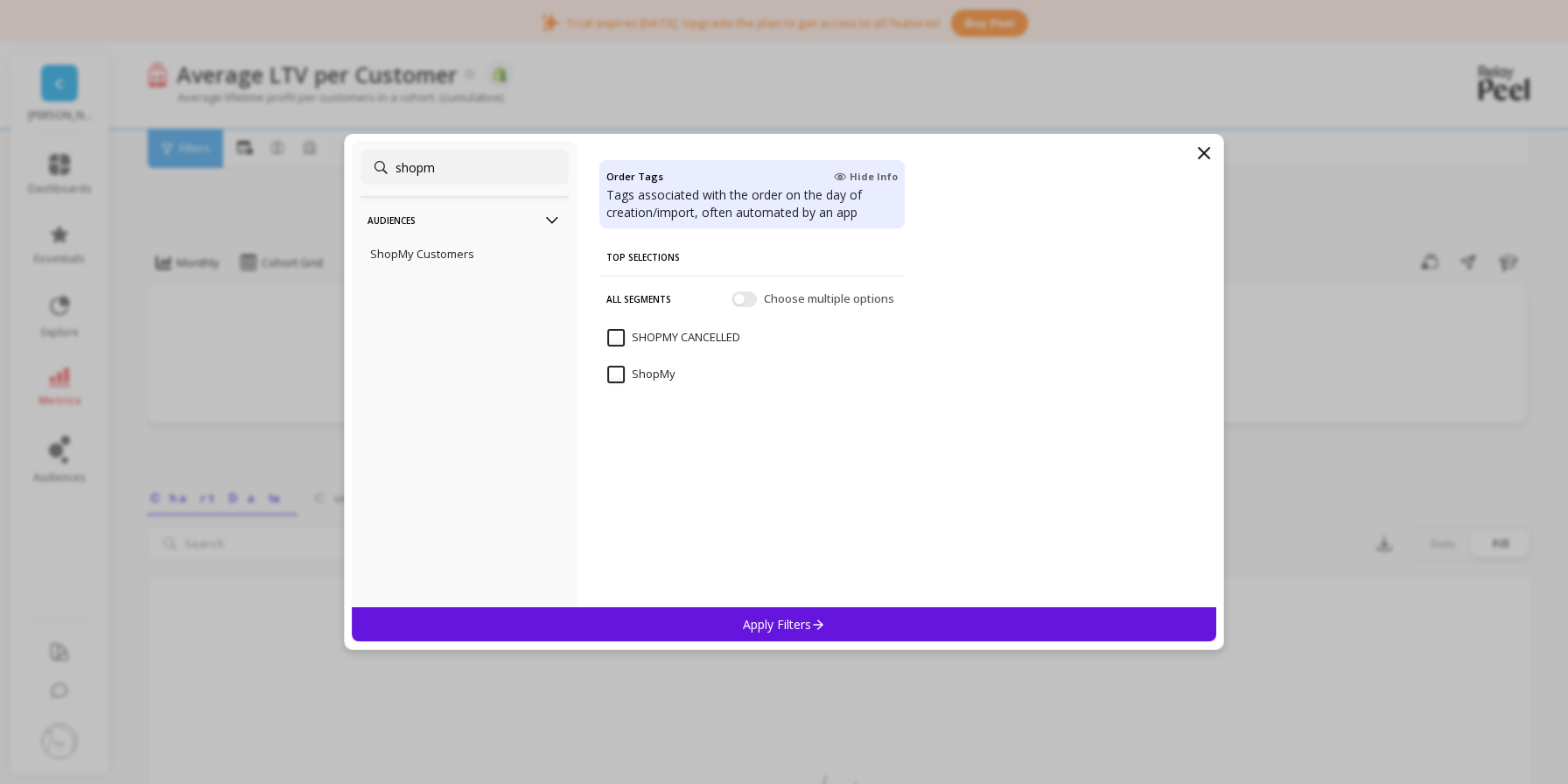
type input "shopm"
click at [613, 380] on input "ShopMy" at bounding box center [641, 374] width 68 height 18
click at [730, 620] on div "Apply Filters" at bounding box center [784, 624] width 865 height 34
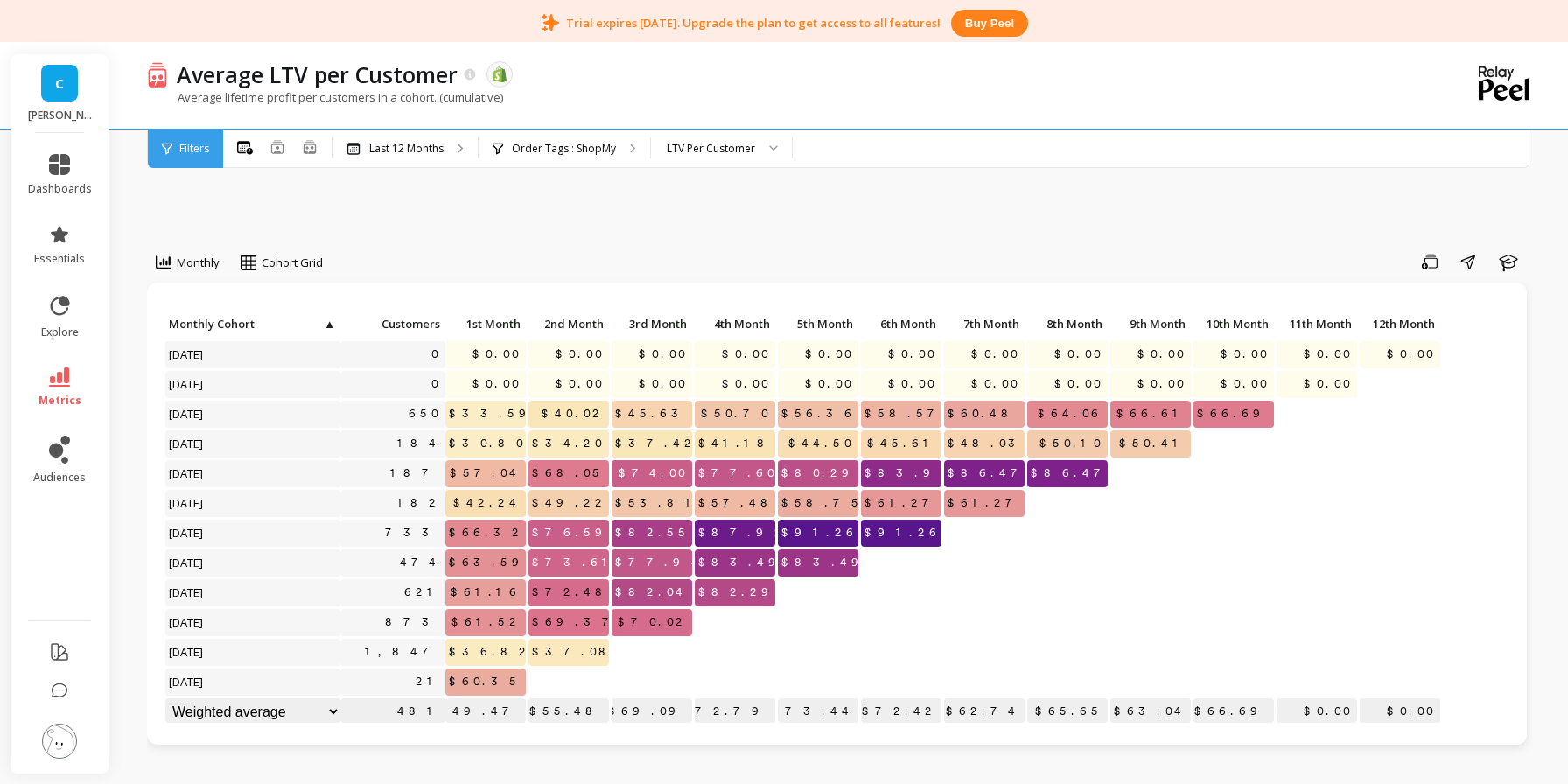
scroll to position [1, 0]
